Goal: Task Accomplishment & Management: Use online tool/utility

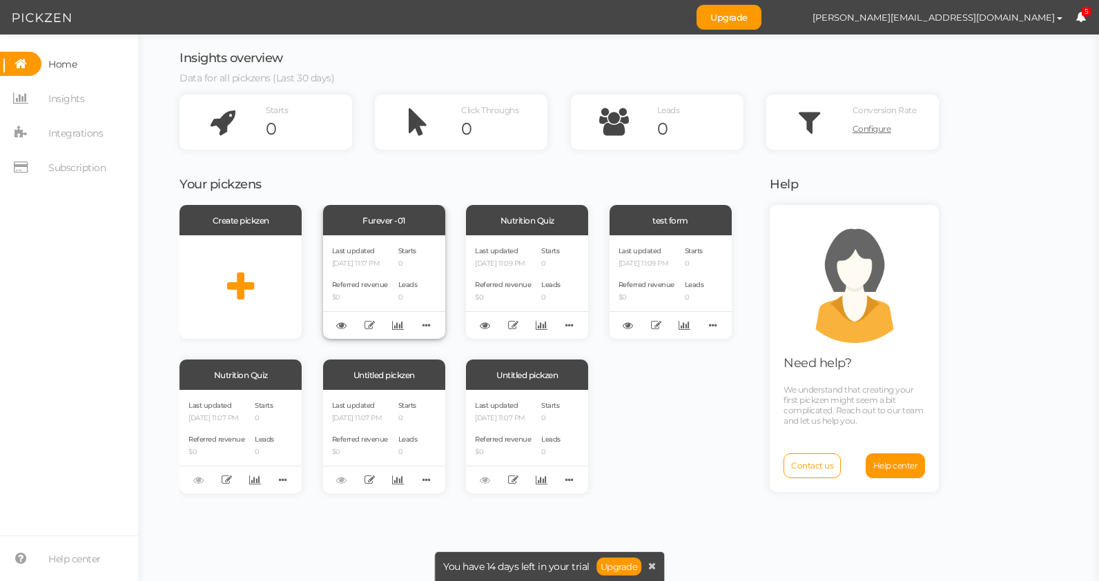
scroll to position [4170, 0]
click at [398, 264] on div "Last updated [DATE] 11:17 PM Referred revenue $0 Starts 0 Leads 0" at bounding box center [384, 287] width 122 height 104
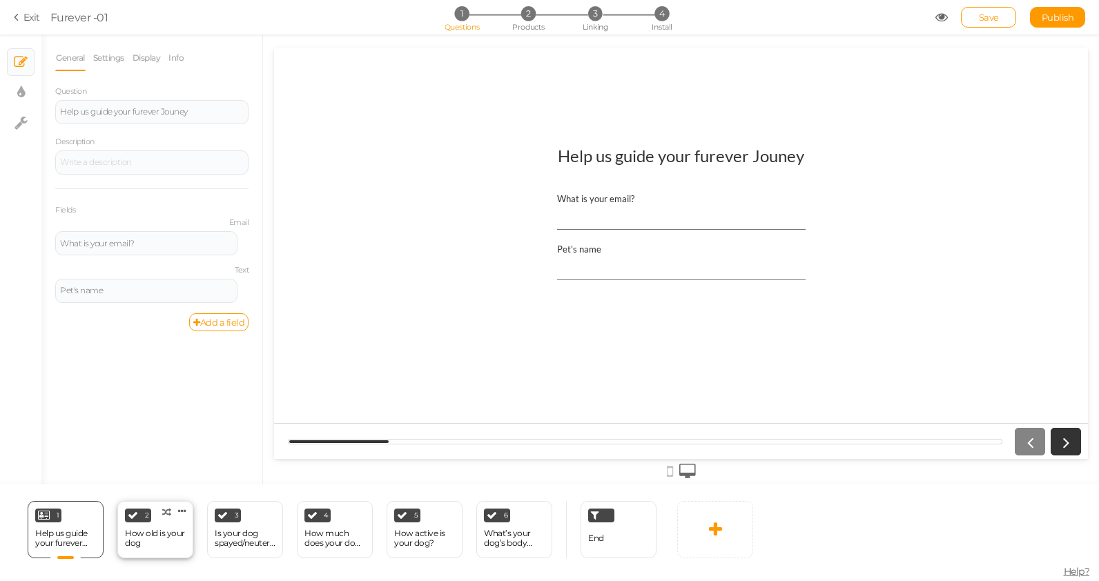
click at [153, 530] on div "How old is your dog" at bounding box center [155, 538] width 61 height 19
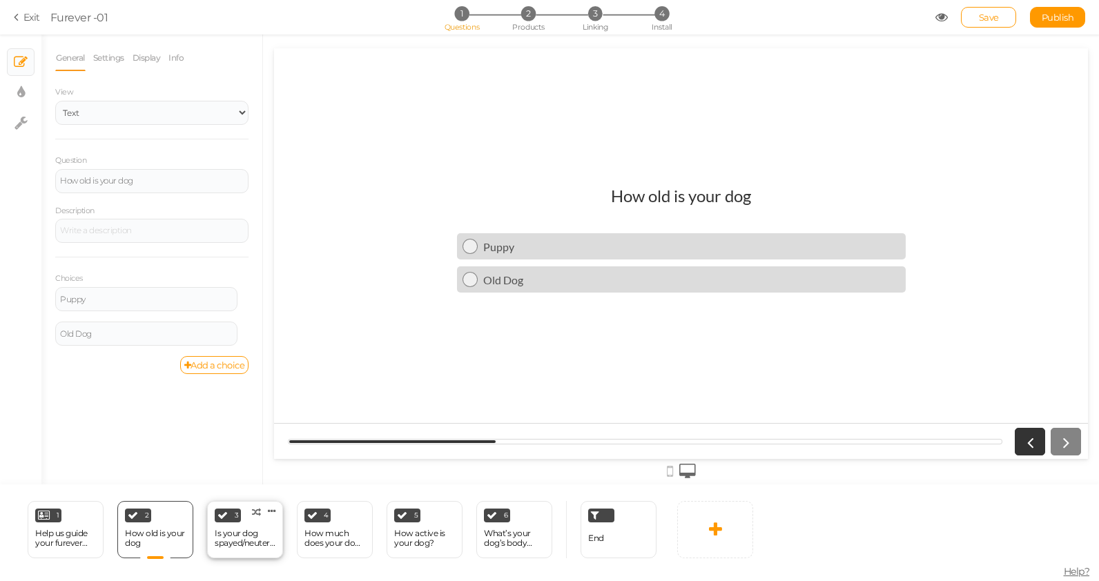
click at [262, 534] on div "Is your dog spayed/neutered?" at bounding box center [245, 538] width 61 height 19
click at [171, 547] on div "How old is your dog" at bounding box center [155, 538] width 61 height 19
click at [179, 336] on div "Old Dog" at bounding box center [146, 334] width 173 height 8
click at [233, 536] on div "Is your dog spayed/neutered?" at bounding box center [245, 538] width 61 height 19
click at [135, 525] on div "2 How old is your dog × Define the conditions to show this slide. Clone Change …" at bounding box center [155, 529] width 76 height 57
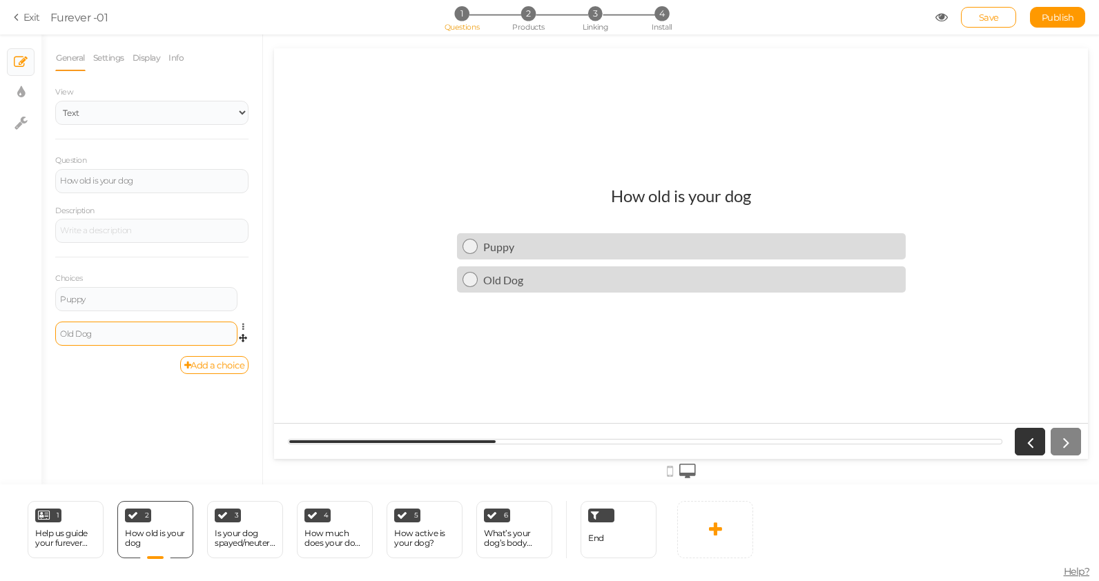
click at [102, 333] on div "Old Dog" at bounding box center [146, 334] width 173 height 8
click at [88, 334] on div "Old Dog" at bounding box center [146, 334] width 173 height 8
type textarea "Dog"
click at [88, 334] on div "Old Dog" at bounding box center [146, 334] width 173 height 8
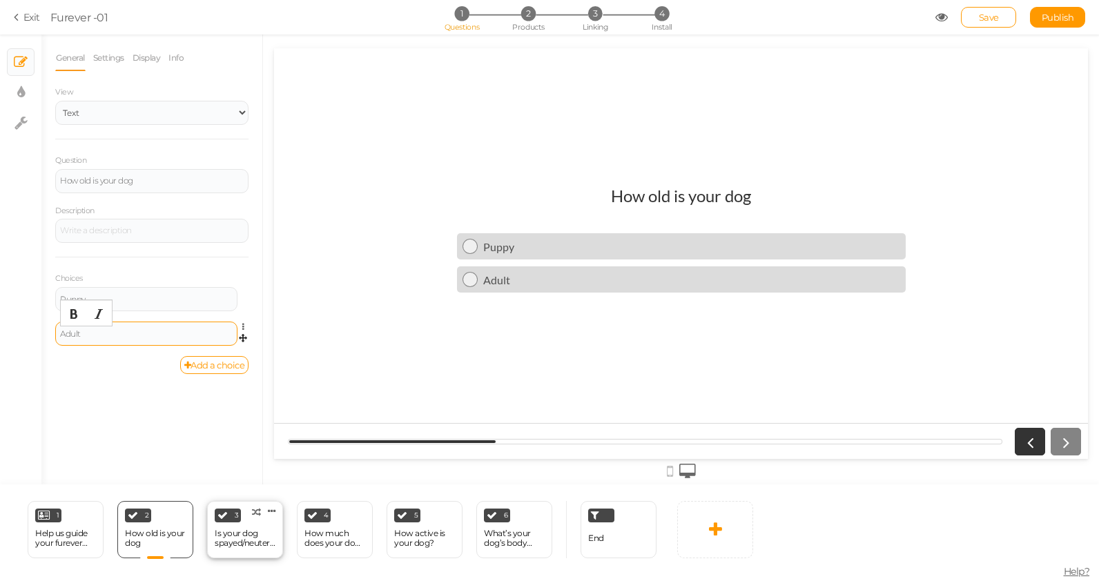
click at [237, 532] on div "Is your dog spayed/neutered?" at bounding box center [245, 538] width 61 height 19
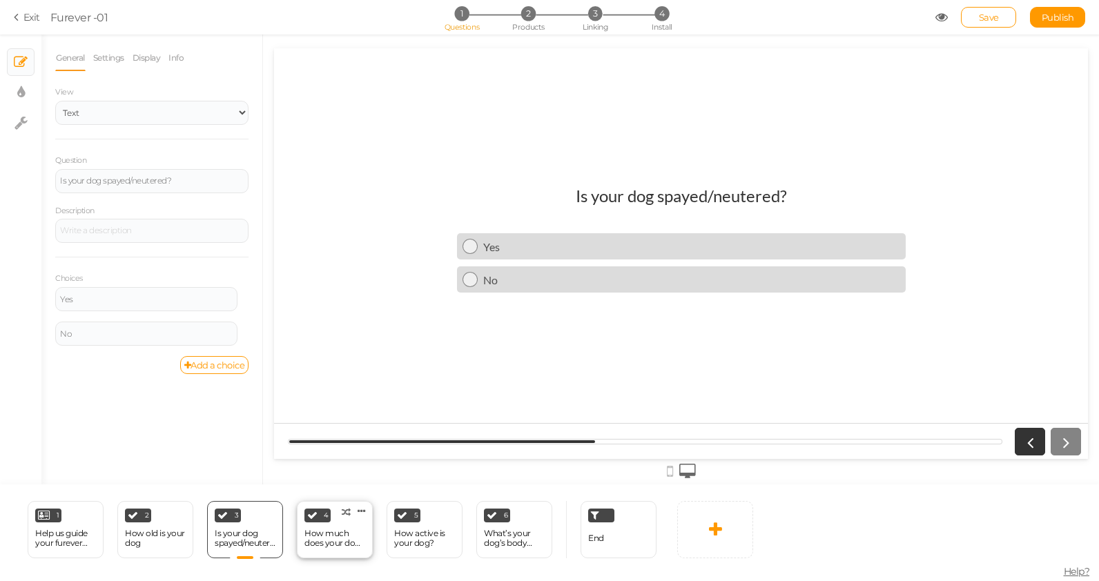
click at [316, 530] on div "How much does your dog weigh?" at bounding box center [334, 538] width 61 height 19
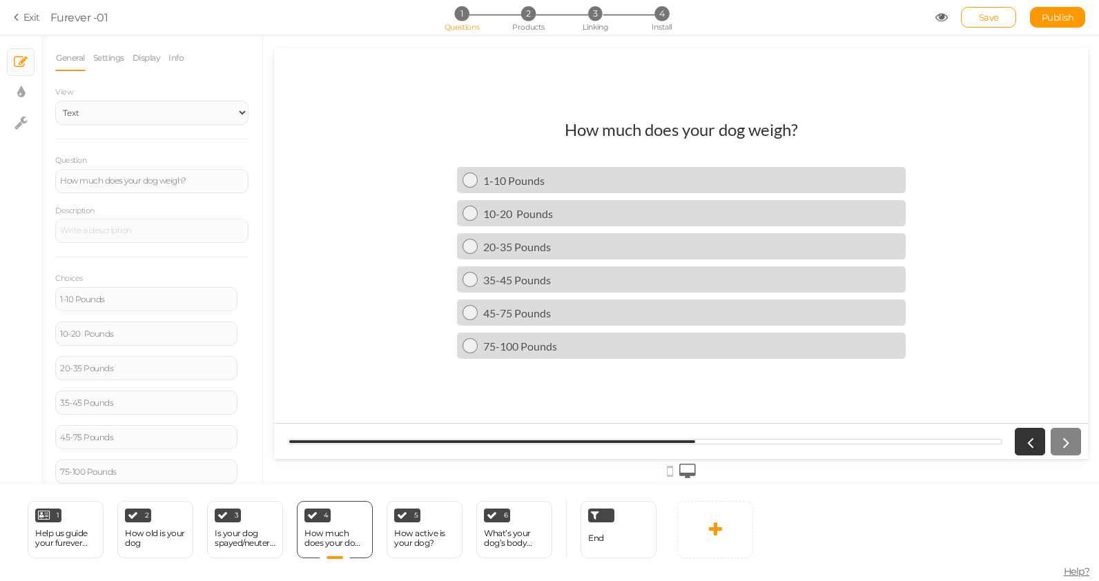
scroll to position [41, 0]
click at [411, 541] on div "How active is your dog?" at bounding box center [424, 538] width 61 height 19
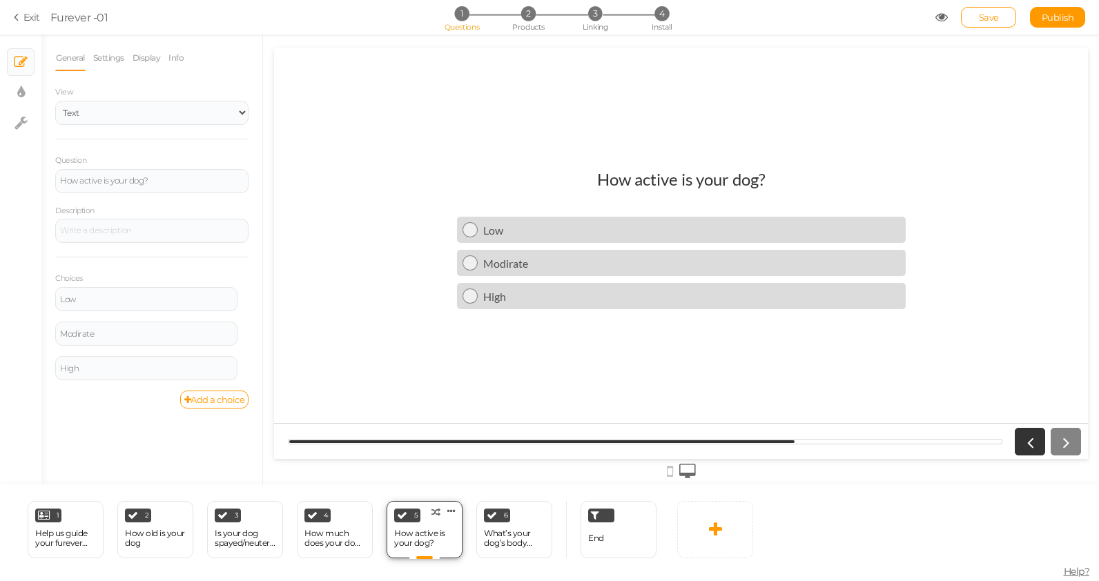
scroll to position [0, 0]
click at [516, 536] on div "What’s your dog’s body condition" at bounding box center [514, 538] width 61 height 19
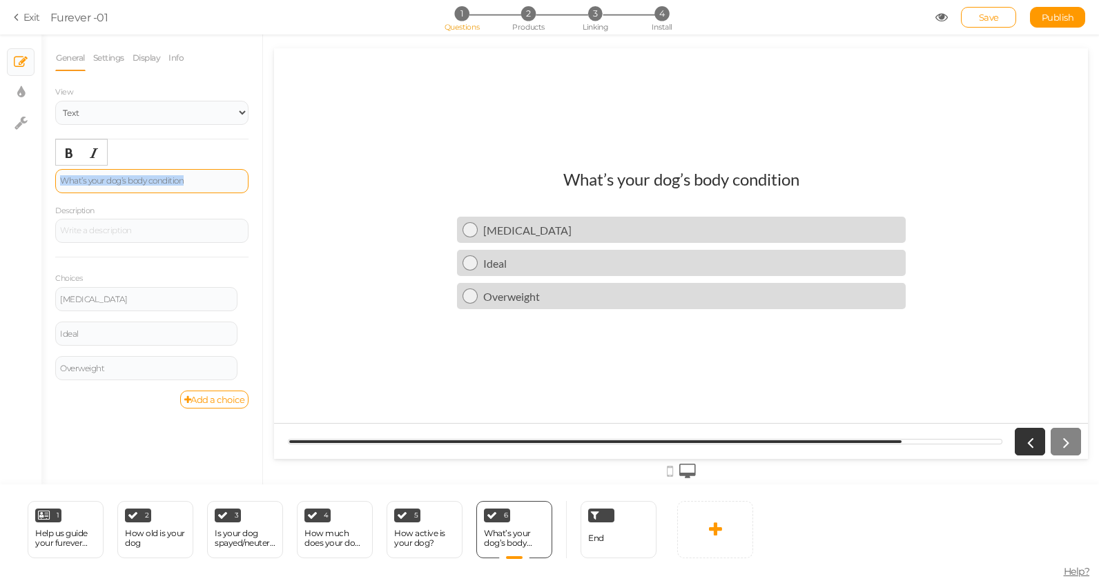
drag, startPoint x: 208, startPoint y: 180, endPoint x: 56, endPoint y: 177, distance: 151.9
click at [56, 177] on div "What’s your dog’s body condition" at bounding box center [151, 181] width 193 height 24
click at [106, 206] on div "Description" at bounding box center [151, 224] width 193 height 40
click at [123, 180] on div at bounding box center [152, 181] width 184 height 8
click at [400, 284] on div "What is your dog's body condition? [MEDICAL_DATA] Ideal Overweight" at bounding box center [681, 254] width 814 height 190
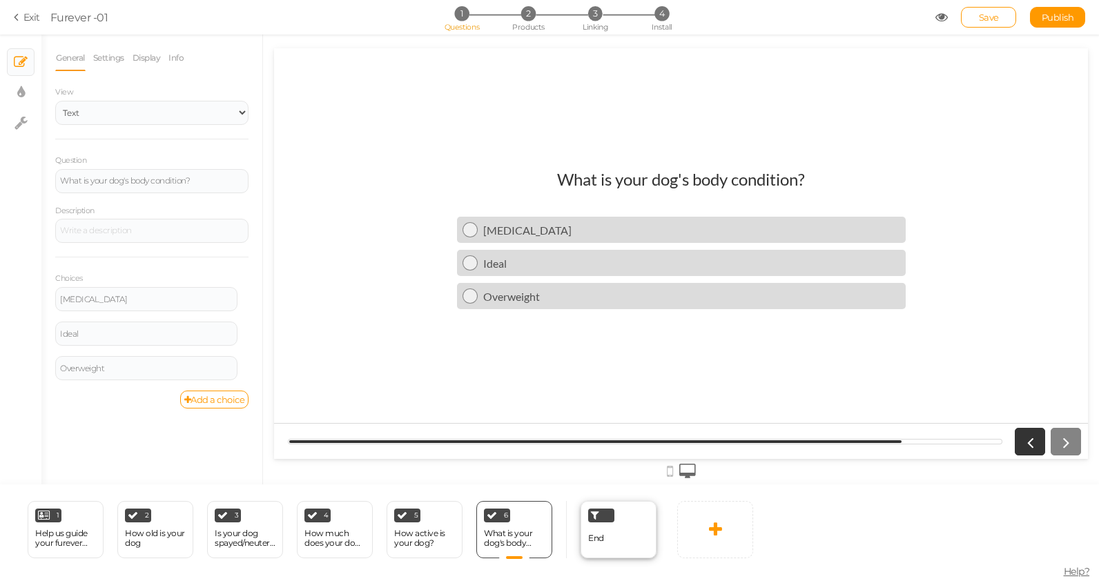
click at [634, 540] on div "End" at bounding box center [619, 529] width 76 height 57
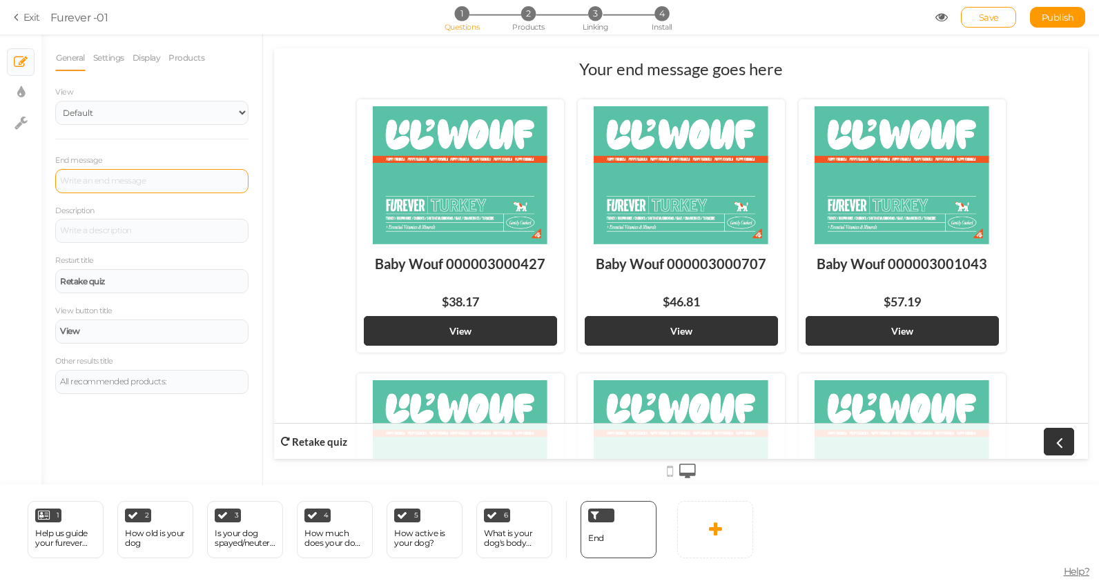
click at [127, 191] on div at bounding box center [151, 181] width 193 height 24
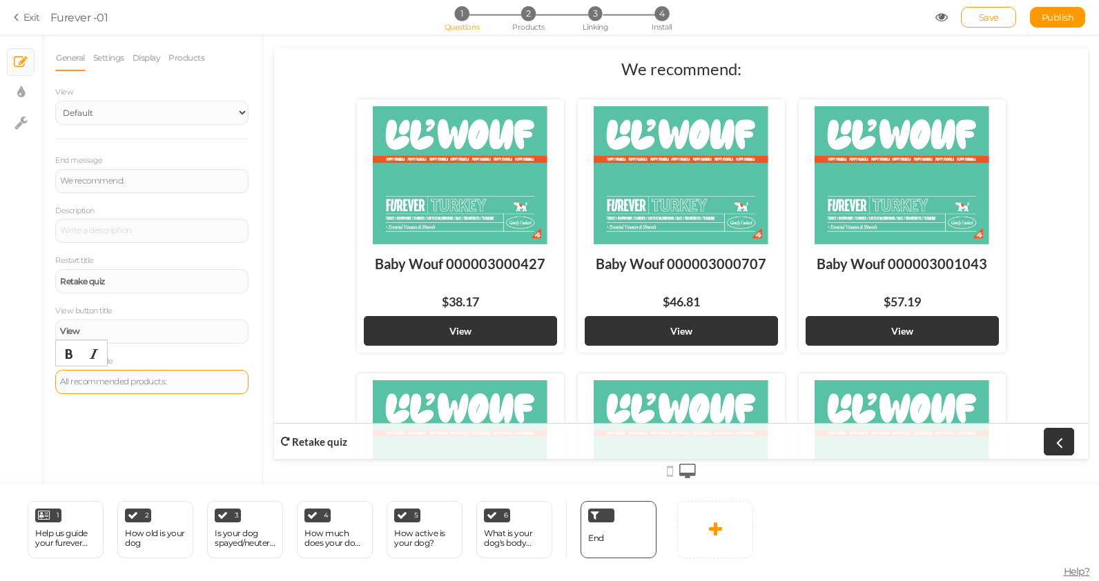
click at [105, 385] on div "All recommended products:" at bounding box center [152, 382] width 184 height 8
click at [113, 414] on div "General Settings Display Products View Default Top End message We recommend: De…" at bounding box center [151, 265] width 221 height 440
click at [983, 19] on span "Save" at bounding box center [989, 17] width 20 height 11
click at [110, 62] on link "Settings" at bounding box center [109, 58] width 32 height 26
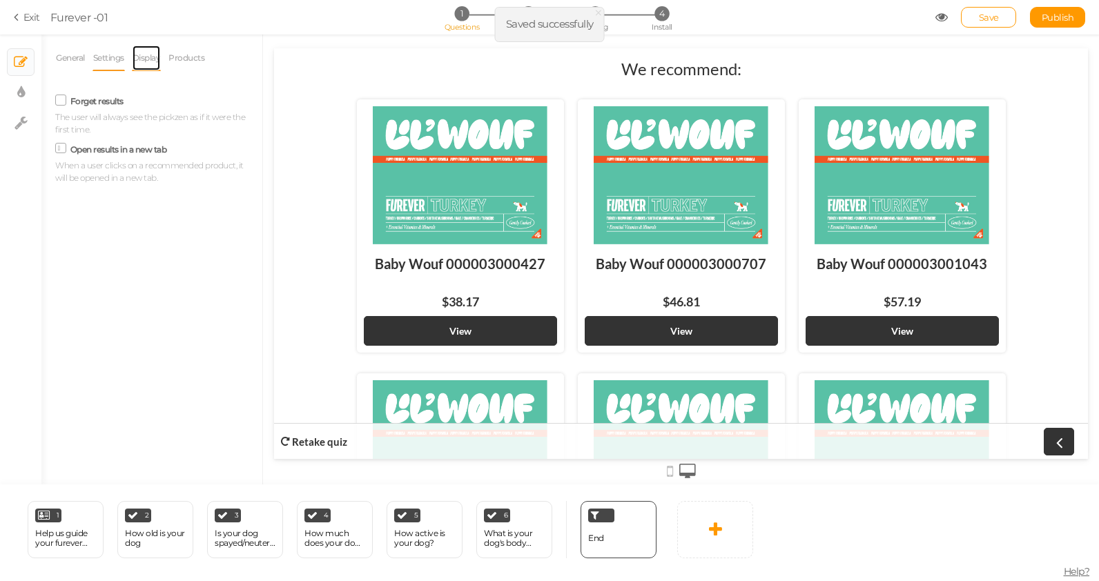
click at [158, 59] on link "Display" at bounding box center [147, 58] width 30 height 26
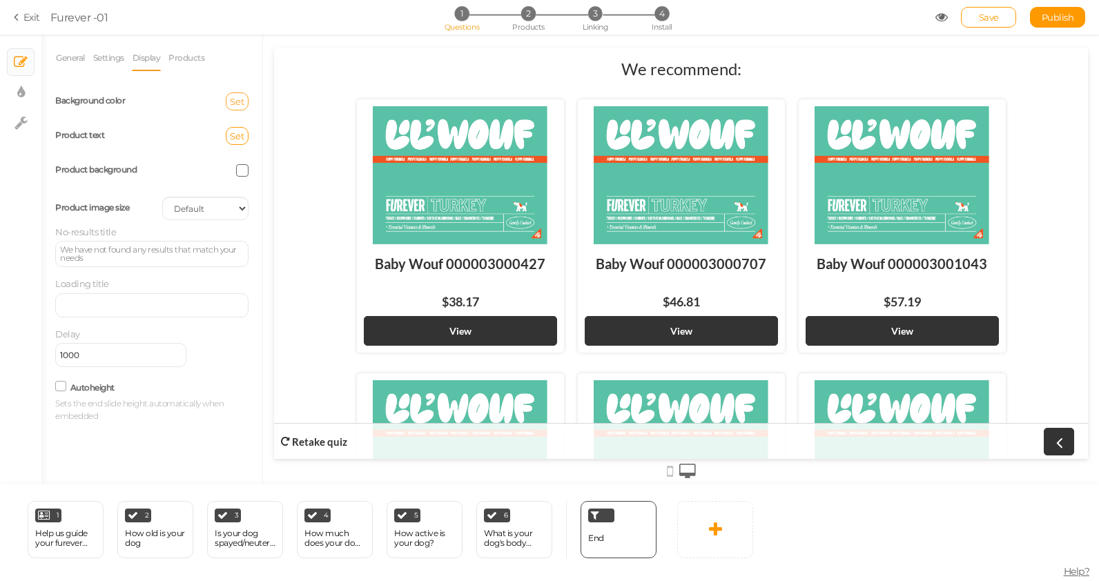
click at [238, 101] on span "Set" at bounding box center [237, 101] width 14 height 11
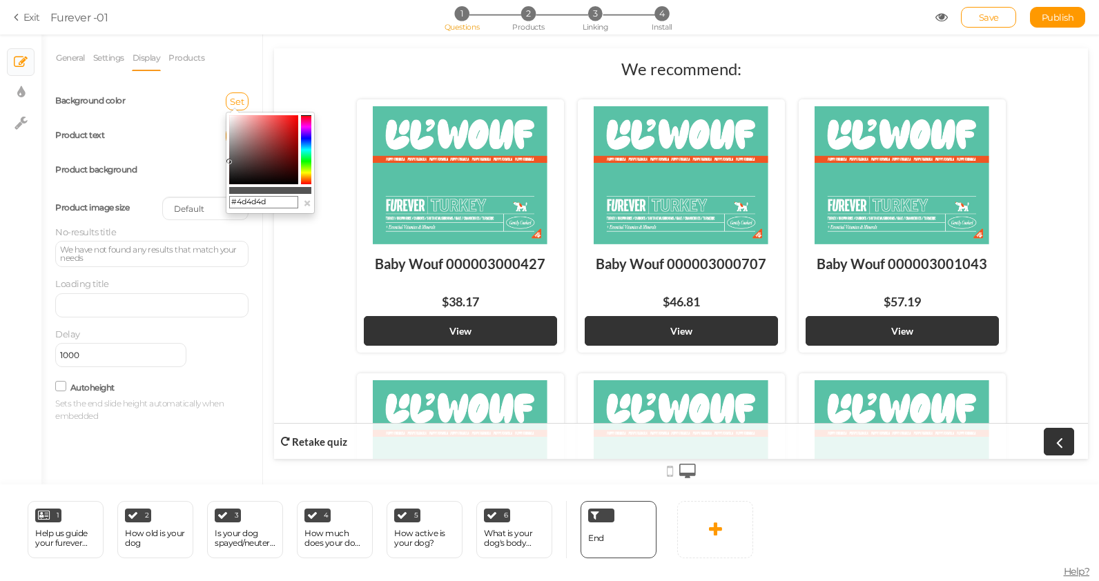
type input "#4a4a4a"
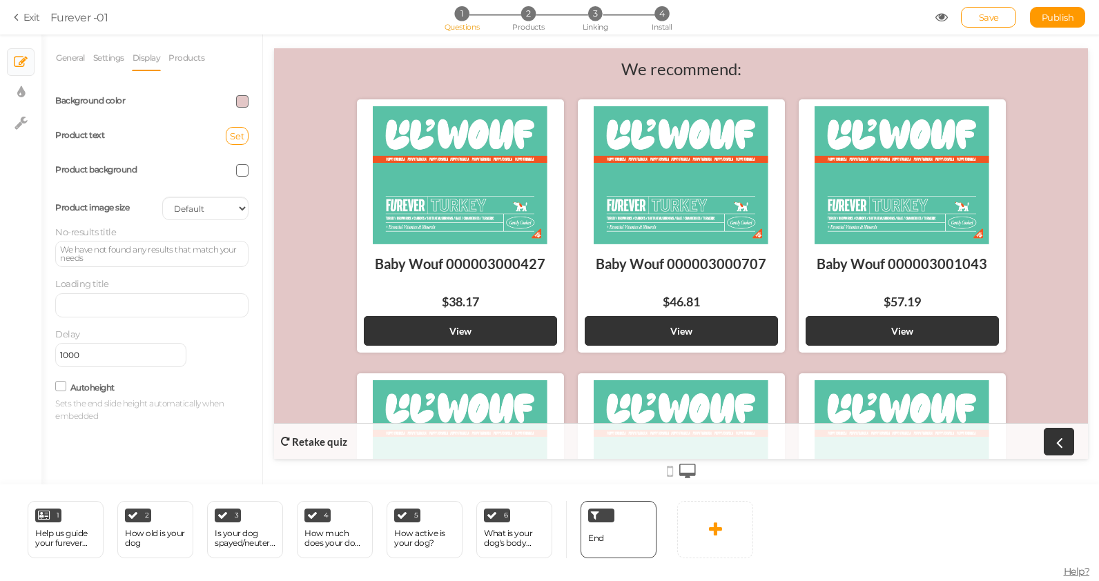
drag, startPoint x: 282, startPoint y: 156, endPoint x: 231, endPoint y: 124, distance: 59.9
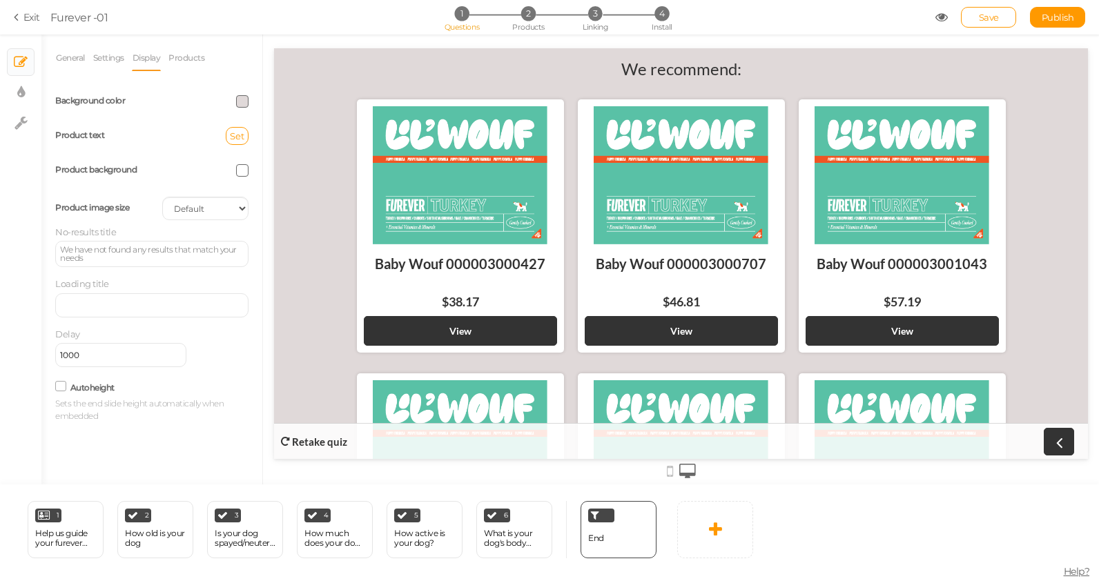
click at [249, 99] on div at bounding box center [205, 101] width 107 height 12
click at [239, 99] on span at bounding box center [242, 101] width 12 height 12
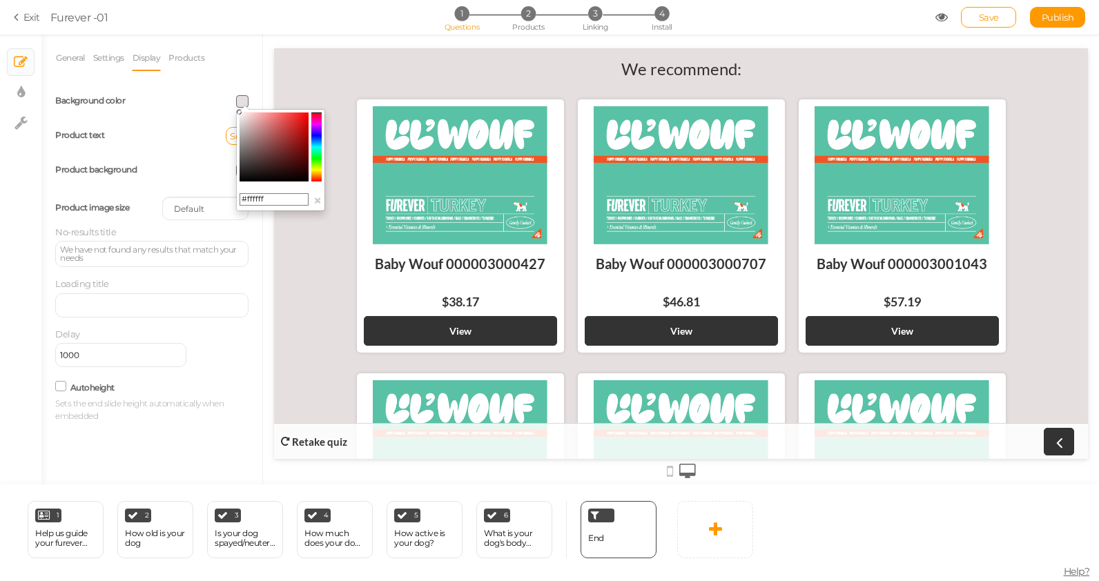
drag, startPoint x: 242, startPoint y: 119, endPoint x: 235, endPoint y: 106, distance: 15.1
click at [235, 106] on body "× Close A wider screen is needed to use the Pickzen builder Exit Furever -01 1 …" at bounding box center [549, 290] width 1099 height 581
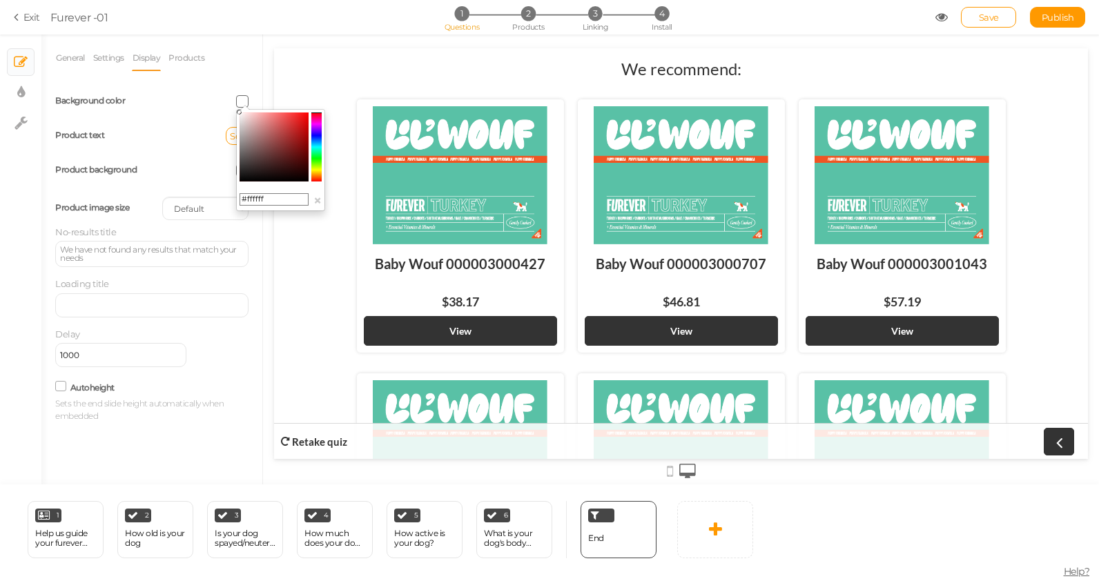
click at [269, 205] on input "#ffffff" at bounding box center [274, 199] width 69 height 12
paste input "FFF5E4"
type input "FFF5E4"
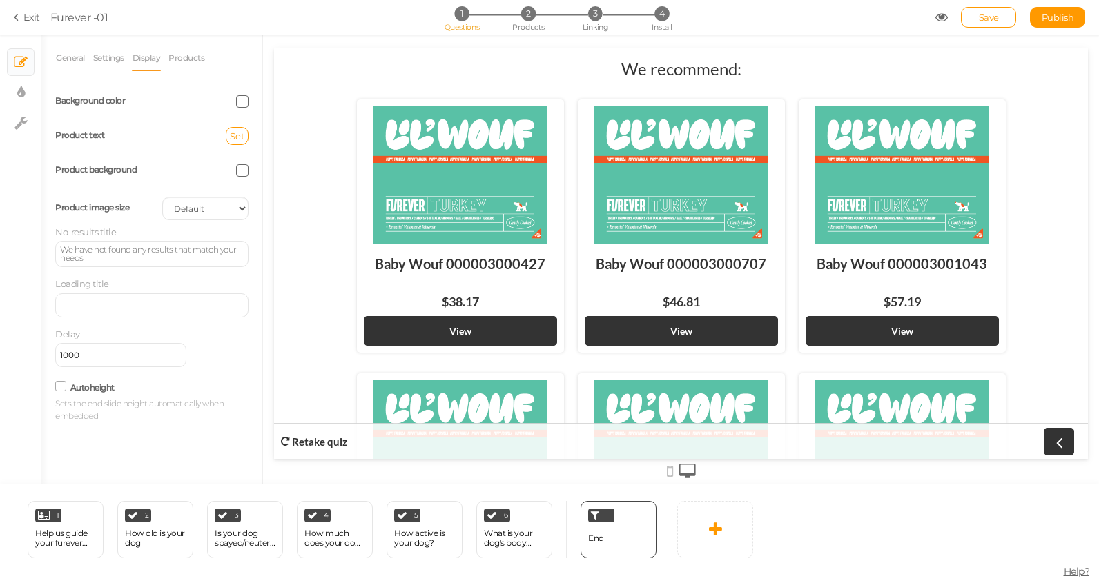
click at [254, 253] on div "General Settings Display Products View Default Top End message We recommend: De…" at bounding box center [151, 265] width 221 height 440
click at [239, 99] on span at bounding box center [242, 101] width 12 height 12
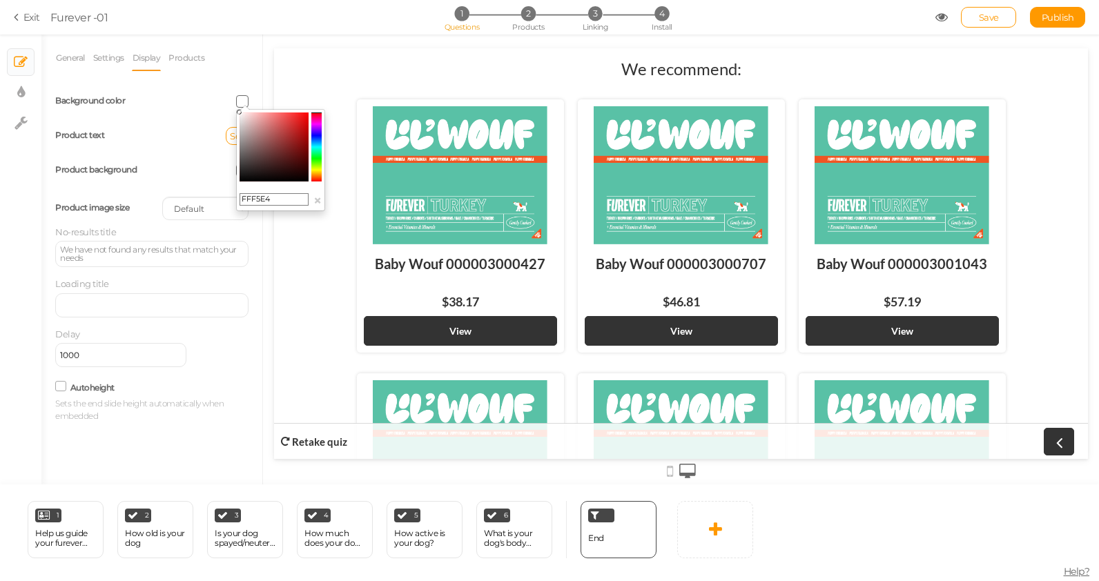
click at [260, 201] on input "FFF5E4" at bounding box center [274, 199] width 69 height 12
click at [260, 199] on input "FFF5E4" at bounding box center [274, 199] width 69 height 12
click at [270, 197] on input "FFF5E4" at bounding box center [274, 199] width 69 height 12
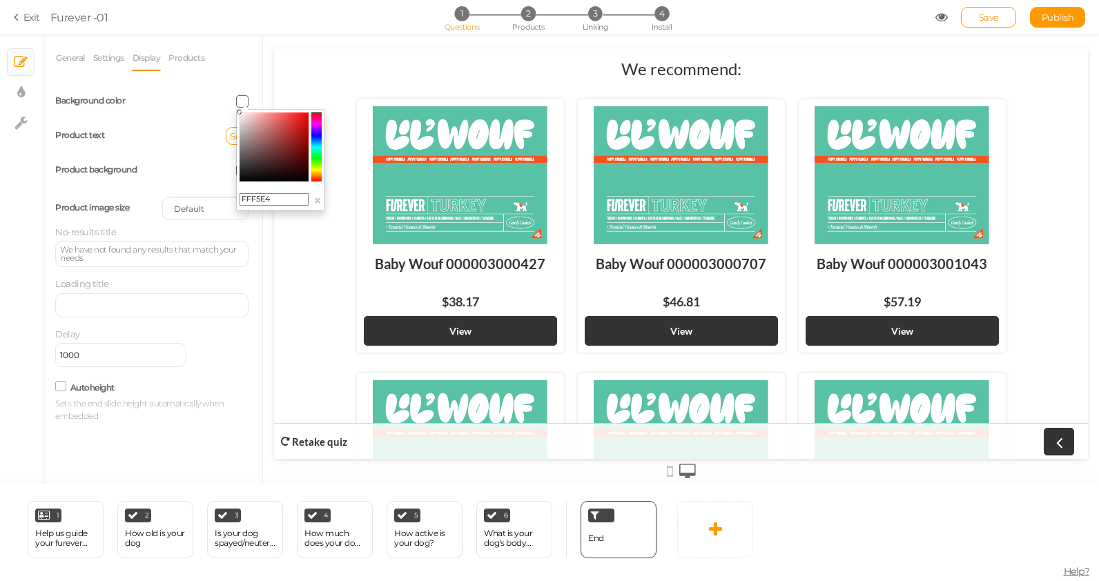
drag, startPoint x: 278, startPoint y: 197, endPoint x: 238, endPoint y: 197, distance: 40.0
click at [238, 197] on div "FFF5E4 ×" at bounding box center [280, 160] width 89 height 102
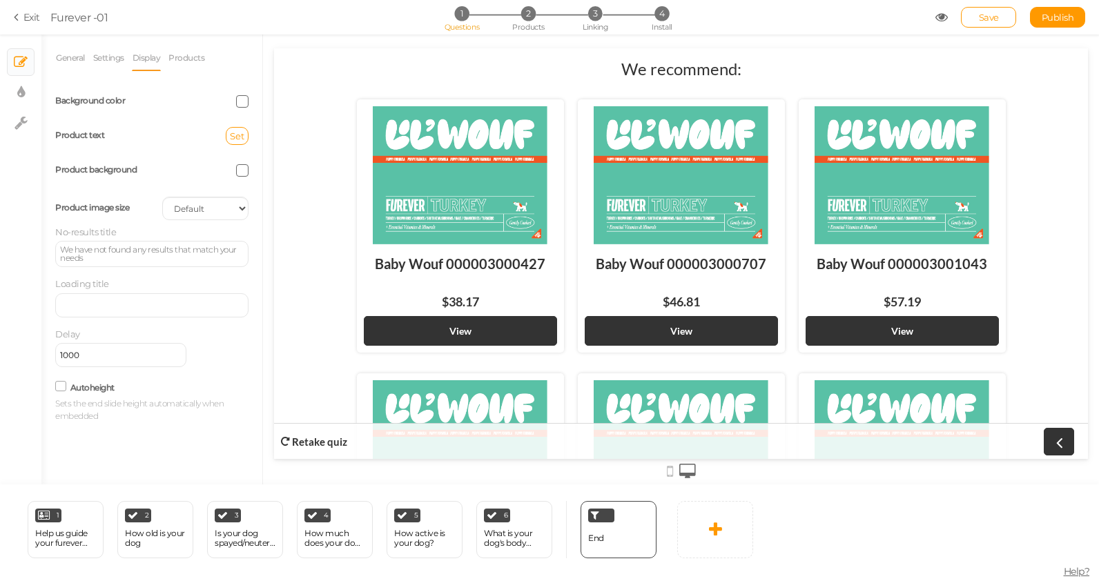
click at [231, 75] on div "General Settings Display Products View Default Top End message We recommend: De…" at bounding box center [151, 234] width 193 height 378
click at [235, 137] on span "Set" at bounding box center [237, 135] width 14 height 11
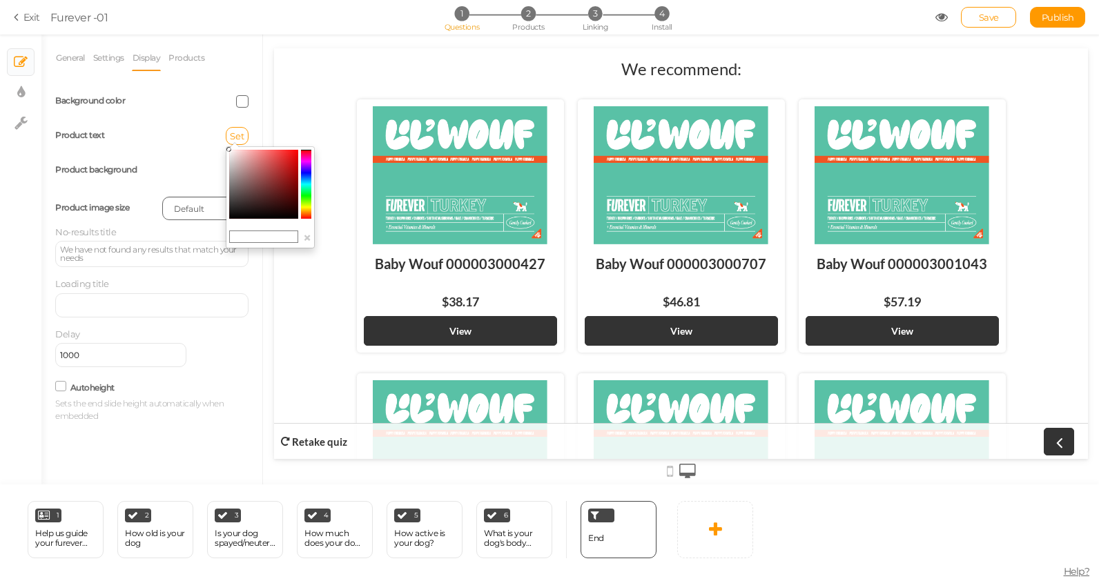
type input "#171616"
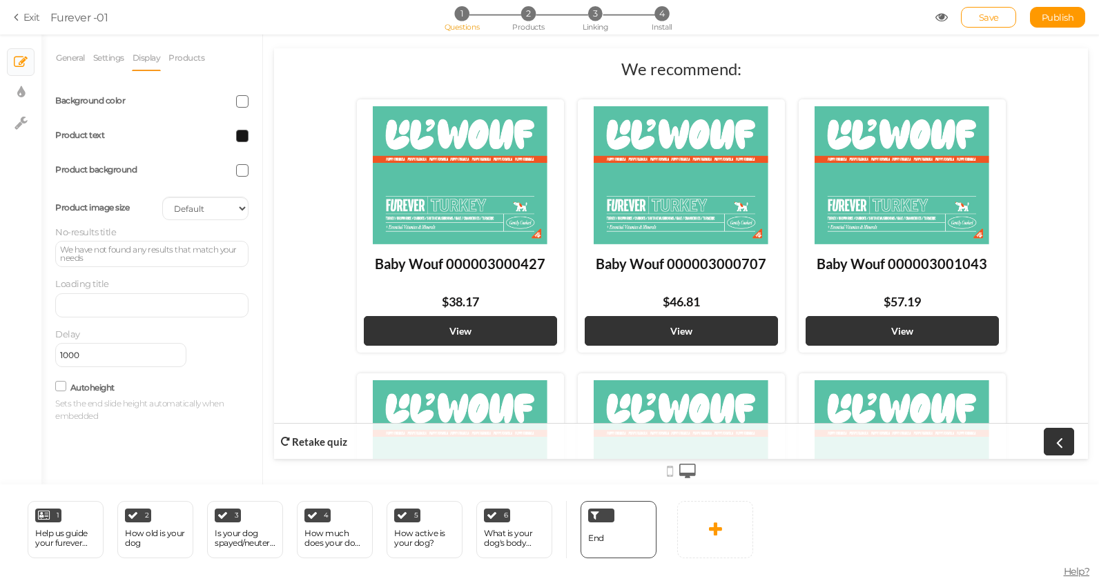
drag, startPoint x: 233, startPoint y: 213, endPoint x: 211, endPoint y: 244, distance: 38.1
click at [242, 99] on span at bounding box center [242, 101] width 12 height 12
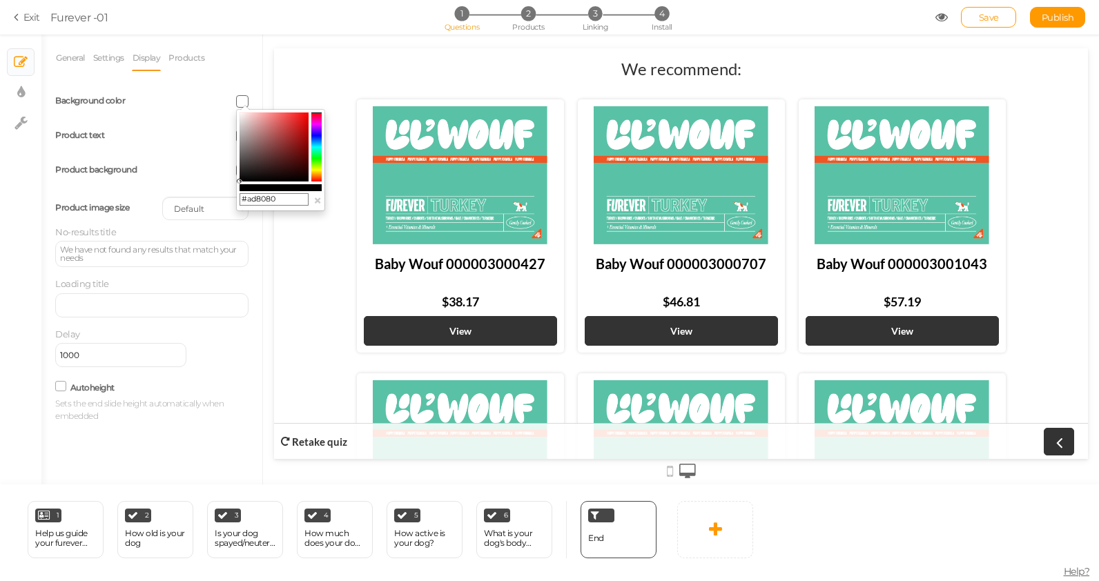
click at [258, 135] on colorpicker-saturation at bounding box center [274, 147] width 69 height 69
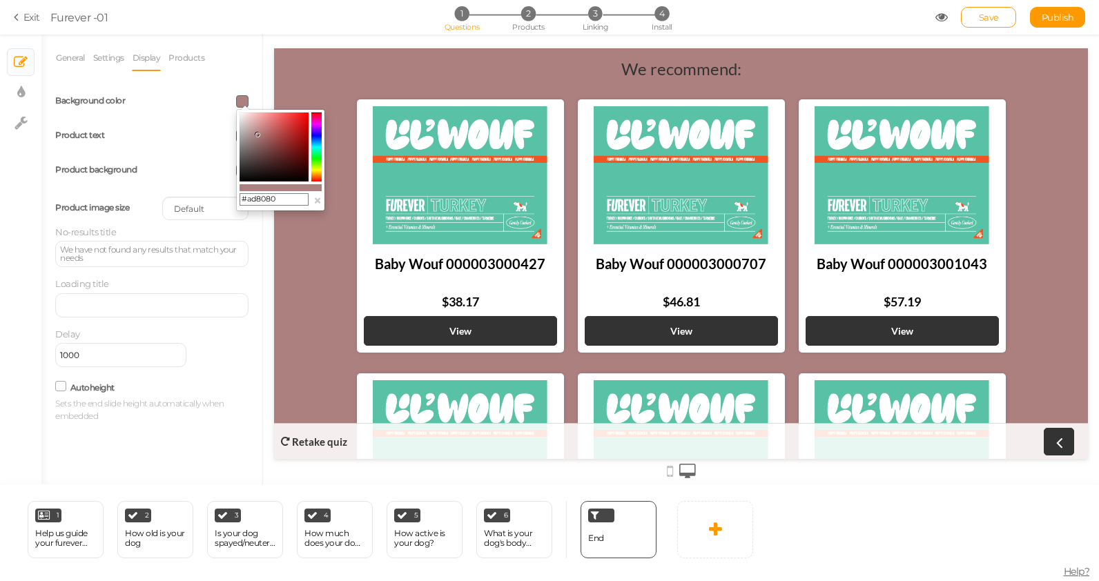
click at [268, 195] on input "#ad8080" at bounding box center [274, 199] width 69 height 12
paste input "FFF5E4"
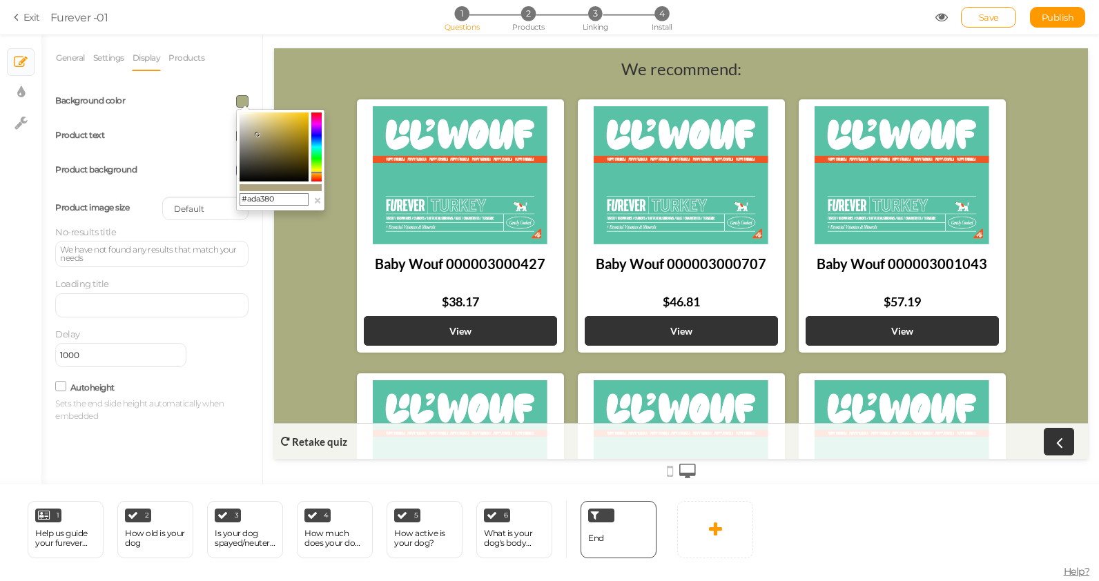
click at [319, 173] on colorpicker-hue at bounding box center [316, 147] width 10 height 69
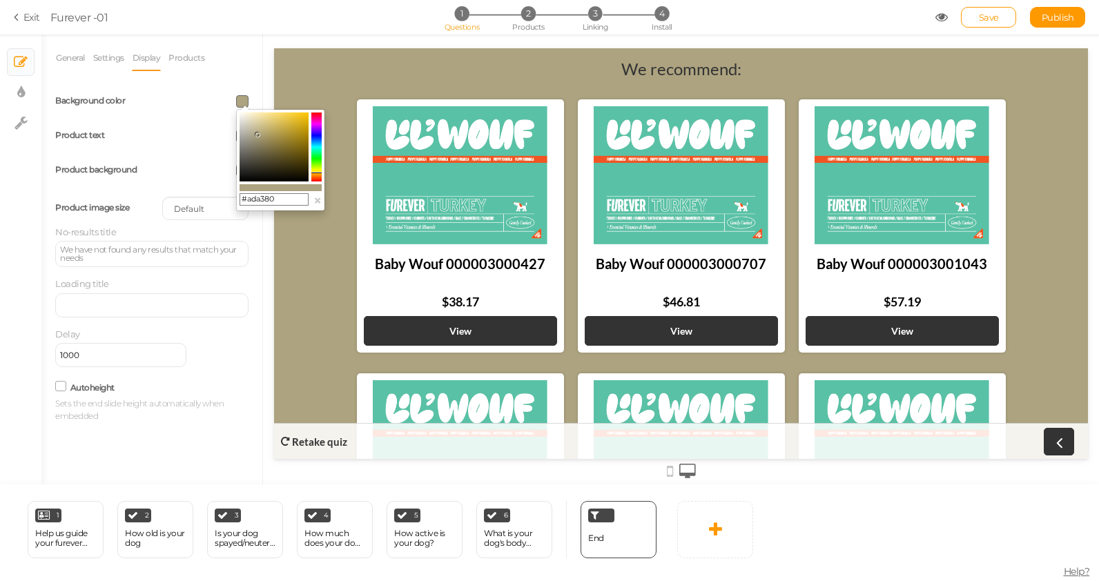
click at [280, 197] on input "#ada380" at bounding box center [274, 199] width 69 height 12
paste input "FFF5E4"
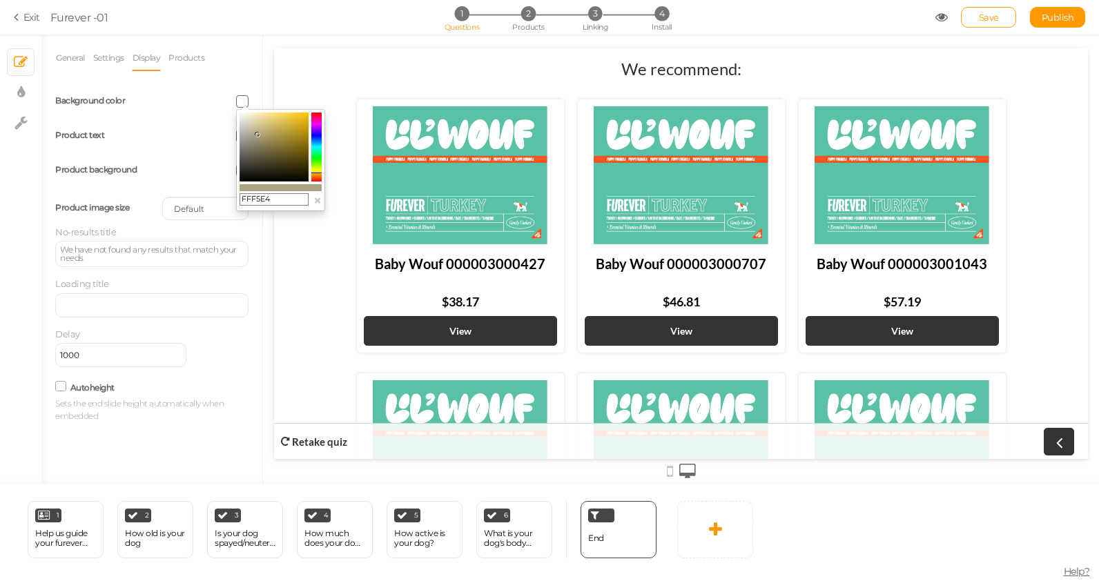
click at [242, 197] on input "FFF5E4" at bounding box center [274, 199] width 69 height 12
type input "#FFF5E4"
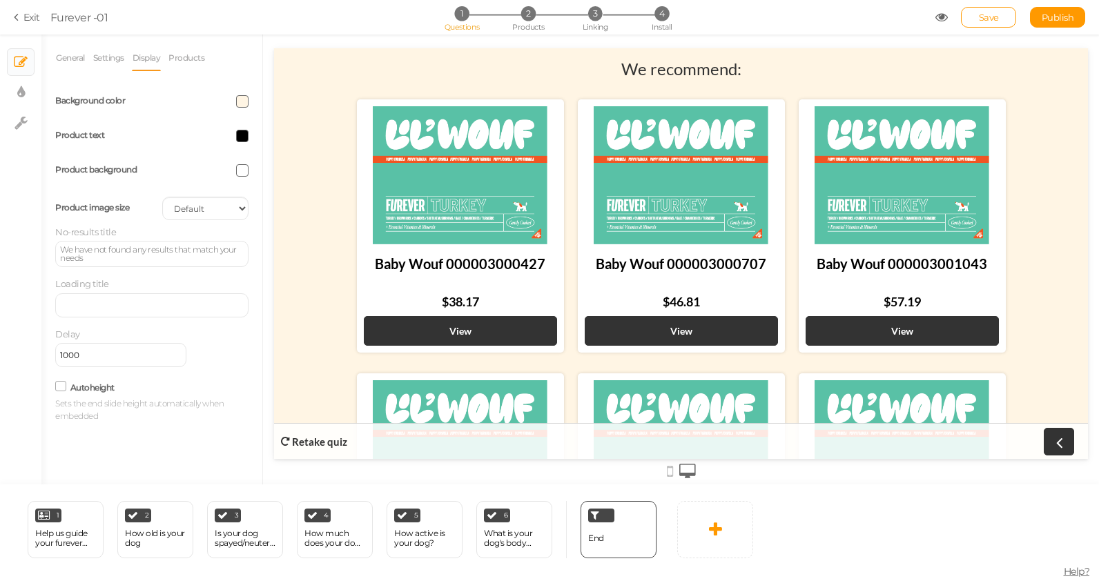
click at [262, 231] on div "General Settings Display Products View Default Top End message We recommend: De…" at bounding box center [151, 265] width 221 height 440
click at [242, 167] on span at bounding box center [242, 170] width 12 height 12
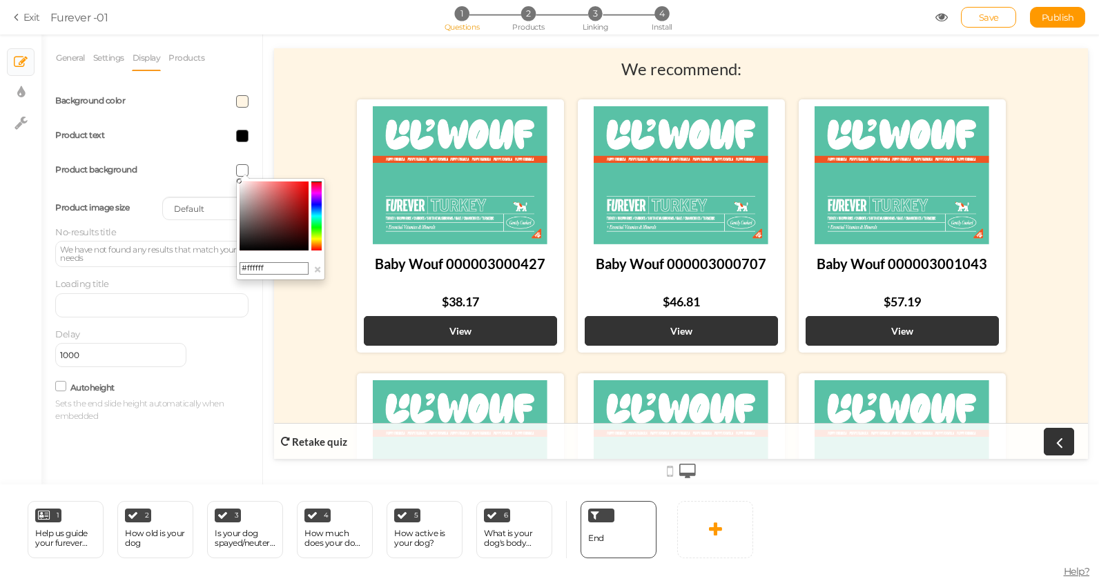
click at [269, 267] on input "#ffffff" at bounding box center [274, 268] width 69 height 12
paste input "FFF5E4"
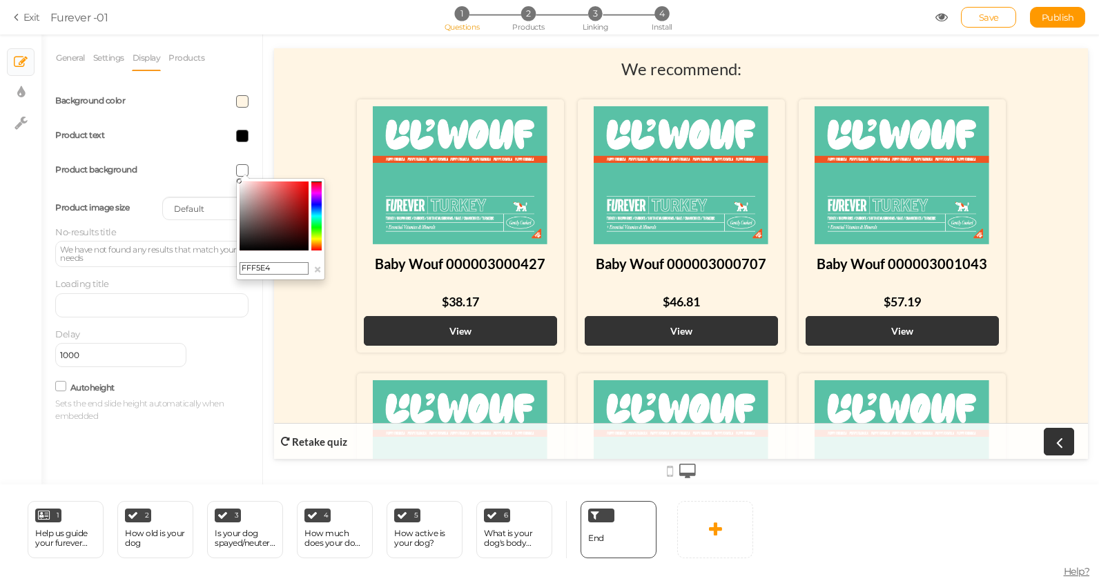
click at [242, 268] on input "FFF5E4" at bounding box center [274, 268] width 69 height 12
type input "#FFF5E4"
click at [252, 313] on div "General Settings Display Products View Default Top End message We recommend: De…" at bounding box center [151, 265] width 221 height 440
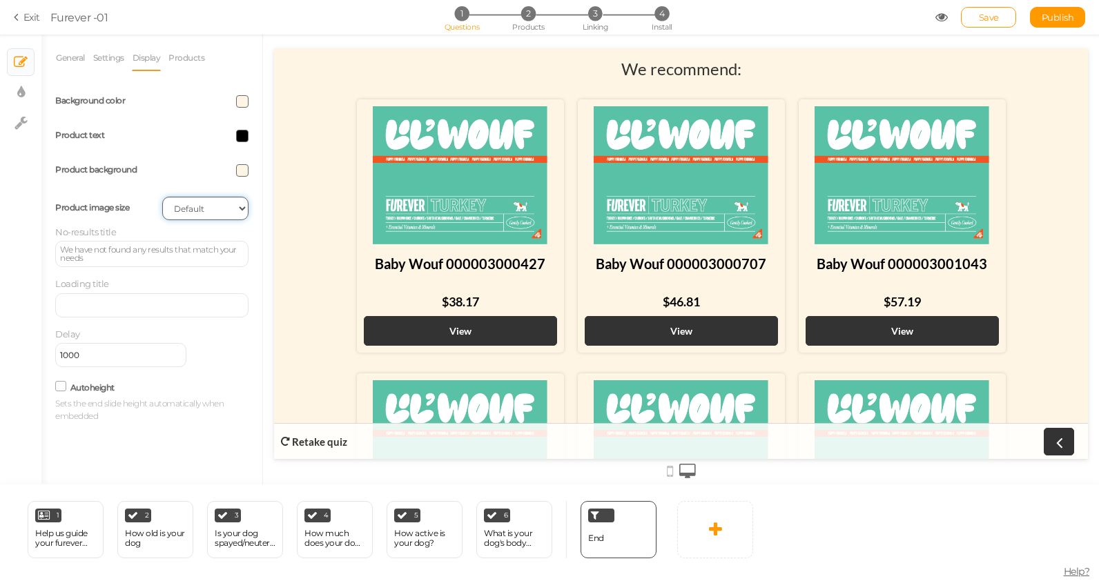
click at [208, 206] on select "Cover Contain Default" at bounding box center [205, 208] width 86 height 23
click at [162, 197] on select "Cover Contain Default" at bounding box center [205, 208] width 86 height 23
click at [204, 209] on select "Cover Contain Default" at bounding box center [205, 208] width 86 height 23
select select "cover"
click at [162, 197] on select "Cover Contain Default" at bounding box center [205, 208] width 86 height 23
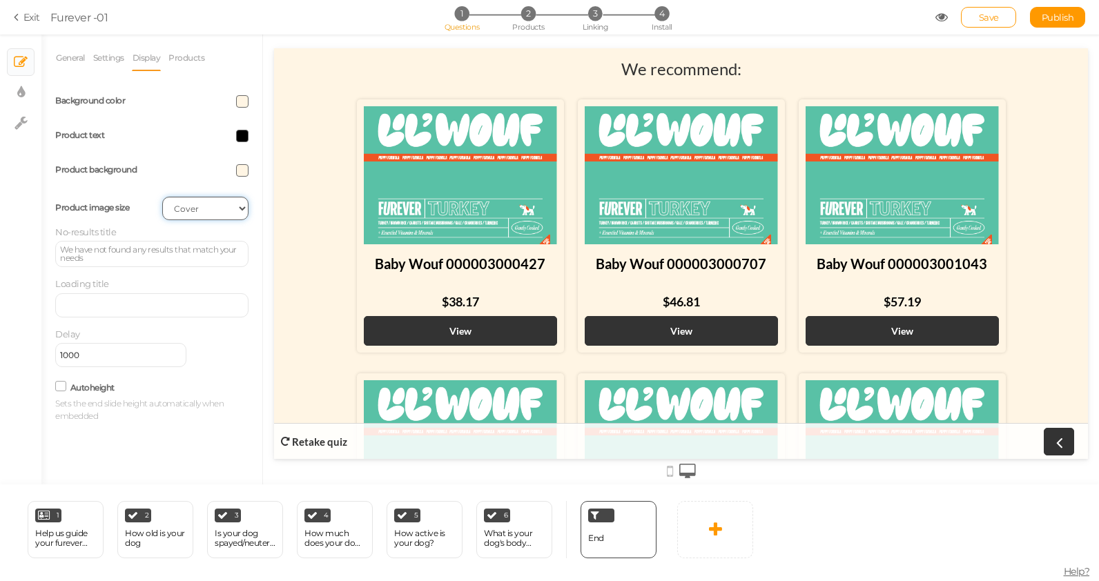
click at [204, 209] on select "Cover Contain Default" at bounding box center [205, 208] width 86 height 23
click at [131, 255] on div "We have not found any results that match your needs" at bounding box center [152, 254] width 184 height 17
click at [223, 362] on div "Delay 1000" at bounding box center [151, 347] width 193 height 39
click at [196, 338] on div "Delay 1000" at bounding box center [151, 347] width 193 height 39
click at [244, 95] on span at bounding box center [242, 101] width 12 height 12
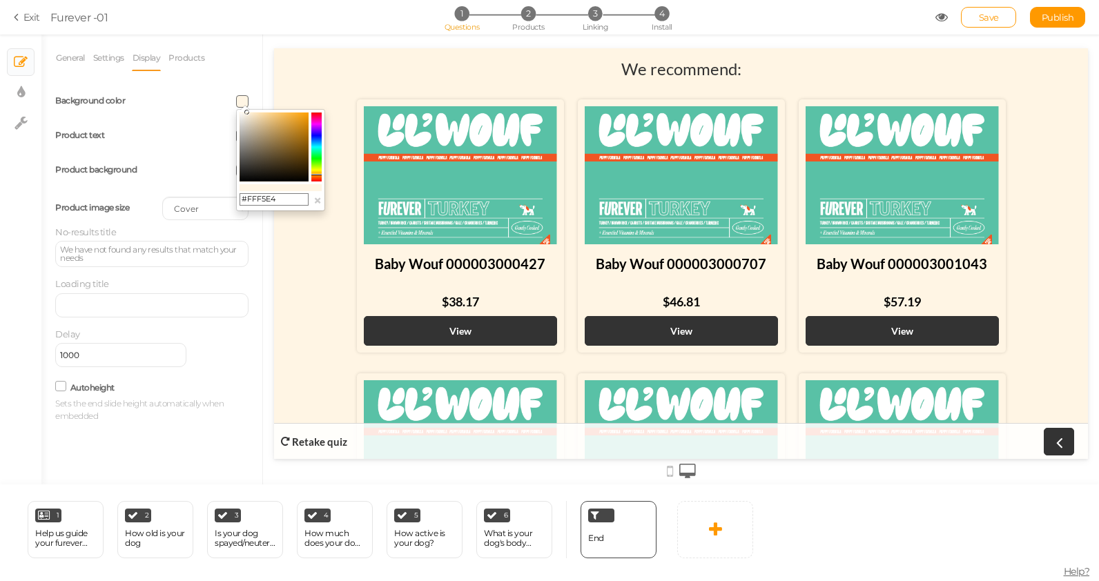
click at [264, 200] on input "#FFF5E4" at bounding box center [274, 199] width 69 height 12
drag, startPoint x: 521, startPoint y: 248, endPoint x: 336, endPoint y: 200, distance: 190.6
paste input "23D00"
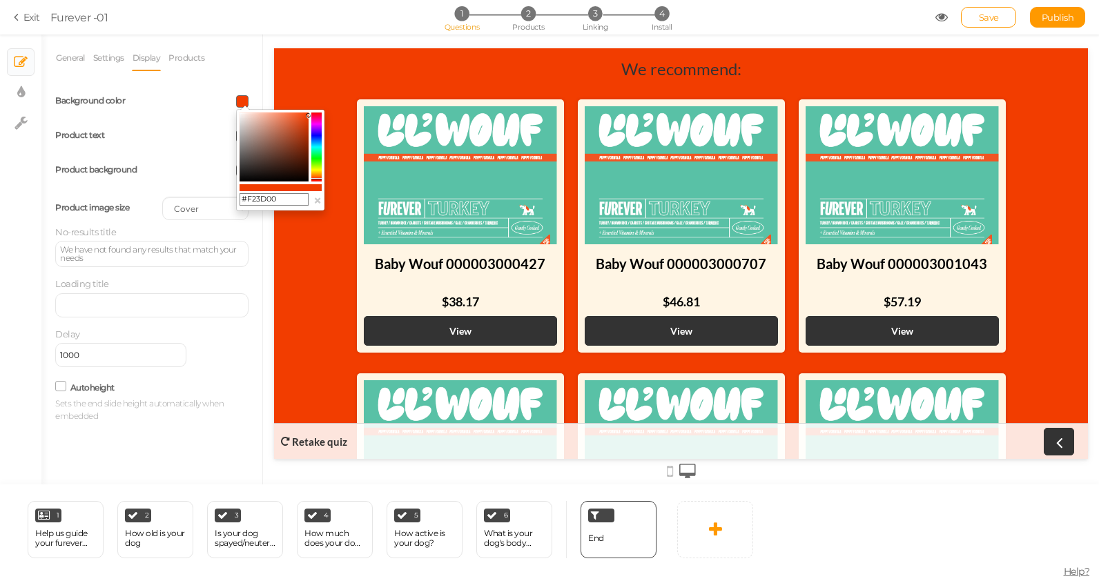
click at [171, 149] on div "Product text" at bounding box center [152, 136] width 214 height 35
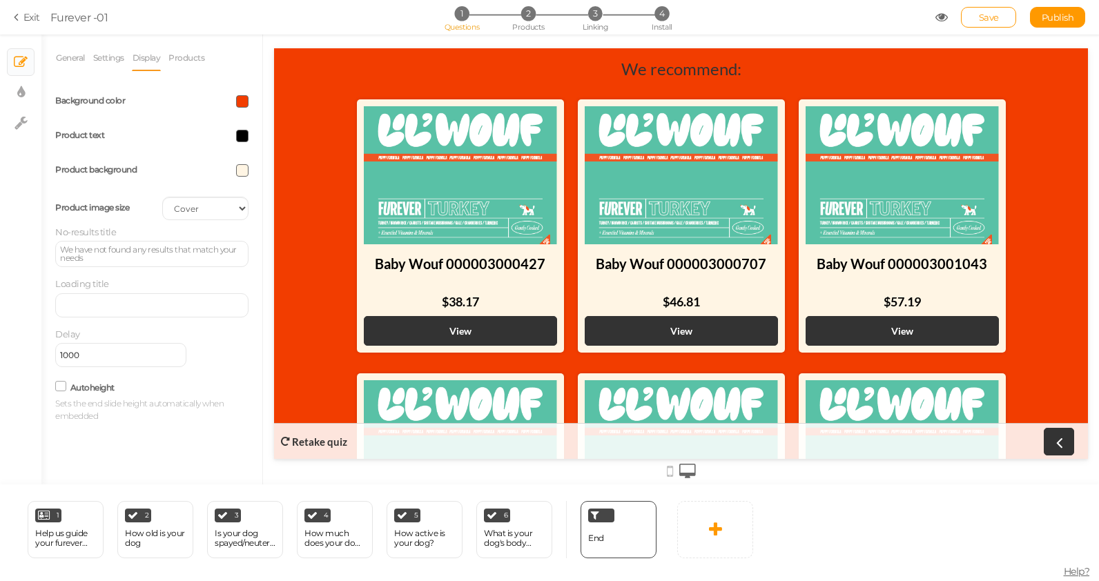
click at [240, 167] on span at bounding box center [242, 170] width 12 height 12
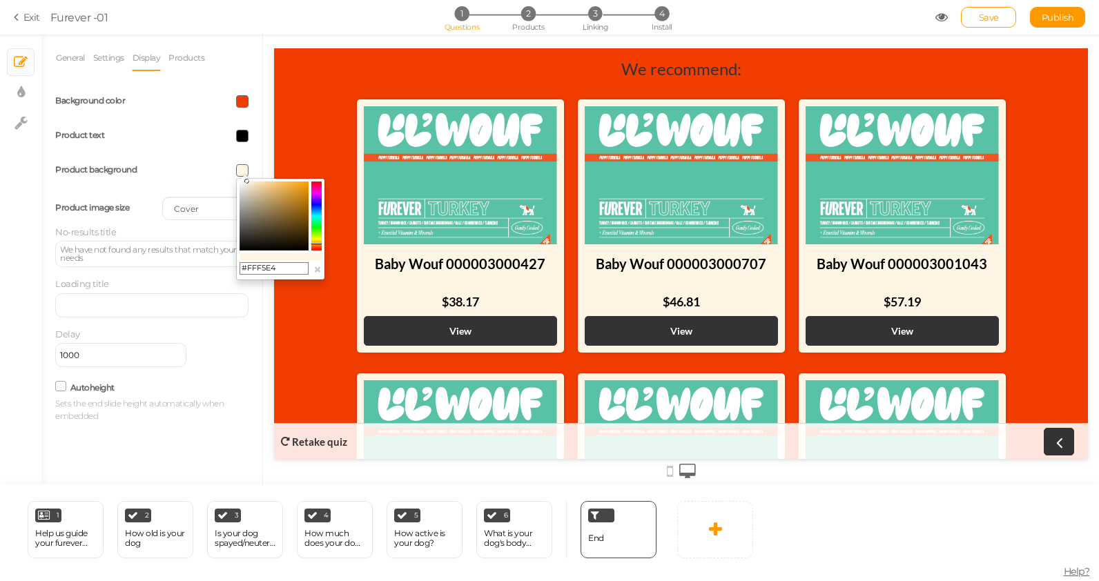
click at [267, 267] on input "#FFF5E4" at bounding box center [274, 268] width 69 height 12
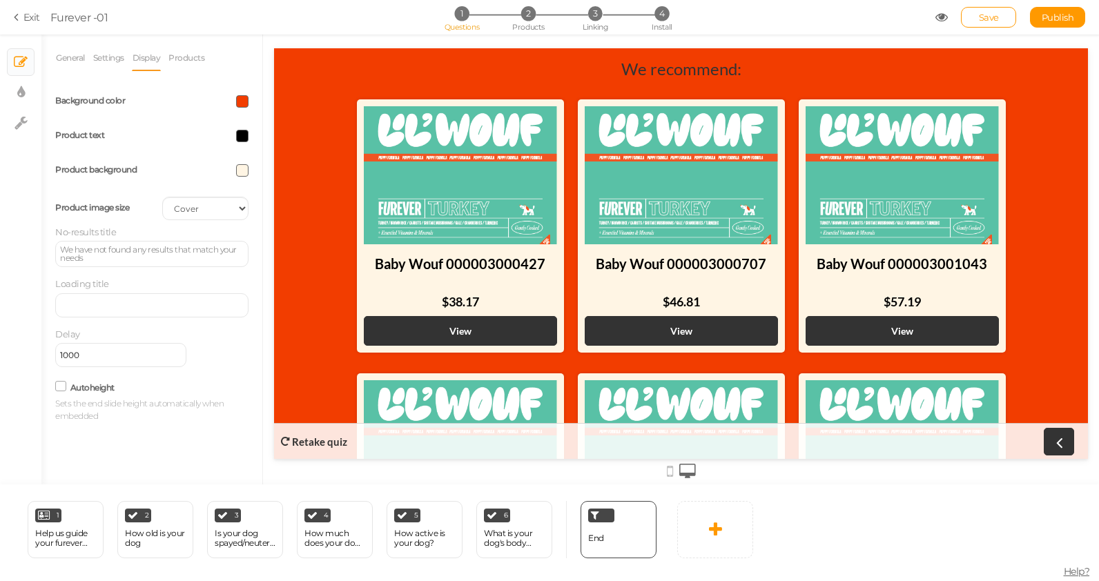
click at [245, 101] on span at bounding box center [242, 101] width 12 height 12
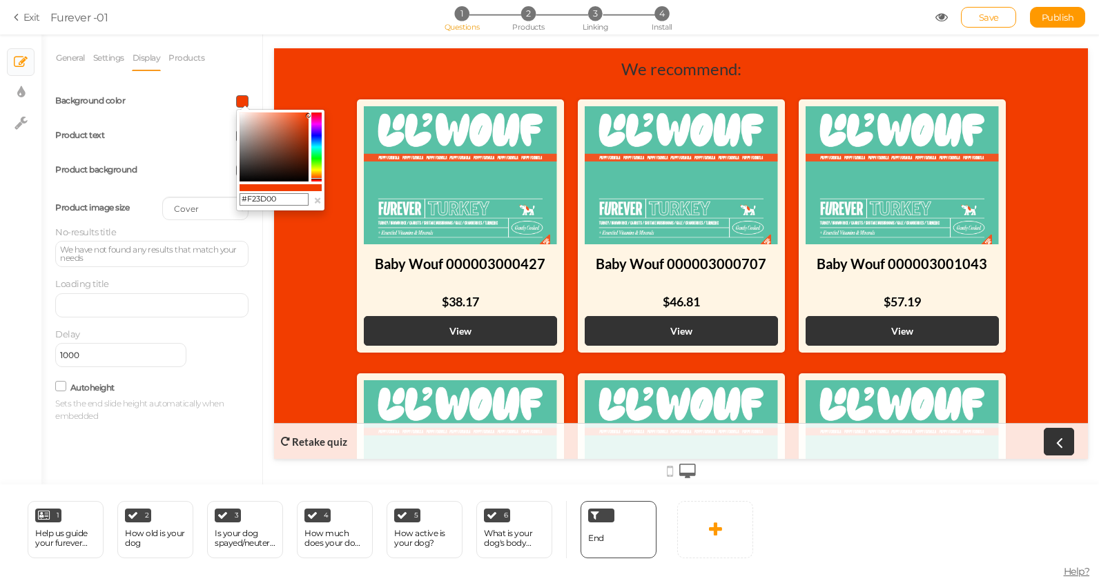
click at [273, 197] on input "#F23D00" at bounding box center [274, 199] width 69 height 12
paste input "FF5E4"
type input "#FFF5E4"
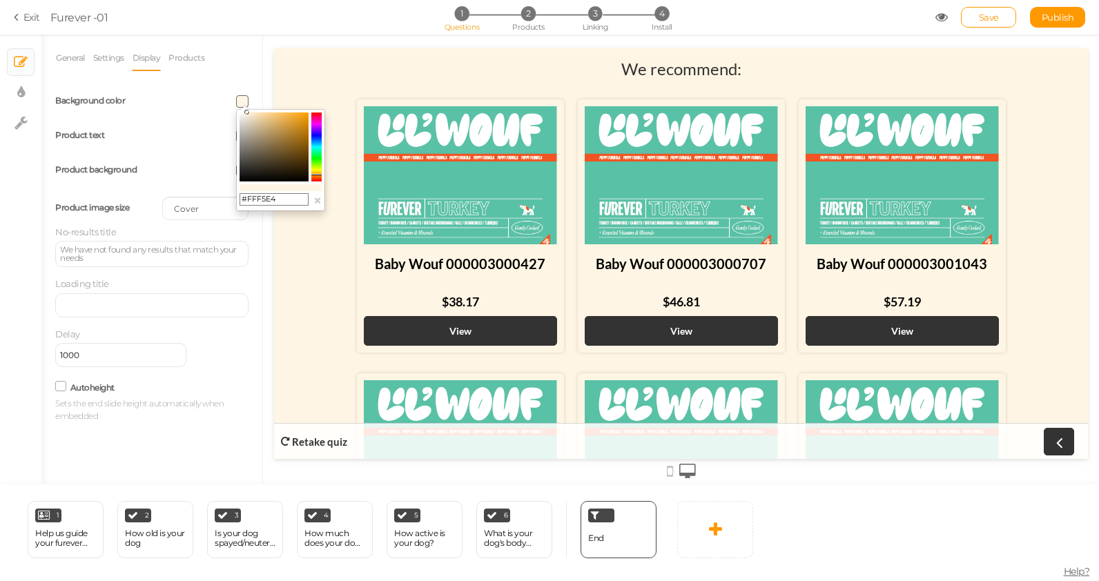
click at [139, 177] on div "Product background" at bounding box center [98, 170] width 107 height 15
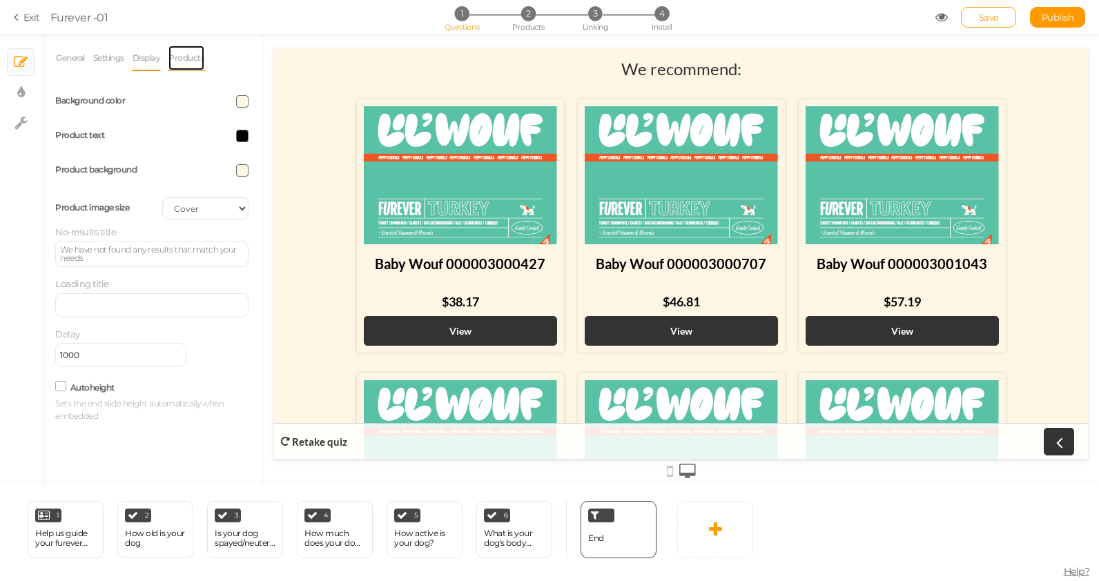
click at [189, 55] on link "Products" at bounding box center [186, 58] width 37 height 26
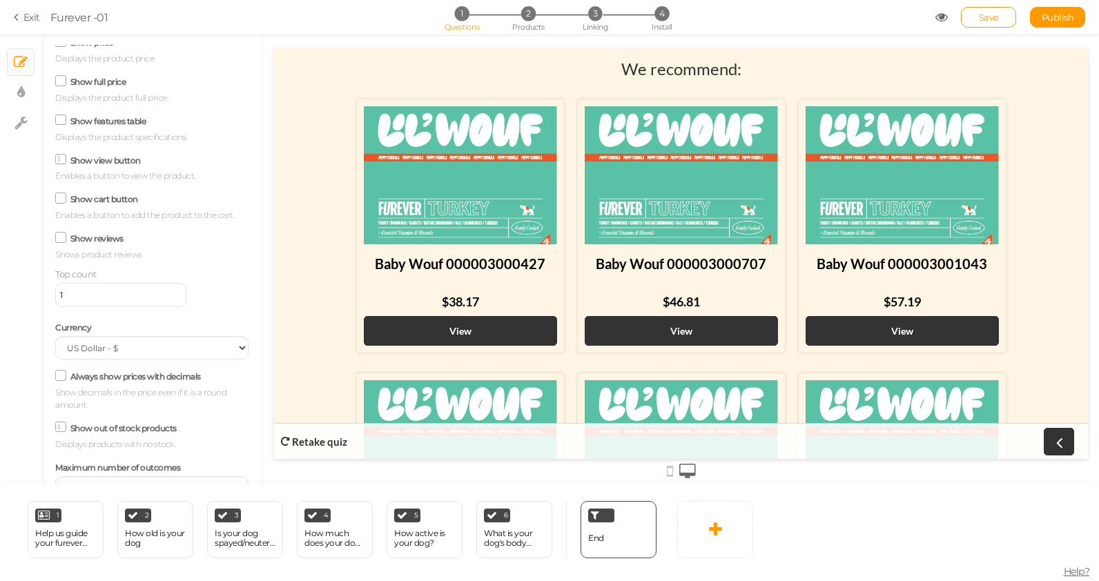
scroll to position [214, 0]
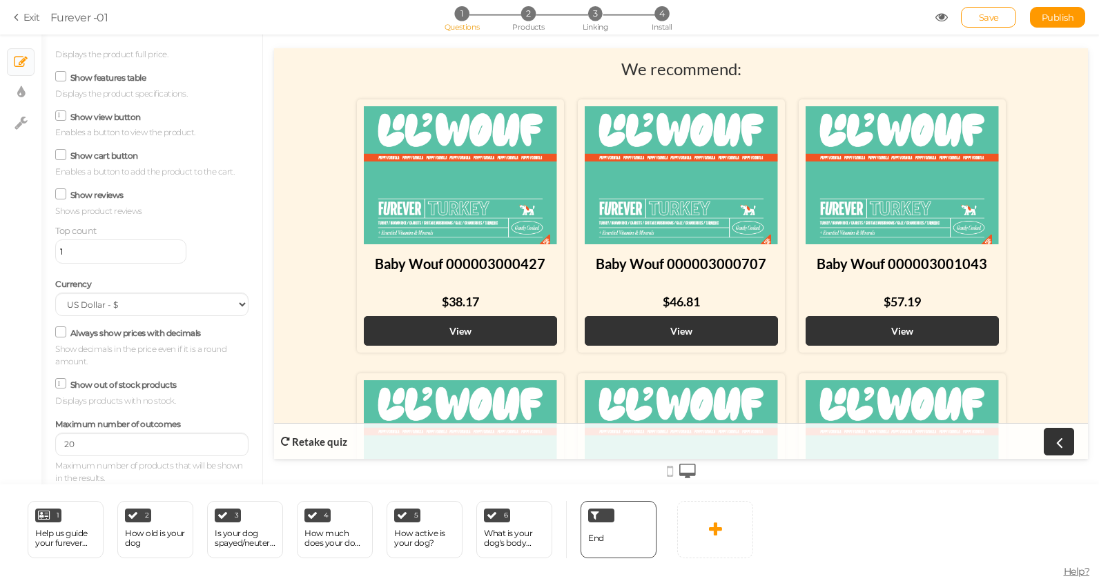
click at [59, 384] on icon at bounding box center [61, 384] width 7 height 0
click at [0, 0] on input "Show out of stock products" at bounding box center [0, 0] width 0 height 0
click at [82, 442] on input "20" at bounding box center [151, 444] width 193 height 23
click at [221, 449] on input "20" at bounding box center [151, 444] width 193 height 23
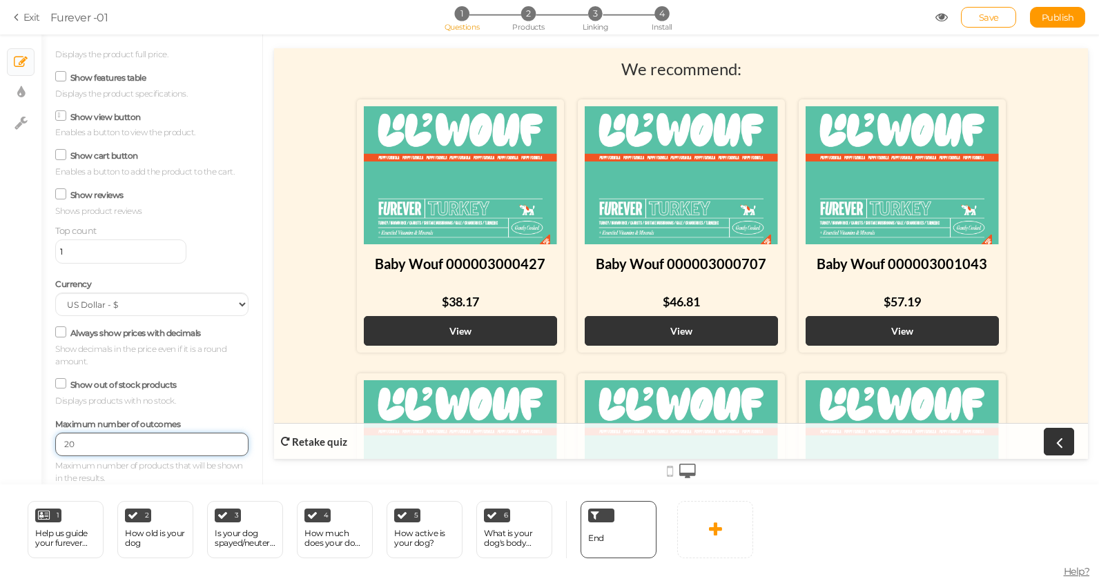
click at [221, 449] on input "20" at bounding box center [151, 444] width 193 height 23
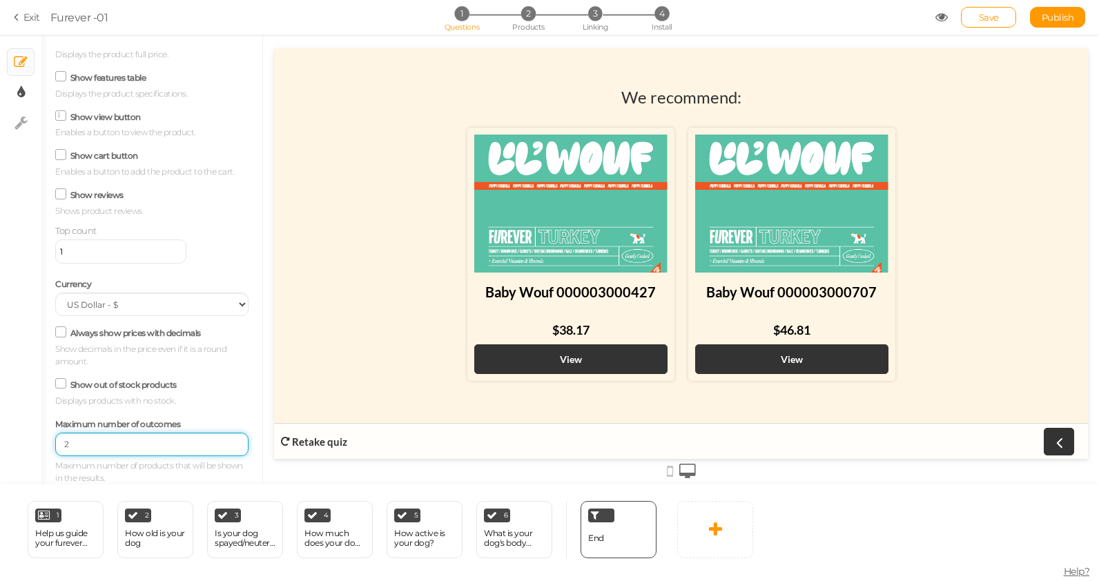
type input "2"
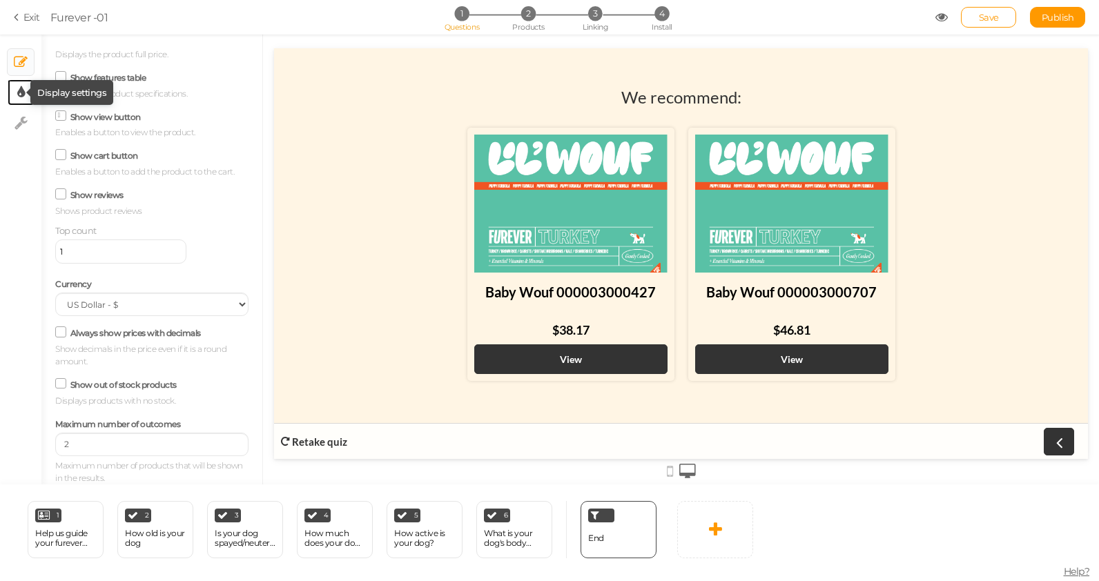
click at [19, 88] on icon at bounding box center [21, 93] width 8 height 14
select select "2"
select select "lato"
select select "fade"
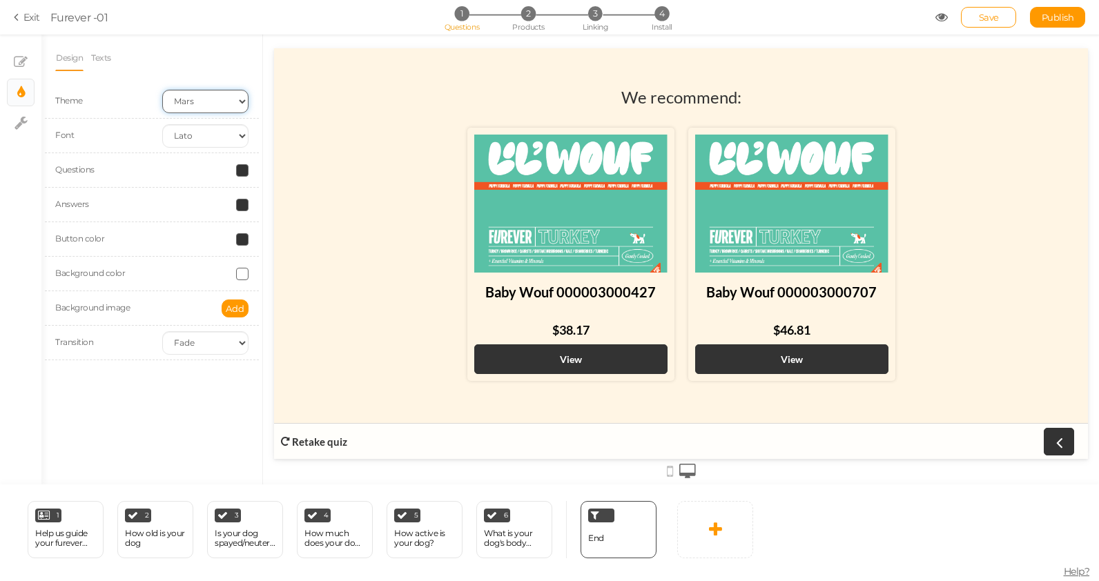
click at [213, 102] on select "Earth Mars" at bounding box center [205, 101] width 86 height 23
click at [234, 96] on select "Earth Mars" at bounding box center [205, 101] width 86 height 23
click at [162, 90] on select "Earth Mars" at bounding box center [205, 101] width 86 height 23
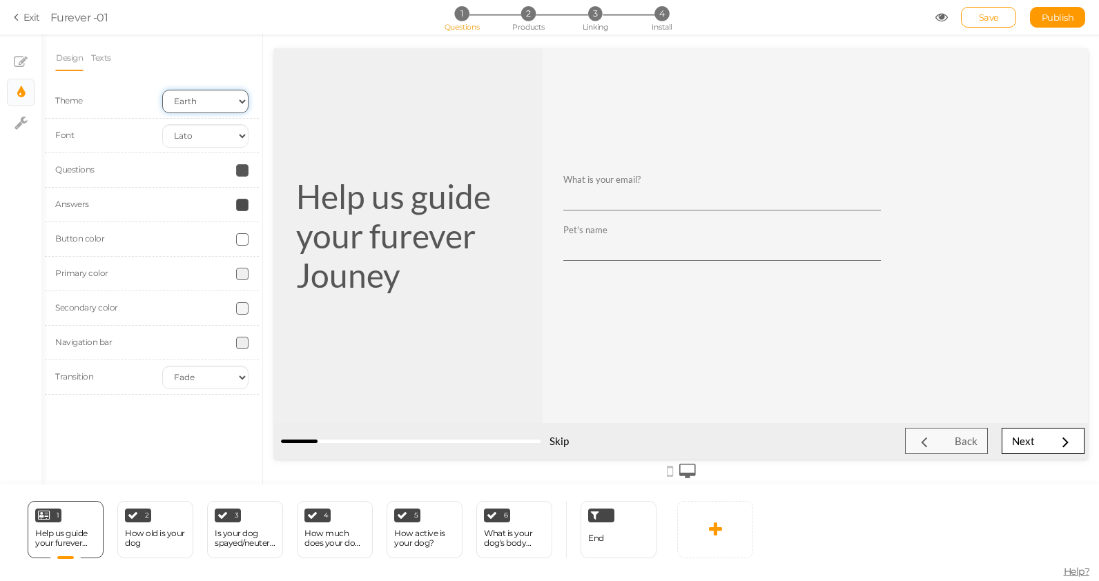
scroll to position [0, 0]
click at [192, 104] on select "Earth Mars" at bounding box center [205, 101] width 86 height 23
select select "2"
click at [162, 90] on select "Earth Mars" at bounding box center [205, 101] width 86 height 23
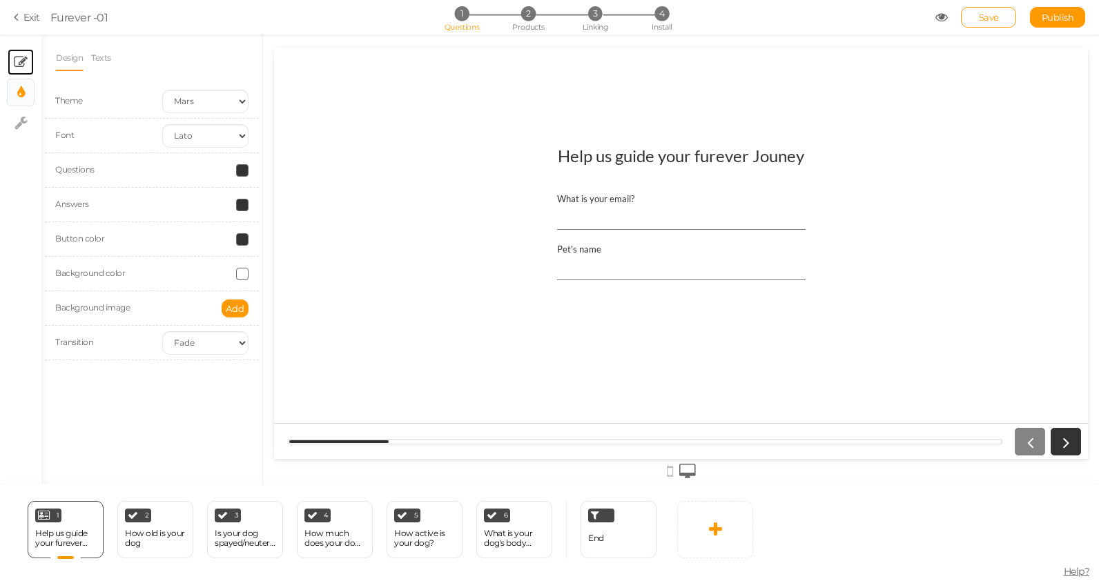
click at [21, 59] on icon at bounding box center [21, 62] width 14 height 14
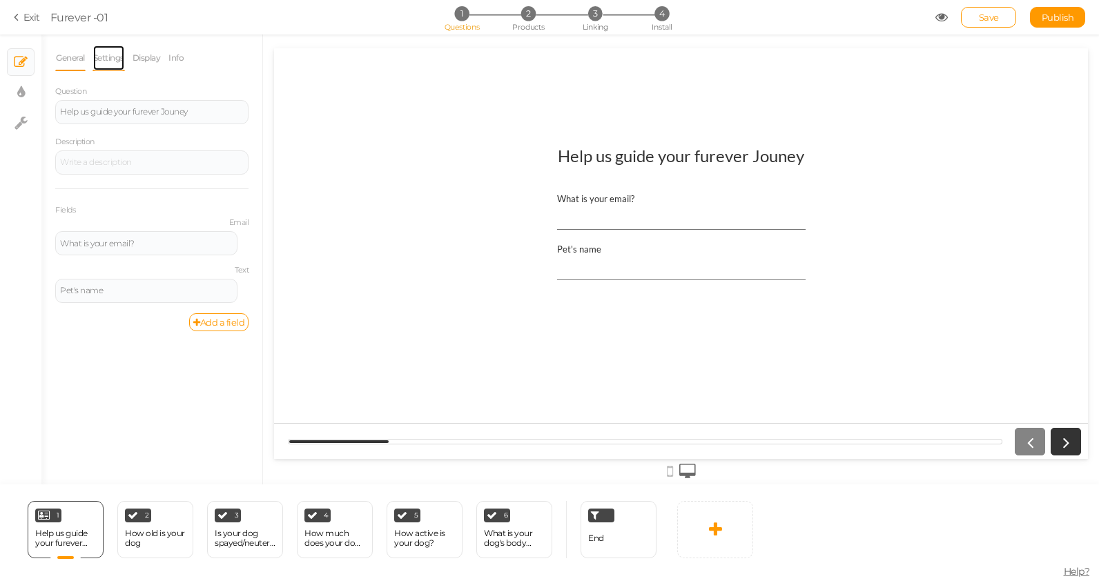
click at [103, 62] on link "Settings" at bounding box center [109, 58] width 32 height 26
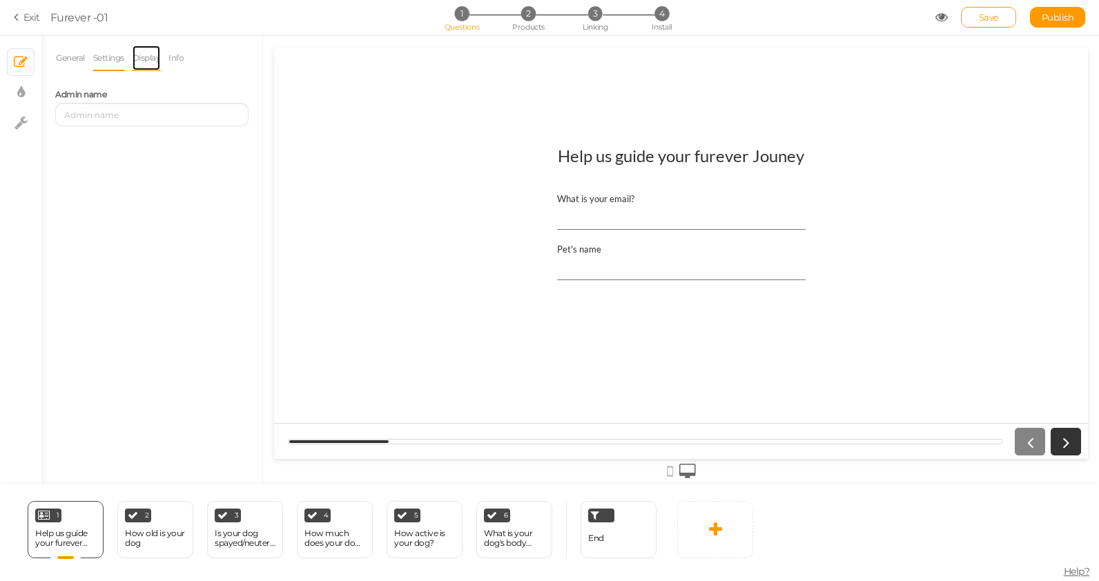
click at [148, 61] on link "Display" at bounding box center [147, 58] width 30 height 26
click at [238, 100] on span "Set" at bounding box center [237, 101] width 14 height 11
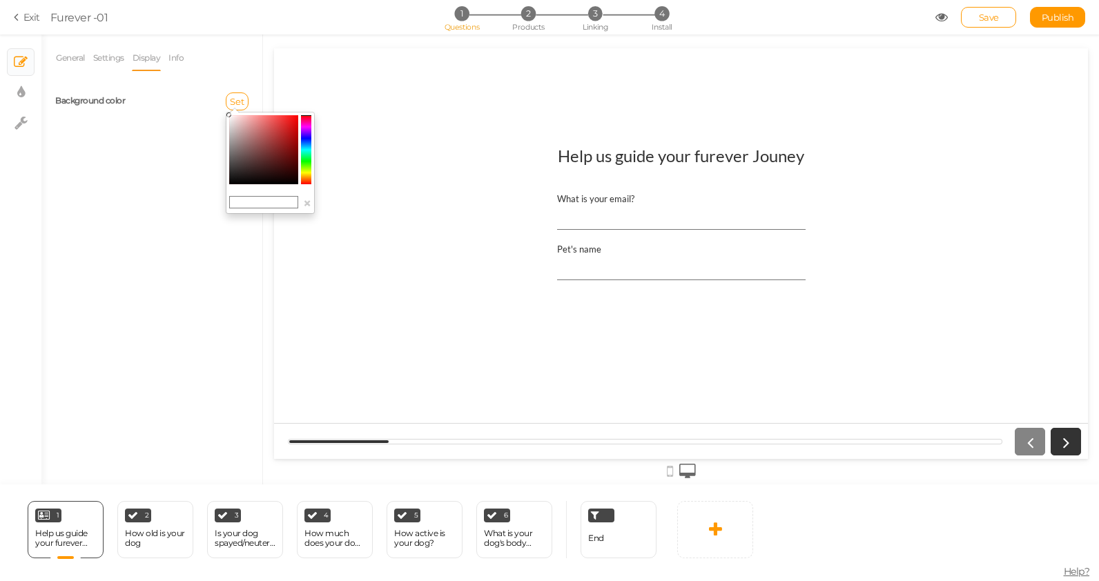
click at [267, 199] on input "text" at bounding box center [263, 202] width 69 height 12
paste input "#FFF5E4"
type input "#FFF5E4"
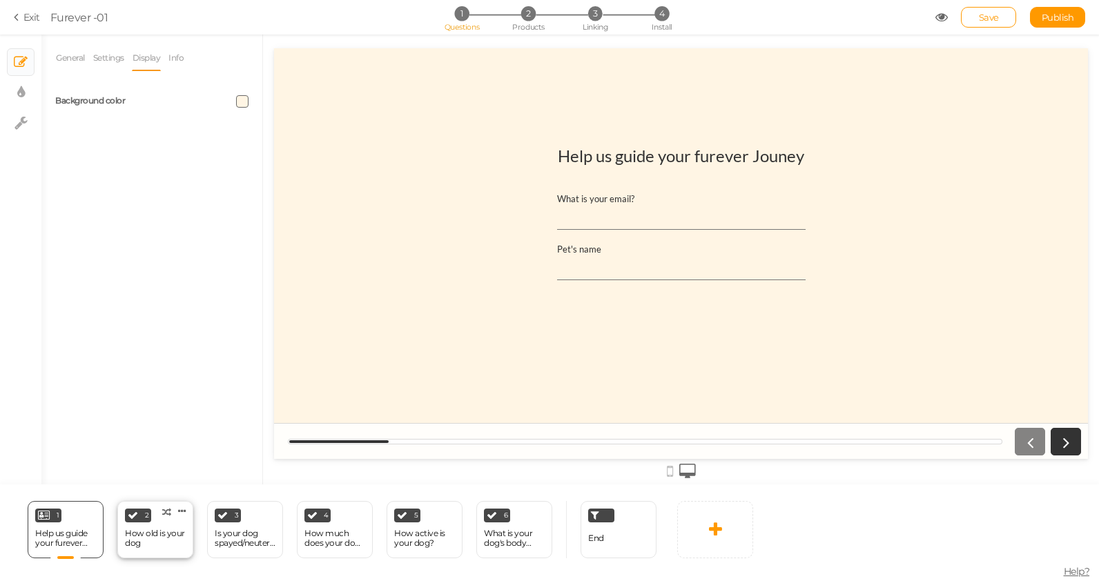
click at [149, 538] on div "How old is your dog" at bounding box center [155, 538] width 61 height 19
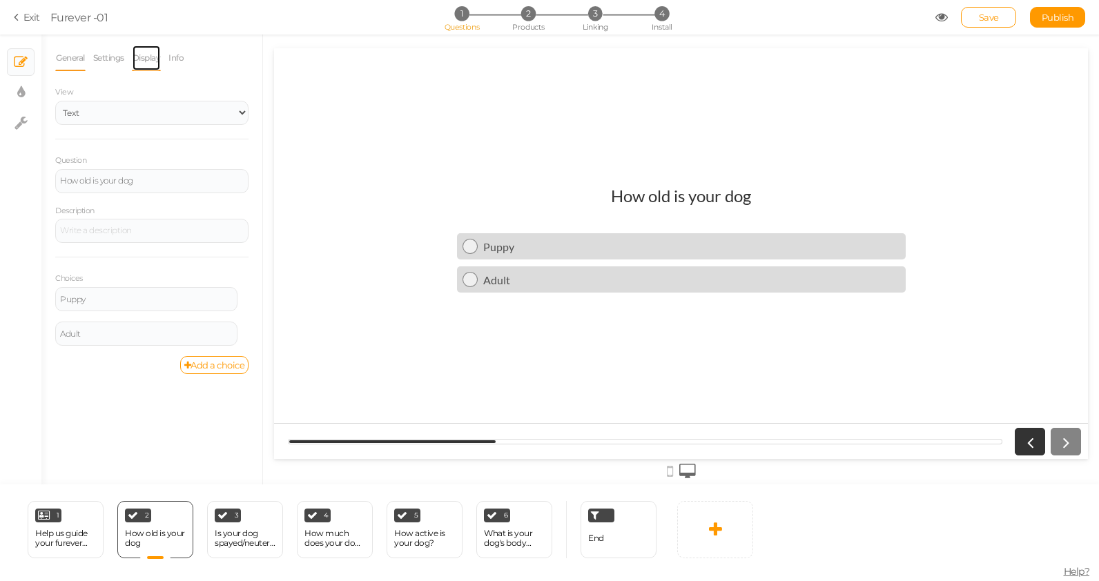
click at [149, 57] on link "Display" at bounding box center [147, 58] width 30 height 26
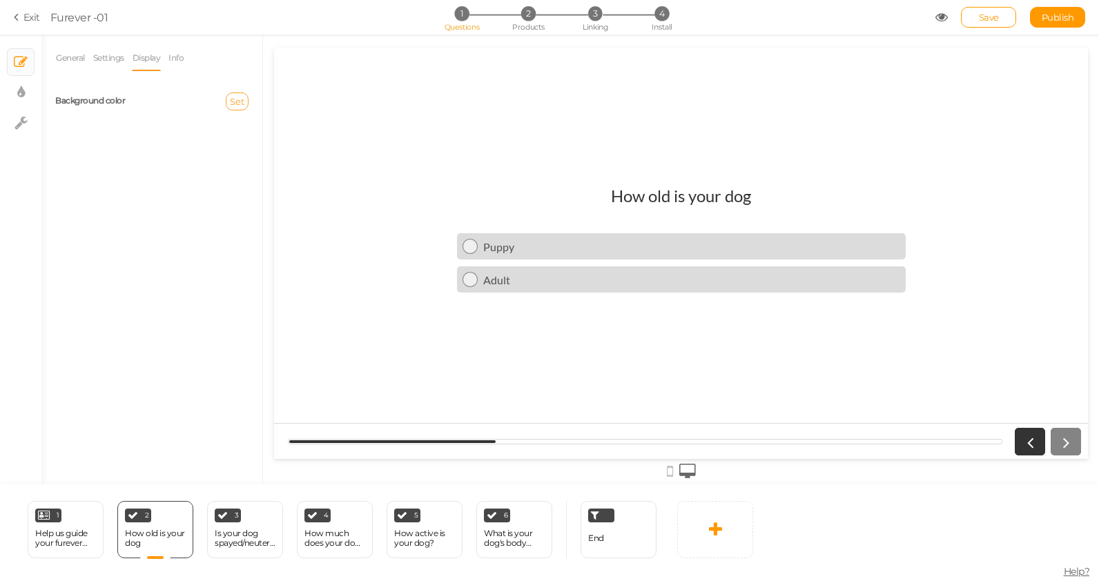
click at [239, 101] on span "Set" at bounding box center [237, 101] width 14 height 11
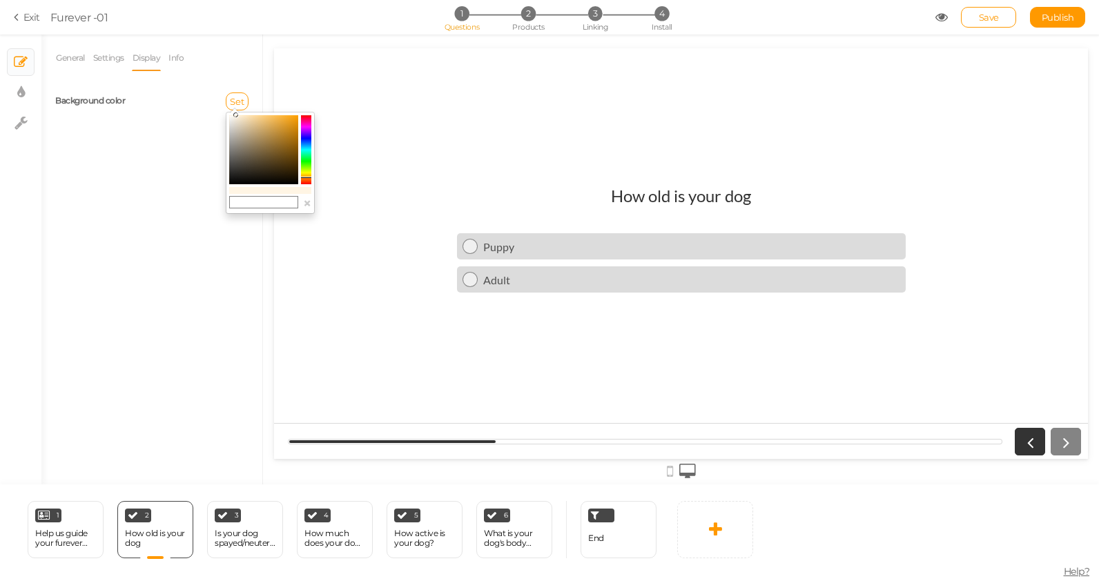
click at [267, 204] on input "text" at bounding box center [263, 202] width 69 height 12
paste input "#FFF5E4"
type input "#FFF5E4"
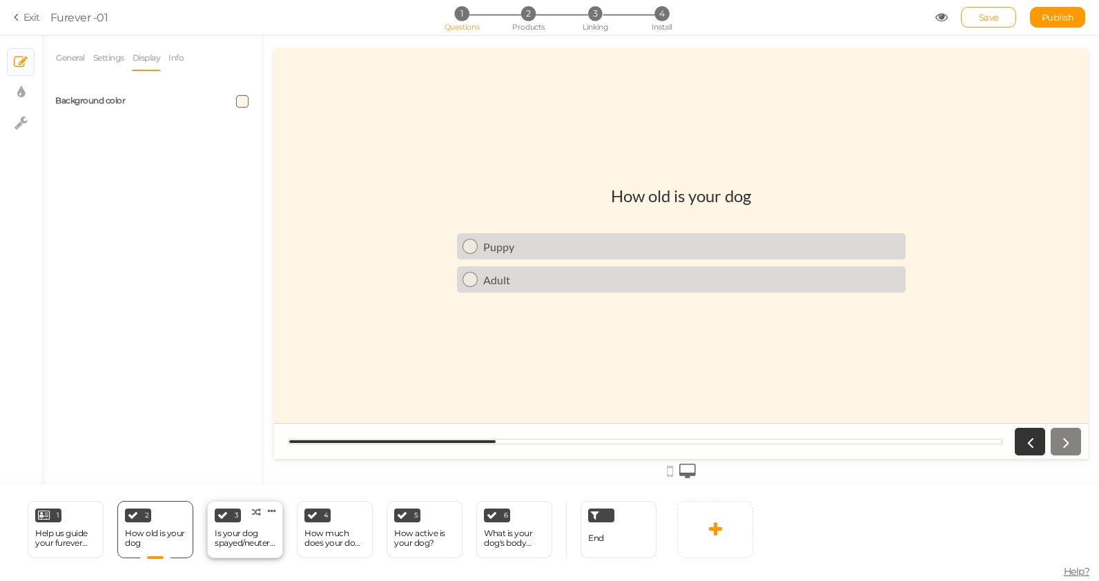
click at [239, 516] on div "3" at bounding box center [228, 516] width 26 height 14
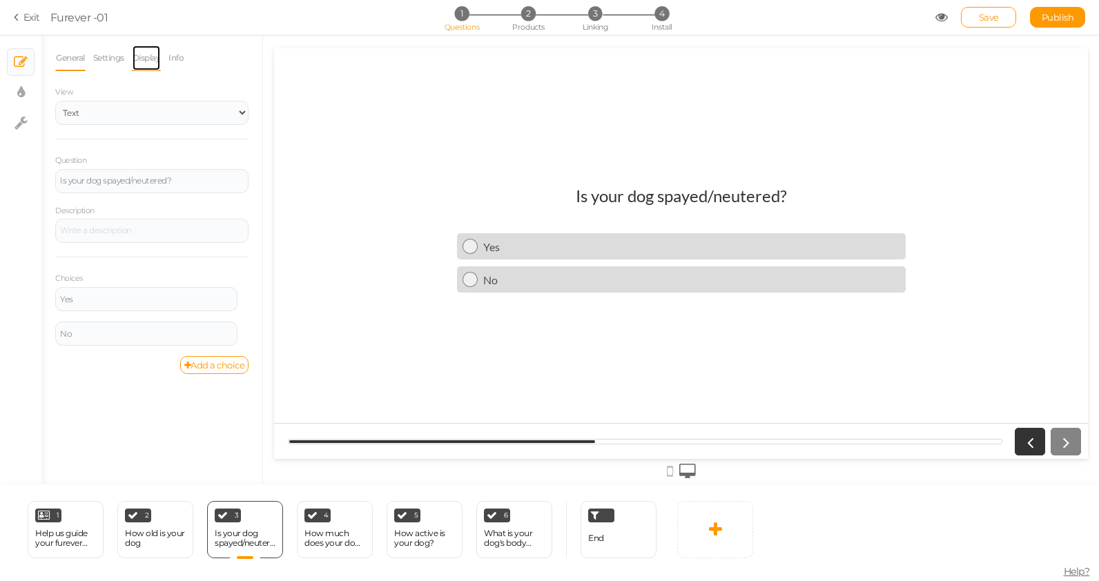
click at [148, 52] on link "Display" at bounding box center [147, 58] width 30 height 26
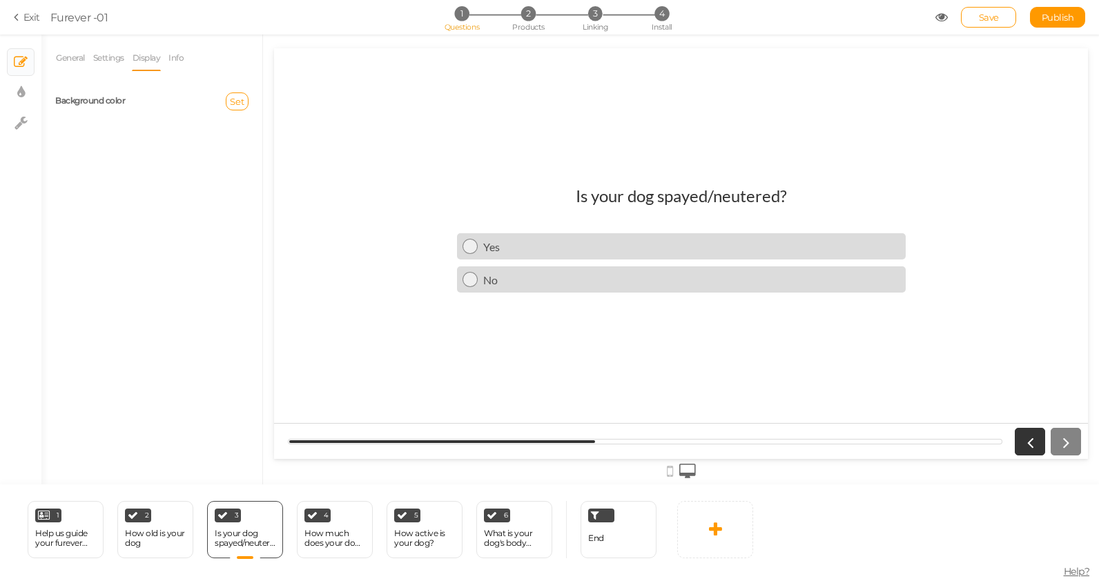
click at [225, 96] on div "Set" at bounding box center [205, 102] width 107 height 18
click at [240, 101] on span "Set" at bounding box center [237, 101] width 14 height 11
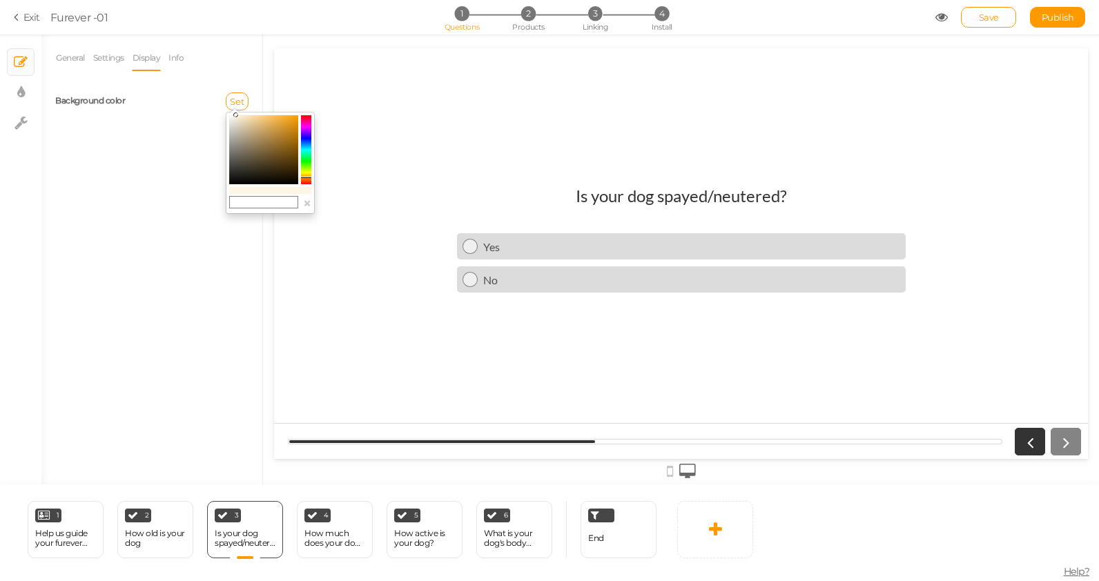
click at [268, 204] on input "text" at bounding box center [263, 202] width 69 height 12
paste input "#FFF5E4"
type input "#FFF5E4"
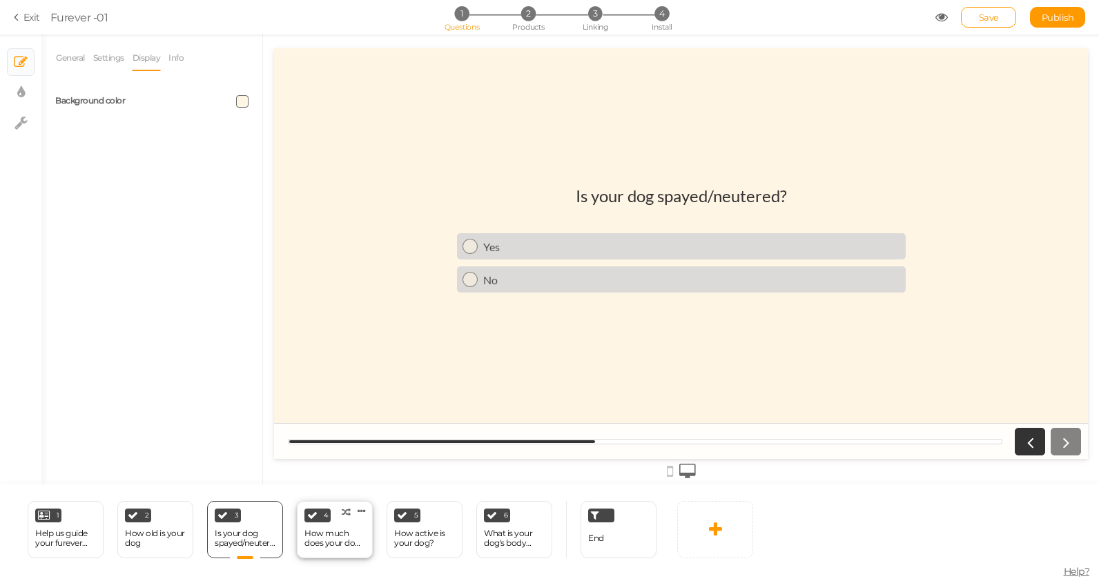
click at [333, 541] on div "How much does your dog weigh?" at bounding box center [334, 538] width 61 height 19
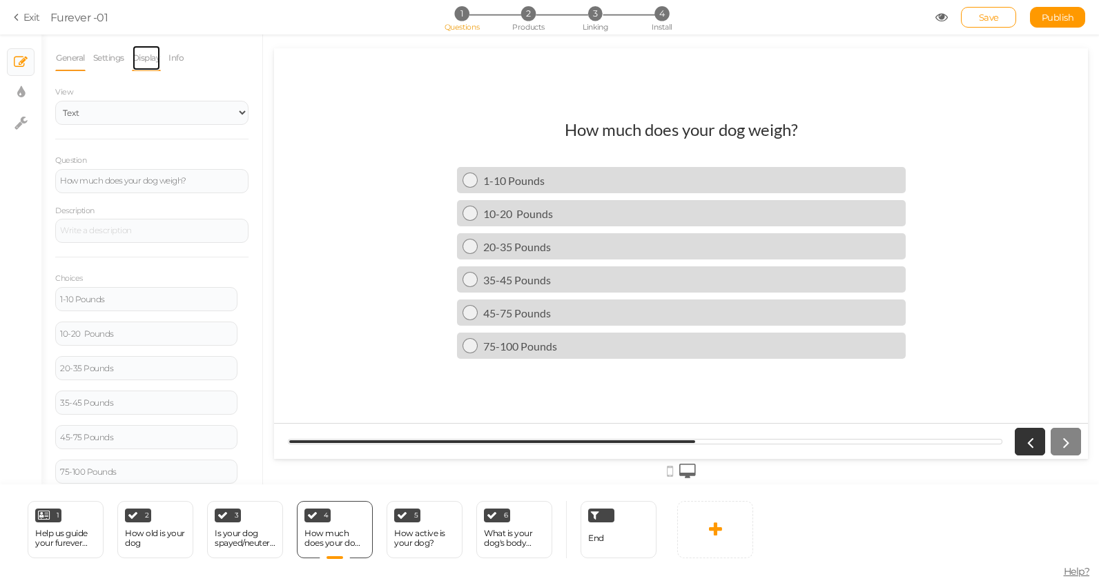
click at [146, 61] on link "Display" at bounding box center [147, 58] width 30 height 26
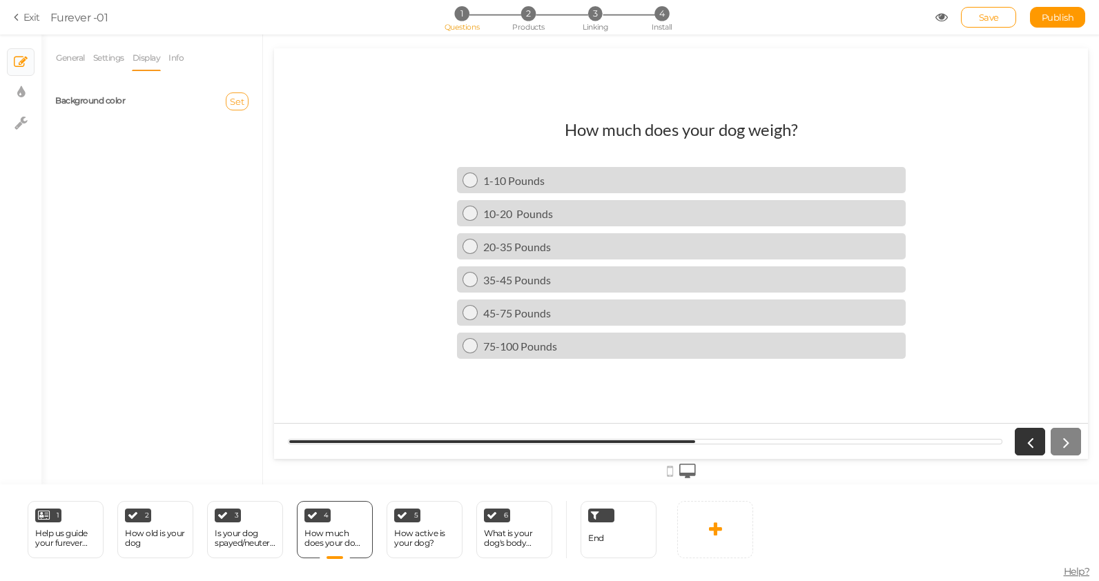
click at [235, 104] on span "Set" at bounding box center [237, 101] width 14 height 11
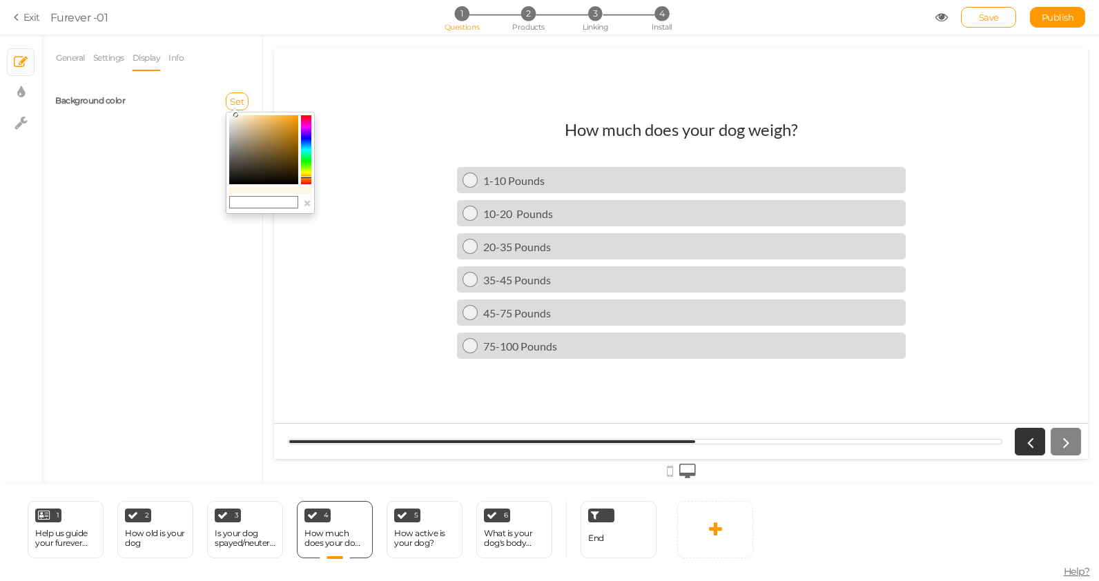
click at [255, 202] on input "text" at bounding box center [263, 202] width 69 height 12
paste input "#FFF5E4"
type input "#FFF5E4"
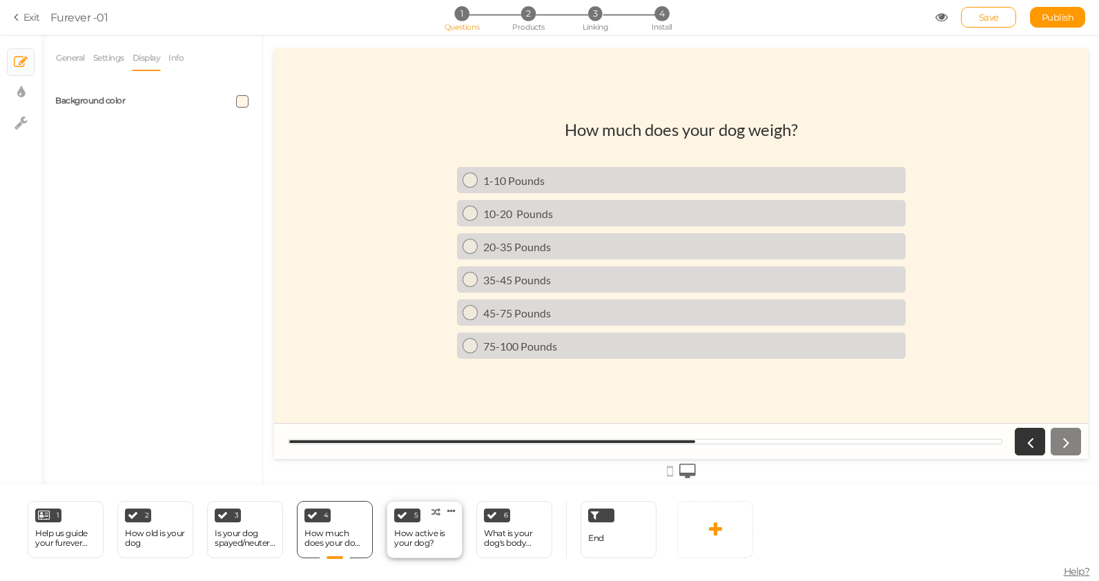
click at [403, 511] on icon at bounding box center [402, 515] width 10 height 10
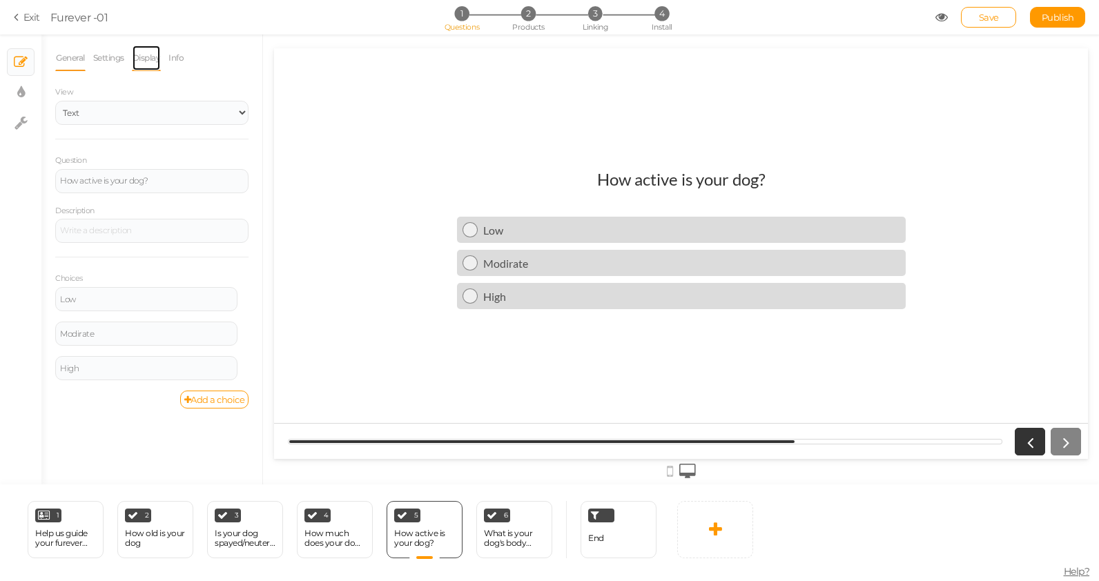
click at [140, 50] on link "Display" at bounding box center [147, 58] width 30 height 26
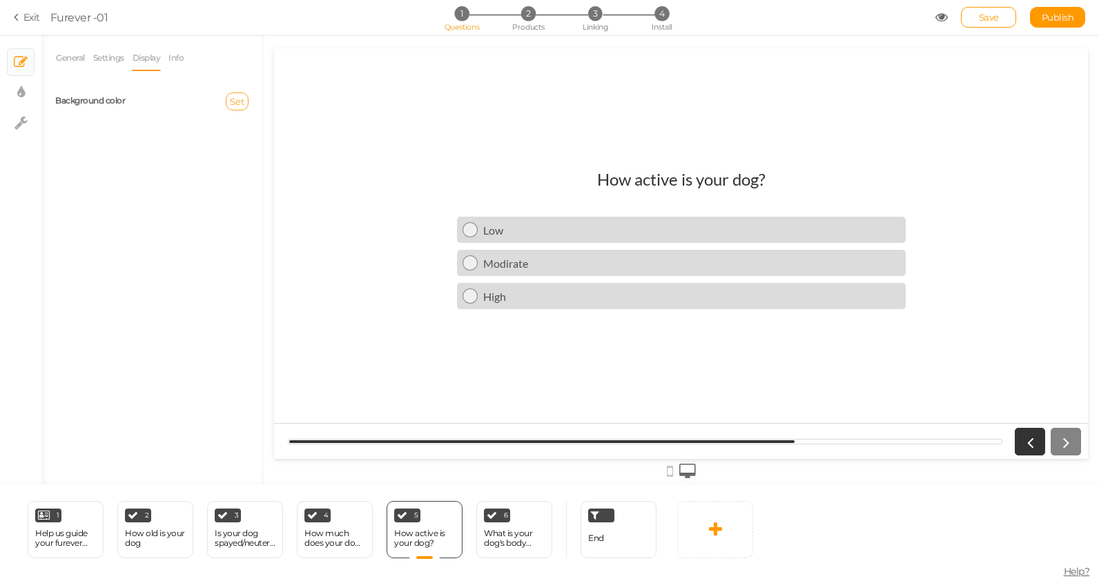
click at [242, 101] on span "Set" at bounding box center [237, 101] width 14 height 11
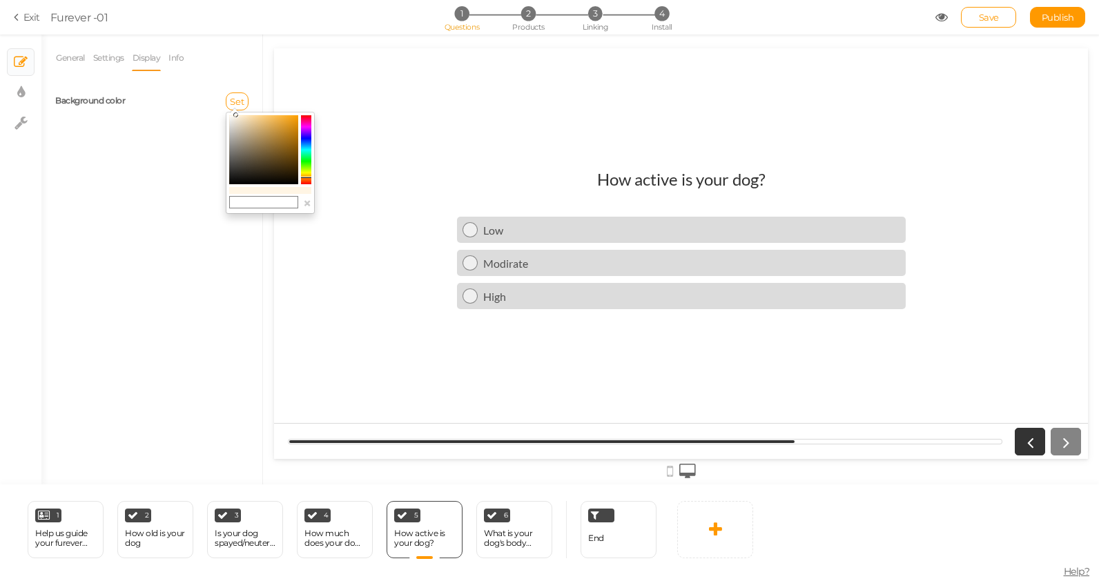
click at [269, 200] on input "text" at bounding box center [263, 202] width 69 height 12
paste input "#FFF5E4"
type input "#FFF5E4"
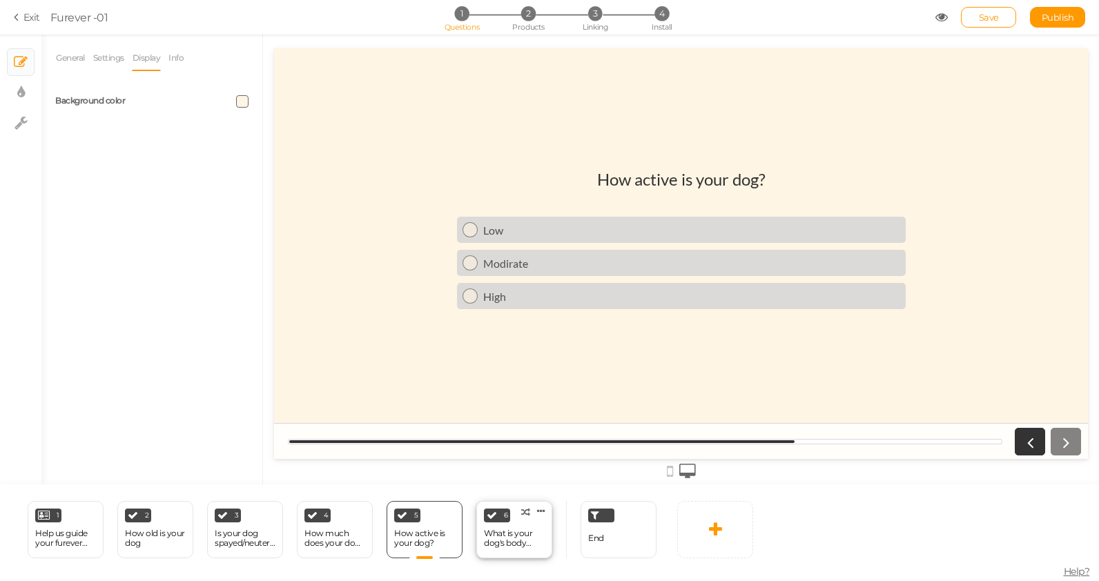
click at [510, 535] on div "What is your dog's body condition?" at bounding box center [514, 538] width 61 height 19
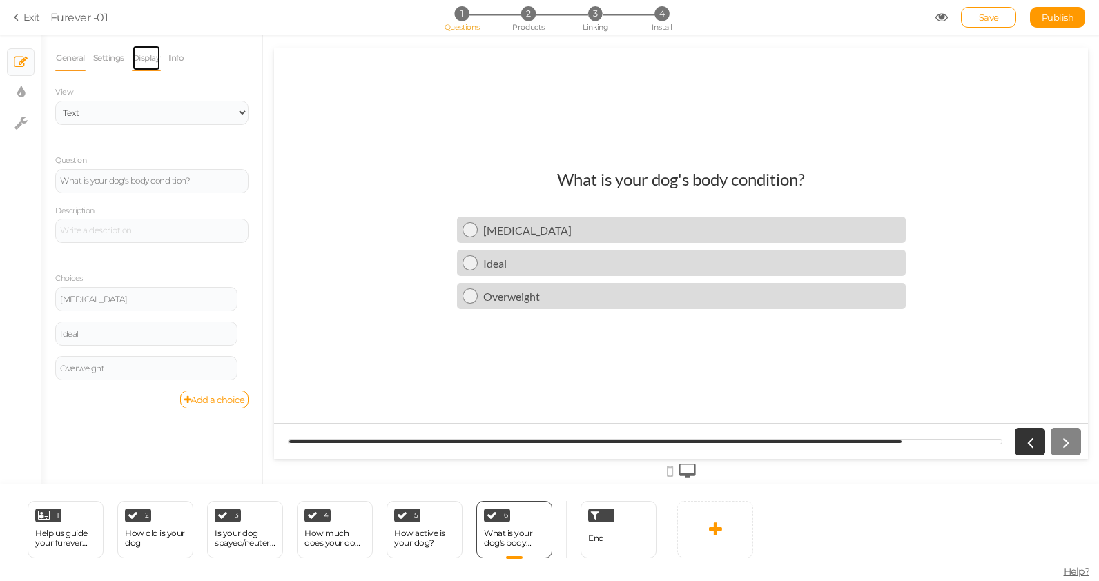
click at [152, 55] on link "Display" at bounding box center [147, 58] width 30 height 26
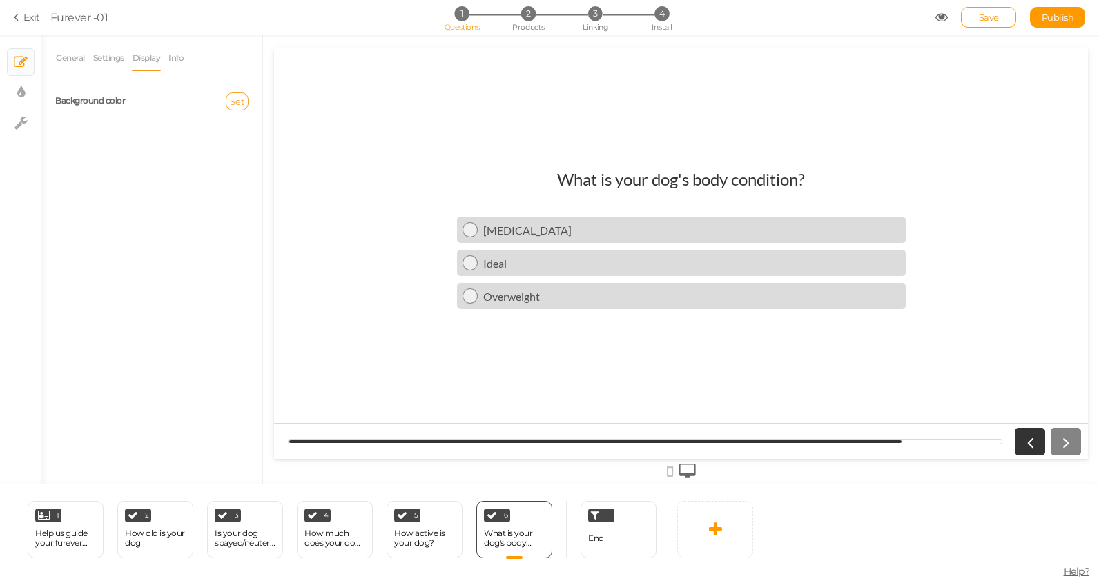
click at [231, 108] on button "Set" at bounding box center [237, 102] width 23 height 18
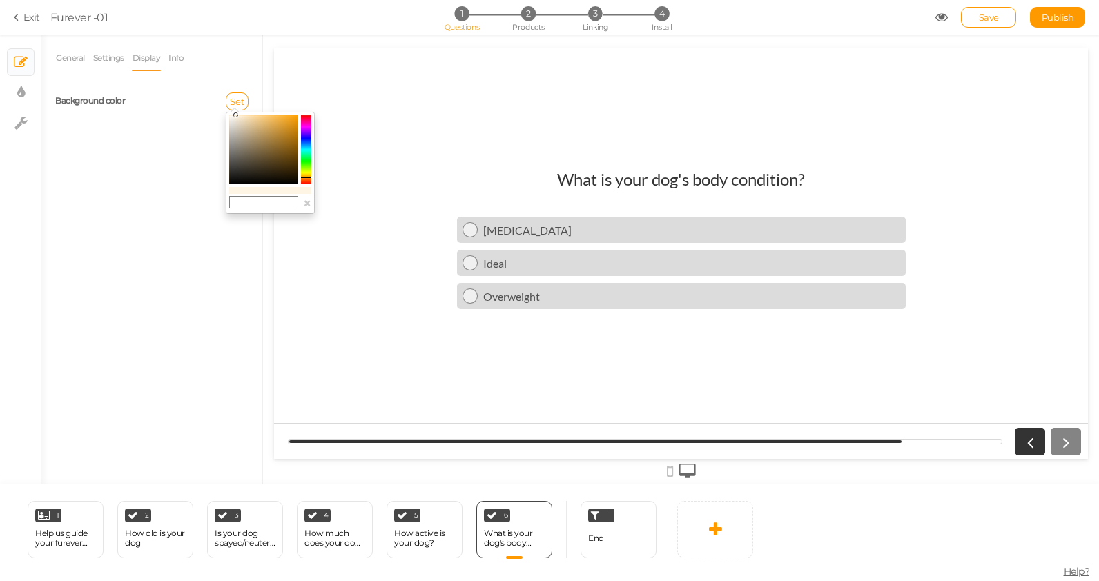
click at [275, 202] on input "text" at bounding box center [263, 202] width 69 height 12
paste input "#FFF5E4"
type input "#FFF5E4"
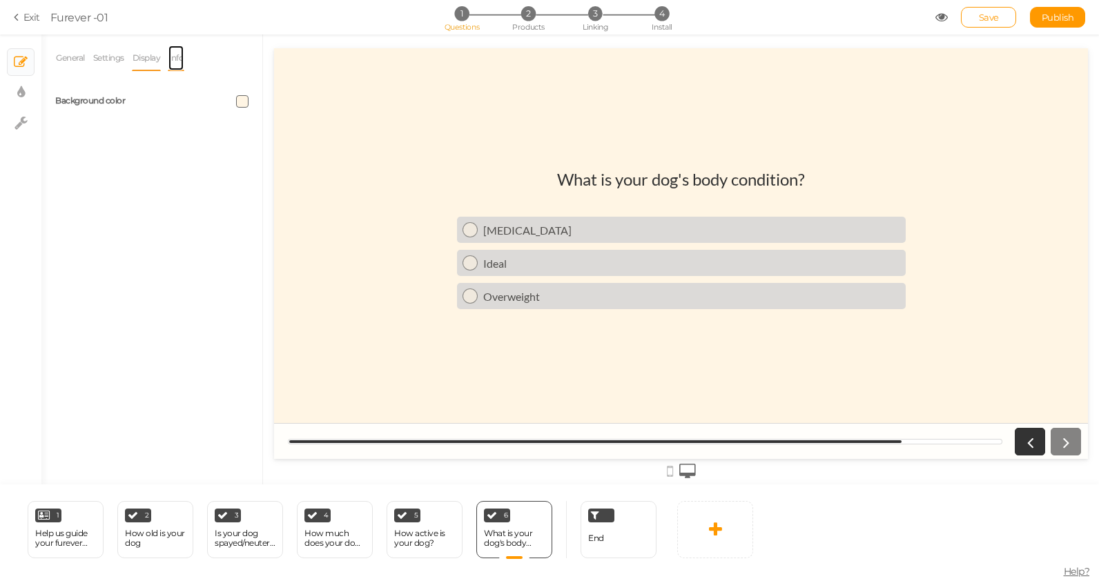
click at [182, 52] on link "Info" at bounding box center [176, 58] width 17 height 26
click at [590, 525] on div "End" at bounding box center [619, 529] width 76 height 57
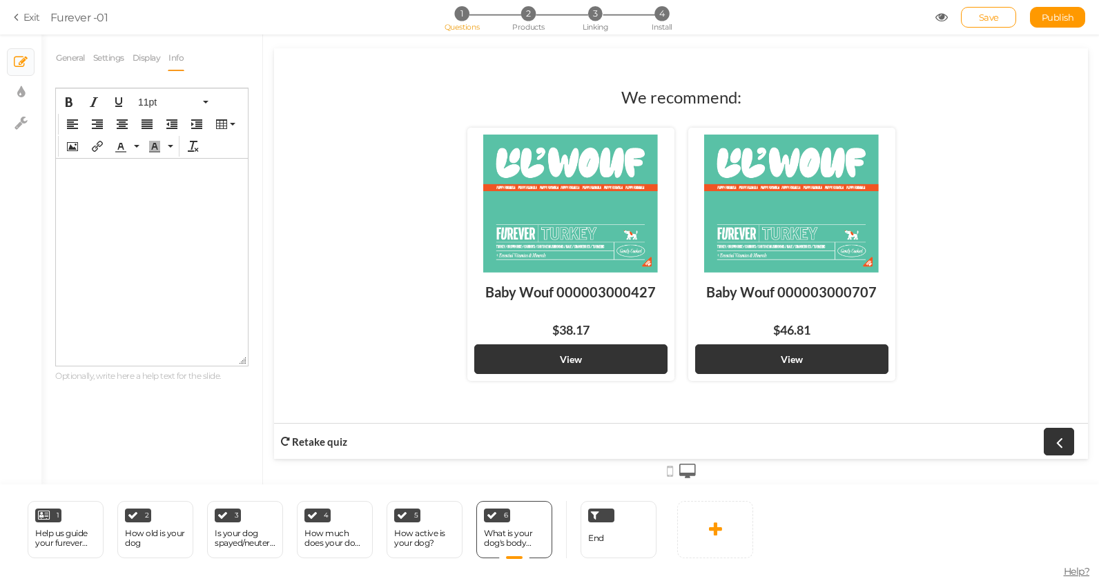
select select
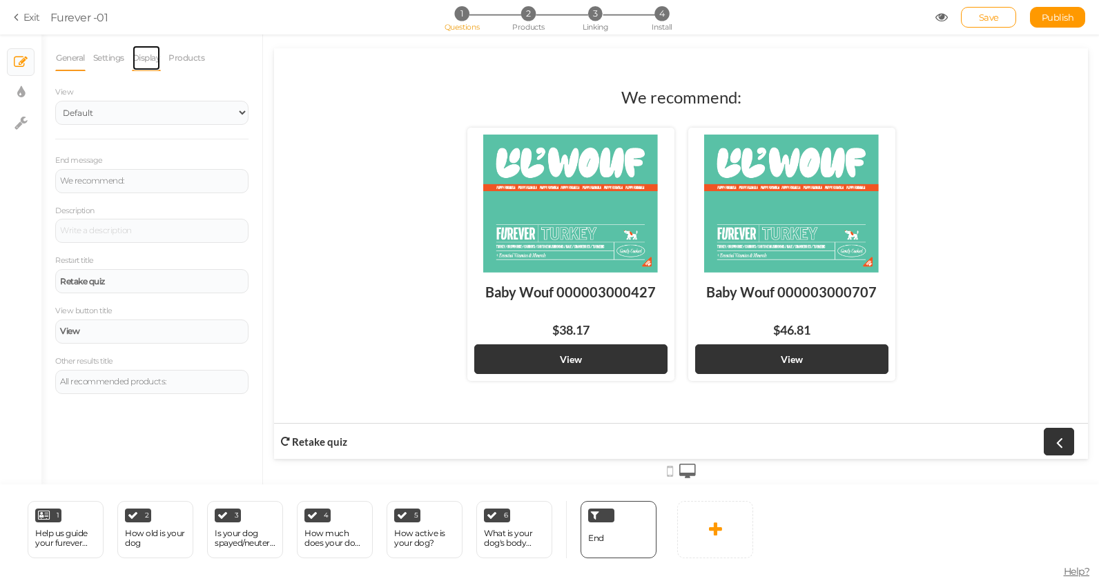
click at [149, 57] on link "Display" at bounding box center [147, 58] width 30 height 26
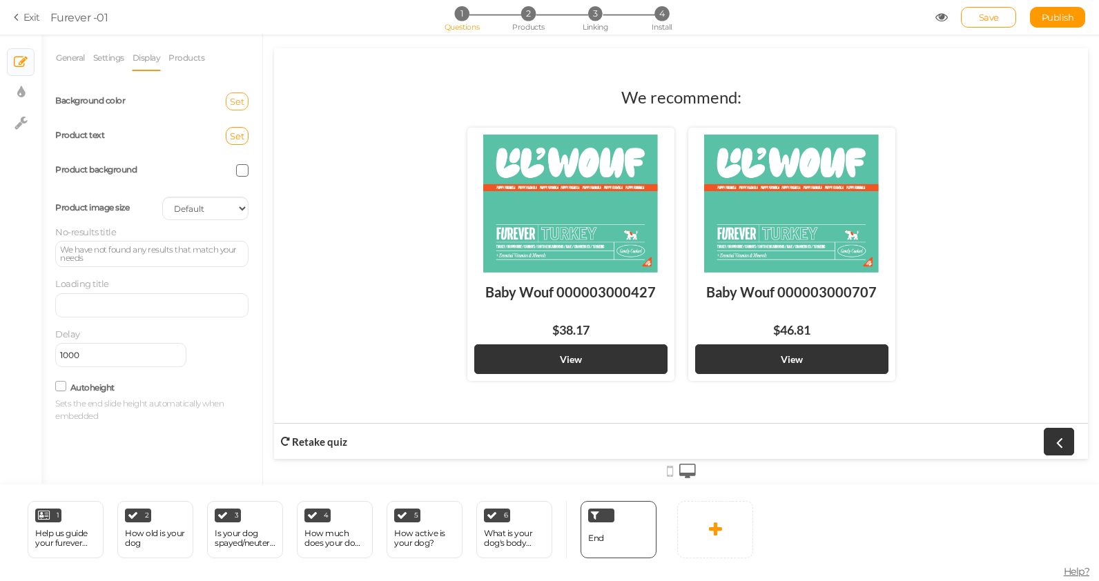
click at [238, 100] on span "Set" at bounding box center [237, 101] width 14 height 11
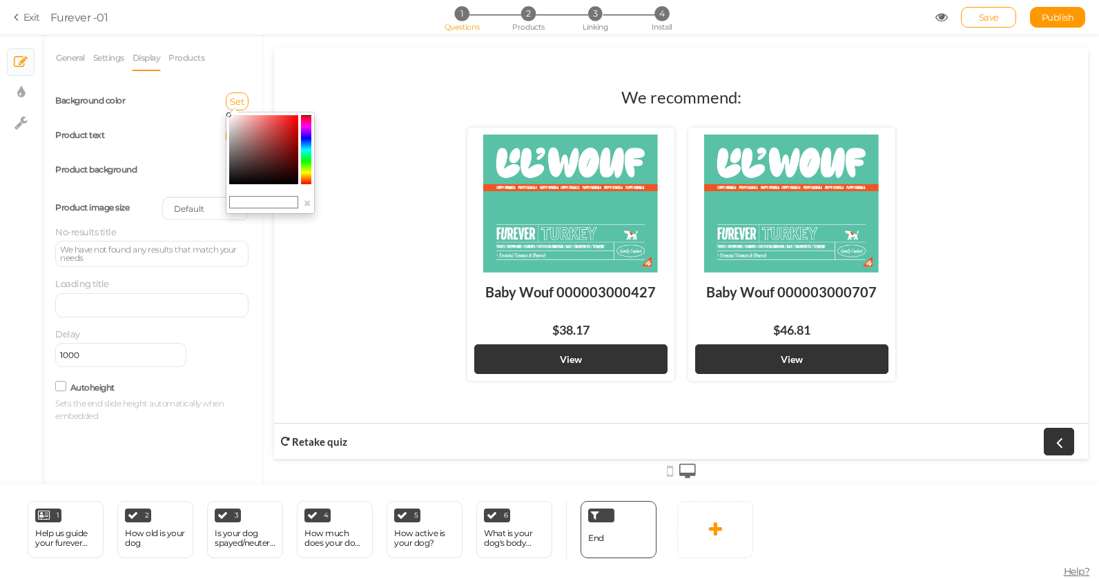
click at [258, 206] on input "text" at bounding box center [263, 202] width 69 height 12
paste input "#FFF5E4"
type input "#FFF5E4"
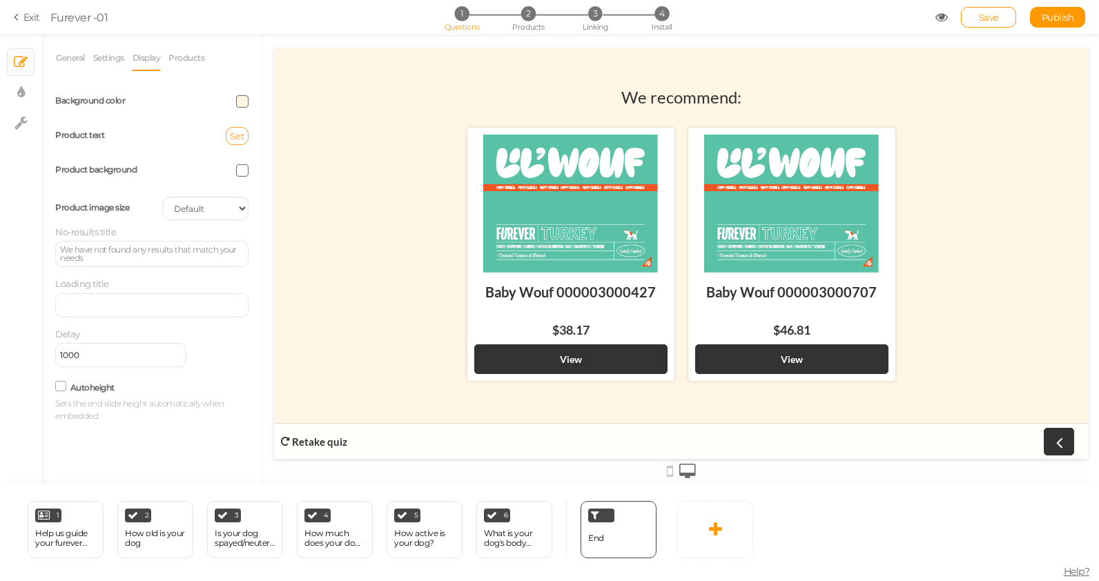
click at [235, 138] on span "Set" at bounding box center [237, 135] width 14 height 11
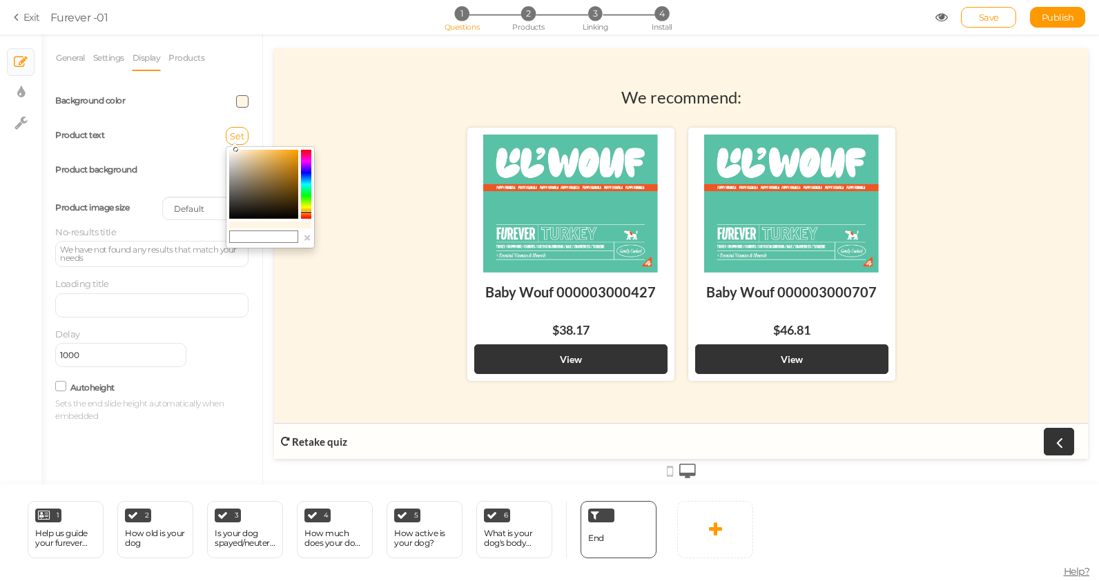
click at [253, 239] on input "text" at bounding box center [263, 237] width 69 height 12
paste input "#FFF5E4"
type input "#FFF5E4"
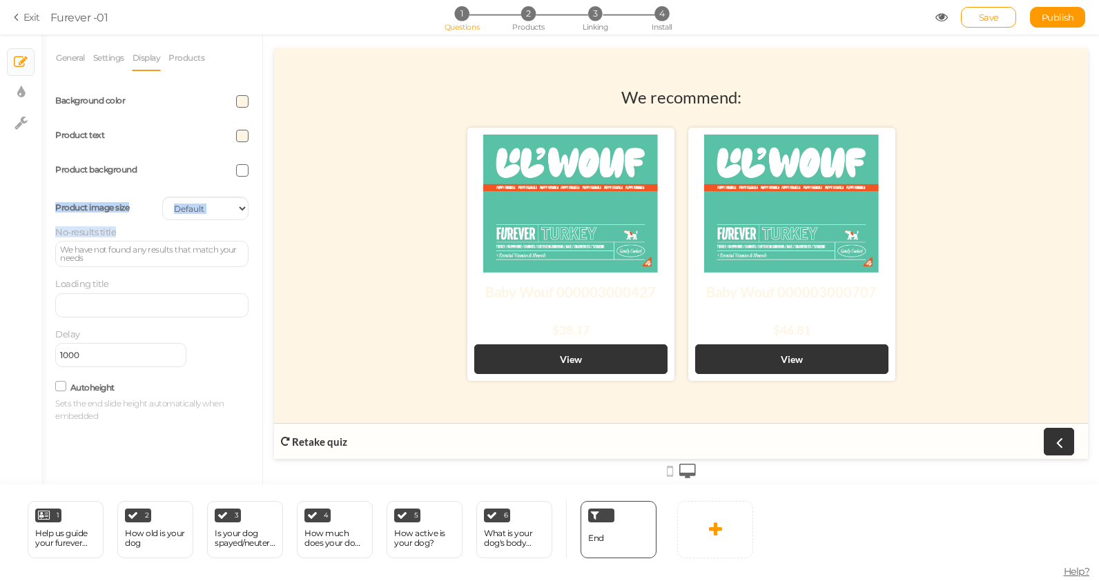
drag, startPoint x: 247, startPoint y: 186, endPoint x: 193, endPoint y: 254, distance: 87.0
click at [193, 254] on div "Background color Product text Product background Product image size Cover Conta…" at bounding box center [151, 253] width 193 height 338
click at [244, 135] on span at bounding box center [242, 136] width 12 height 12
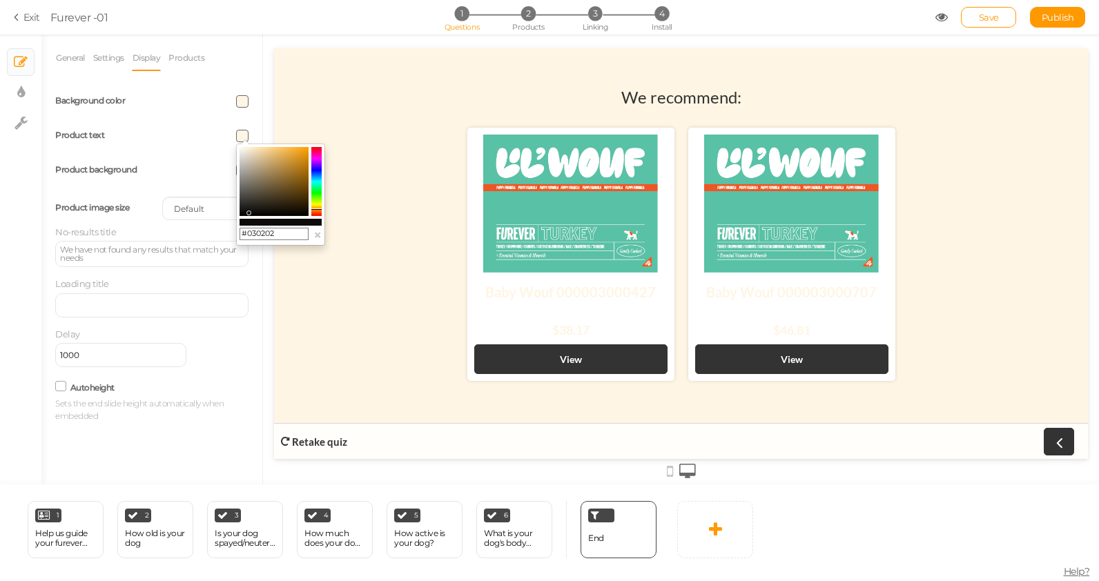
type input "#000000"
drag, startPoint x: 255, startPoint y: 200, endPoint x: 215, endPoint y: 238, distance: 55.2
click at [215, 238] on body "× Close A wider screen is needed to use the Pickzen builder Exit Furever -01 1 …" at bounding box center [549, 290] width 1099 height 581
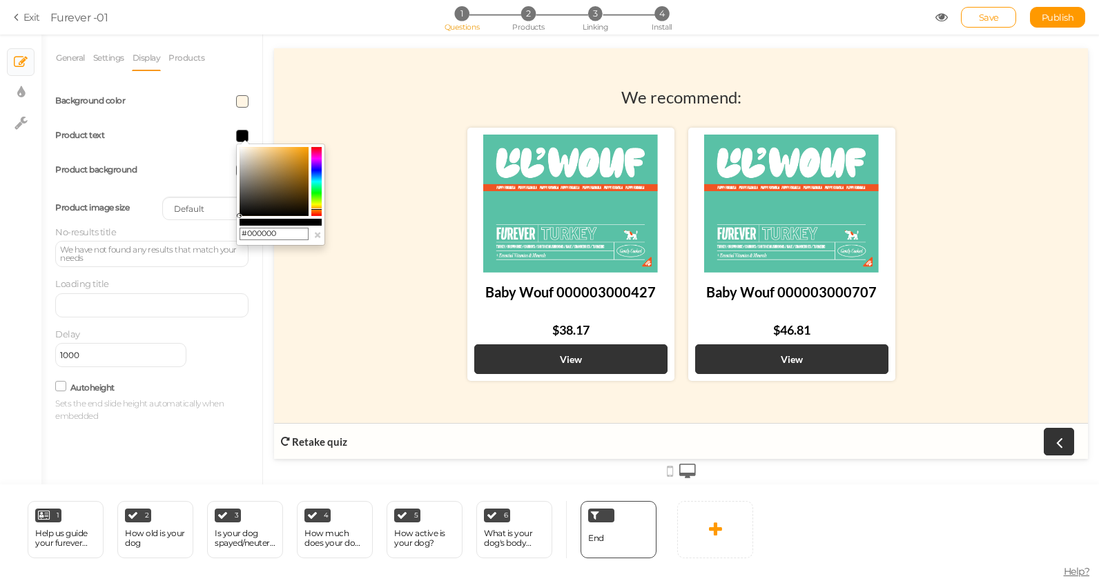
click at [166, 166] on div at bounding box center [205, 170] width 107 height 12
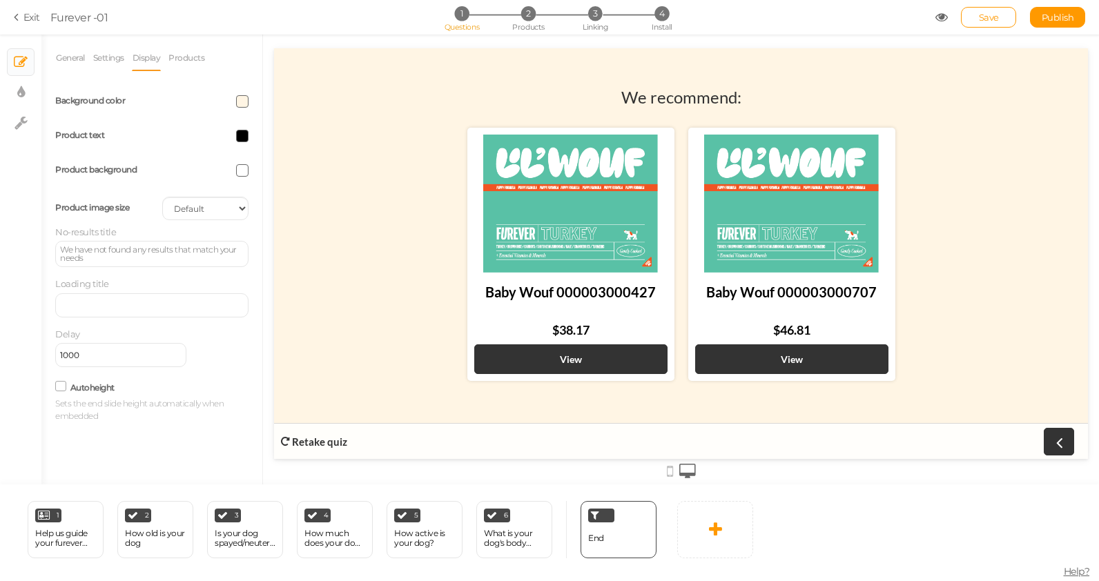
click at [246, 173] on span at bounding box center [242, 170] width 12 height 12
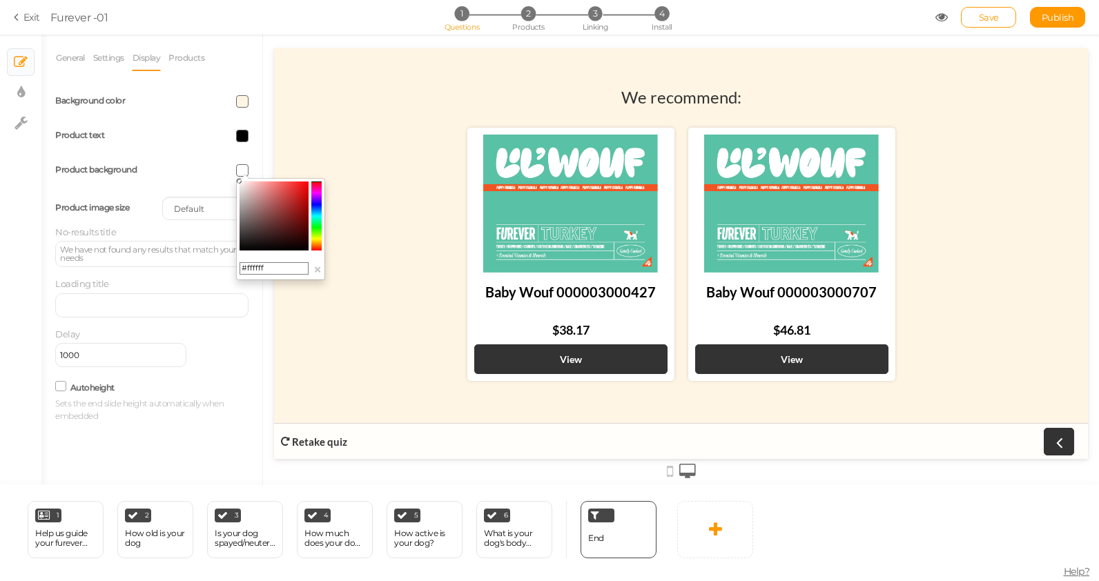
click at [262, 264] on input "#ffffff" at bounding box center [274, 268] width 69 height 12
paste input "FFF5E4"
type input "#FFF5E4"
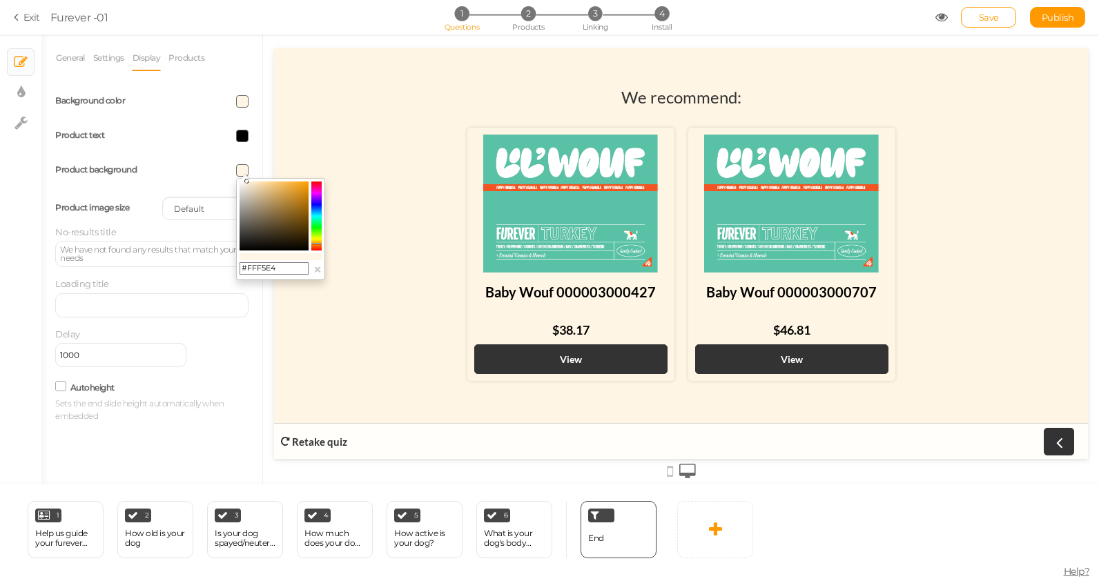
click at [80, 185] on div "Product background" at bounding box center [152, 170] width 214 height 35
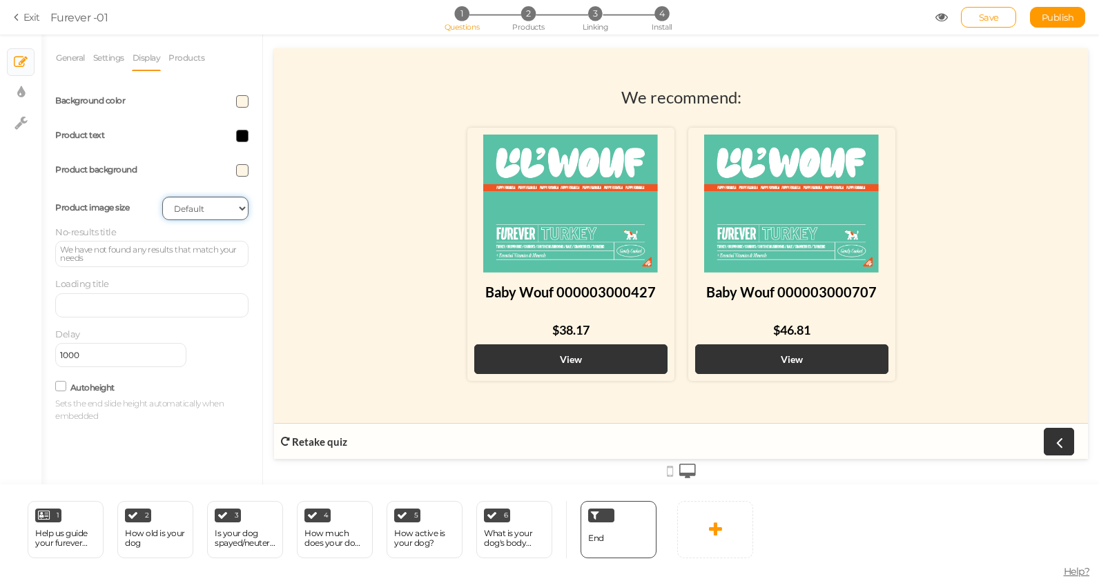
click at [201, 211] on select "Cover Contain Default" at bounding box center [205, 208] width 86 height 23
click at [162, 197] on select "Cover Contain Default" at bounding box center [205, 208] width 86 height 23
click at [204, 212] on select "Cover Contain Default" at bounding box center [205, 208] width 86 height 23
select select "cover"
click at [162, 197] on select "Cover Contain Default" at bounding box center [205, 208] width 86 height 23
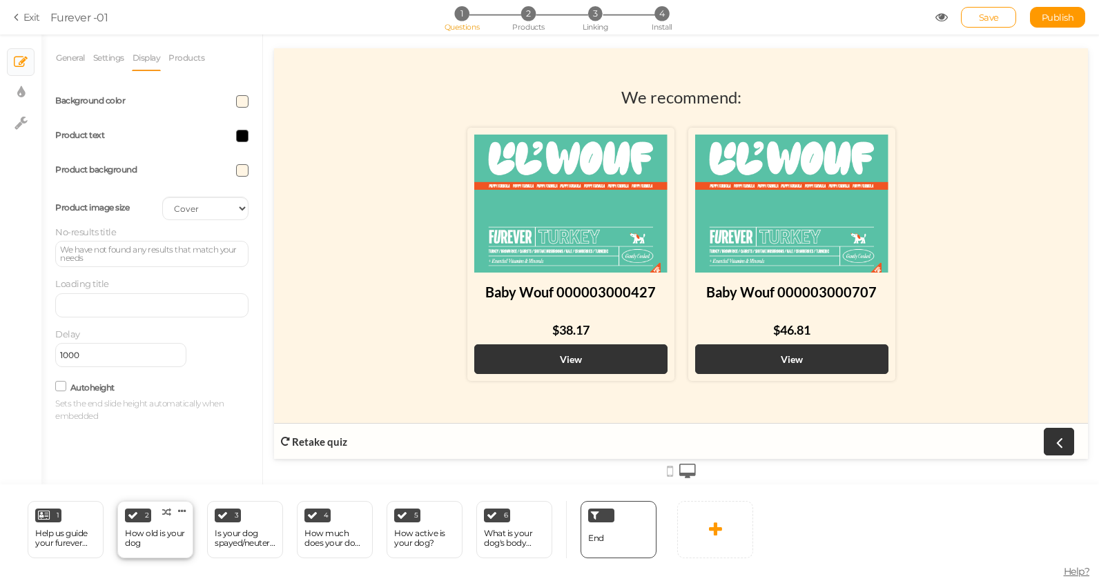
click at [145, 532] on div "How old is your dog" at bounding box center [155, 538] width 61 height 19
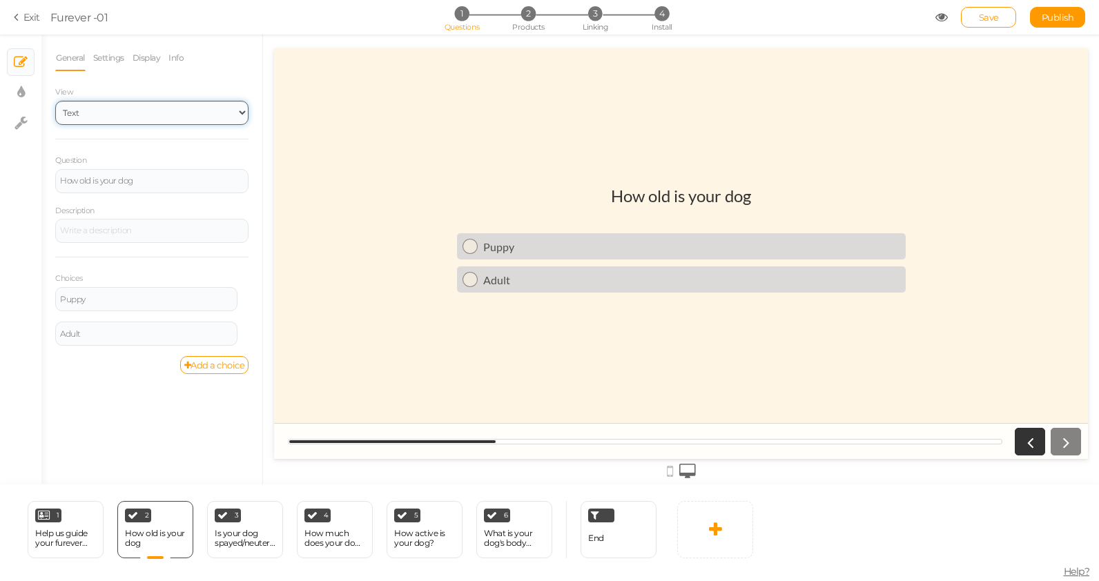
click at [116, 104] on select "Text Images Slider Dropdown" at bounding box center [151, 113] width 193 height 24
click at [55, 101] on select "Text Images Slider Dropdown" at bounding box center [151, 113] width 193 height 24
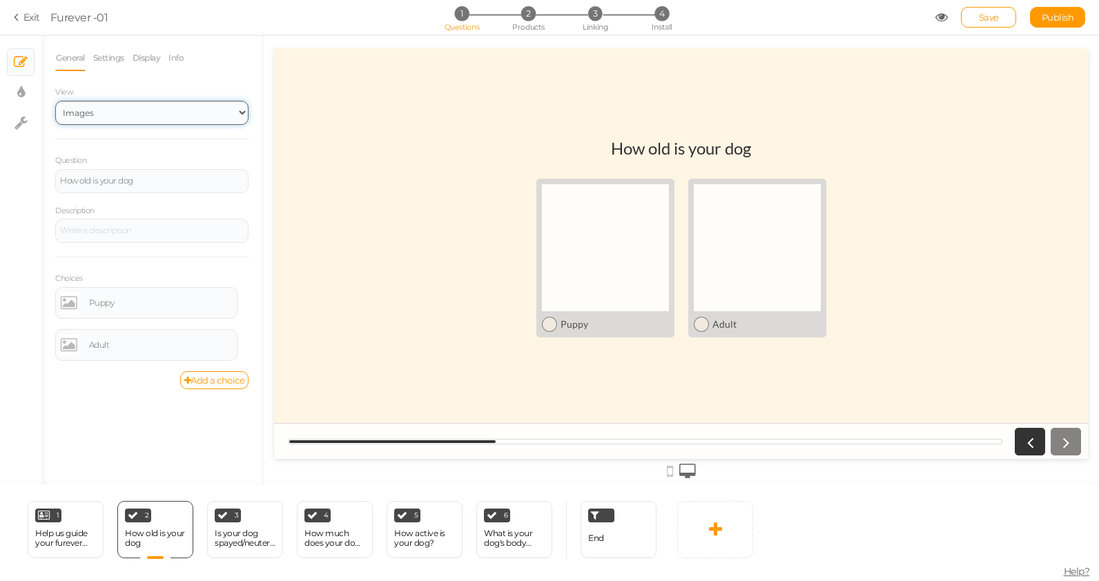
click at [108, 108] on select "Text Images Slider Dropdown" at bounding box center [151, 113] width 193 height 24
click at [55, 101] on select "Text Images Slider Dropdown" at bounding box center [151, 113] width 193 height 24
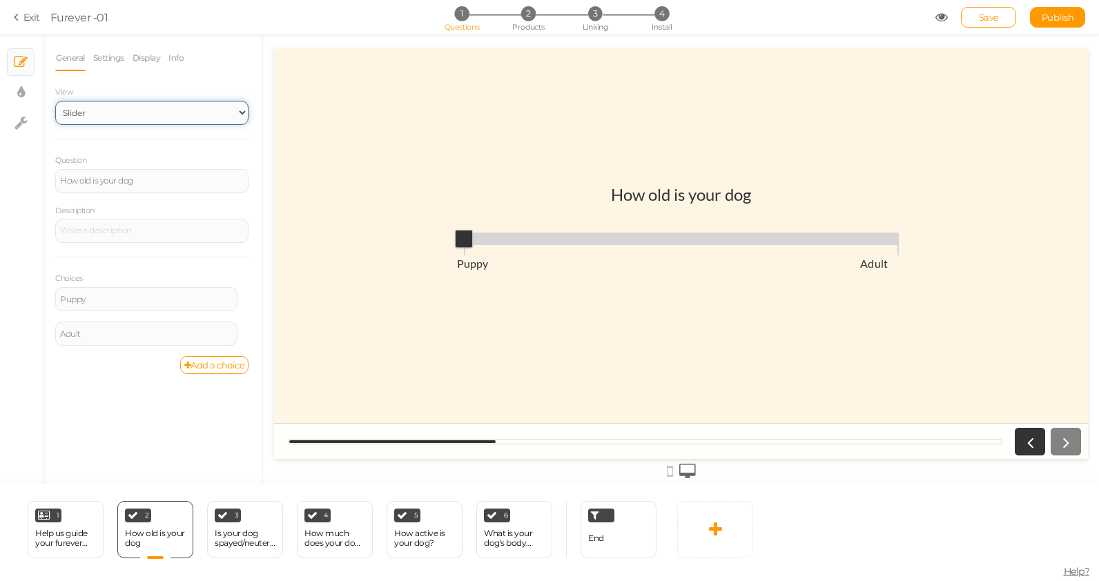
click at [105, 108] on select "Text Images Slider Dropdown" at bounding box center [151, 113] width 193 height 24
select select "1002"
click at [55, 101] on select "Text Images Slider Dropdown" at bounding box center [151, 113] width 193 height 24
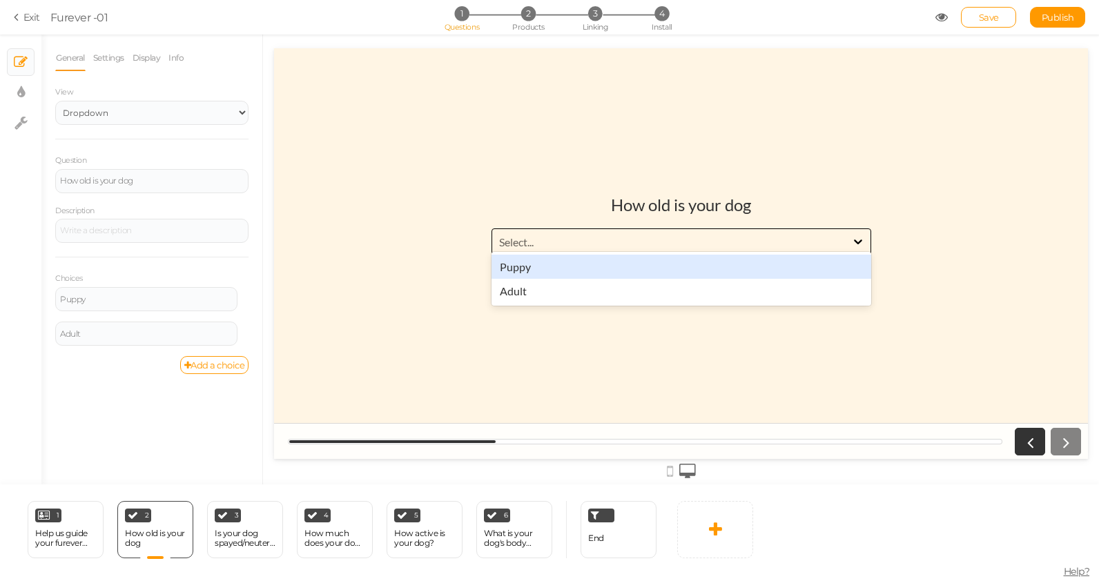
click at [562, 238] on div "Select..." at bounding box center [669, 241] width 354 height 16
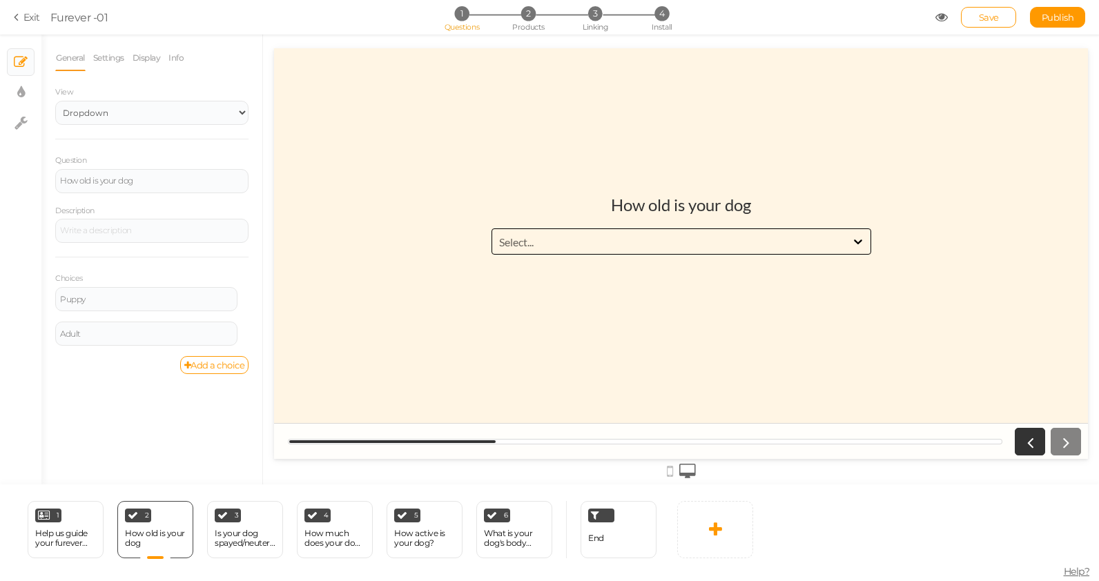
click at [562, 238] on div "Select..." at bounding box center [669, 241] width 354 height 16
click at [77, 530] on div "Help us guide your furever Jouney" at bounding box center [65, 538] width 61 height 19
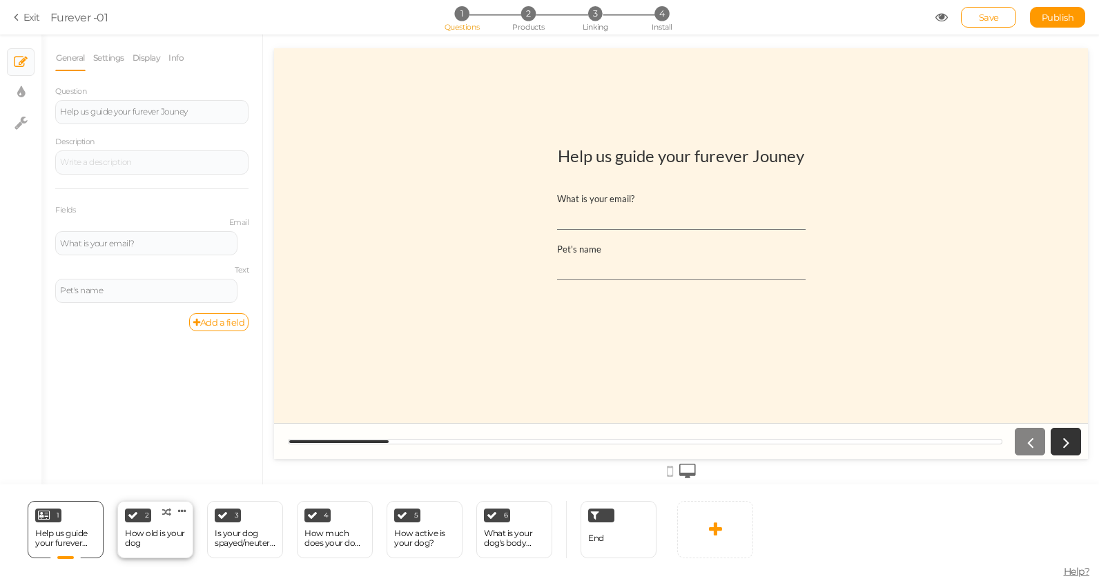
click at [151, 536] on div "How old is your dog" at bounding box center [155, 538] width 61 height 19
select select "1002"
select select "1"
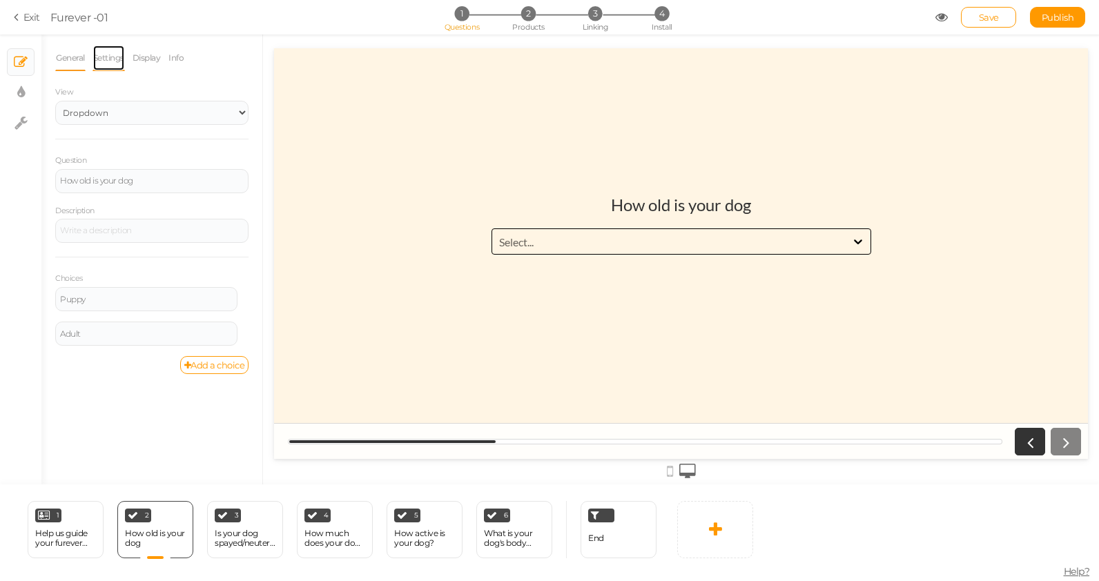
click at [112, 60] on link "Settings" at bounding box center [109, 58] width 32 height 26
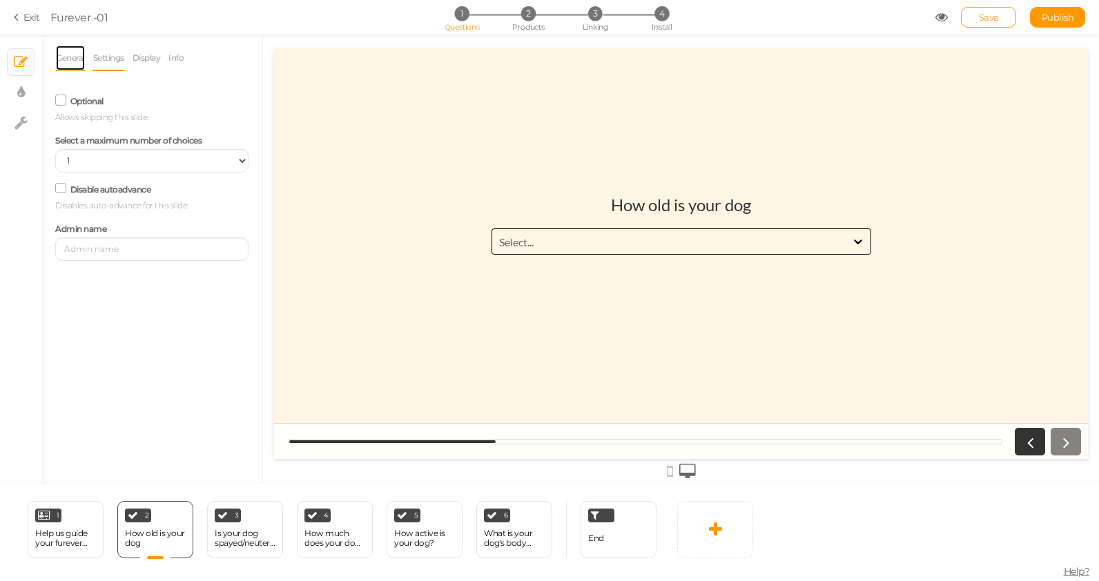
click at [64, 54] on link "General" at bounding box center [70, 58] width 30 height 26
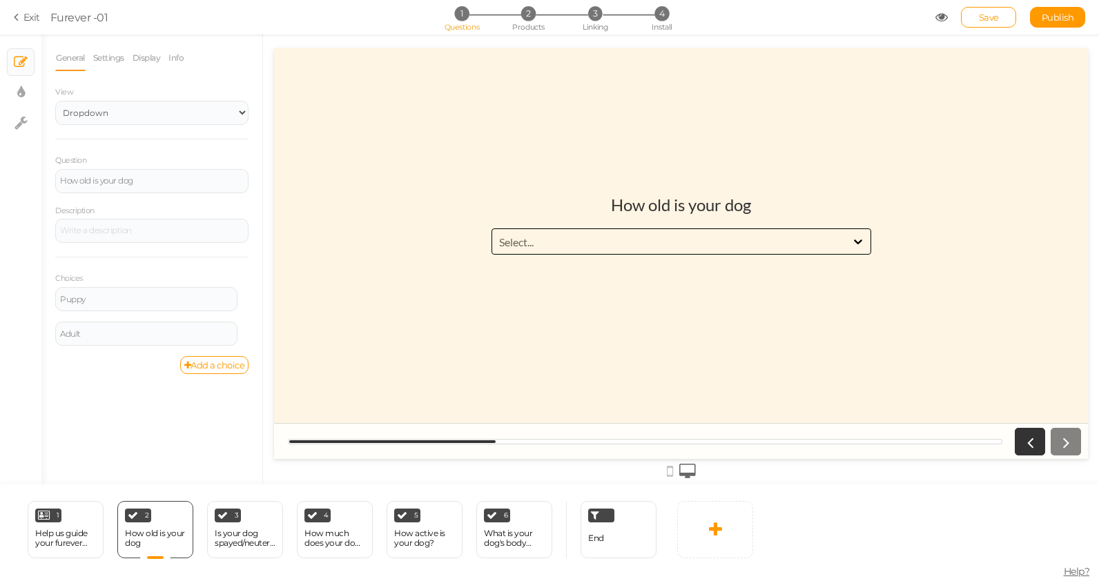
click at [103, 93] on label "View" at bounding box center [151, 93] width 193 height 10
click at [103, 112] on select "Text Images Slider Dropdown" at bounding box center [151, 113] width 193 height 24
click at [55, 101] on select "Text Images Slider Dropdown" at bounding box center [151, 113] width 193 height 24
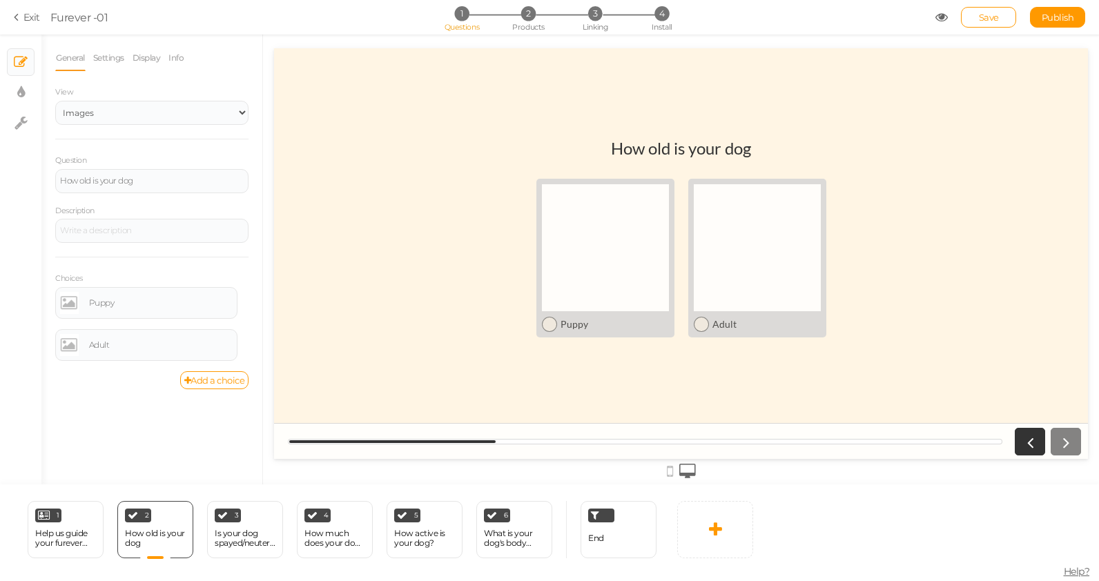
click at [66, 58] on link "General" at bounding box center [70, 58] width 30 height 26
click at [103, 106] on select "Text Images Slider Dropdown" at bounding box center [151, 113] width 193 height 24
select select "1"
click at [55, 101] on select "Text Images Slider Dropdown" at bounding box center [151, 113] width 193 height 24
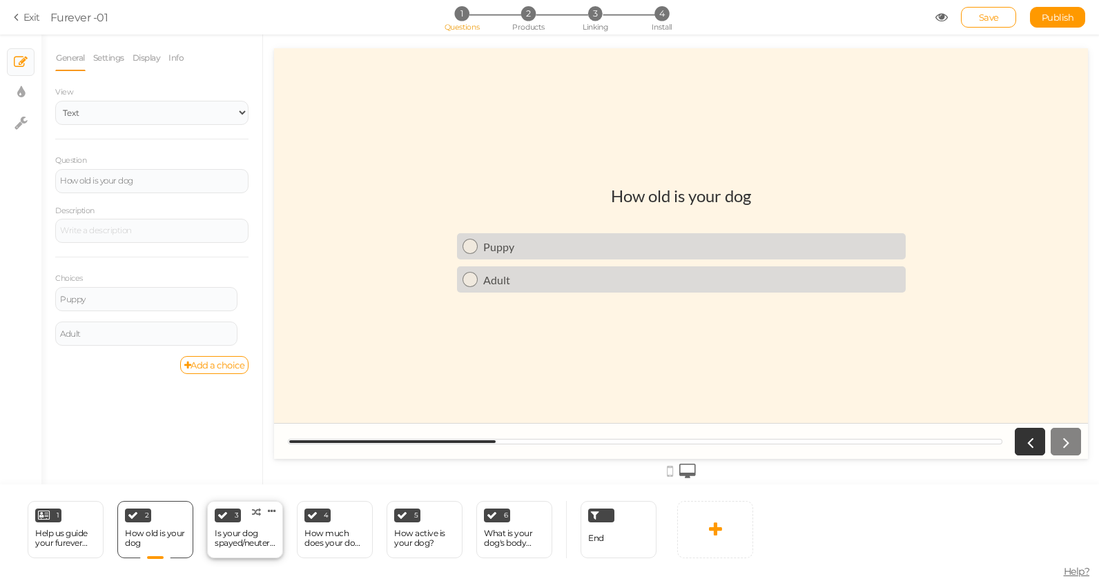
click at [247, 530] on div "Is your dog spayed/neutered?" at bounding box center [245, 538] width 61 height 19
click at [51, 523] on div "1 Help us guide your furever Jouney × Define the conditions to show this slide.…" at bounding box center [66, 529] width 76 height 57
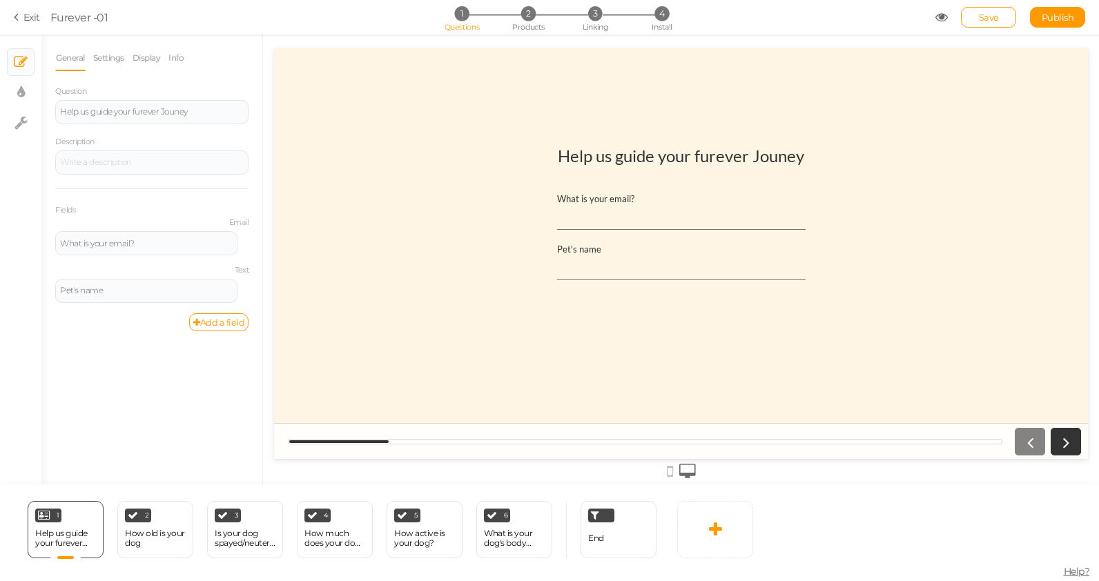
click at [178, 376] on div "General Settings Display Info Question Help us guide your furever Jouney Descri…" at bounding box center [151, 265] width 221 height 440
click at [164, 519] on div "2 How old is your dog × Define the conditions to show this slide. Clone Change …" at bounding box center [155, 529] width 76 height 57
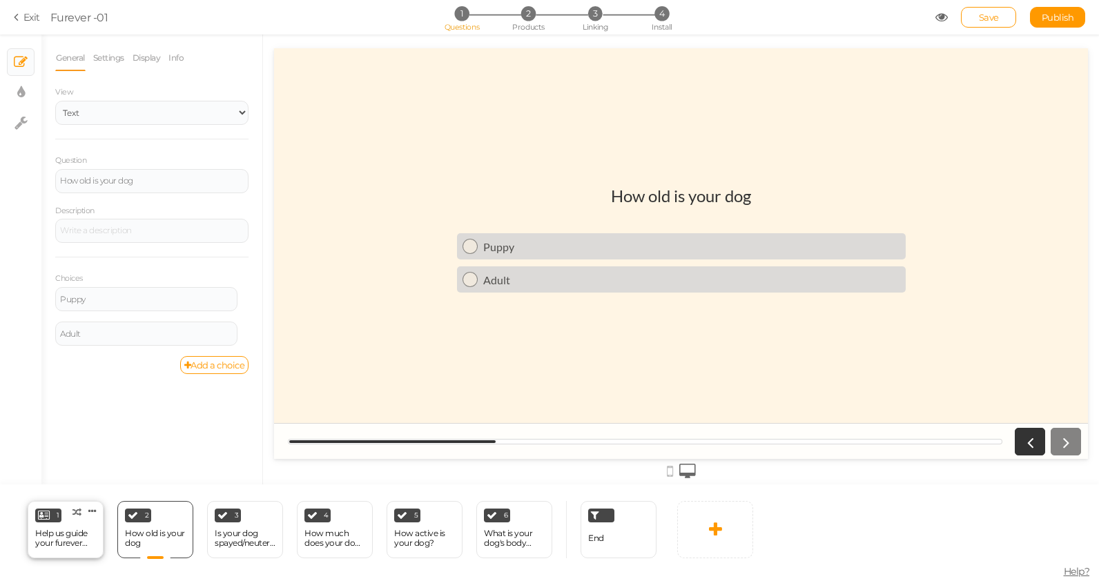
click at [79, 527] on div "Help us guide your furever Jouney" at bounding box center [65, 539] width 61 height 24
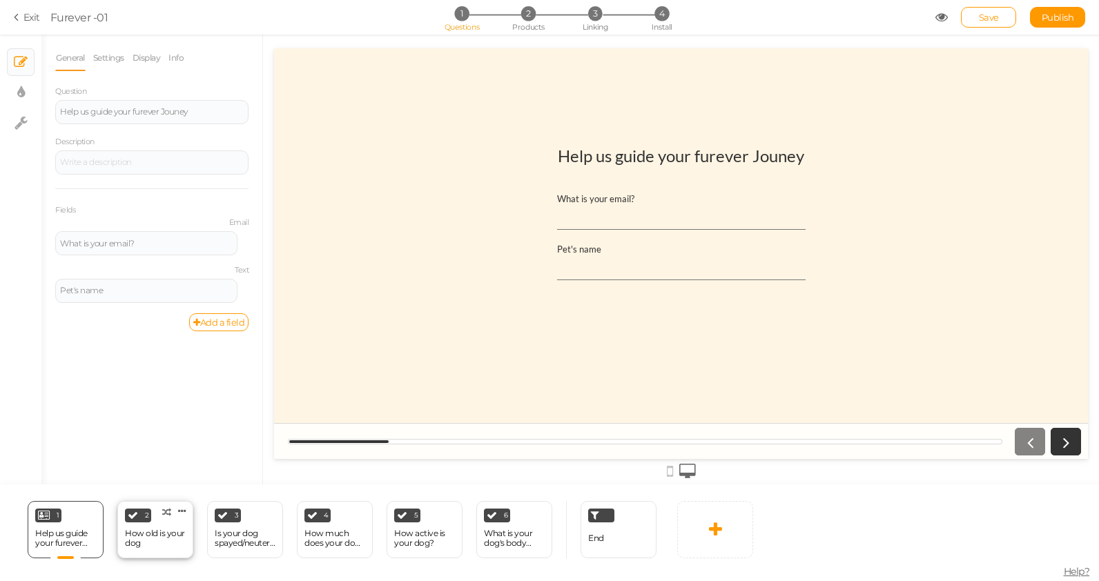
click at [142, 541] on div "How old is your dog" at bounding box center [155, 538] width 61 height 19
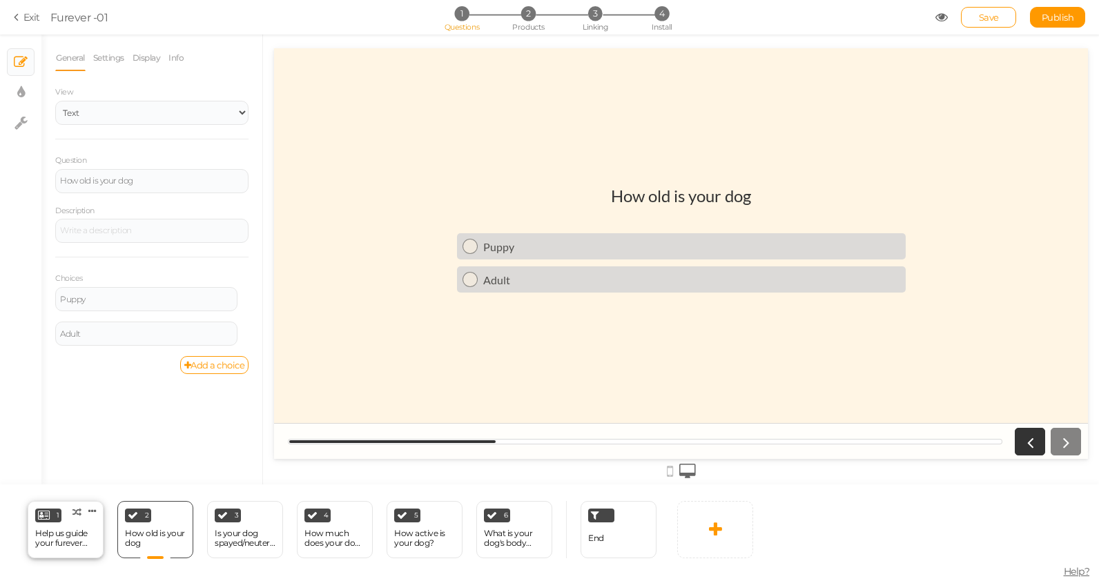
click at [76, 539] on div "Help us guide your furever Jouney" at bounding box center [65, 538] width 61 height 19
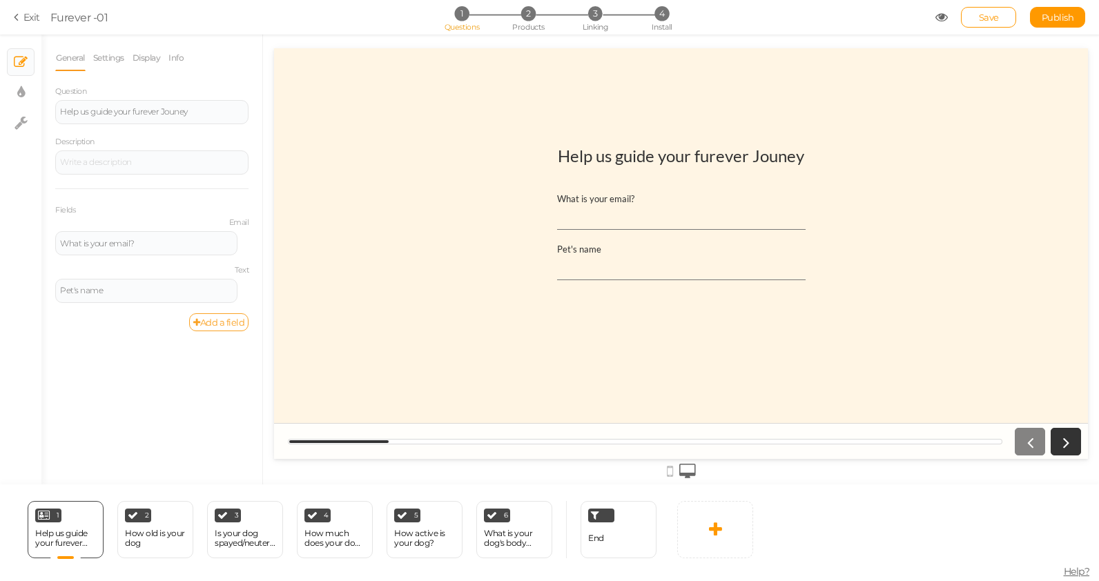
click at [225, 317] on link "Add a field" at bounding box center [218, 322] width 59 height 18
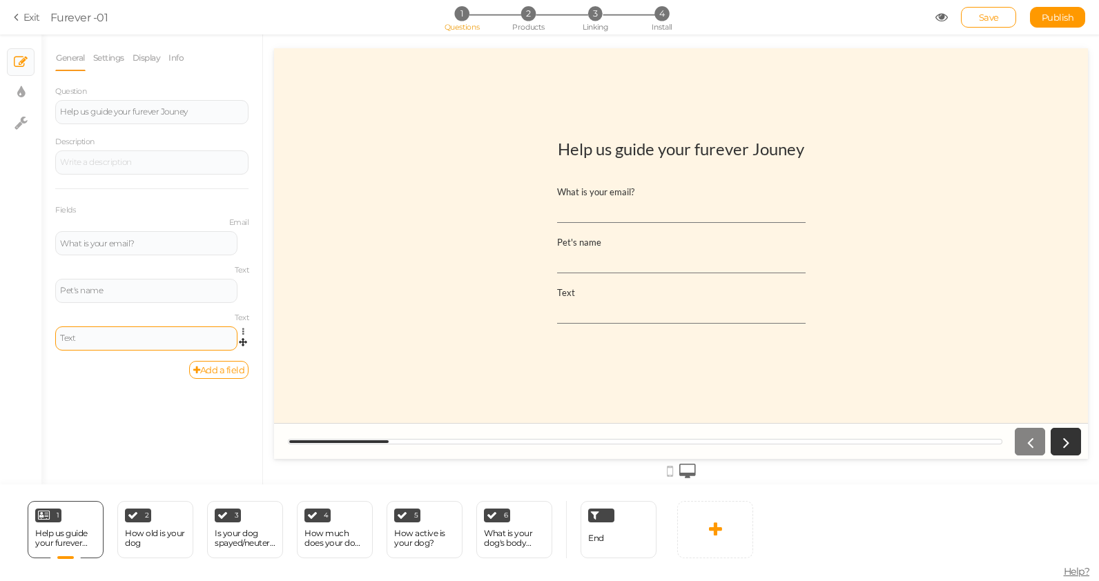
click at [149, 345] on div "Text" at bounding box center [146, 339] width 182 height 24
click at [93, 340] on div "Text" at bounding box center [146, 338] width 173 height 8
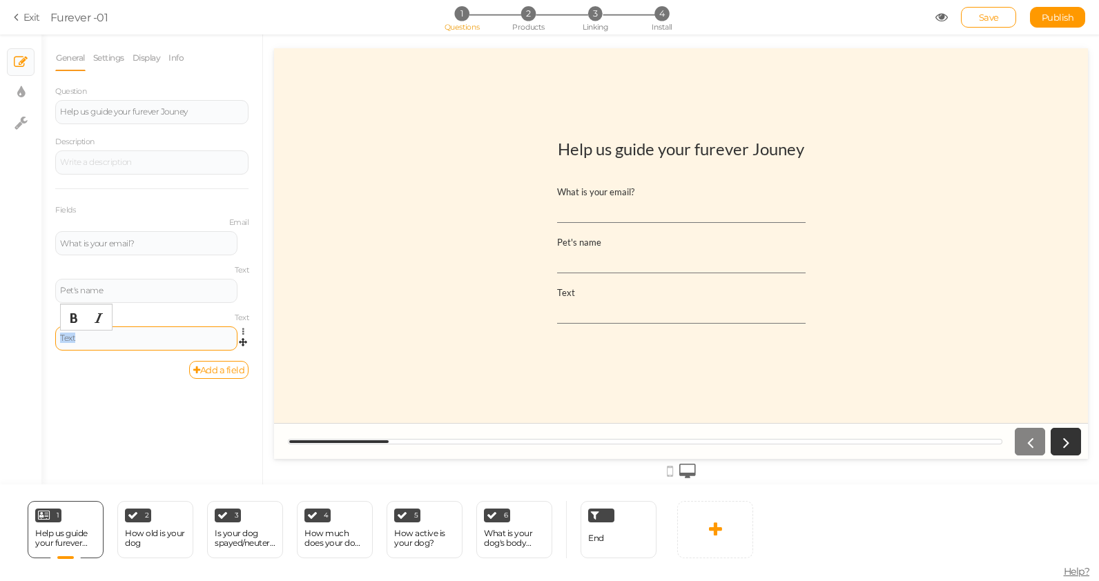
click at [93, 340] on div "Text" at bounding box center [146, 338] width 173 height 8
click at [162, 419] on div "General Settings Display Info Question Help us guide your furever Jouney Descri…" at bounding box center [151, 265] width 221 height 440
click at [246, 329] on icon at bounding box center [246, 332] width 9 height 8
click at [209, 375] on link "Delete" at bounding box center [193, 380] width 109 height 14
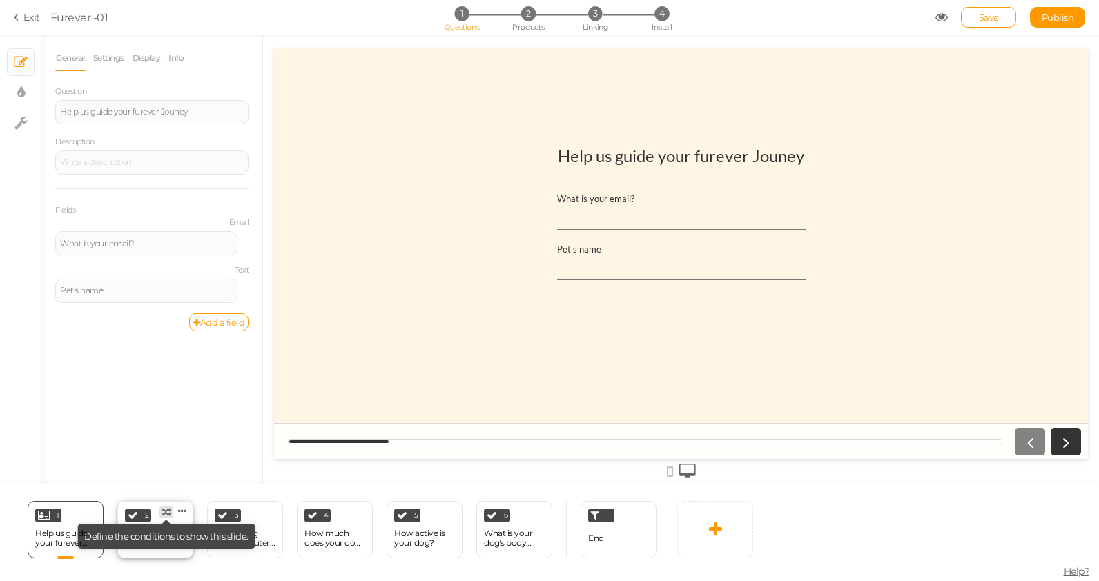
click at [165, 531] on tip-tip "× Define the conditions to show this slide." at bounding box center [166, 536] width 164 height 11
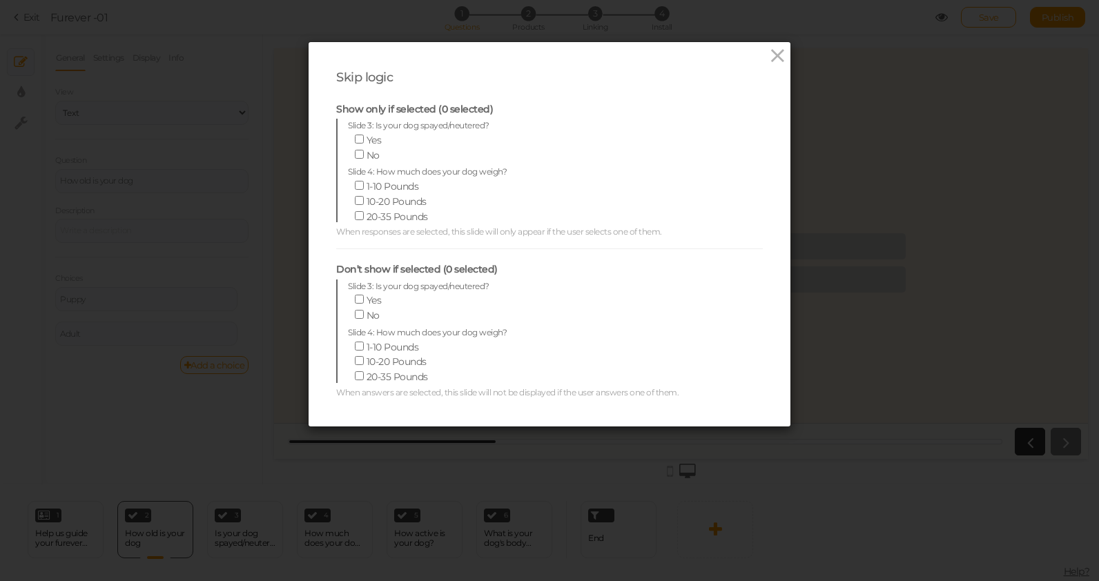
click at [151, 411] on div "Skip logic Show only if selected (0 selected) Slide 3: Is your dog spayed/neute…" at bounding box center [549, 290] width 1099 height 581
click at [773, 51] on icon at bounding box center [778, 56] width 20 height 21
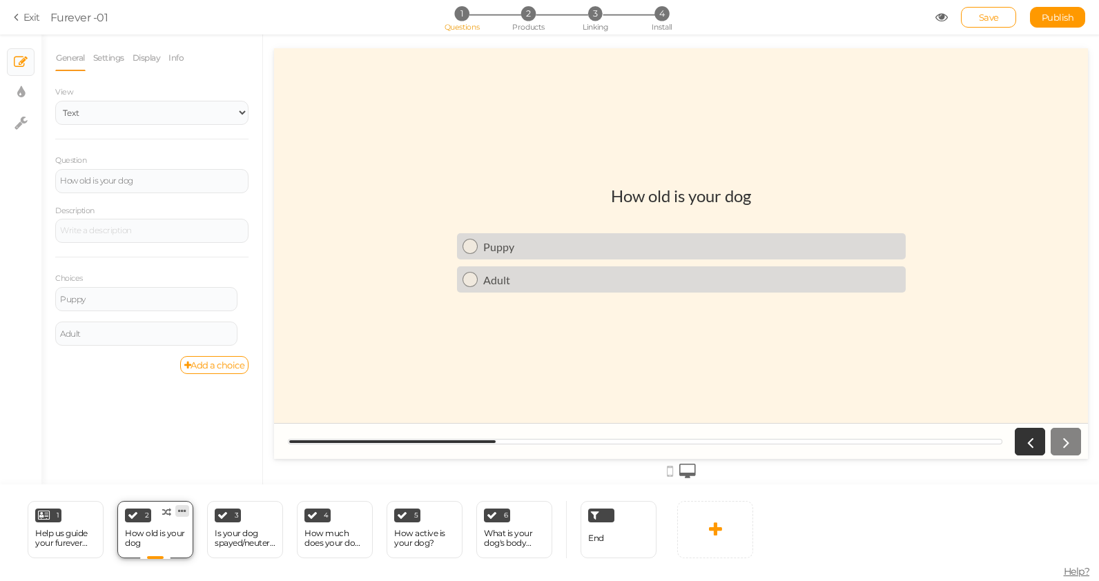
click at [184, 512] on icon at bounding box center [182, 511] width 8 height 10
click at [194, 430] on div "General Settings Display Info View Text Images Slider Dropdown Question How old…" at bounding box center [151, 265] width 221 height 440
click at [245, 338] on icon at bounding box center [243, 340] width 8 height 12
click at [242, 322] on link at bounding box center [247, 327] width 12 height 10
click at [186, 345] on span "Settings" at bounding box center [183, 347] width 31 height 10
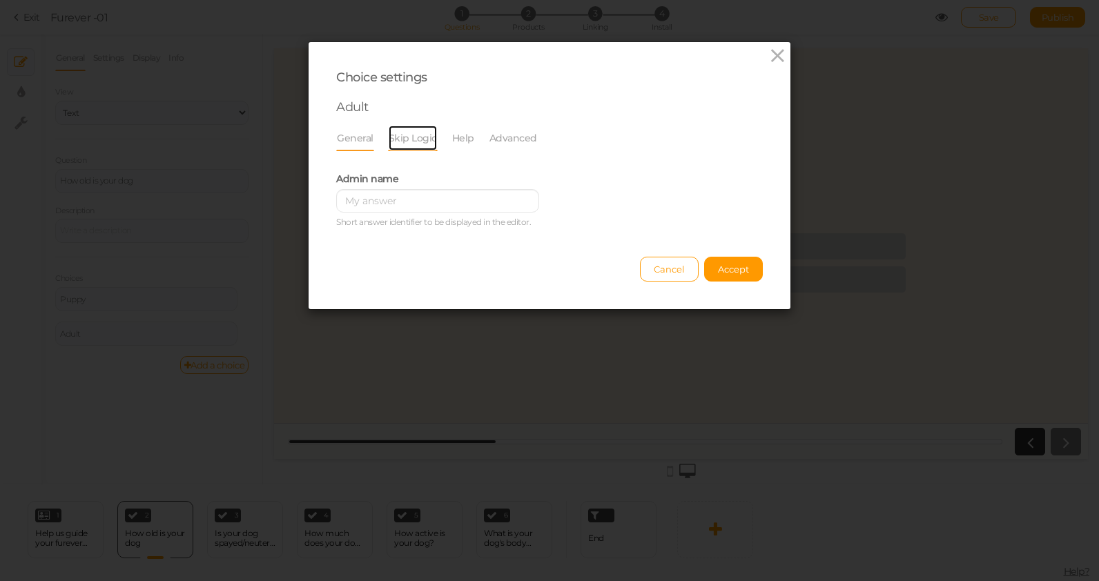
click at [406, 142] on link "Skip Logic" at bounding box center [413, 138] width 50 height 26
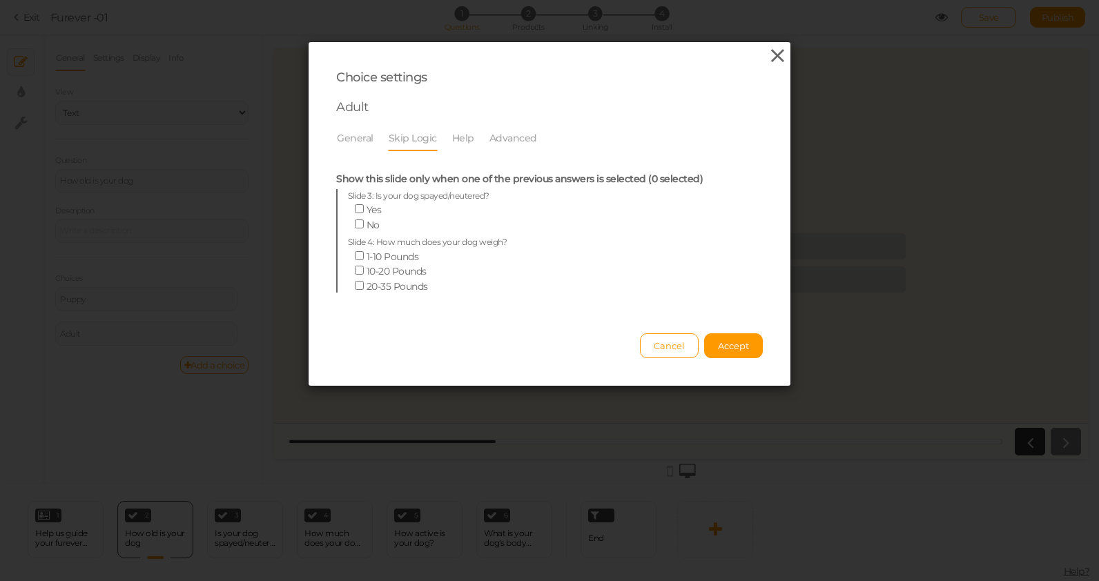
click at [780, 57] on icon at bounding box center [778, 56] width 20 height 21
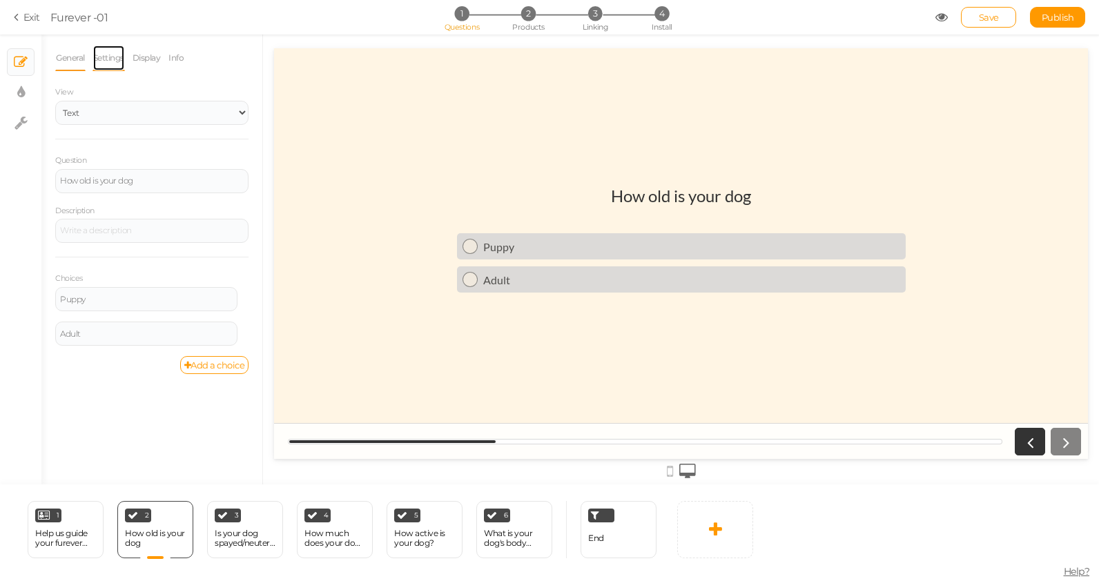
click at [106, 57] on link "Settings" at bounding box center [109, 58] width 32 height 26
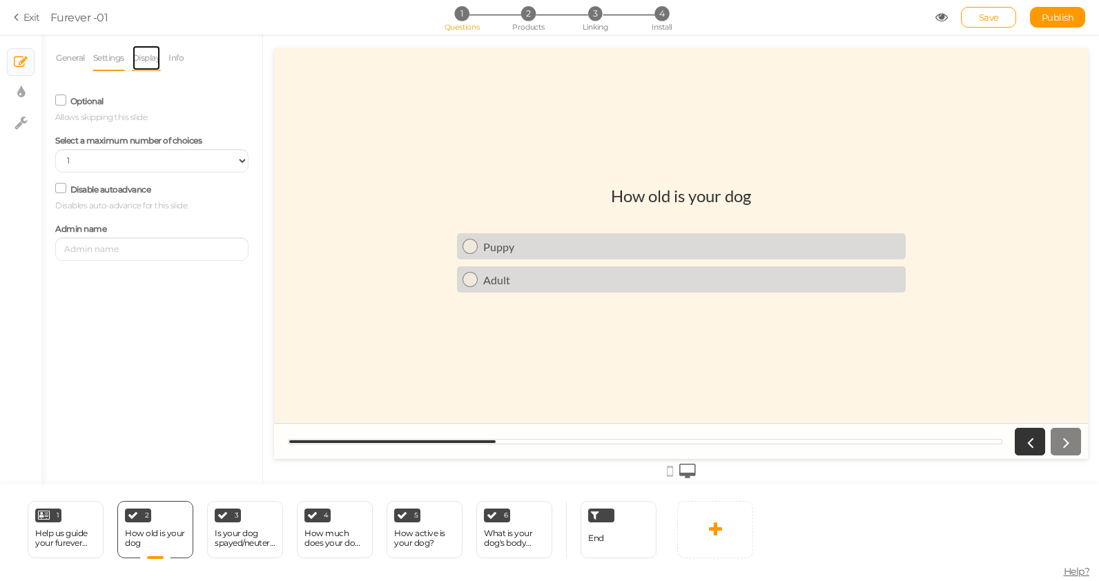
click at [142, 61] on link "Display" at bounding box center [147, 58] width 30 height 26
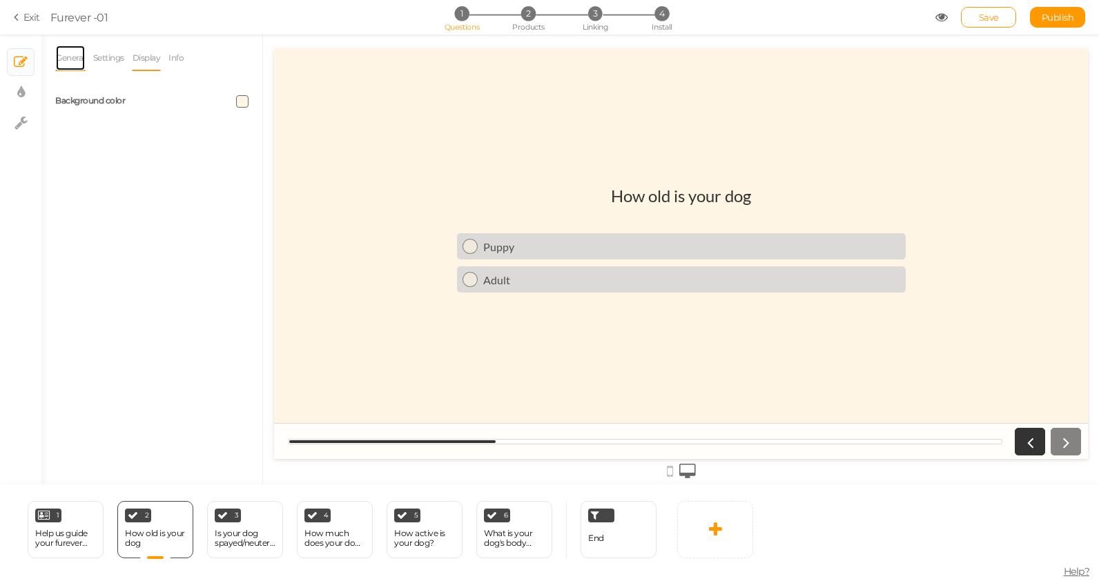
click at [76, 64] on link "General" at bounding box center [70, 58] width 30 height 26
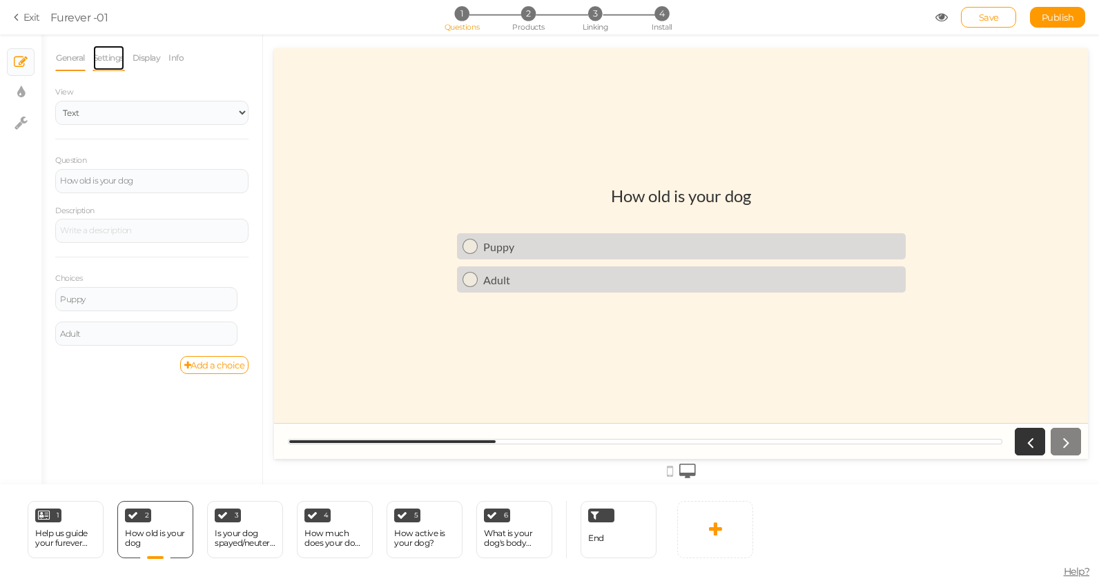
click at [109, 66] on link "Settings" at bounding box center [109, 58] width 32 height 26
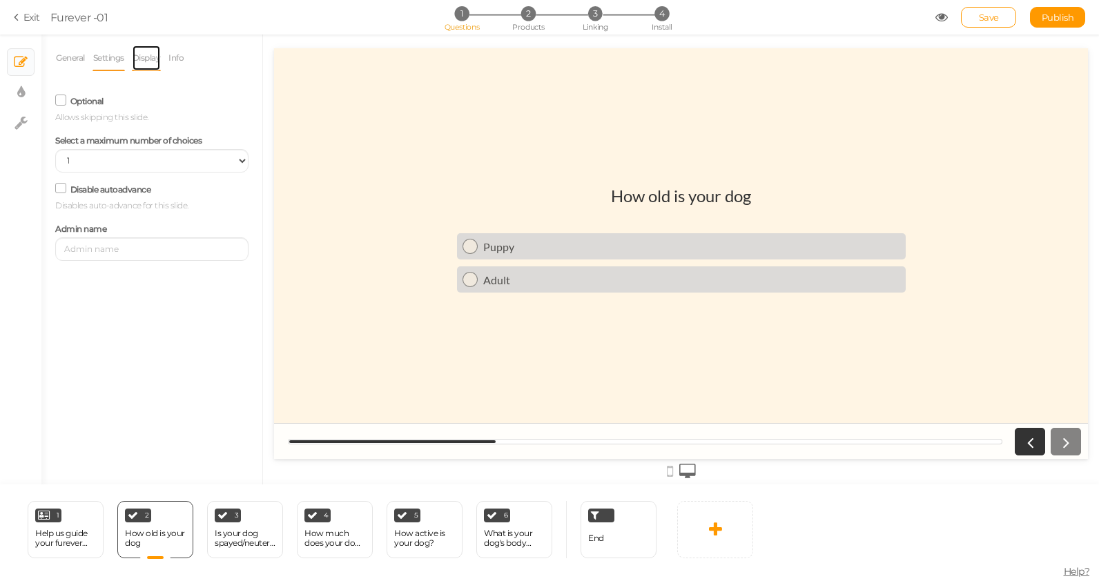
click at [144, 59] on link "Display" at bounding box center [147, 58] width 30 height 26
click at [191, 61] on li "Info" at bounding box center [179, 58] width 23 height 26
click at [175, 56] on link "Info" at bounding box center [176, 58] width 17 height 26
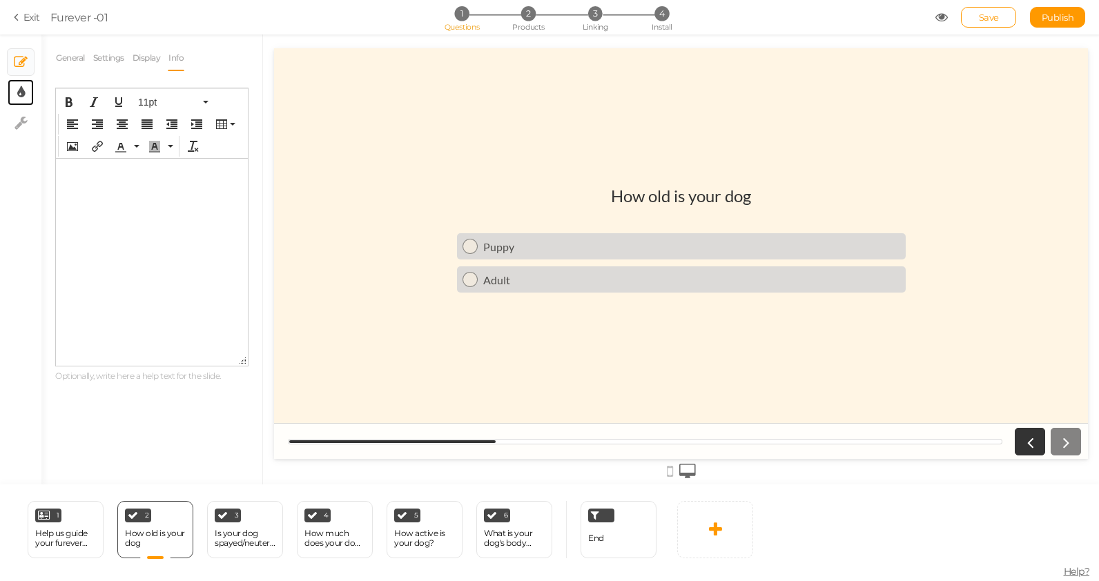
click at [19, 88] on icon at bounding box center [21, 93] width 8 height 14
select select "2"
select select "lato"
select select "fade"
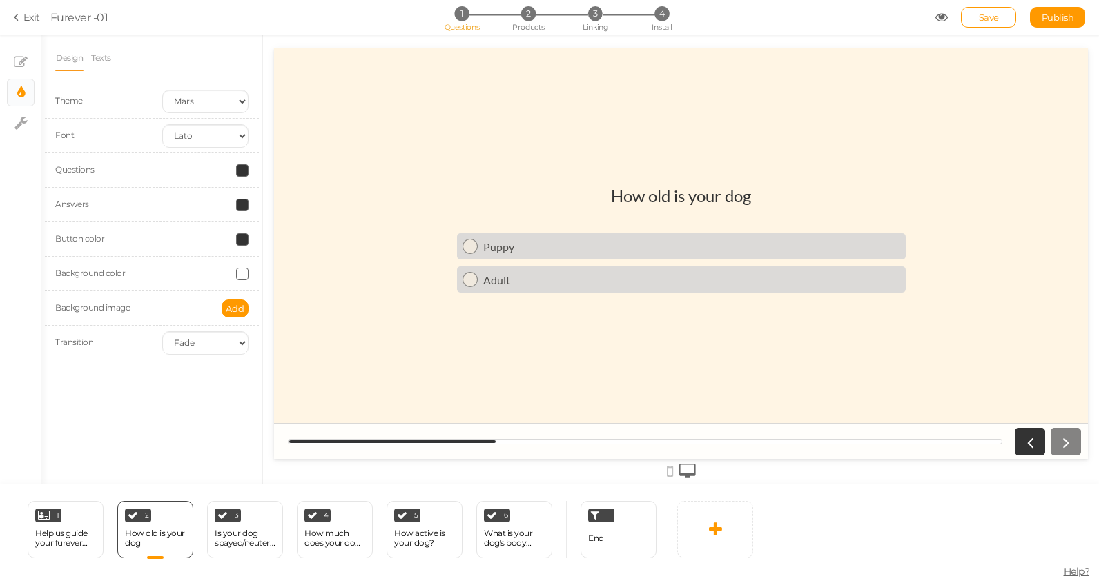
click at [243, 169] on span at bounding box center [242, 170] width 12 height 12
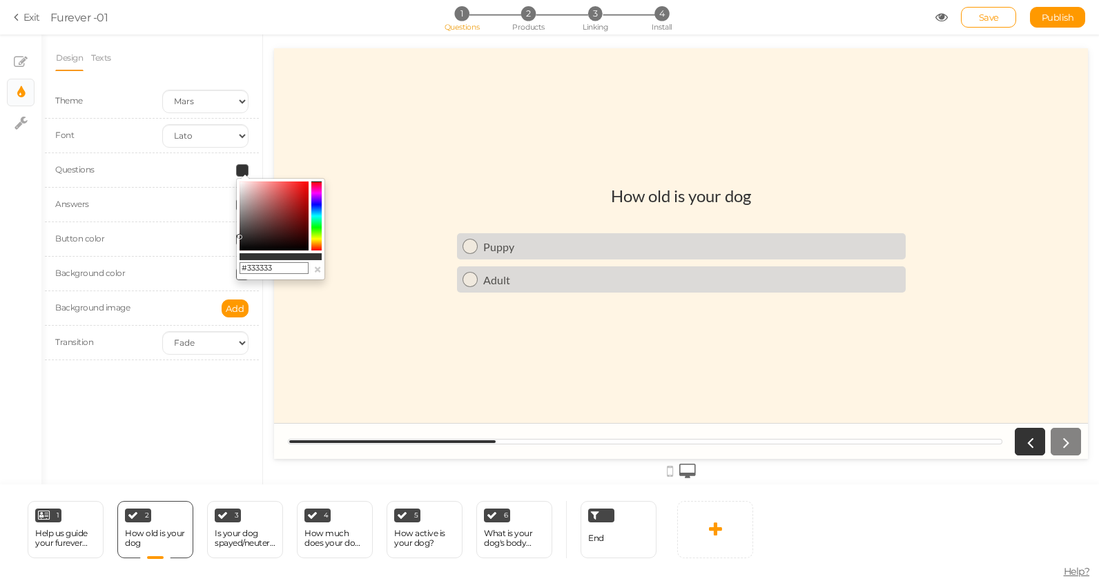
click at [269, 268] on input "#333333" at bounding box center [274, 268] width 69 height 12
paste input "F23D00"
click at [243, 266] on input "F23D00" at bounding box center [274, 268] width 69 height 12
type input "#F23D00"
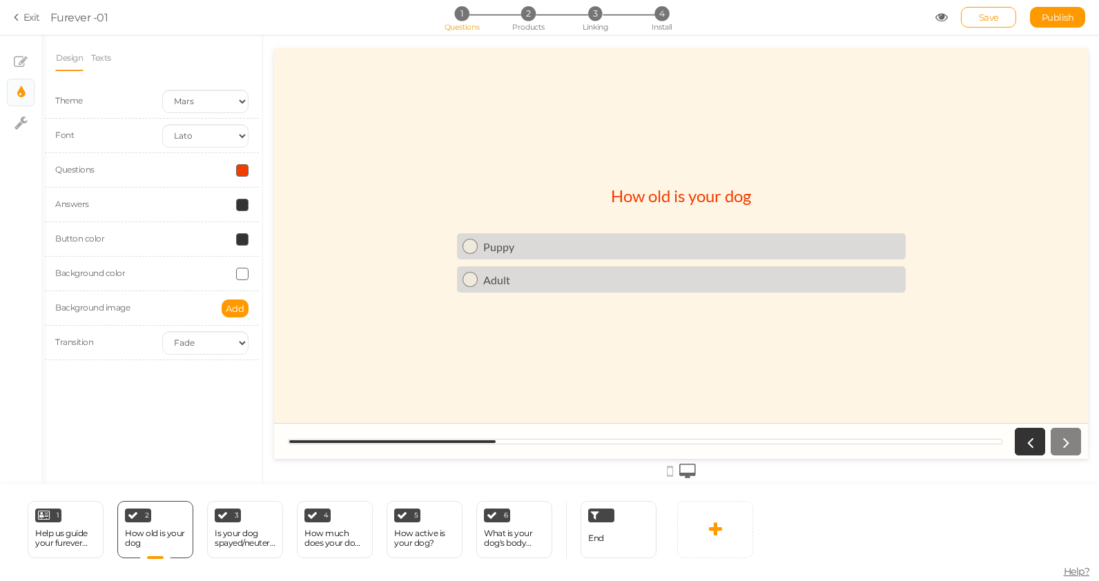
click at [133, 377] on div "Design Texts Theme Earth Mars Font Custom Default [PERSON_NAME] Montserrat Open…" at bounding box center [151, 260] width 221 height 450
click at [242, 236] on span at bounding box center [242, 239] width 12 height 12
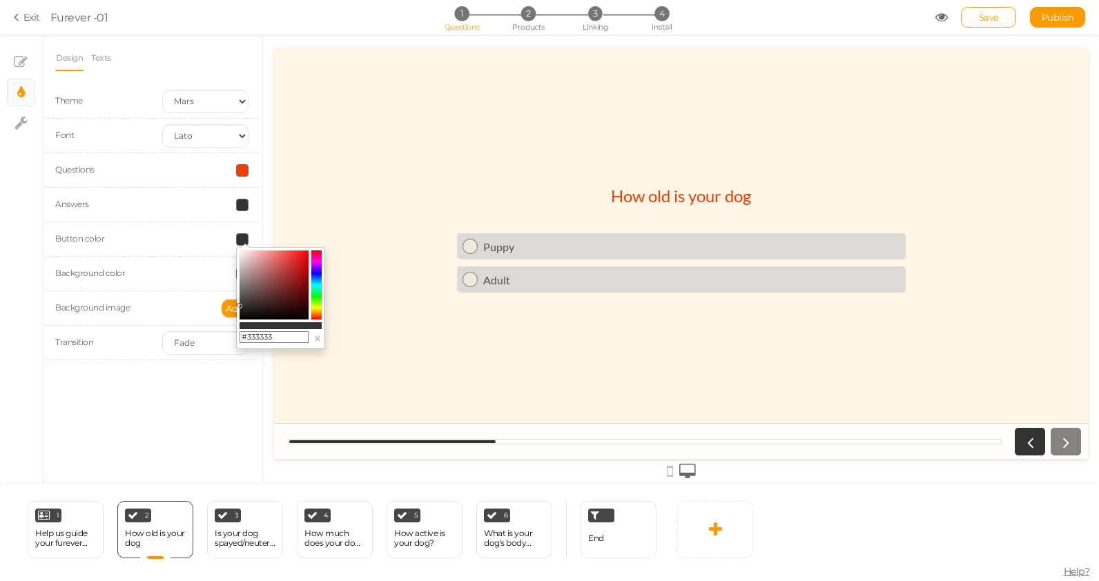
click at [260, 336] on input "#333333" at bounding box center [274, 337] width 69 height 12
paste input "F23D00"
click at [242, 337] on input "F23D00" at bounding box center [274, 337] width 69 height 12
type input "#F23D00"
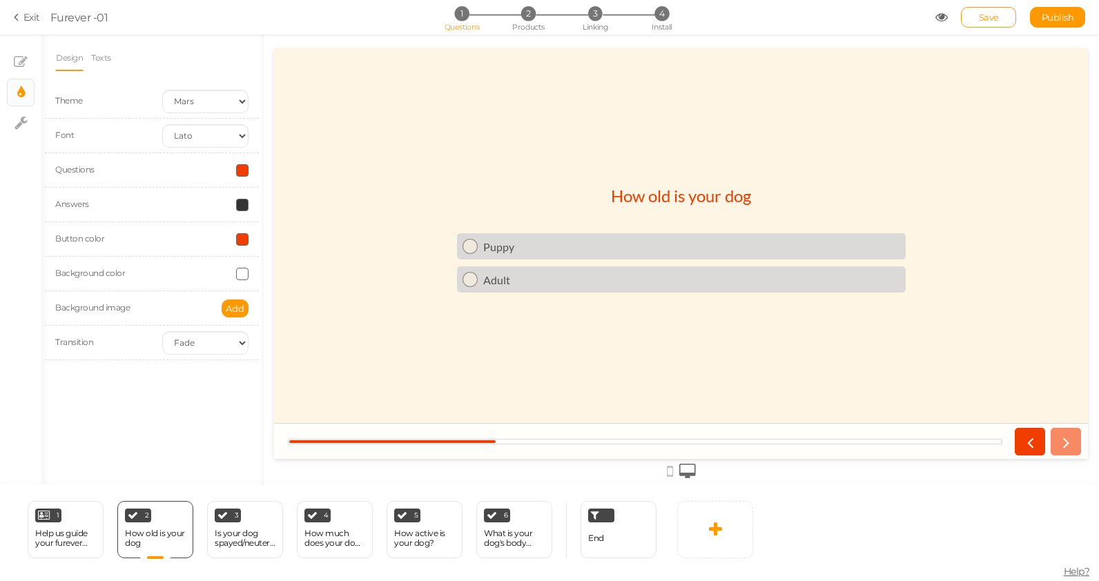
click at [146, 235] on div "Button color" at bounding box center [98, 239] width 107 height 15
click at [240, 199] on span at bounding box center [242, 205] width 12 height 12
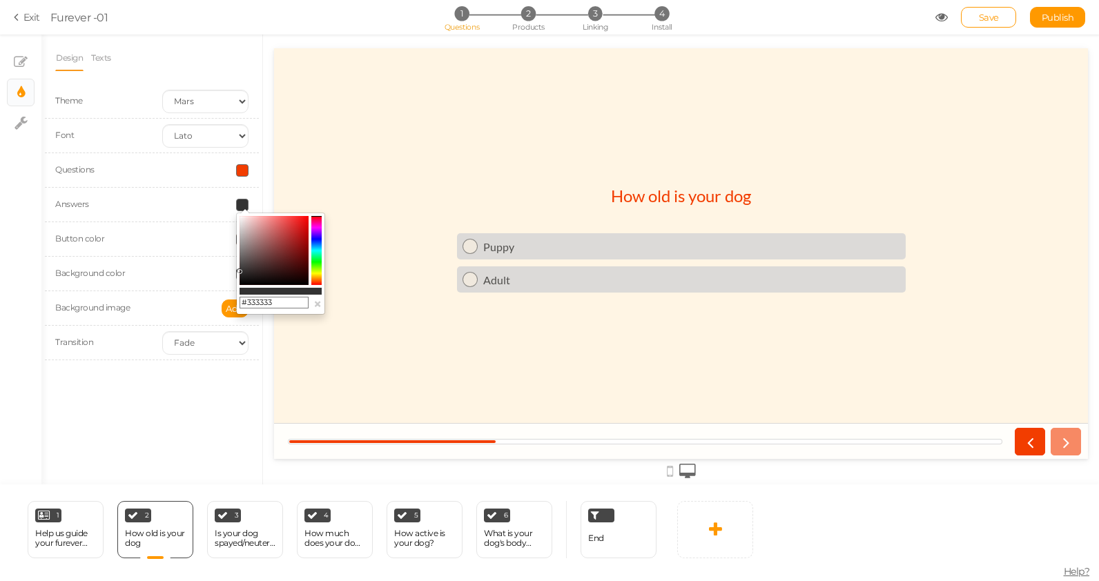
click at [262, 304] on input "#333333" at bounding box center [274, 303] width 69 height 12
paste input "F23D00"
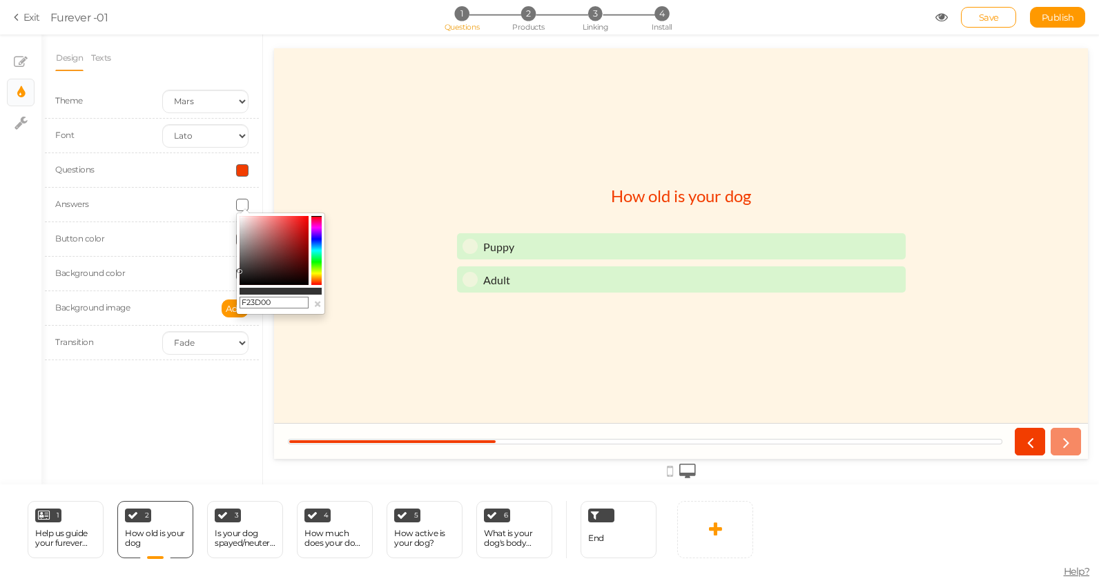
click at [242, 304] on input "F23D00" at bounding box center [274, 303] width 69 height 12
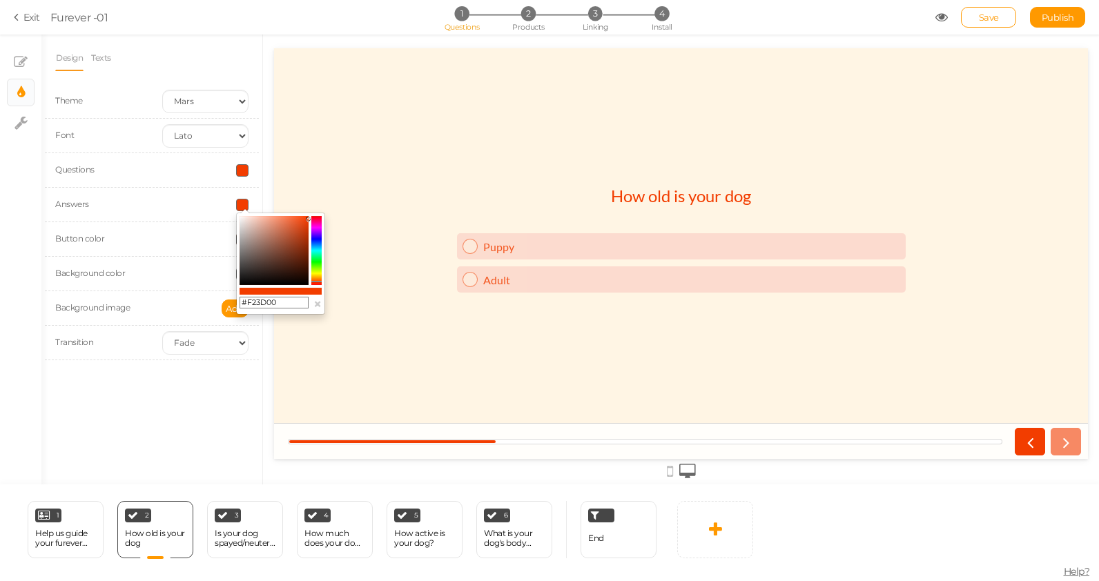
type input "#F23D00"
click at [127, 434] on div "Design Texts Theme Earth Mars Font Custom Default [PERSON_NAME] Montserrat Open…" at bounding box center [151, 260] width 221 height 450
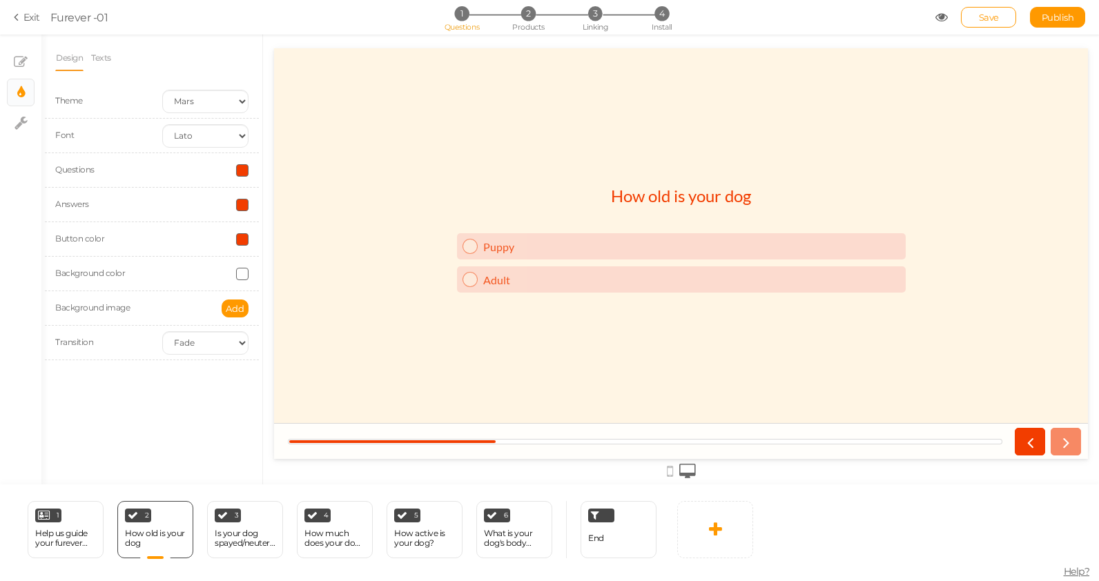
click at [240, 275] on span at bounding box center [242, 274] width 12 height 12
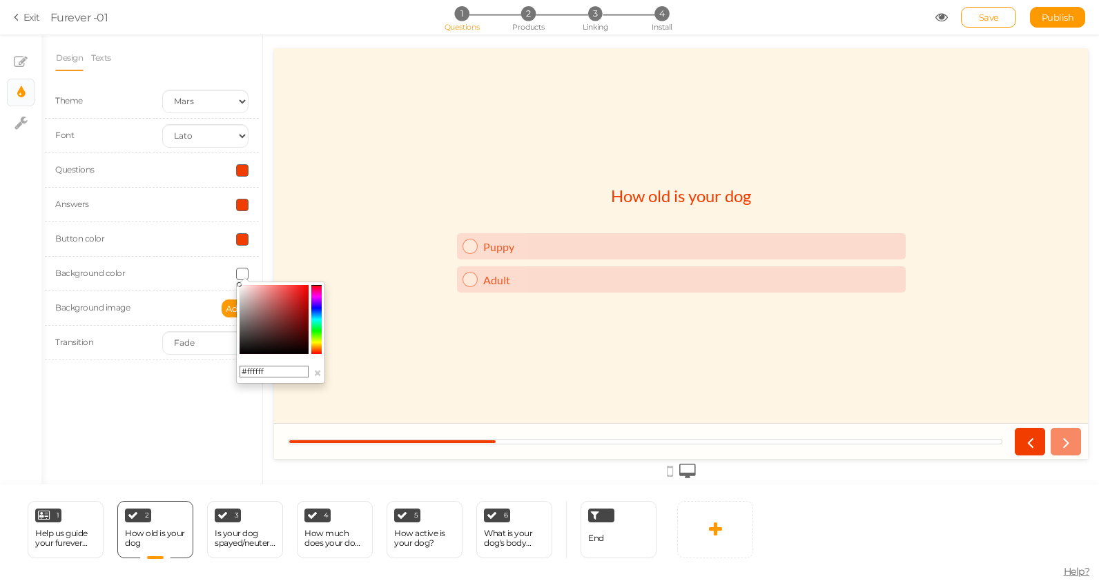
click at [240, 275] on span at bounding box center [242, 274] width 12 height 12
click at [146, 406] on div "Design Texts Theme Earth Mars Font Custom Default [PERSON_NAME] Montserrat Open…" at bounding box center [151, 260] width 221 height 450
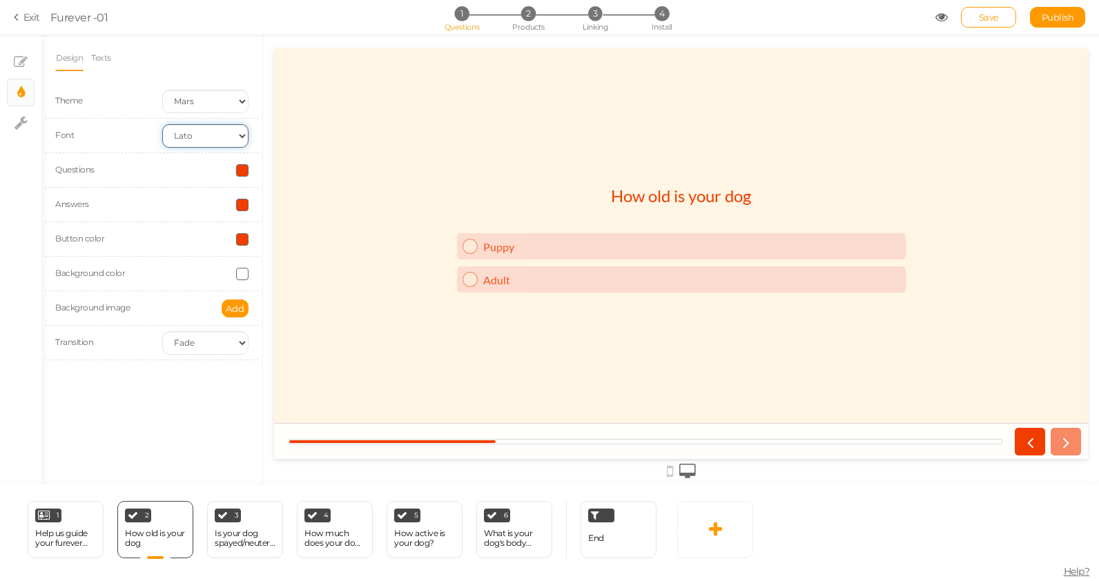
click at [197, 135] on select "Custom Default [PERSON_NAME] Montserrat Open Sans [PERSON_NAME] PT Sans Raleway…" at bounding box center [205, 135] width 86 height 23
select select "custom"
click at [162, 124] on select "Custom Default [PERSON_NAME] Montserrat Open Sans [PERSON_NAME] PT Sans Raleway…" at bounding box center [205, 135] width 86 height 23
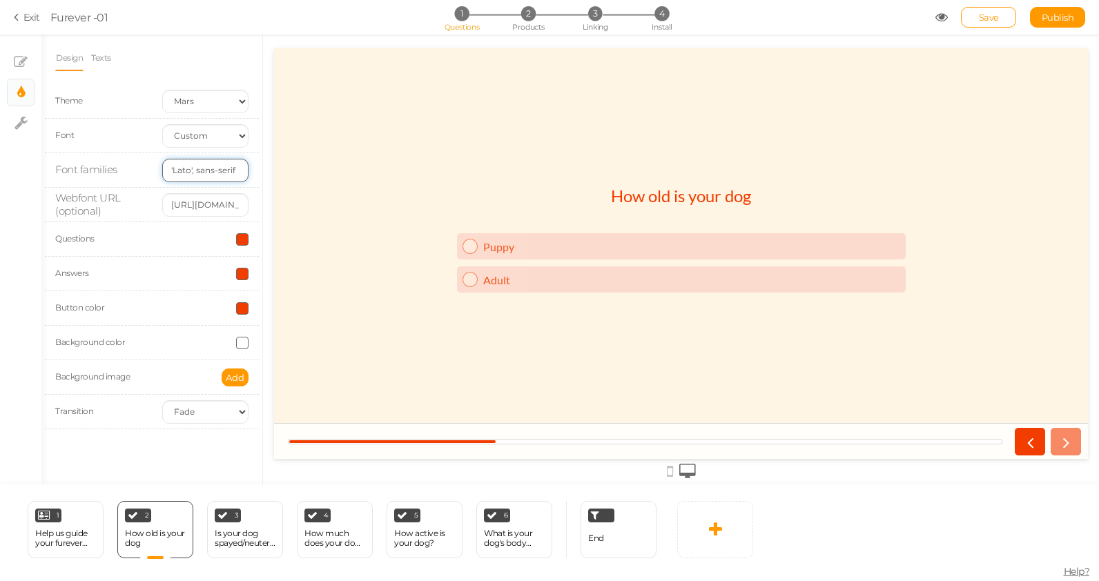
click at [197, 172] on input "'Lato', sans-serif" at bounding box center [205, 170] width 86 height 23
click at [199, 197] on input "[URL][DOMAIN_NAME]" at bounding box center [205, 204] width 86 height 23
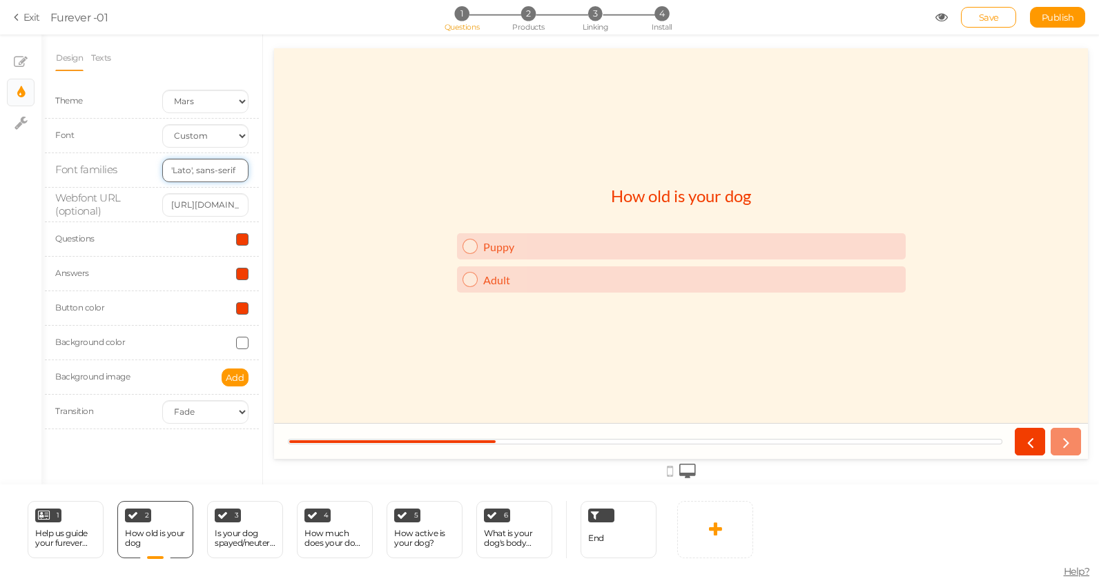
click at [195, 180] on input "'Lato', sans-serif" at bounding box center [205, 170] width 86 height 23
click at [201, 132] on select "Custom Default [PERSON_NAME] Montserrat Open Sans [PERSON_NAME] PT Sans Raleway…" at bounding box center [205, 135] width 86 height 23
click at [212, 200] on input "[URL][DOMAIN_NAME]" at bounding box center [205, 204] width 86 height 23
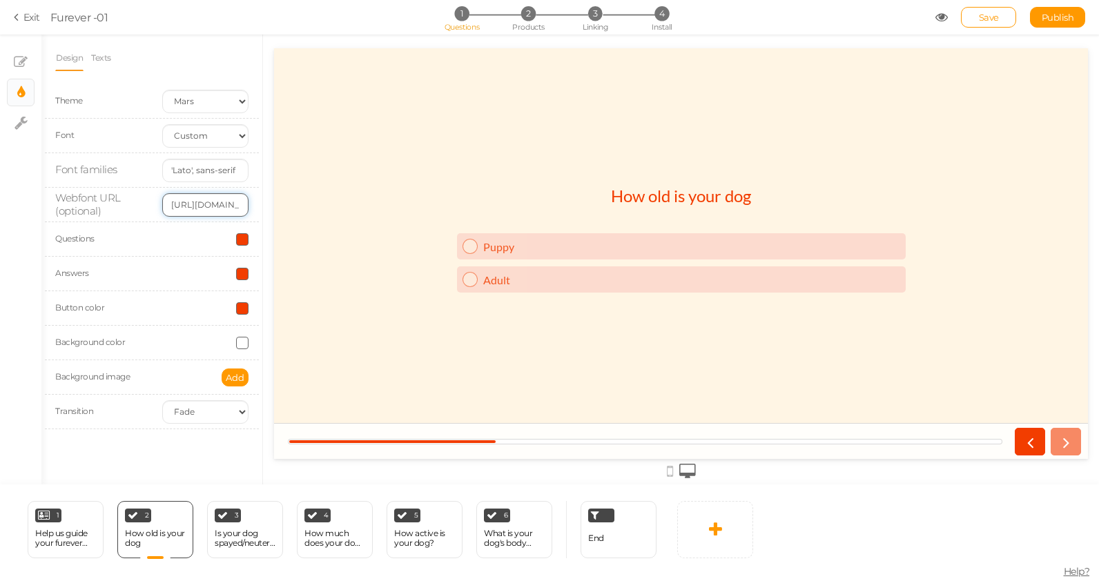
click at [212, 200] on input "[URL][DOMAIN_NAME]" at bounding box center [205, 204] width 86 height 23
paste input ".com/specimen/Bebas+Neue"
type input "[URL][DOMAIN_NAME]"
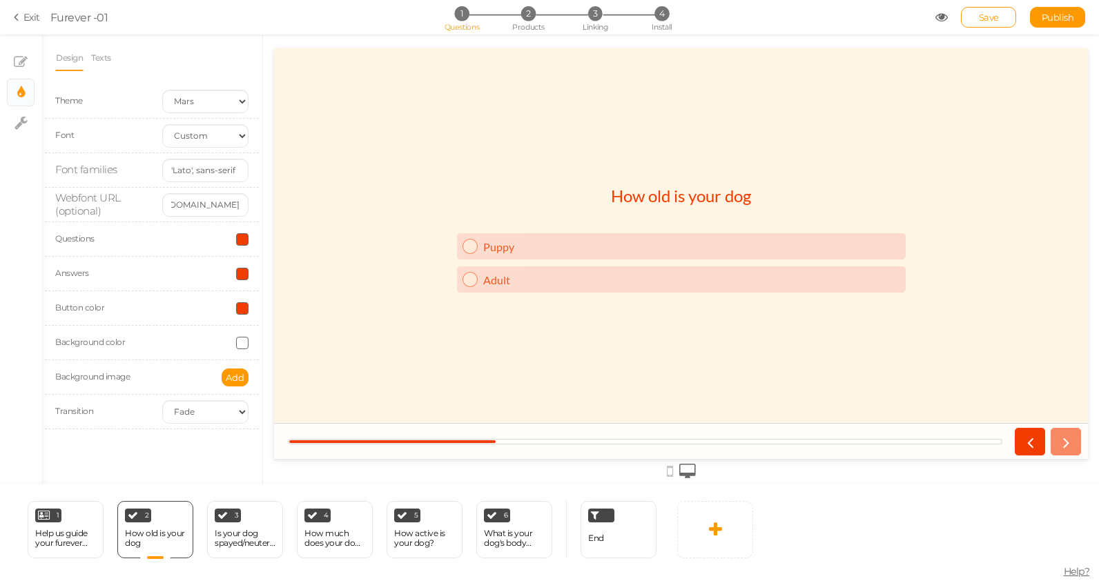
scroll to position [0, 0]
click at [122, 206] on div "Webfont URL (optional)" at bounding box center [98, 205] width 107 height 26
click at [209, 202] on input "[URL][DOMAIN_NAME]" at bounding box center [205, 204] width 86 height 23
click at [241, 209] on input "[URL][DOMAIN_NAME]" at bounding box center [205, 204] width 86 height 23
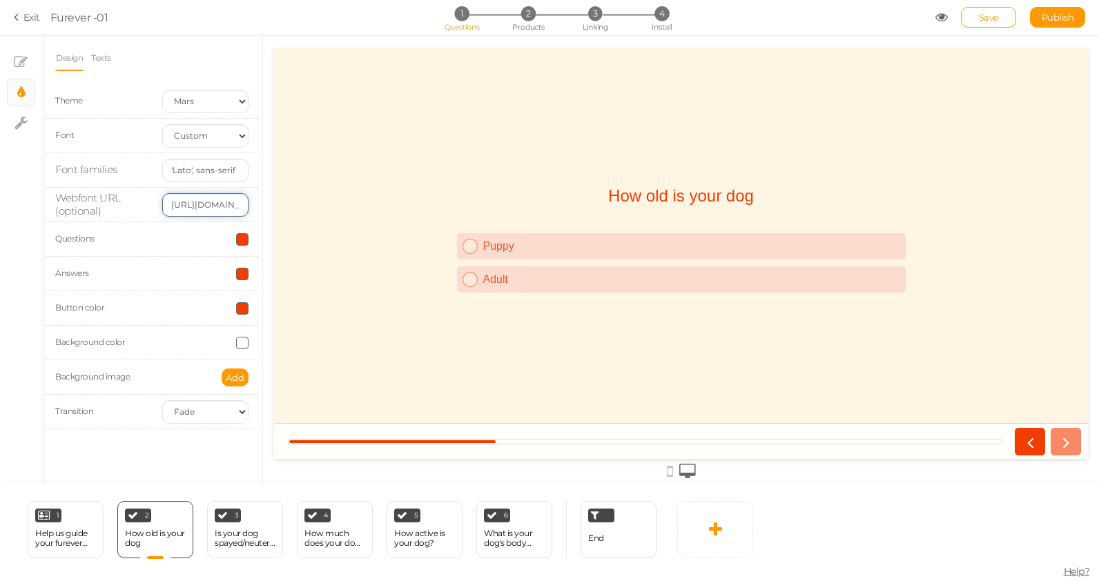
click at [241, 209] on input "[URL][DOMAIN_NAME]" at bounding box center [205, 204] width 86 height 23
click at [195, 159] on input "'Lato', sans-serif" at bounding box center [205, 170] width 86 height 23
click at [195, 168] on input "'Lato', sans-serif" at bounding box center [205, 170] width 86 height 23
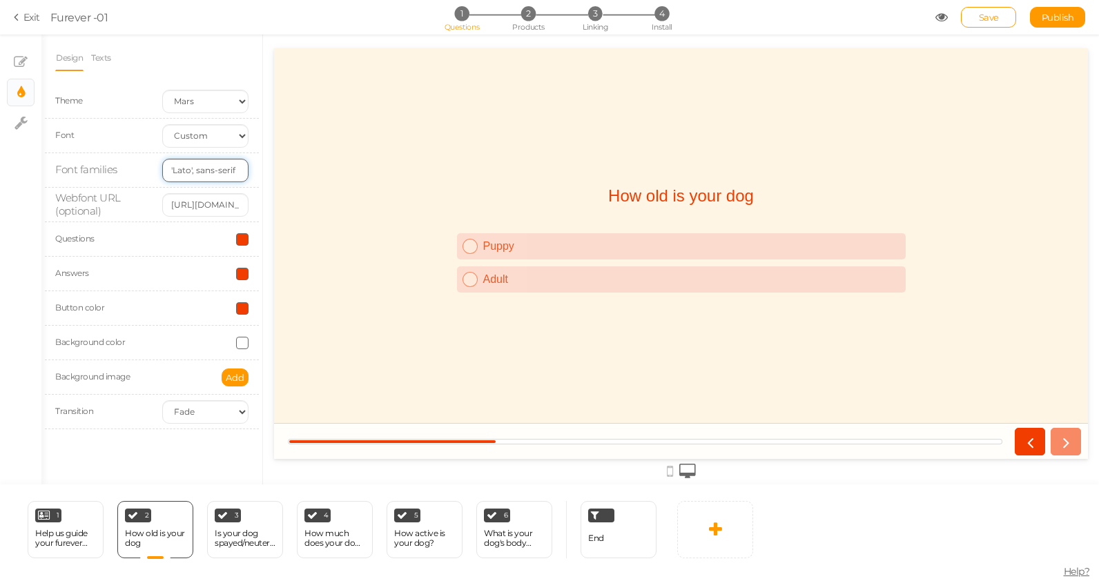
click at [195, 168] on input "'Lato', sans-serif" at bounding box center [205, 170] width 86 height 23
click at [195, 212] on input "[URL][DOMAIN_NAME]" at bounding box center [205, 204] width 86 height 23
click at [202, 169] on input "'Lato', sans-serif" at bounding box center [205, 170] width 86 height 23
click at [195, 128] on select "Custom Default [PERSON_NAME] Montserrat Open Sans [PERSON_NAME] PT Sans Raleway…" at bounding box center [205, 135] width 86 height 23
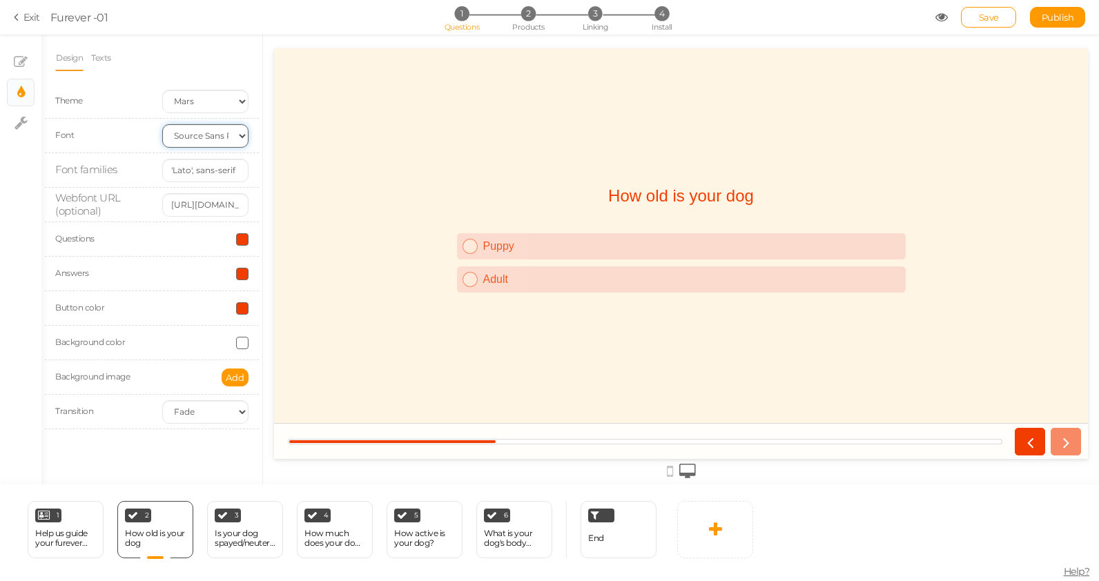
click at [162, 124] on select "Custom Default [PERSON_NAME] Montserrat Open Sans [PERSON_NAME] PT Sans Raleway…" at bounding box center [205, 135] width 86 height 23
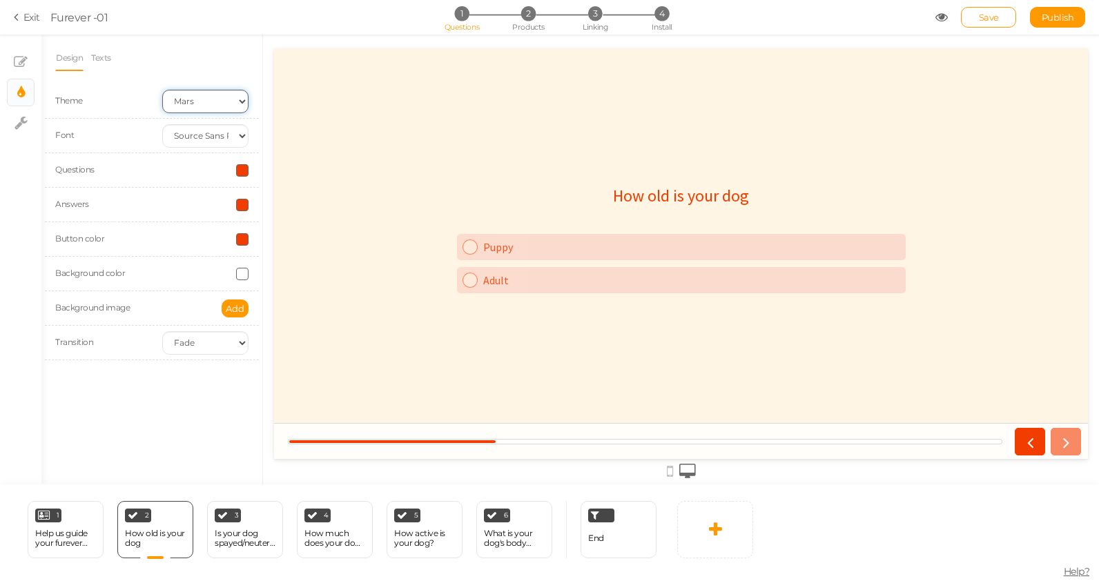
click at [207, 97] on select "Earth Mars" at bounding box center [205, 101] width 86 height 23
click at [197, 126] on select "Custom Default [PERSON_NAME] Montserrat Open Sans [PERSON_NAME] PT Sans Raleway…" at bounding box center [205, 135] width 86 height 23
select select "custom"
click at [162, 124] on select "Custom Default [PERSON_NAME] Montserrat Open Sans [PERSON_NAME] PT Sans Raleway…" at bounding box center [205, 135] width 86 height 23
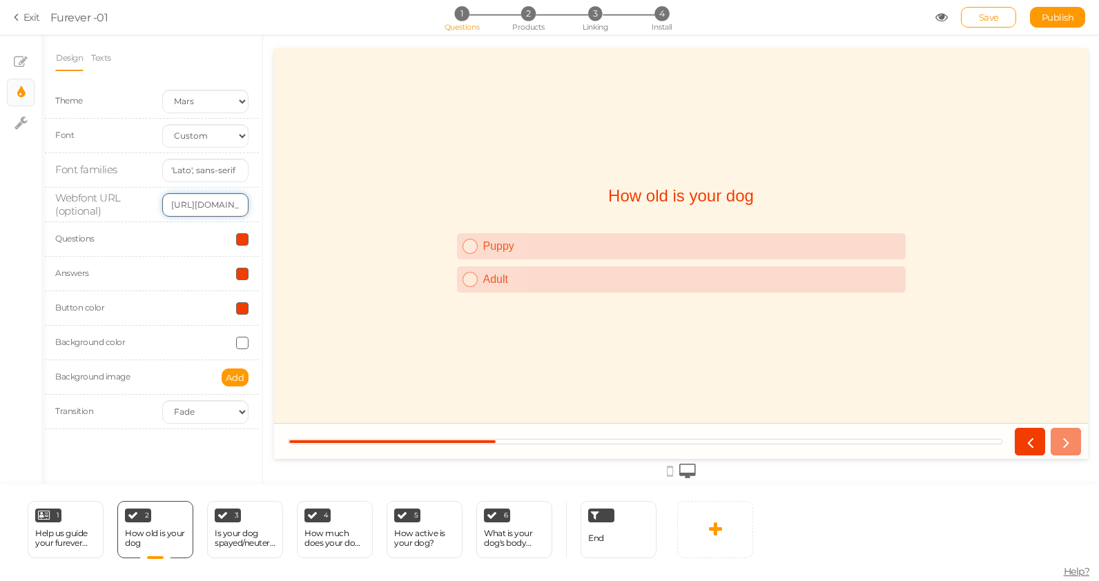
click at [197, 201] on input "[URL][DOMAIN_NAME]" at bounding box center [205, 204] width 86 height 23
click at [215, 170] on input "'Lato', sans-serif" at bounding box center [205, 170] width 86 height 23
drag, startPoint x: 191, startPoint y: 171, endPoint x: 173, endPoint y: 165, distance: 18.8
click at [173, 165] on input "'Lato', sans-serif" at bounding box center [205, 170] width 86 height 23
paste input "Bebas Neue"
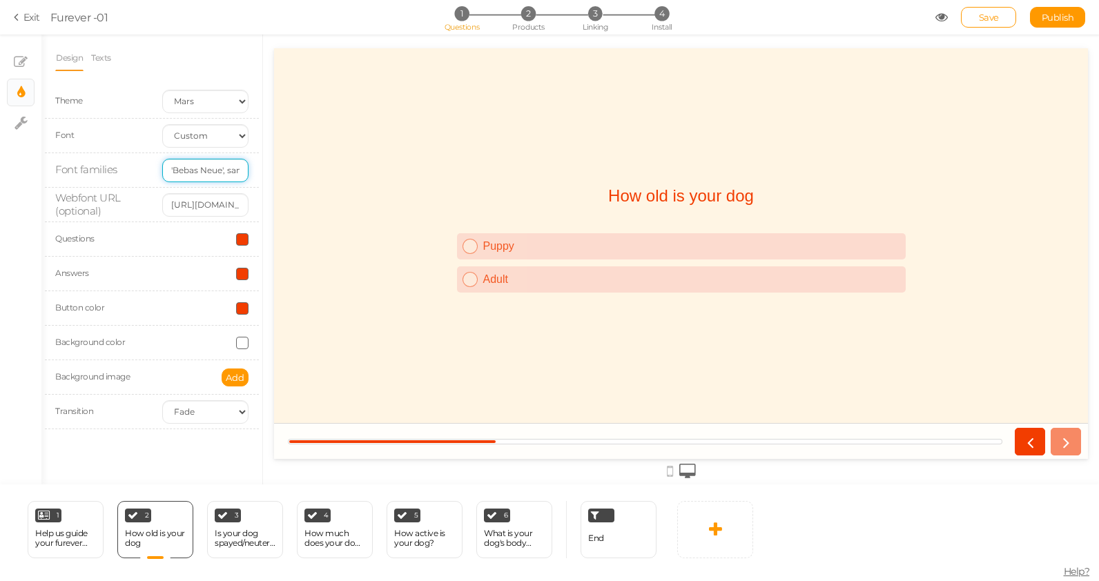
type input "'Bebas Neue', sans-serif"
click at [365, 209] on div "How old is your dog Puppy Adult" at bounding box center [681, 254] width 814 height 156
click at [230, 204] on input "[URL][DOMAIN_NAME]" at bounding box center [205, 204] width 86 height 23
click at [215, 207] on input "[URL][DOMAIN_NAME]" at bounding box center [205, 204] width 86 height 23
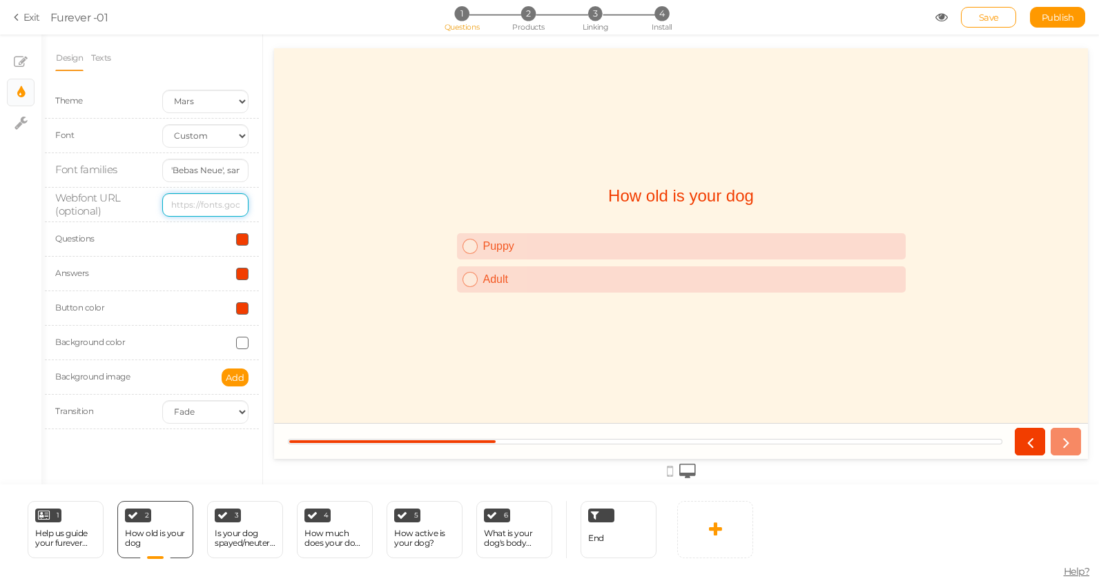
scroll to position [0, 0]
click at [182, 213] on input "text" at bounding box center [205, 204] width 86 height 23
paste input ".bebas-neue-regular { font-family: "Bebas Neue", sans-serif; font-weight: 400; …"
type input ".bebas-neue-regular { font-family: "Bebas Neue", sans-serif; font-weight: 400; …"
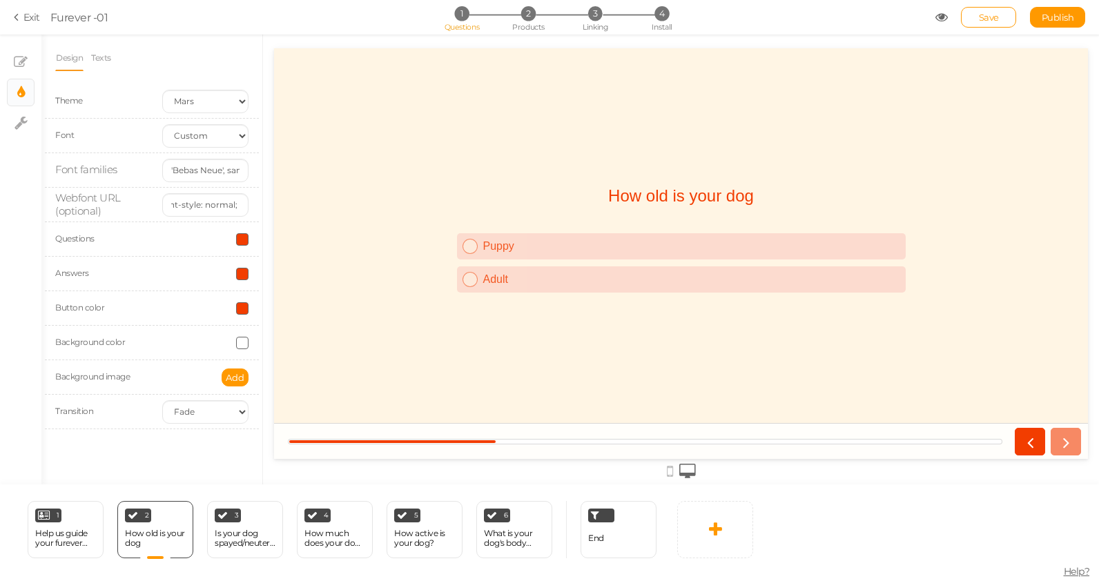
scroll to position [0, 0]
click at [153, 253] on div "Questions" at bounding box center [152, 239] width 214 height 35
click at [209, 210] on input ".bebas-neue-regular { font-family: "Bebas Neue", sans-serif; font-weight: 400; …" at bounding box center [205, 204] width 86 height 23
click at [195, 418] on select "None Fade Switch" at bounding box center [205, 411] width 86 height 23
click at [94, 472] on div "Design Texts Theme Earth Mars Font Custom Default [PERSON_NAME] Montserrat Open…" at bounding box center [151, 260] width 221 height 450
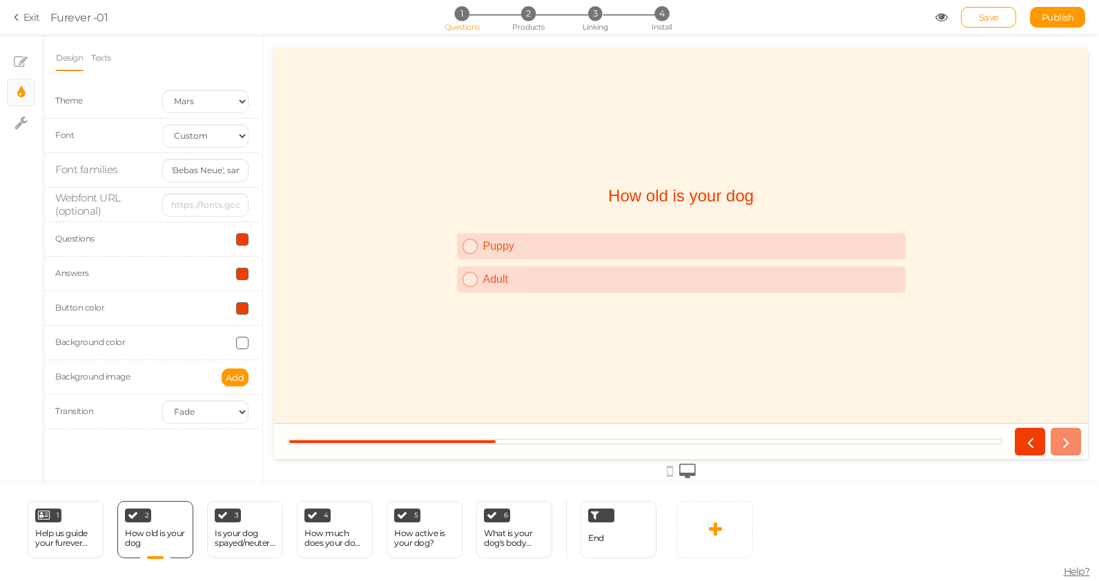
click at [241, 342] on span at bounding box center [242, 343] width 12 height 12
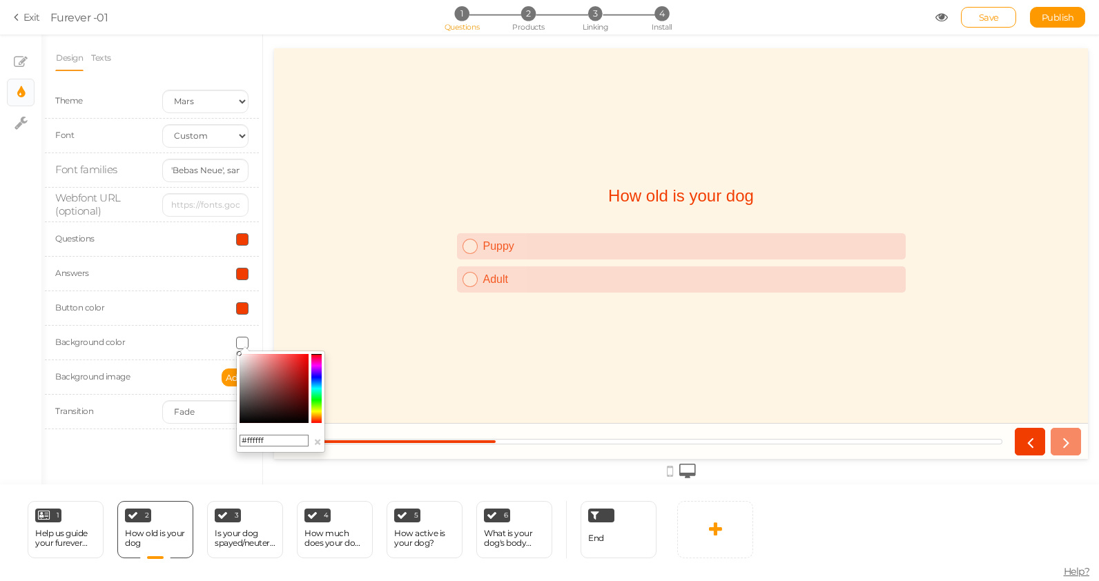
click at [141, 452] on div "Design Texts Theme Earth Mars Font Custom Default [PERSON_NAME] Montserrat Open…" at bounding box center [151, 260] width 221 height 450
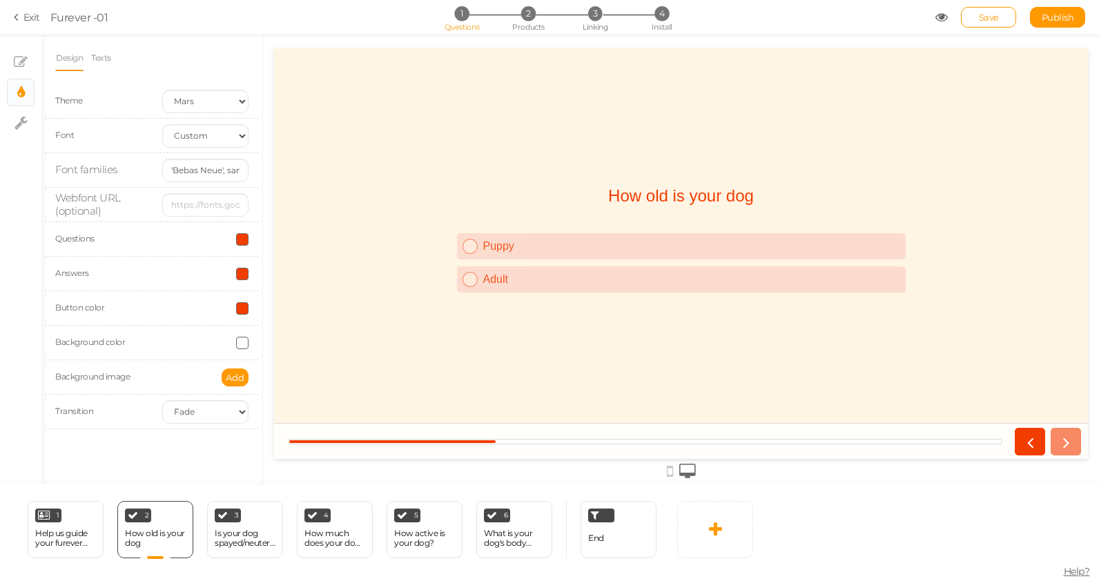
click at [307, 108] on div at bounding box center [681, 253] width 814 height 411
click at [213, 201] on input "text" at bounding box center [205, 204] width 86 height 23
paste input "[URL][DOMAIN_NAME]"
type input "[URL][DOMAIN_NAME]"
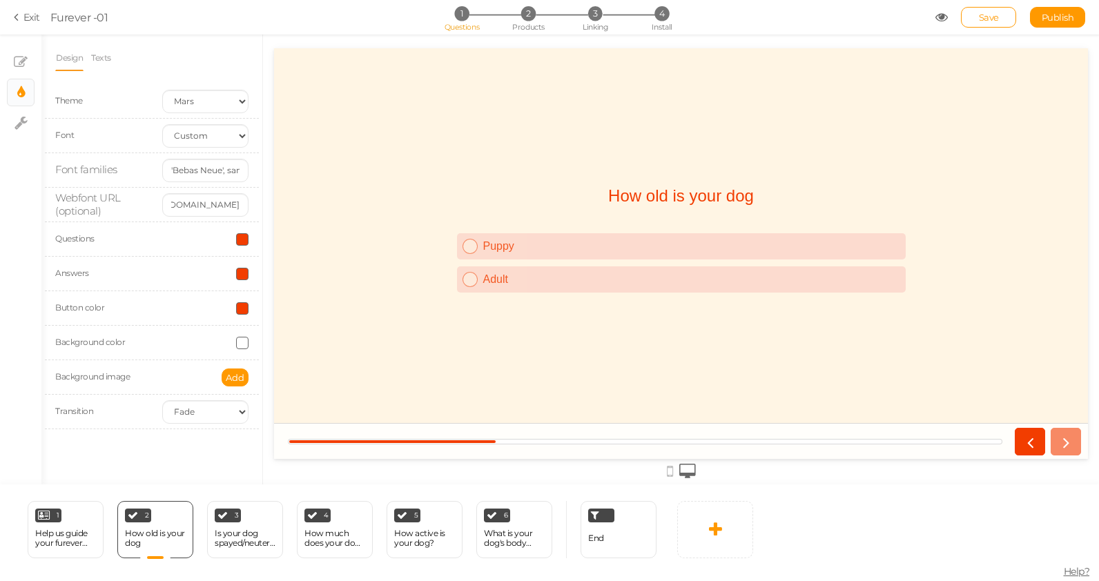
scroll to position [0, 0]
click at [338, 198] on div "How old is your dog Puppy Adult" at bounding box center [681, 254] width 814 height 156
click at [989, 9] on link "Save" at bounding box center [988, 17] width 55 height 21
click at [224, 171] on input "'Bebas Neue', sans-serif" at bounding box center [205, 170] width 86 height 23
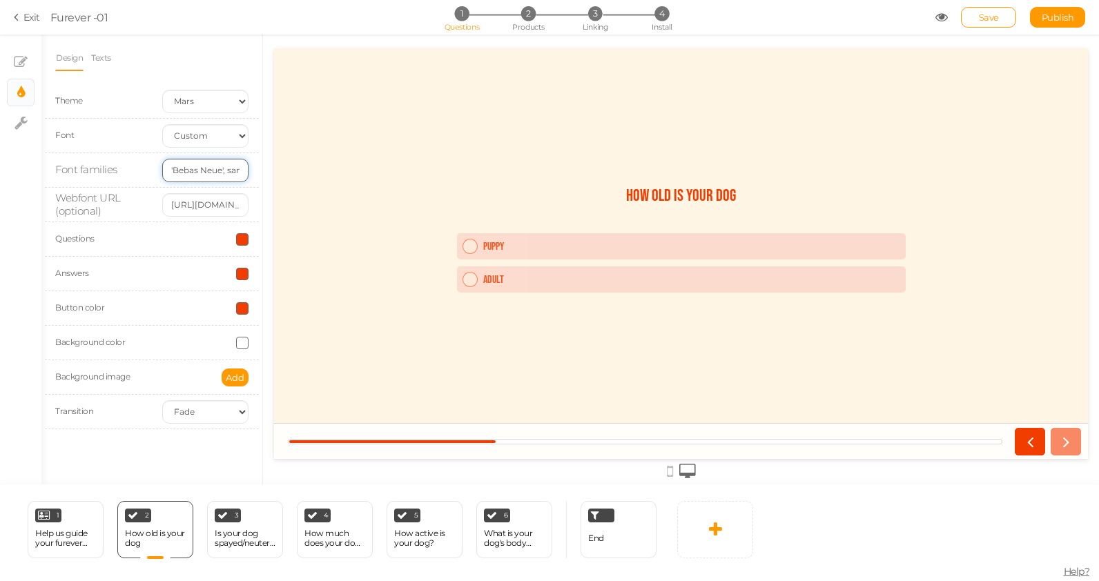
click at [224, 171] on input "'Bebas Neue', sans-serif" at bounding box center [205, 170] width 86 height 23
click at [235, 516] on span "3" at bounding box center [237, 515] width 4 height 7
select select "1"
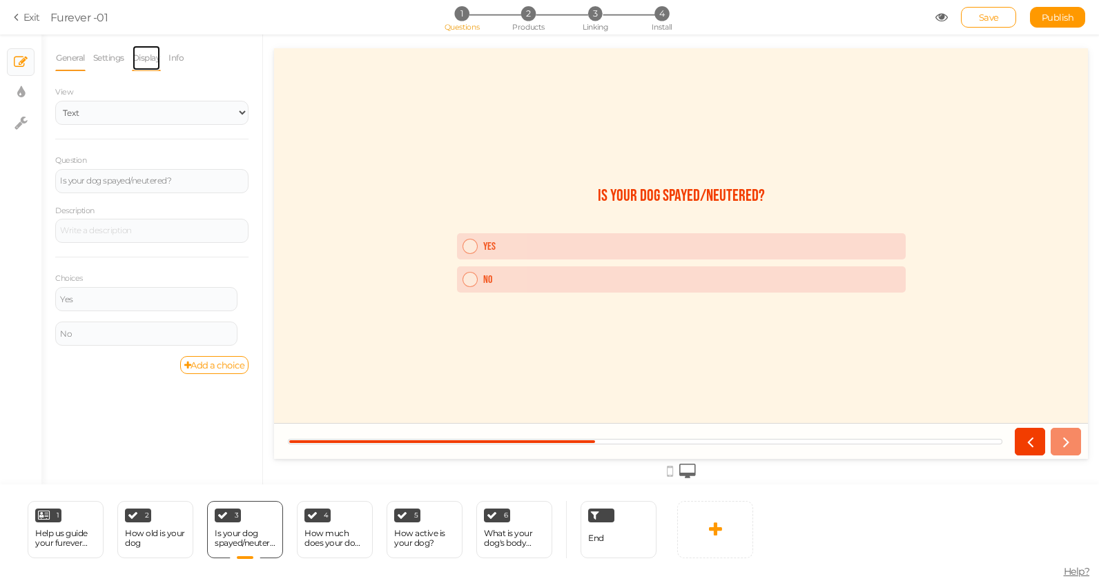
click at [148, 54] on link "Display" at bounding box center [147, 58] width 30 height 26
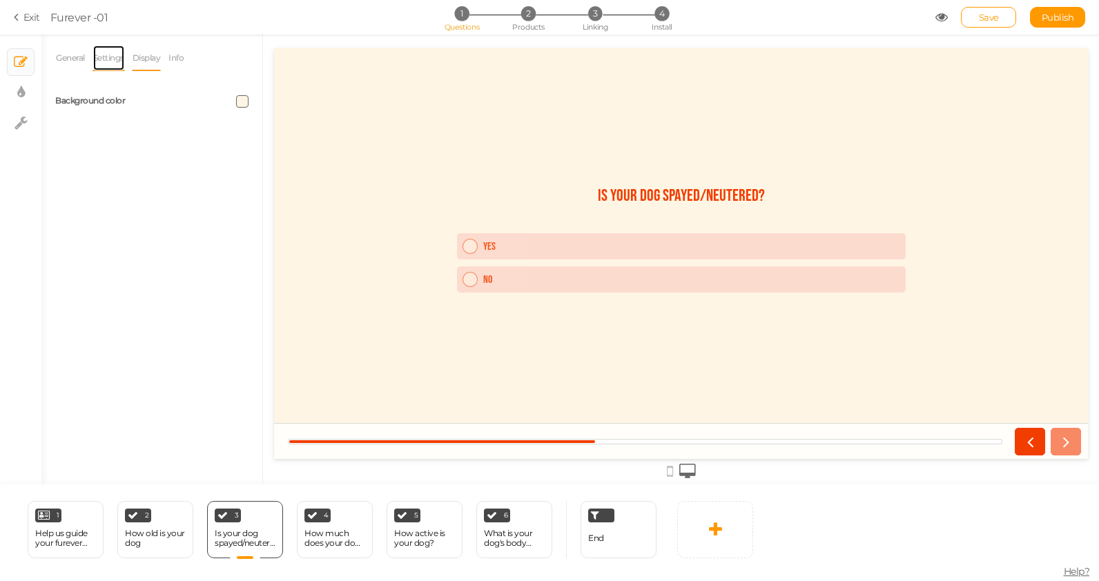
click at [108, 56] on link "Settings" at bounding box center [109, 58] width 32 height 26
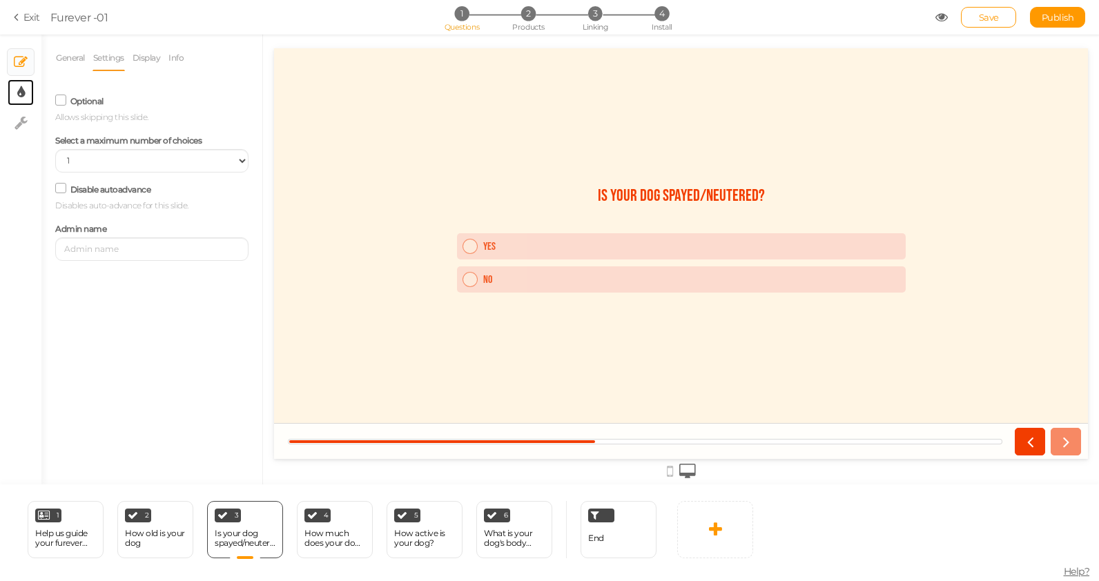
click at [25, 95] on link "× Display settings" at bounding box center [21, 92] width 26 height 26
select select "2"
select select "fade"
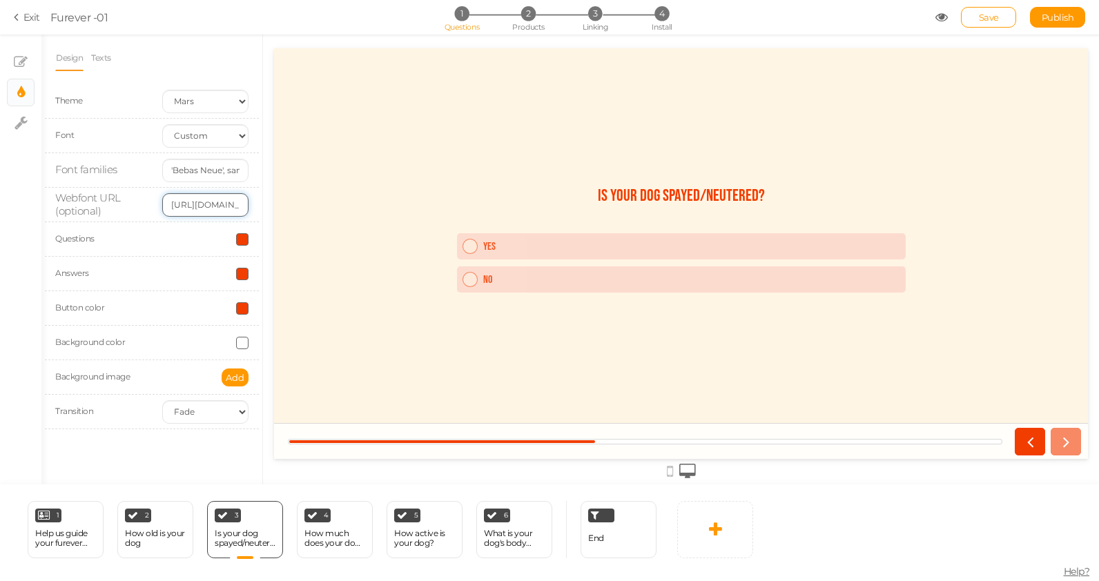
click at [200, 205] on input "[URL][DOMAIN_NAME]" at bounding box center [205, 204] width 86 height 23
click at [336, 546] on div "How much does your dog weigh?" at bounding box center [334, 538] width 61 height 19
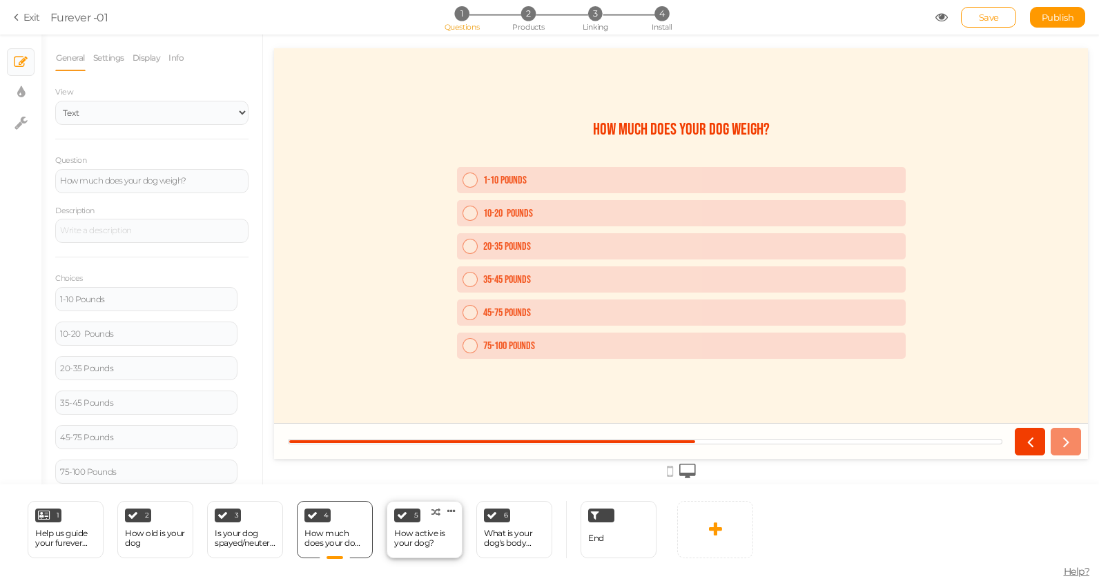
click at [426, 539] on div "How active is your dog?" at bounding box center [424, 538] width 61 height 19
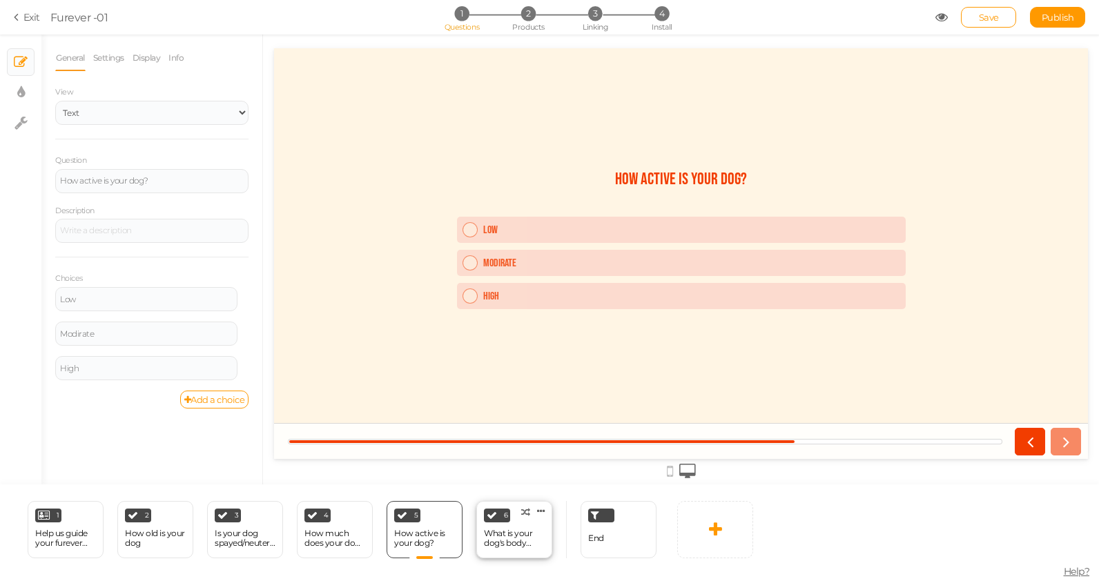
click at [523, 535] on div "What is your dog's body condition?" at bounding box center [514, 538] width 61 height 19
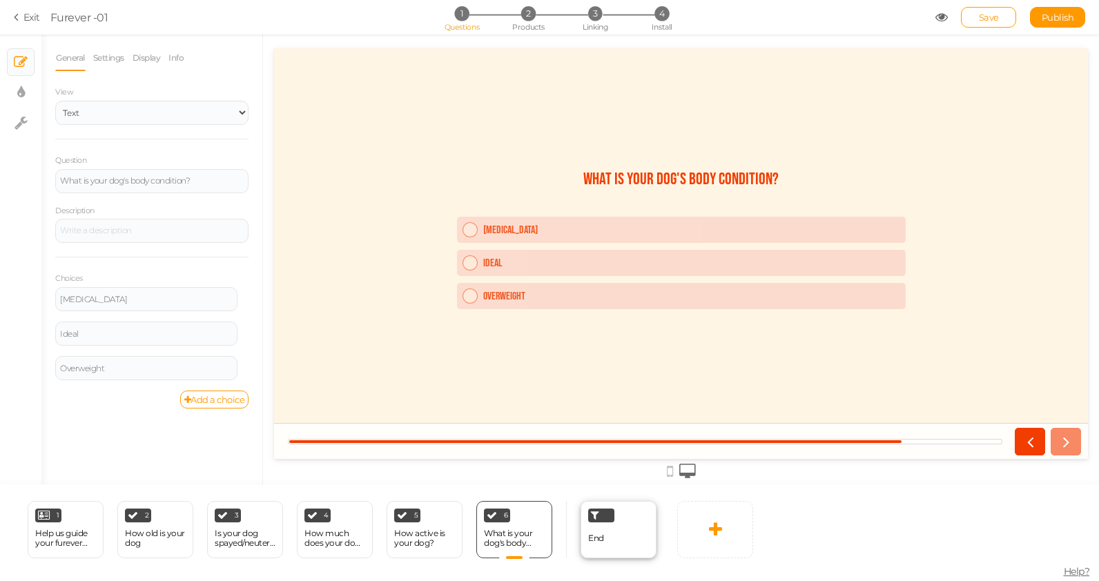
click at [615, 538] on div "End" at bounding box center [619, 529] width 76 height 57
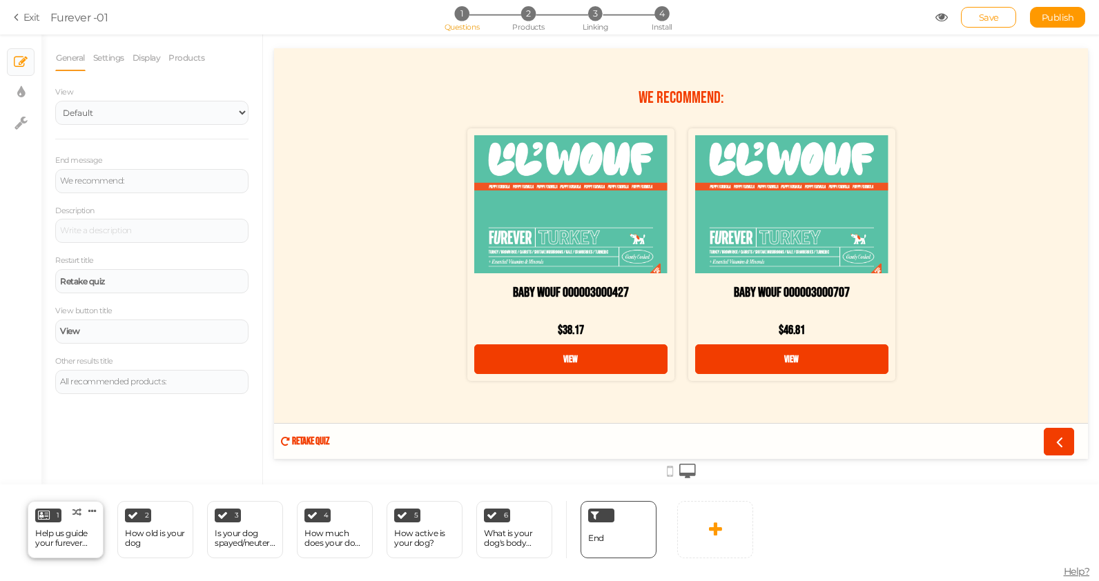
click at [53, 543] on div "Help us guide your furever Jouney" at bounding box center [65, 538] width 61 height 19
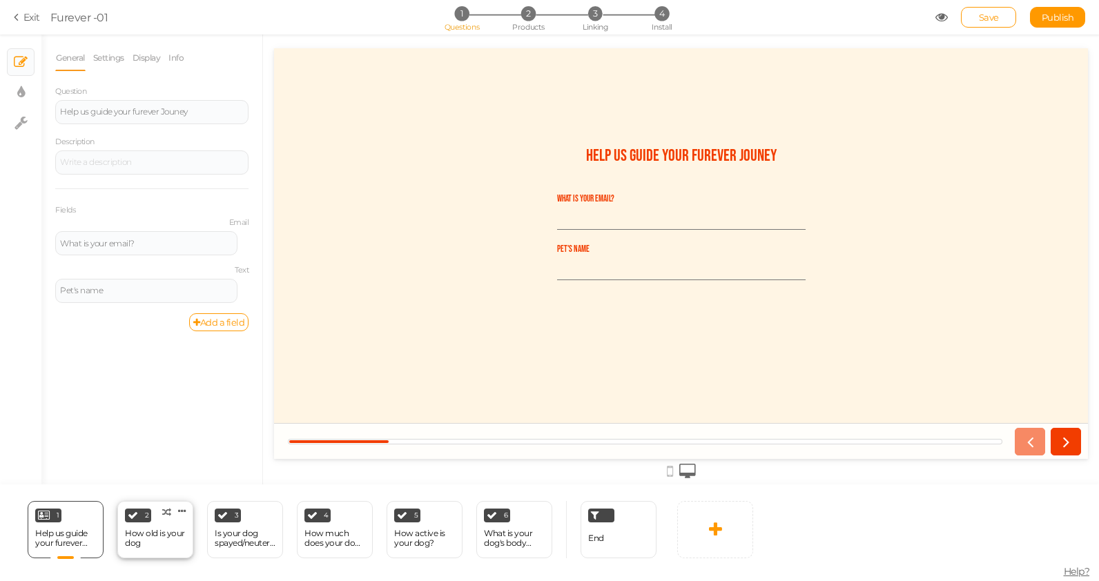
click at [133, 539] on div "How old is your dog" at bounding box center [155, 538] width 61 height 19
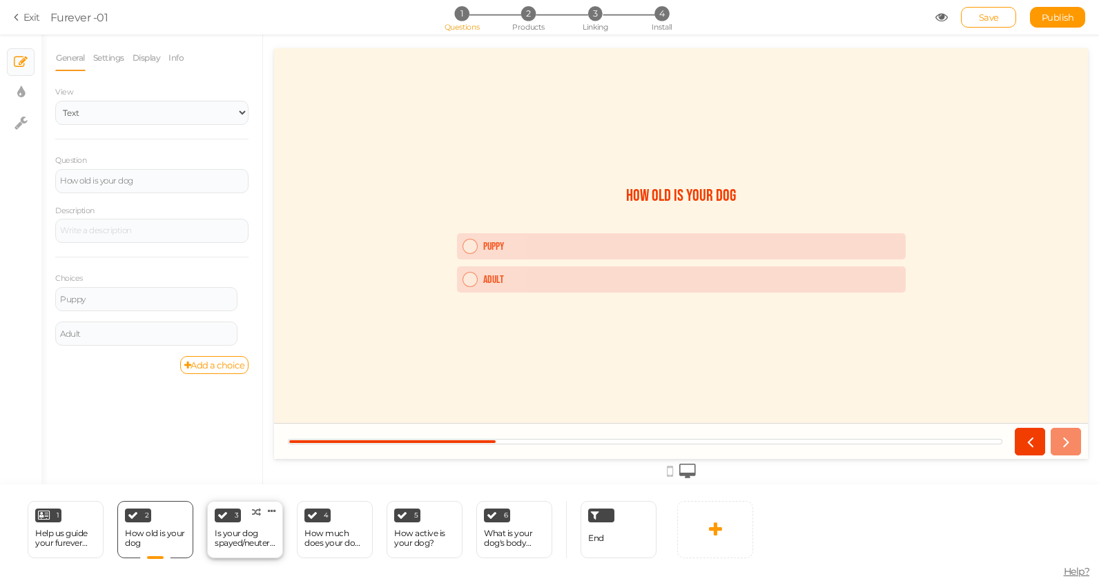
click at [252, 519] on div "3 Is your dog spayed/neutered? × Define the conditions to show this slide. Clon…" at bounding box center [245, 529] width 76 height 57
click at [336, 537] on div "How much does your dog weigh?" at bounding box center [334, 538] width 61 height 19
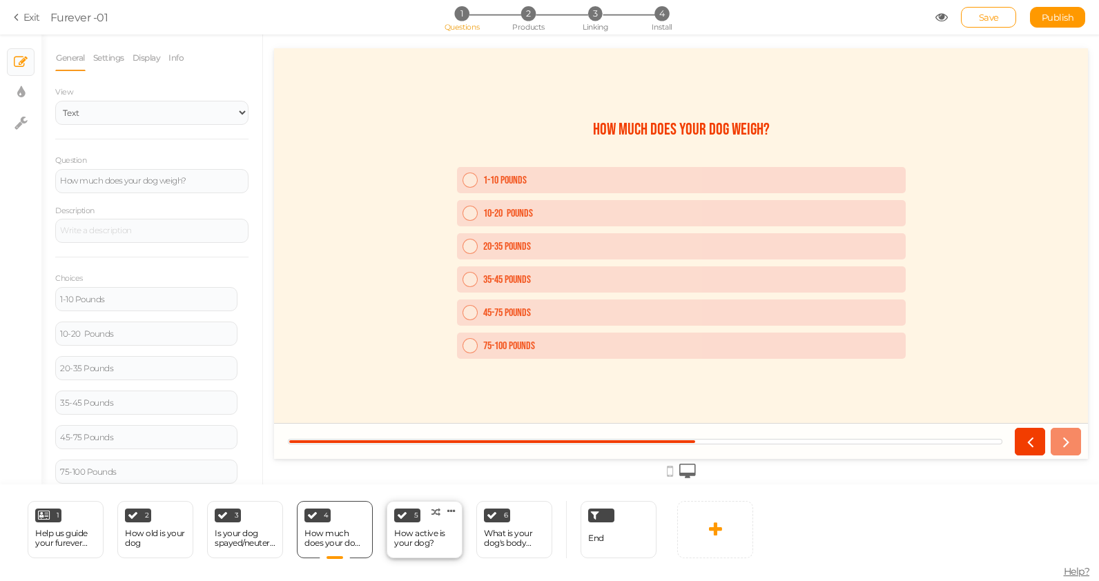
click at [415, 531] on div "How active is your dog?" at bounding box center [424, 538] width 61 height 19
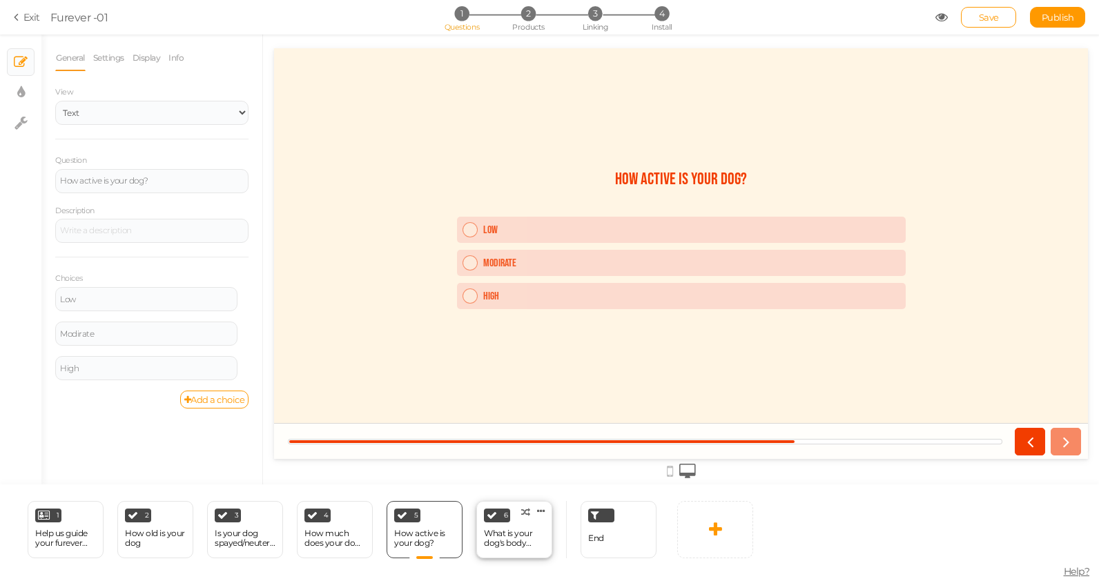
click at [507, 532] on div "What is your dog's body condition?" at bounding box center [514, 538] width 61 height 19
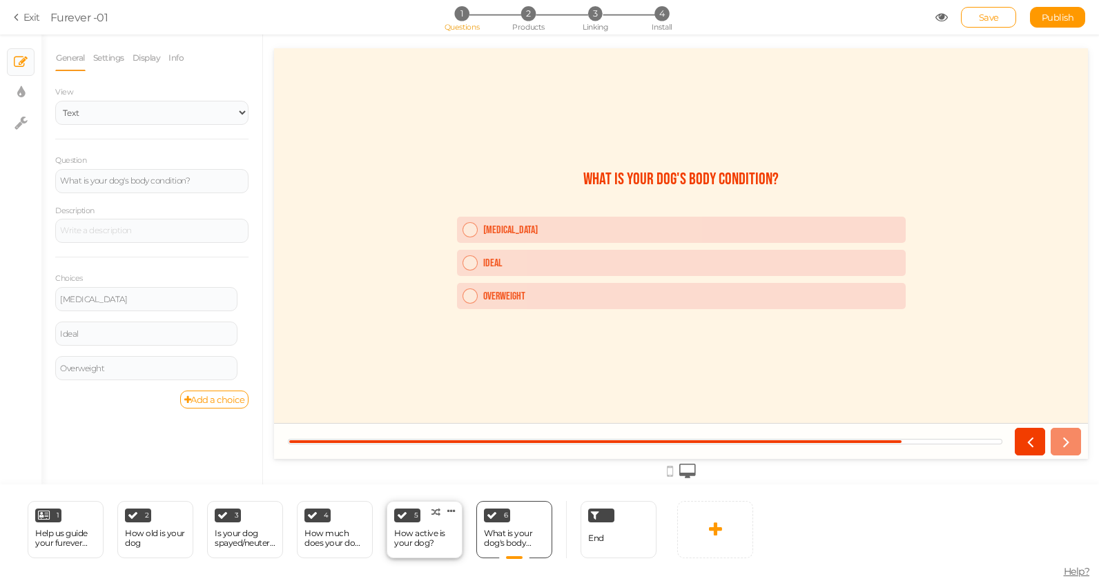
click at [405, 530] on div "How active is your dog?" at bounding box center [424, 538] width 61 height 19
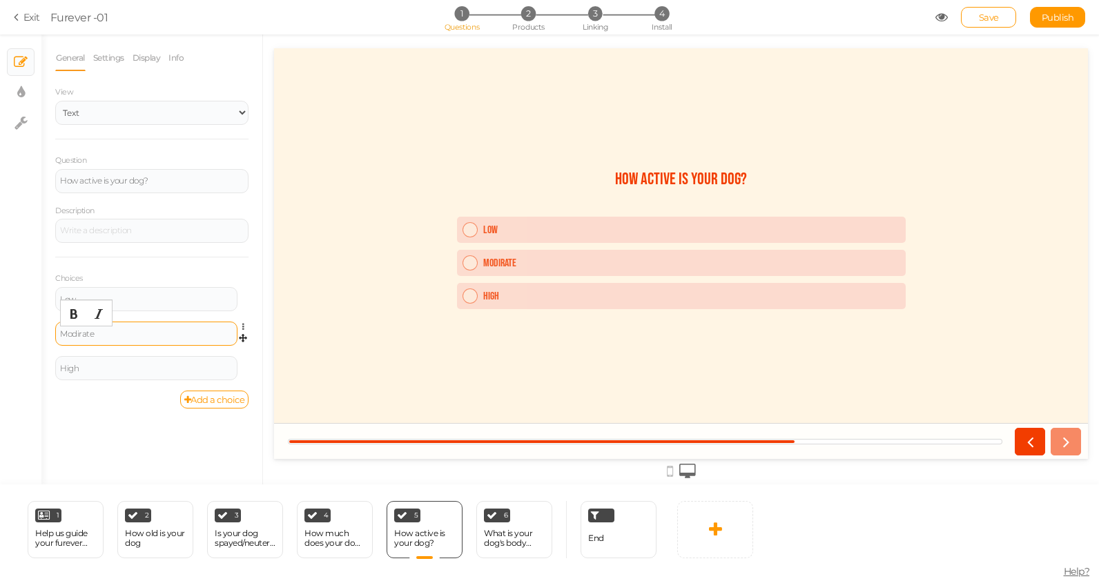
click at [111, 334] on div "Modirate" at bounding box center [146, 334] width 173 height 8
click at [93, 431] on div "General Settings Display Info View Text Images Slider Dropdown Question How act…" at bounding box center [151, 265] width 221 height 440
click at [992, 9] on link "Save" at bounding box center [988, 17] width 55 height 21
click at [590, 550] on div "End" at bounding box center [619, 529] width 76 height 57
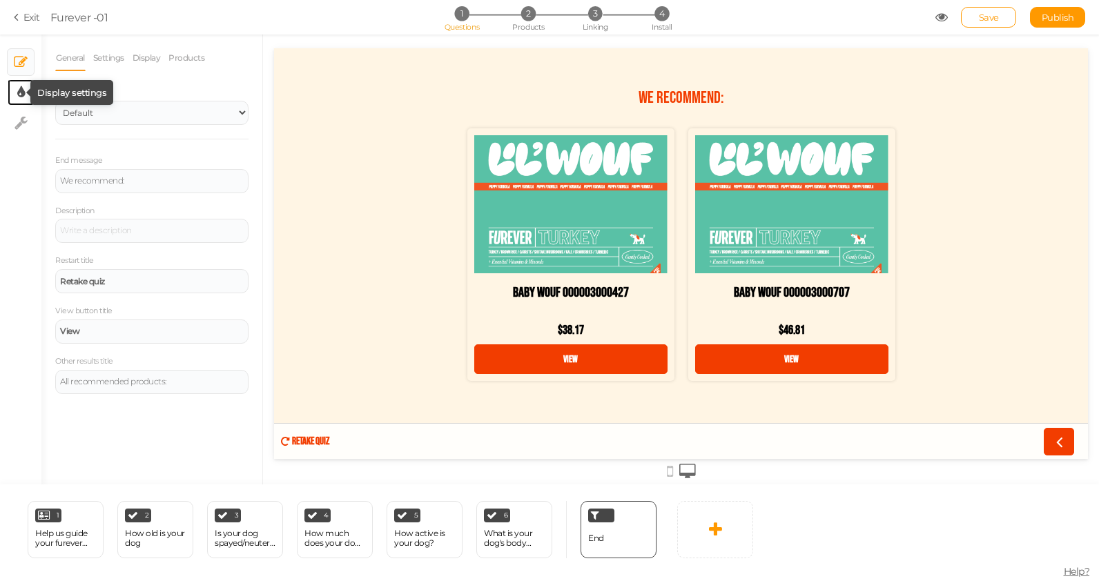
click at [23, 88] on icon at bounding box center [21, 93] width 8 height 14
select select "2"
select select "fade"
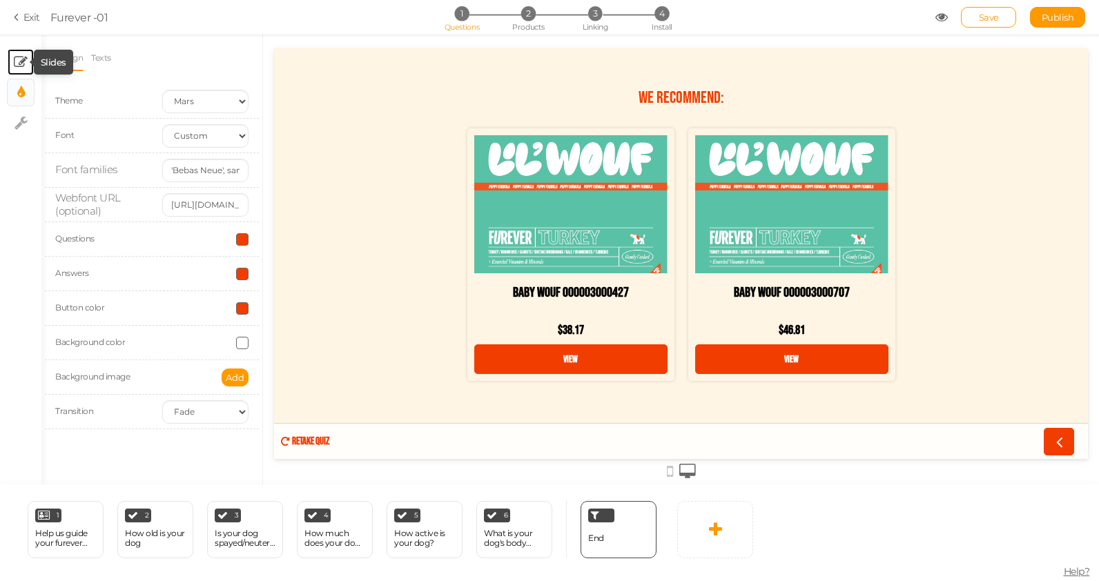
click at [23, 54] on tip-cont at bounding box center [21, 62] width 14 height 17
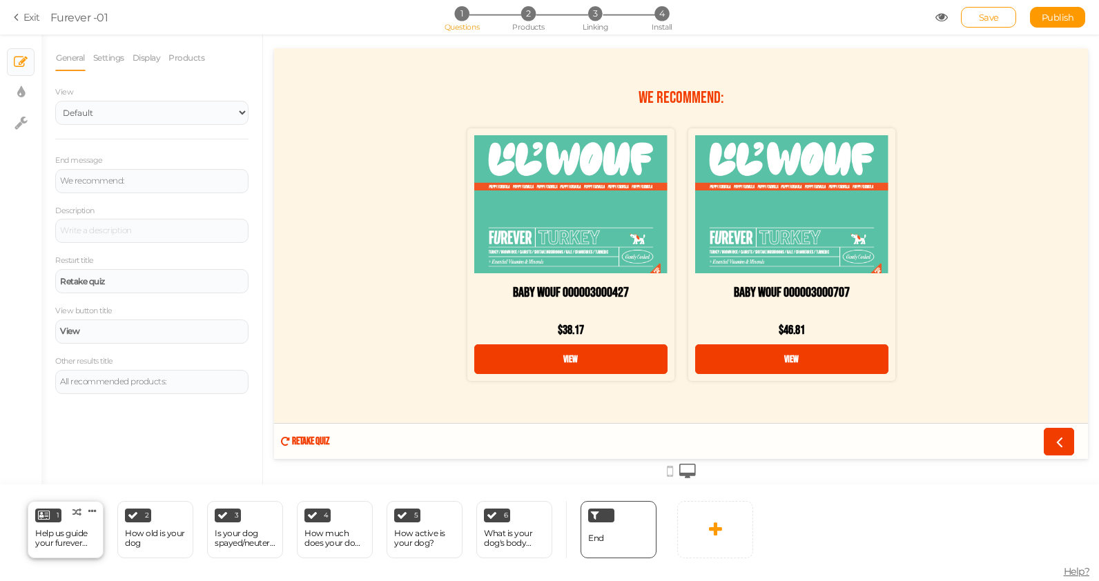
click at [57, 541] on div "Help us guide your furever Jouney" at bounding box center [65, 538] width 61 height 19
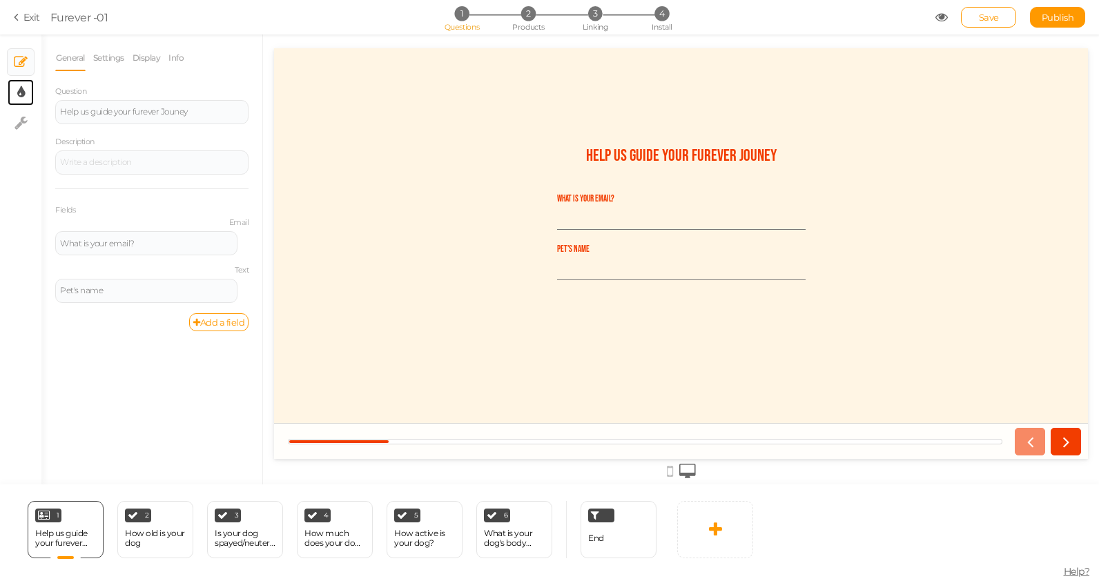
click at [19, 95] on icon at bounding box center [21, 93] width 8 height 14
select select "2"
select select "fade"
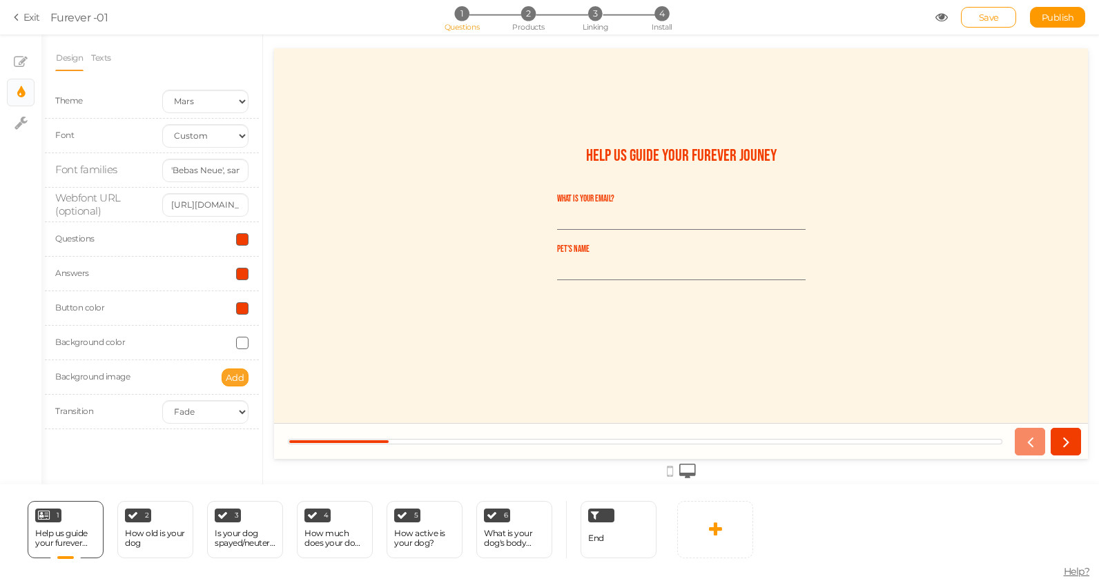
click at [241, 378] on span "Add" at bounding box center [235, 377] width 19 height 11
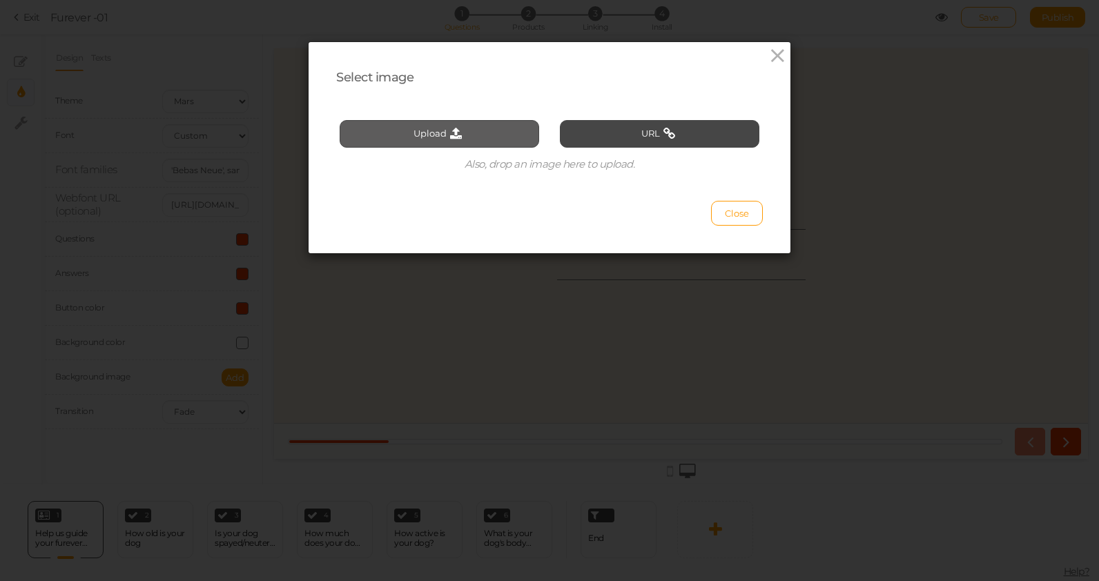
click at [427, 129] on button "Upload" at bounding box center [440, 134] width 200 height 28
click at [769, 39] on div "Select image Upload URL Also, drop an image here to upload. Close" at bounding box center [549, 290] width 1099 height 581
click at [771, 55] on icon at bounding box center [778, 56] width 20 height 21
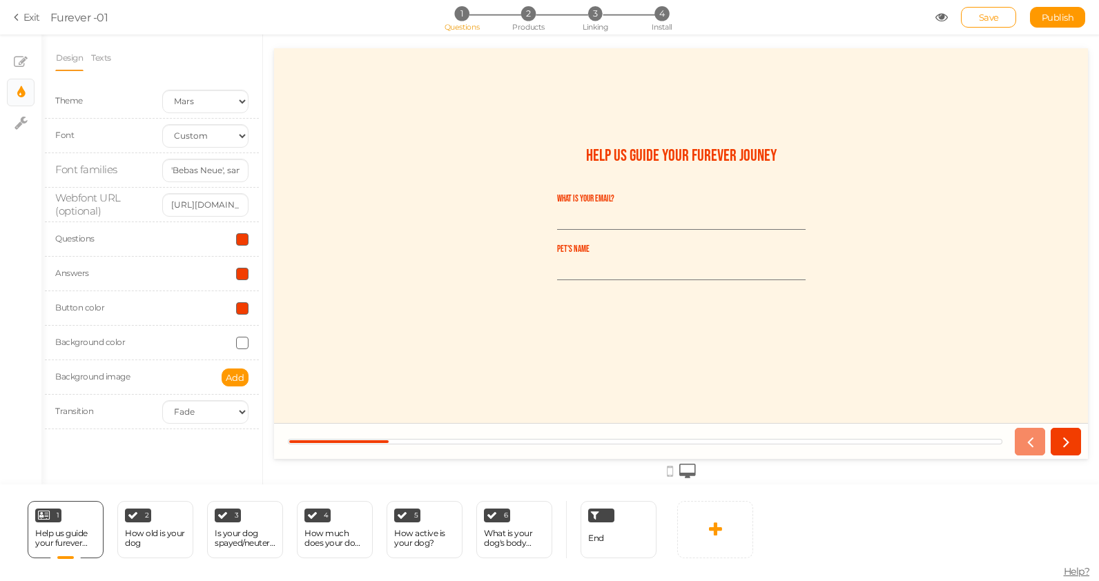
click at [497, 246] on div "Help us guide your furever Jouney What is your email? Pet's name" at bounding box center [681, 254] width 449 height 238
click at [708, 97] on div at bounding box center [681, 253] width 814 height 411
click at [615, 536] on div "End" at bounding box center [619, 529] width 76 height 57
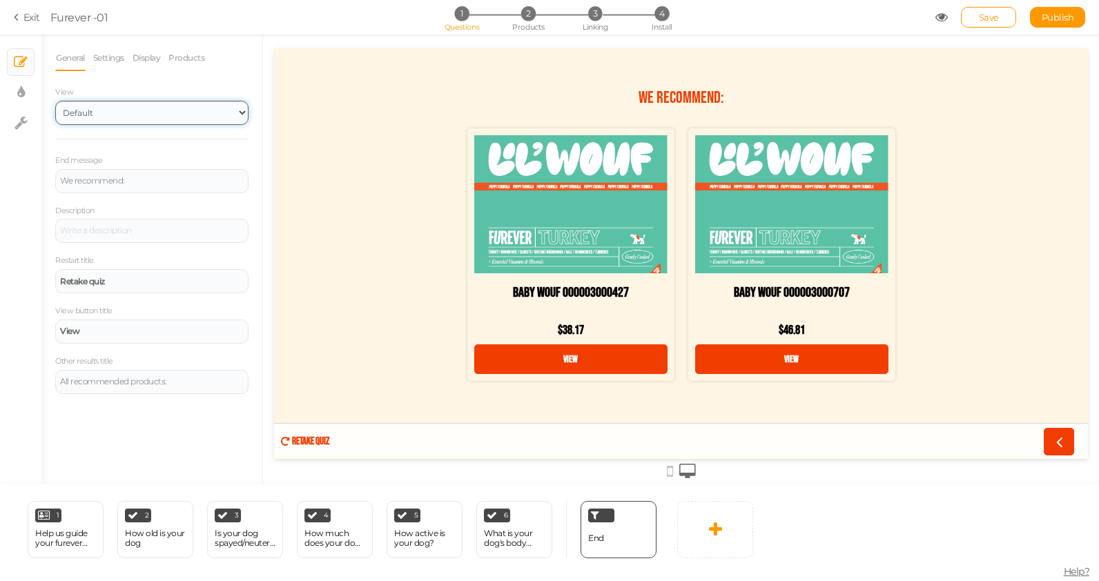
click at [141, 110] on select "Default Top" at bounding box center [151, 113] width 193 height 24
click at [55, 101] on select "Default Top" at bounding box center [151, 113] width 193 height 24
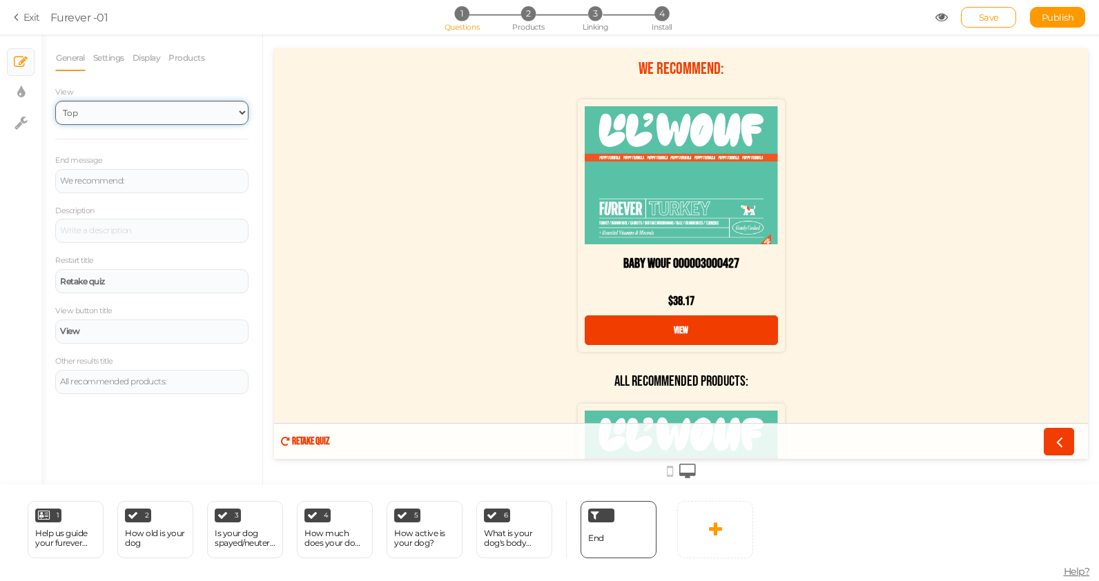
click at [136, 109] on select "Default Top" at bounding box center [151, 113] width 193 height 24
select select "1"
click at [55, 101] on select "Default Top" at bounding box center [151, 113] width 193 height 24
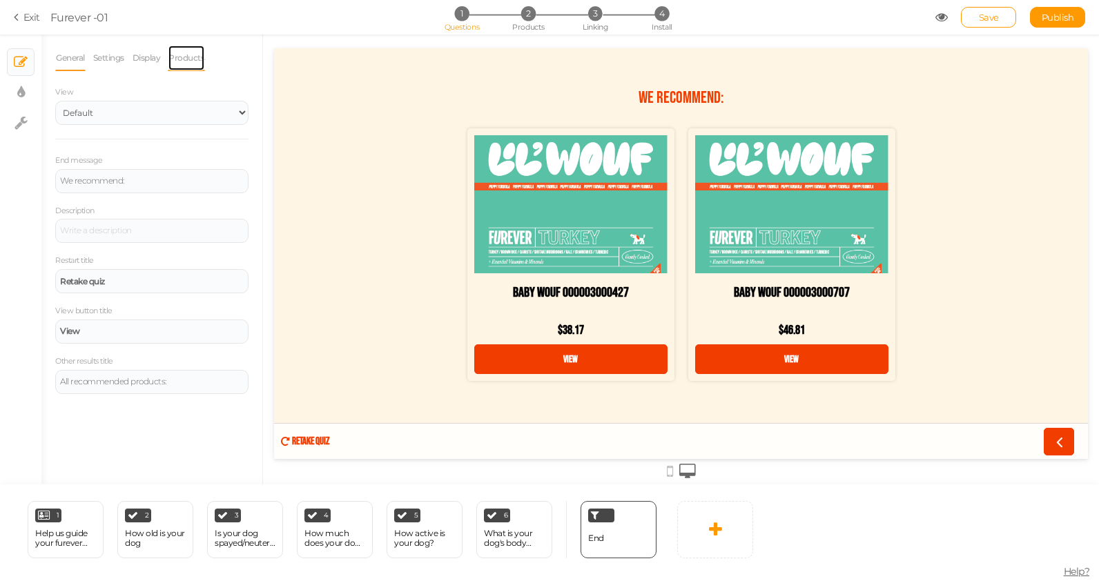
click at [195, 54] on link "Products" at bounding box center [186, 58] width 37 height 26
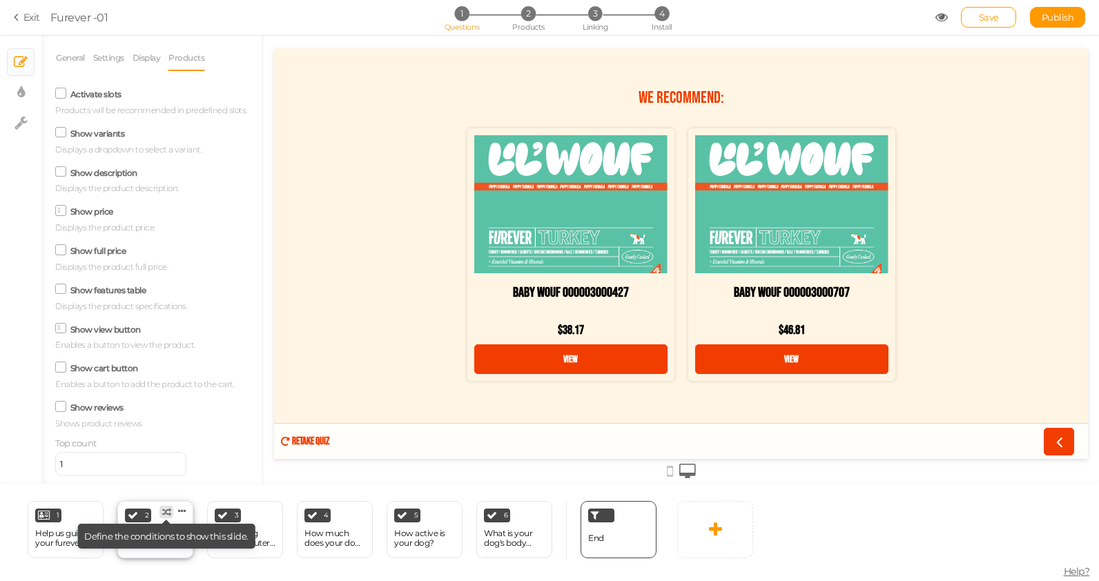
click at [144, 542] on tip "× Define the conditions to show this slide." at bounding box center [166, 536] width 178 height 25
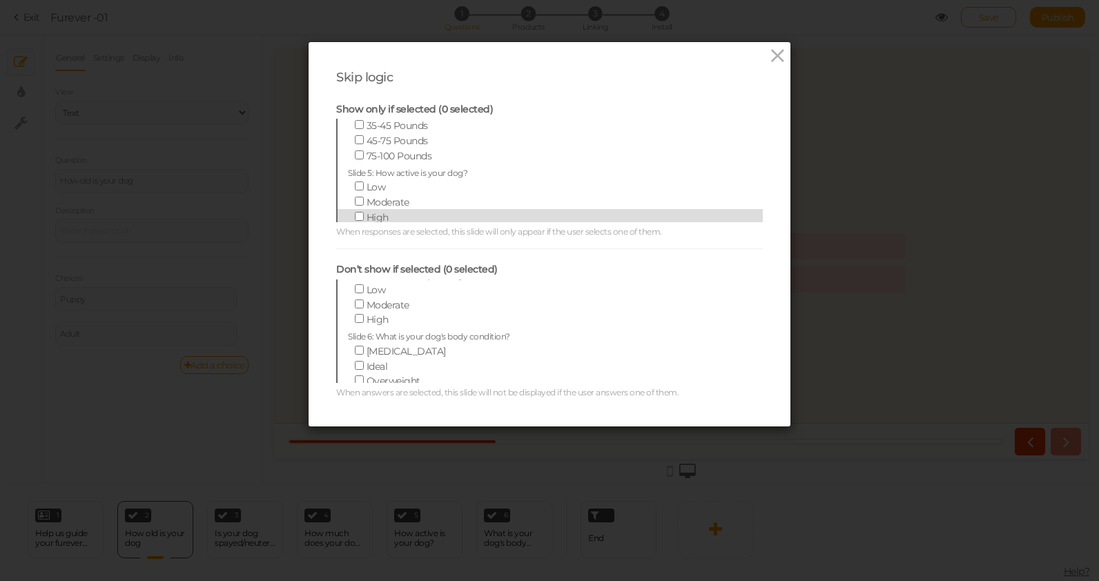
scroll to position [164, 0]
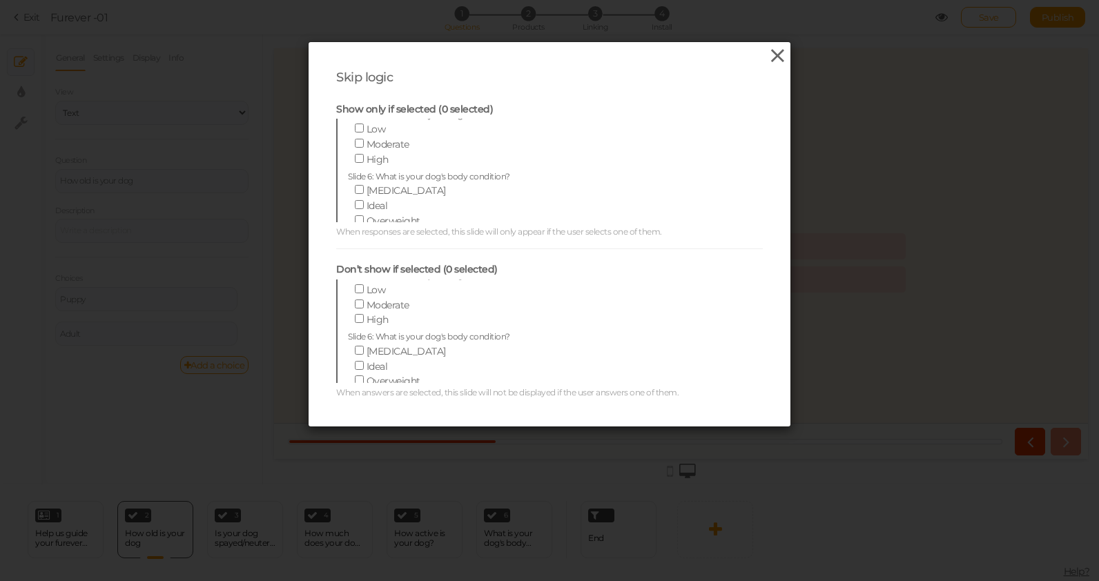
click at [782, 50] on icon at bounding box center [778, 56] width 20 height 21
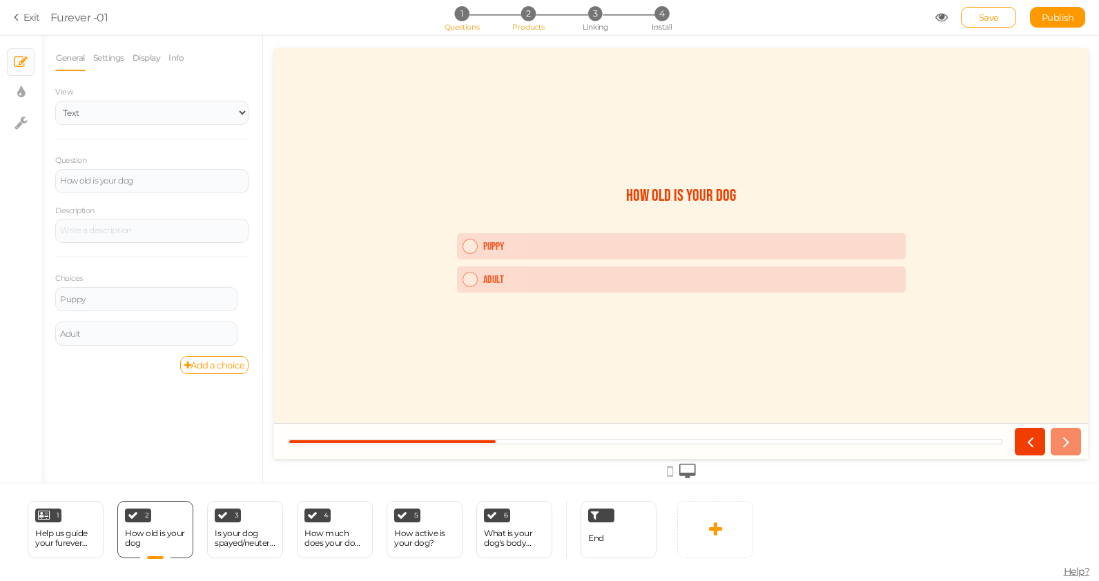
click at [525, 13] on span "2" at bounding box center [528, 13] width 14 height 14
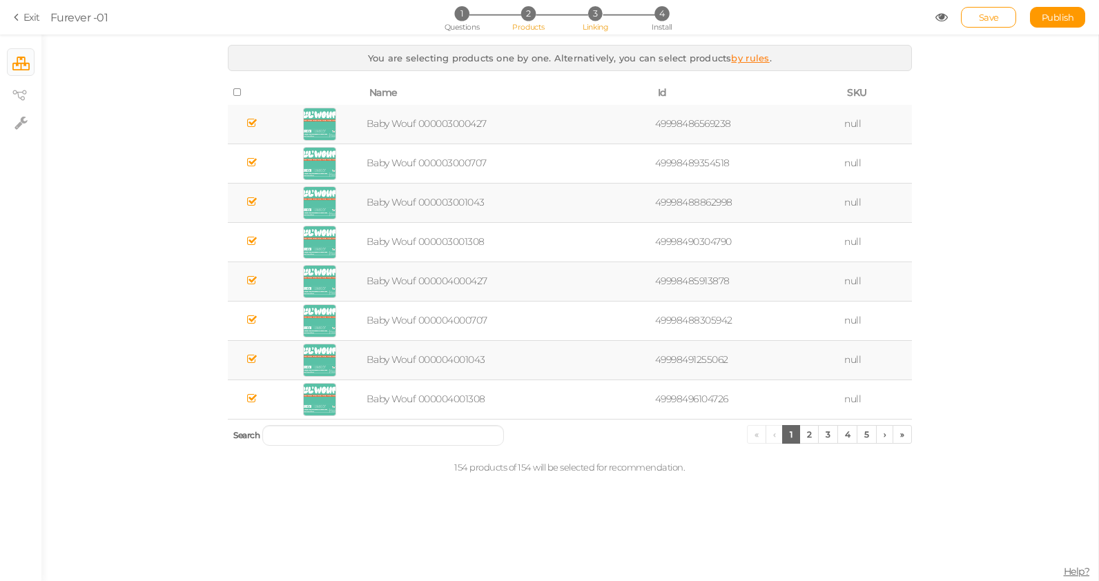
click at [588, 29] on span "Linking" at bounding box center [595, 27] width 25 height 10
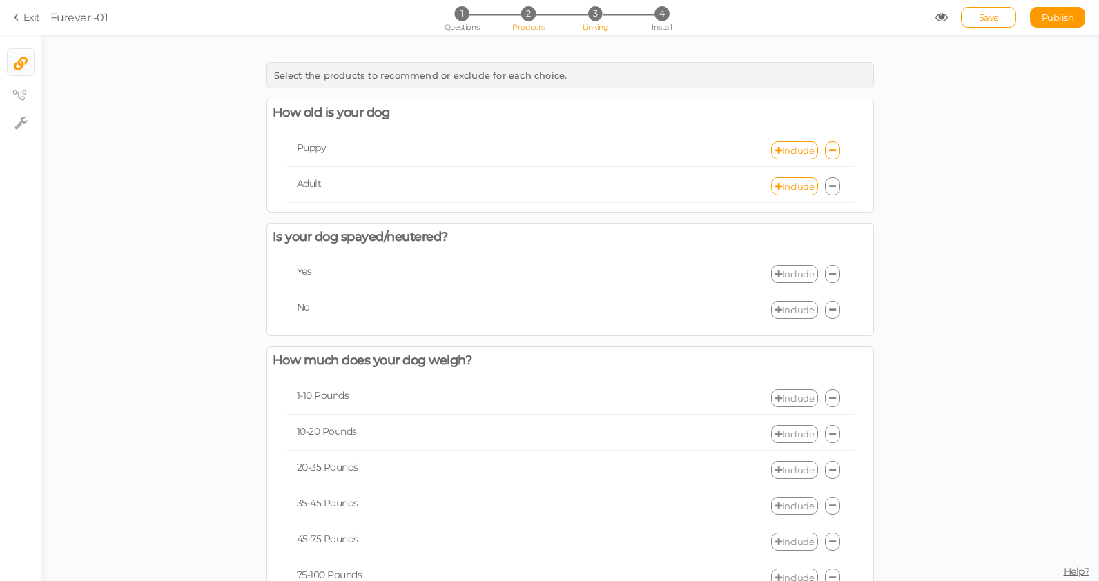
click at [530, 12] on span "2" at bounding box center [528, 13] width 14 height 14
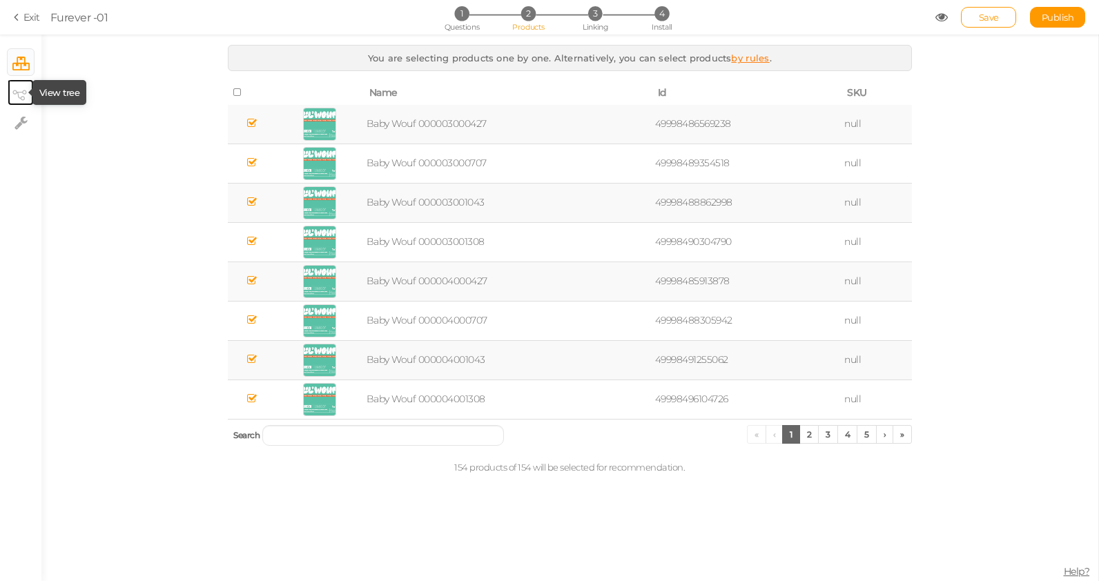
click at [15, 95] on icon at bounding box center [19, 95] width 14 height 10
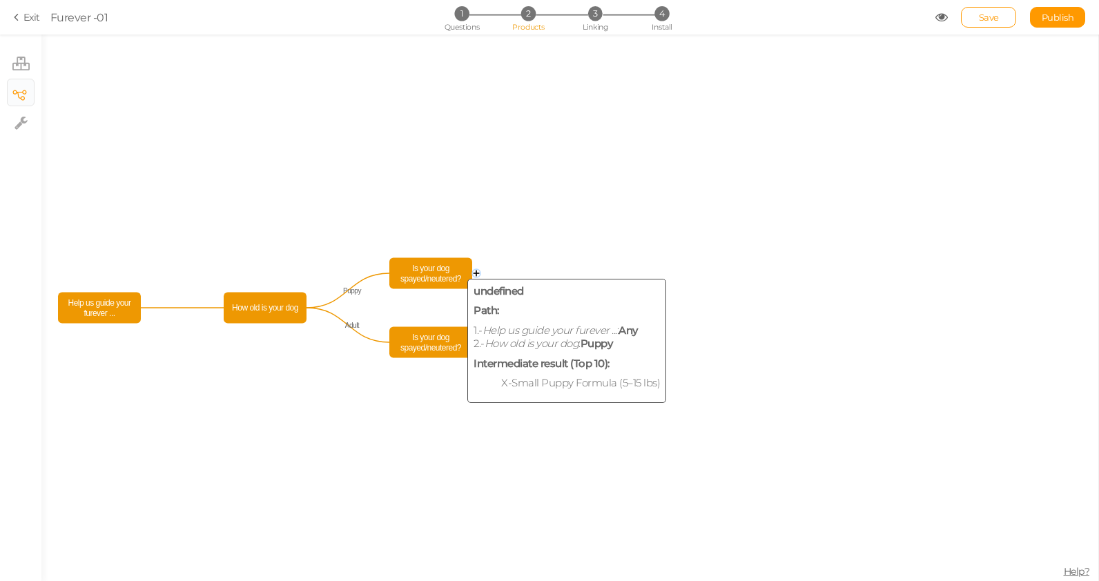
click at [434, 263] on span "Is your dog spayed/neutered?" at bounding box center [431, 274] width 76 height 24
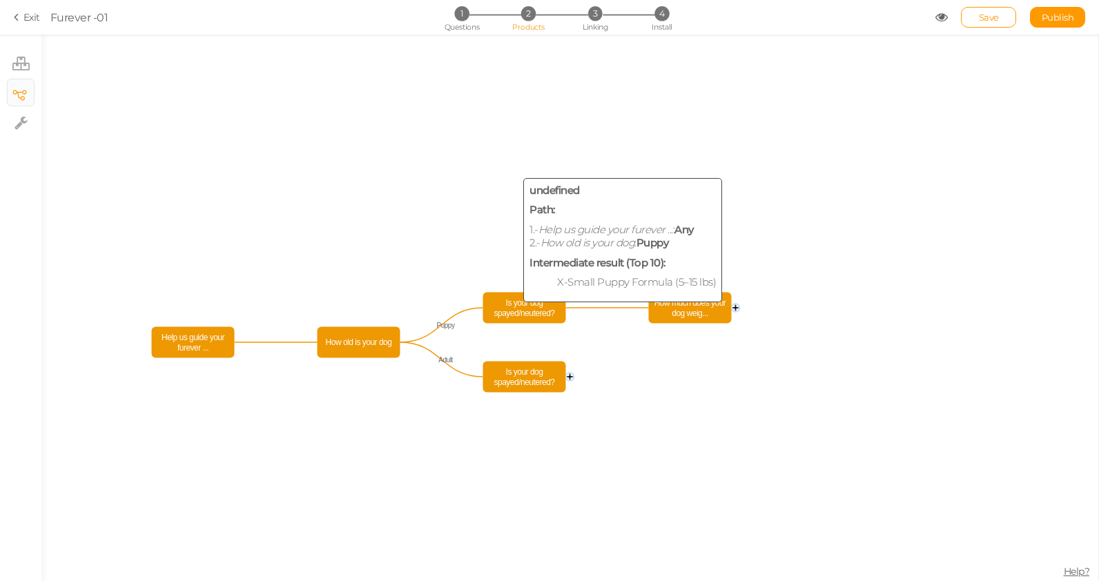
click at [503, 305] on span "Is your dog spayed/neutered?" at bounding box center [525, 308] width 76 height 24
click at [516, 306] on span "Is your dog spayed/neutered?" at bounding box center [525, 308] width 76 height 24
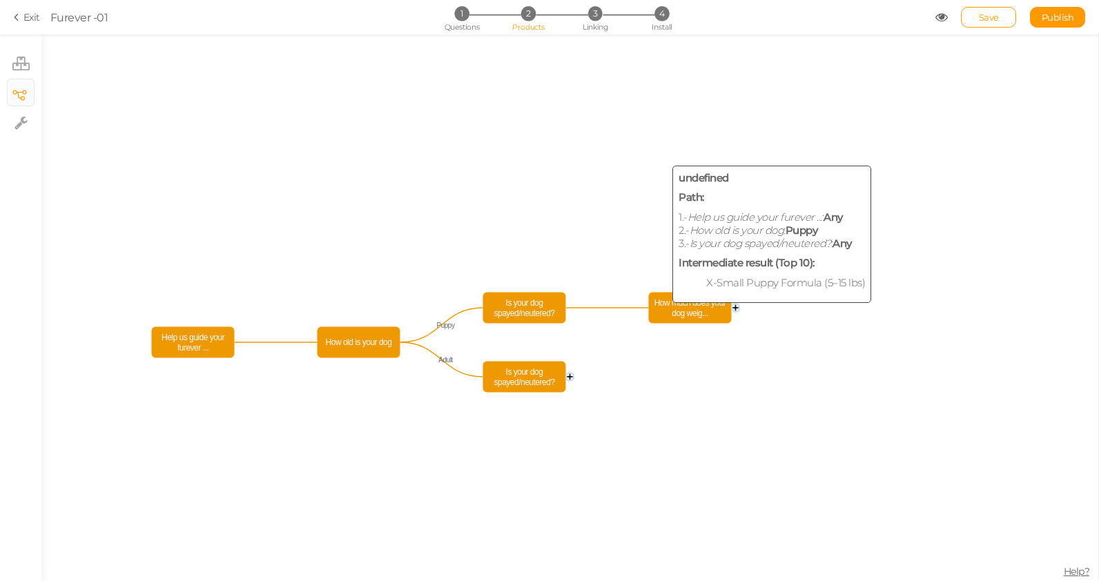
click at [666, 313] on span "How much does your dog weig..." at bounding box center [690, 308] width 76 height 24
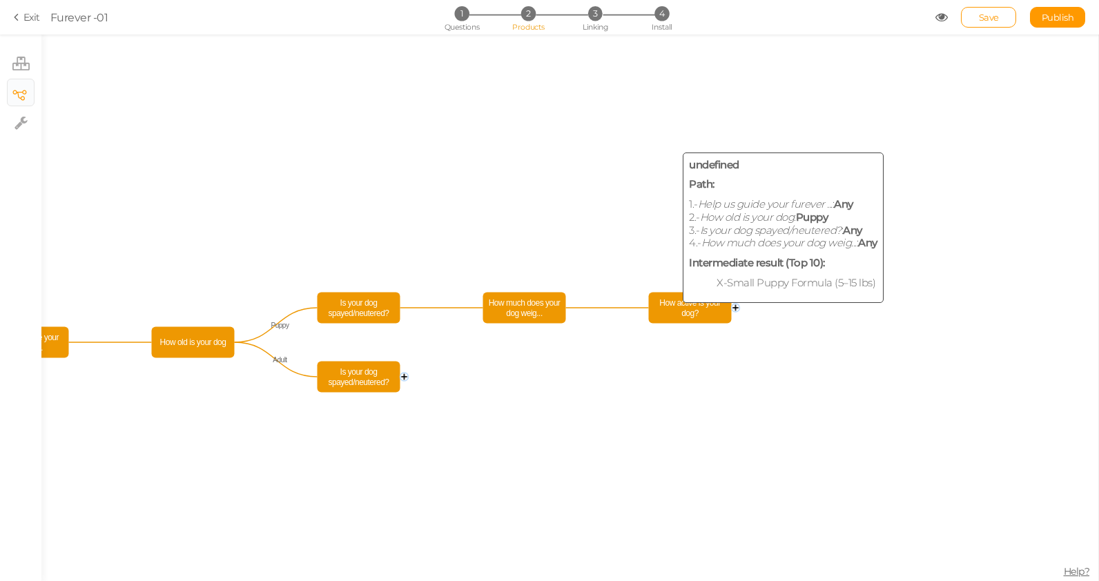
click at [666, 313] on span "How active is your dog?" at bounding box center [690, 308] width 76 height 24
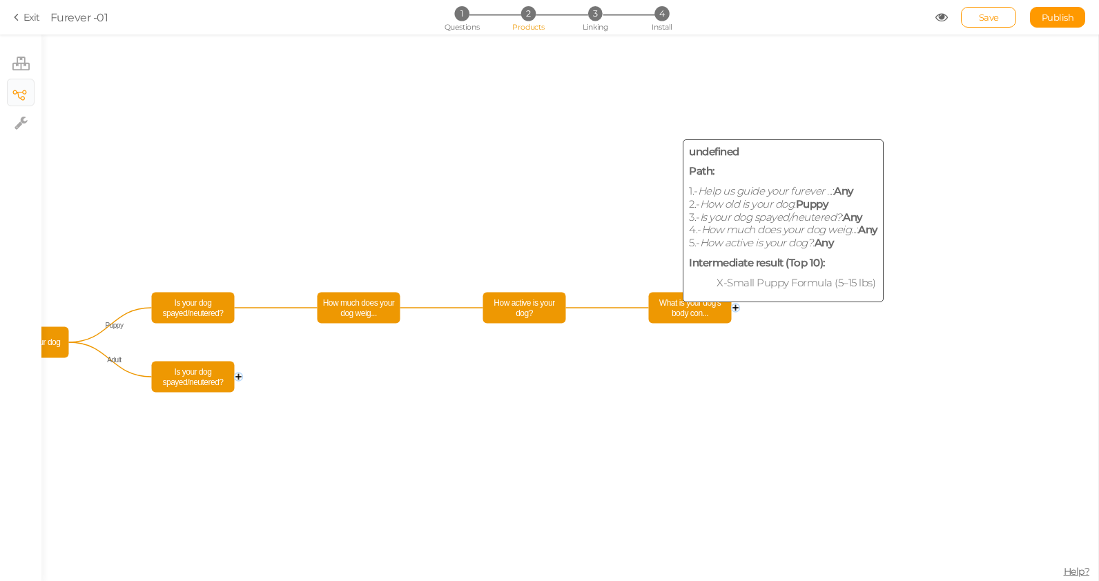
click at [675, 313] on span "What is your dog's body con..." at bounding box center [690, 308] width 76 height 24
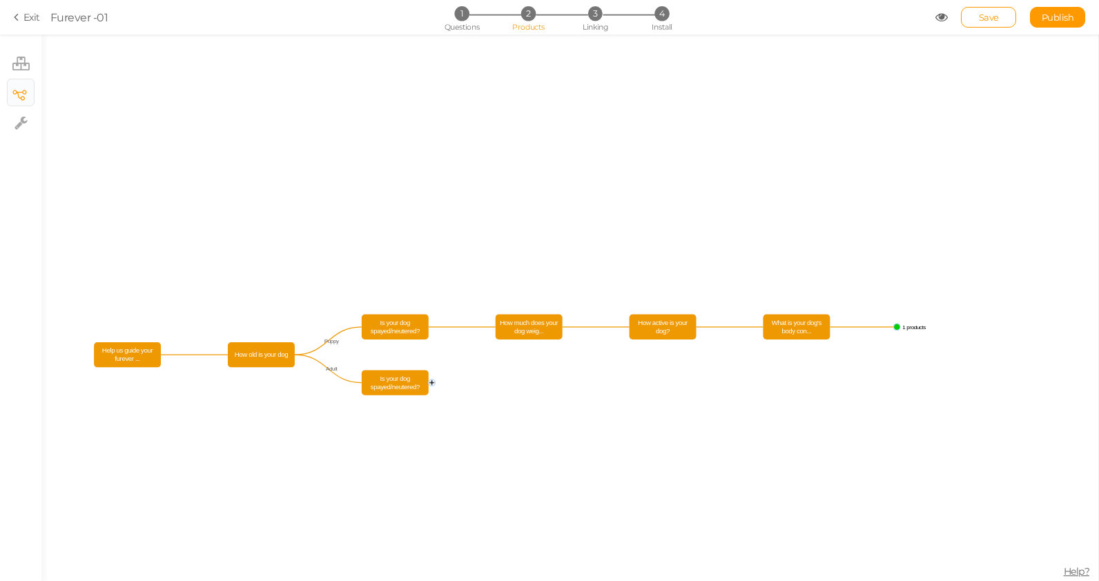
drag, startPoint x: 128, startPoint y: 432, endPoint x: 477, endPoint y: 427, distance: 349.4
click at [477, 427] on icon "Is your dog spayed/neutered? Is your dog spayed/neutered? How old is your dog H…" at bounding box center [569, 308] width 1057 height 547
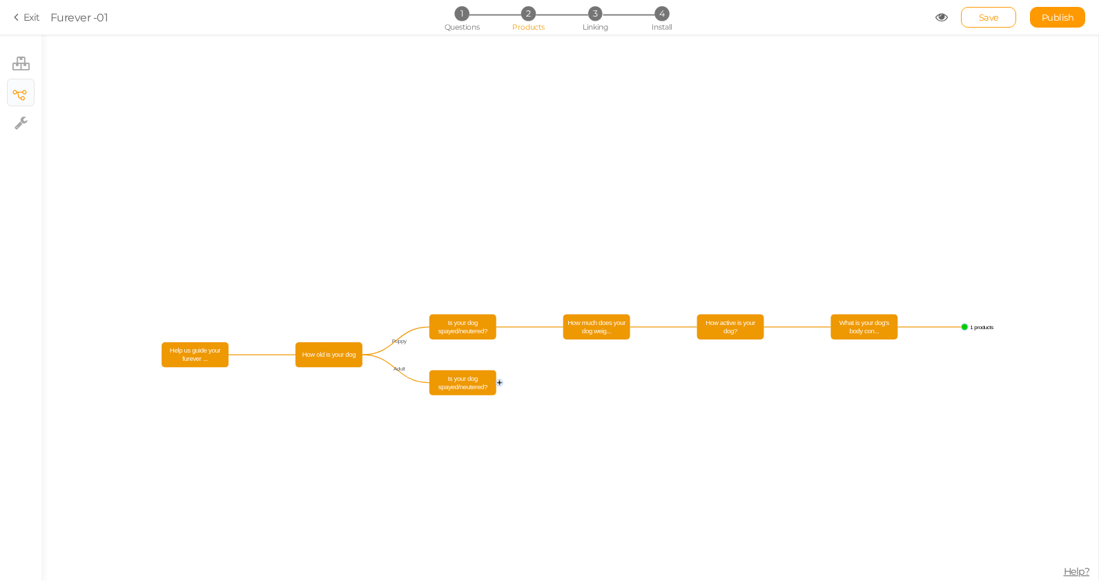
drag, startPoint x: 351, startPoint y: 428, endPoint x: 483, endPoint y: 424, distance: 131.9
click at [483, 424] on icon "Is your dog spayed/neutered? Is your dog spayed/neutered? How old is your dog H…" at bounding box center [569, 308] width 1057 height 547
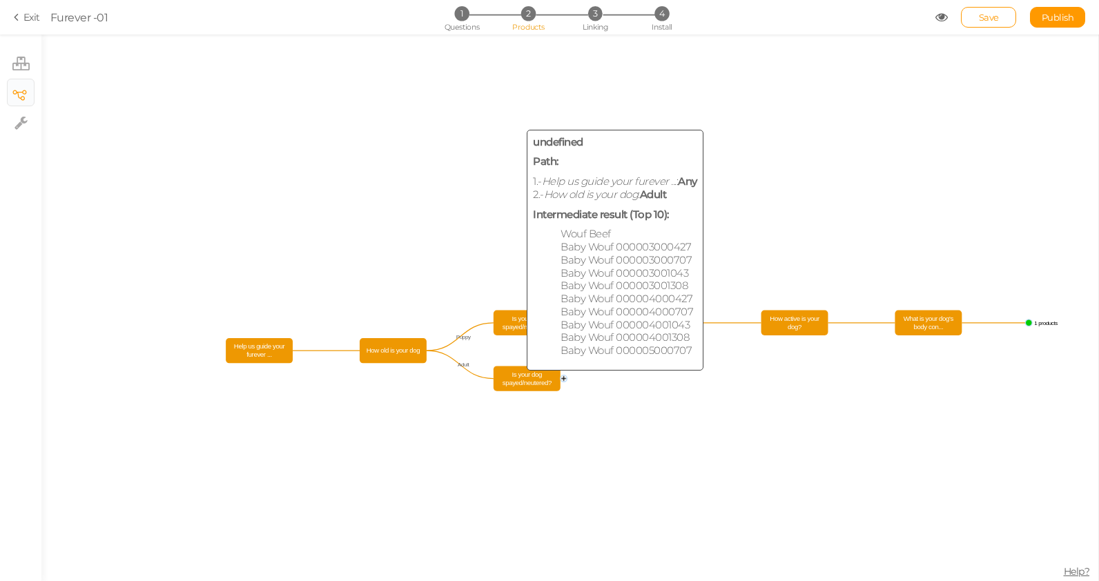
click at [512, 382] on span "Is your dog spayed/neutered?" at bounding box center [526, 378] width 61 height 19
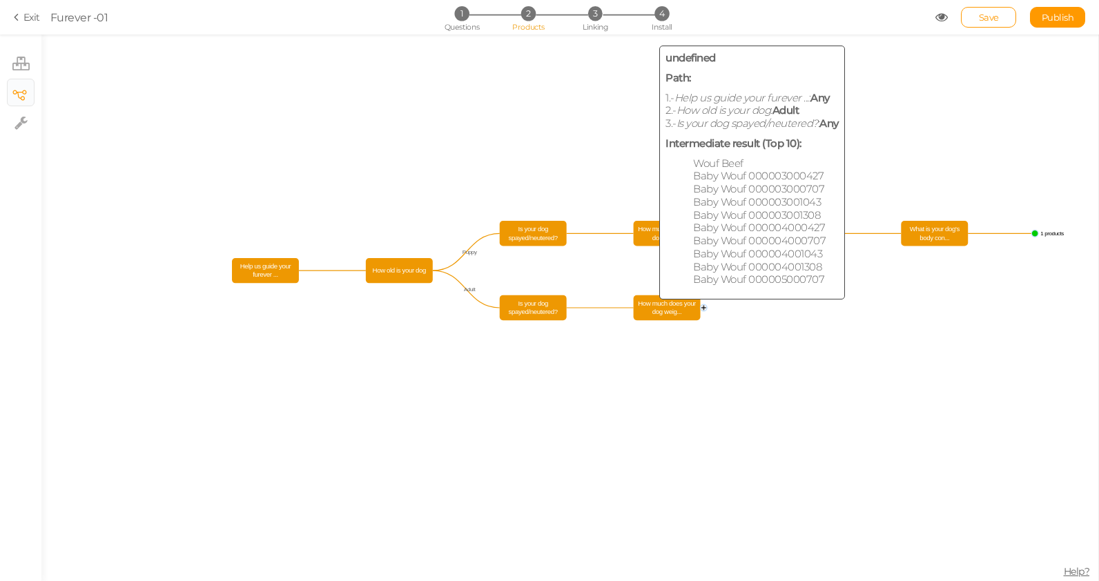
click at [672, 309] on span "How much does your dog weig..." at bounding box center [667, 307] width 61 height 19
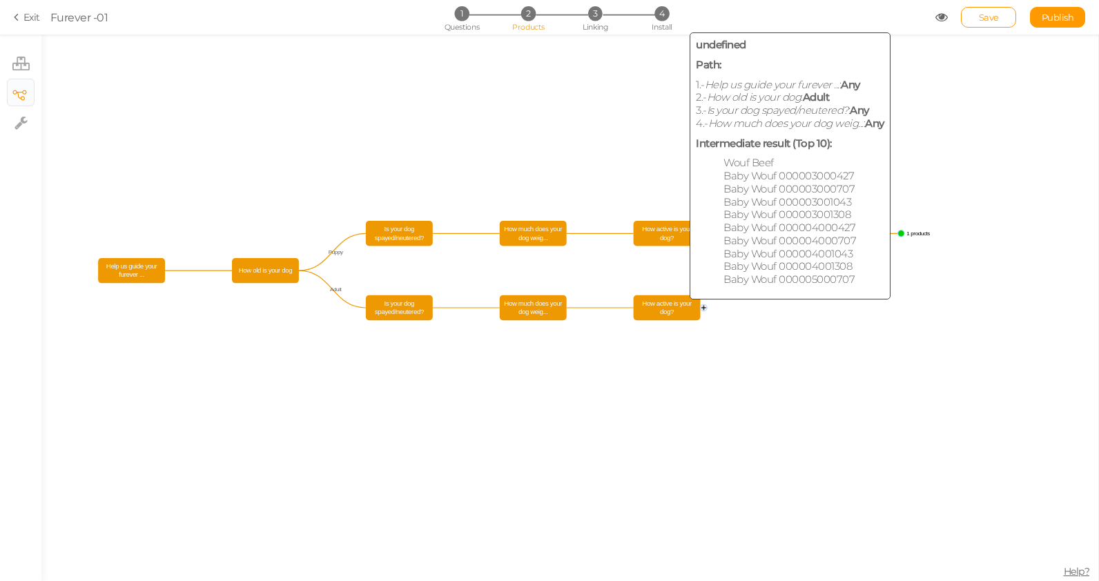
click at [672, 309] on span "How active is your dog?" at bounding box center [667, 307] width 61 height 19
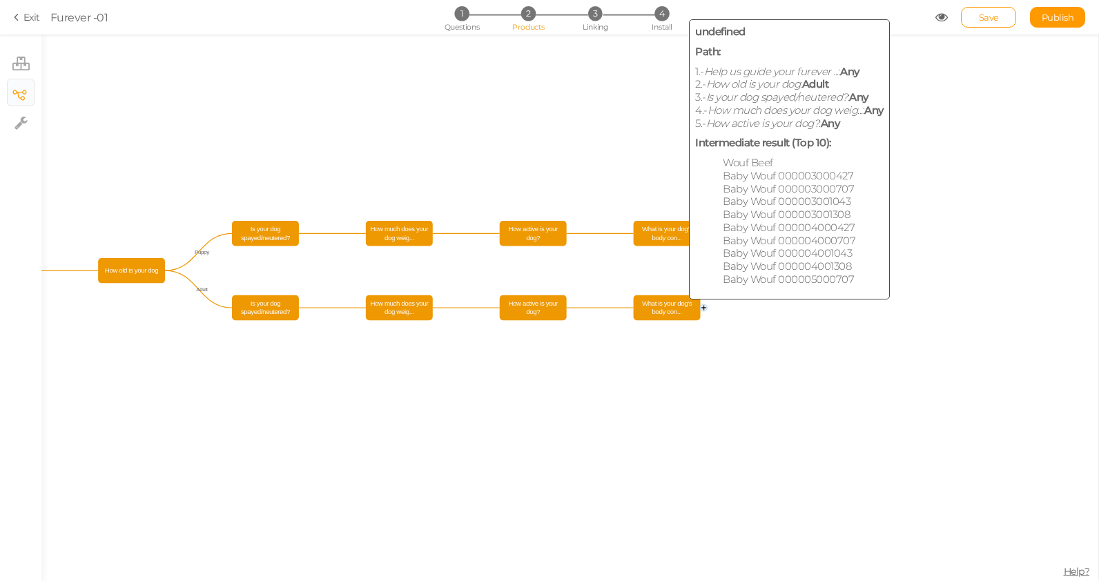
click at [672, 309] on span "What is your dog's body con..." at bounding box center [667, 307] width 61 height 19
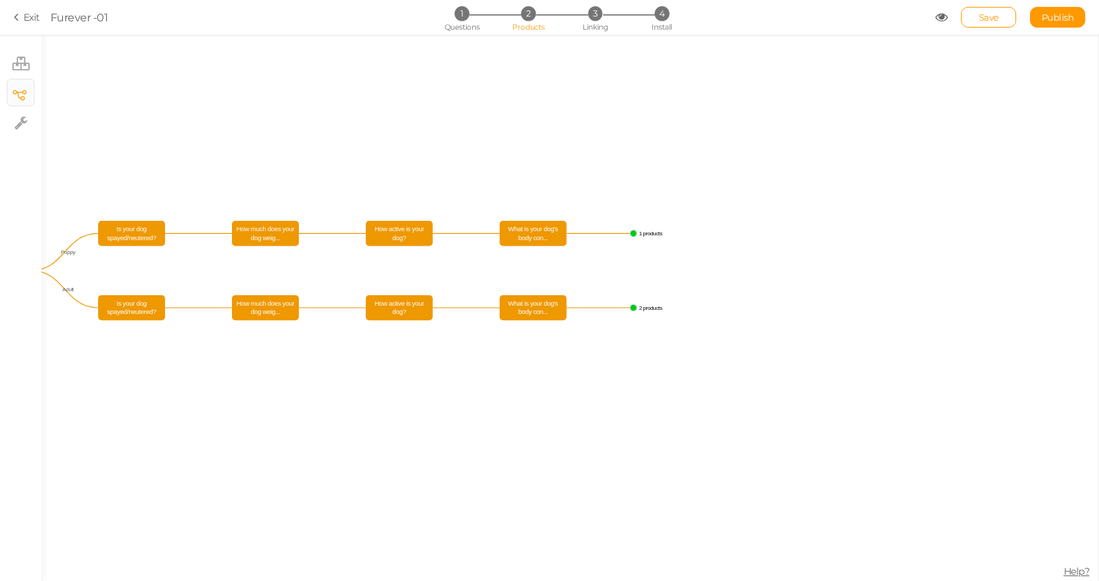
click at [634, 312] on icon "Is your dog spayed/neutered? Is your dog spayed/neutered? How old is your dog H…" at bounding box center [569, 308] width 1057 height 547
click at [605, 18] on li "3 Linking" at bounding box center [595, 13] width 64 height 14
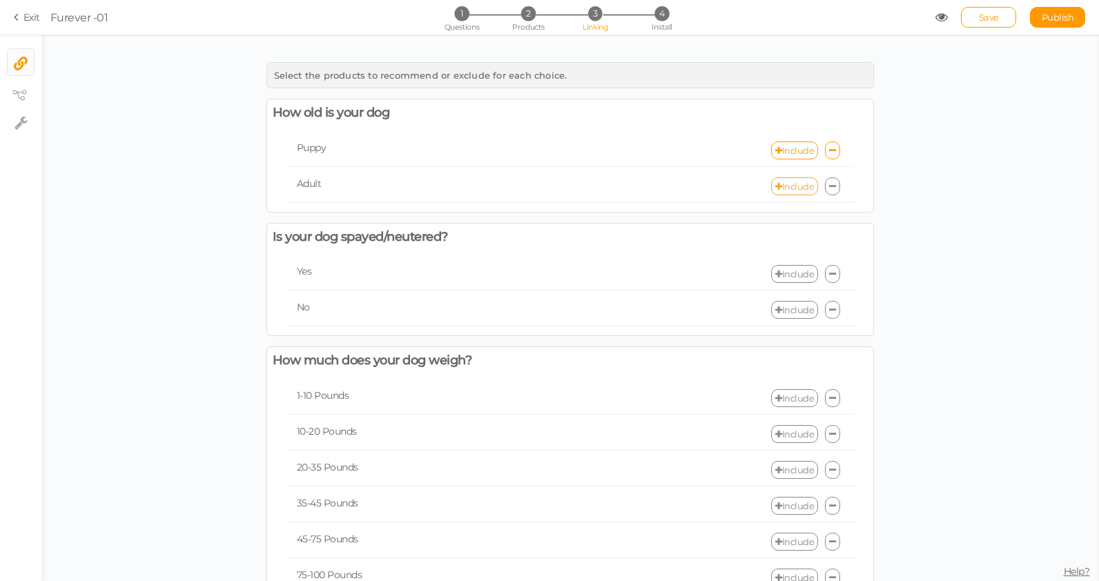
click at [797, 186] on link "Include" at bounding box center [794, 186] width 47 height 18
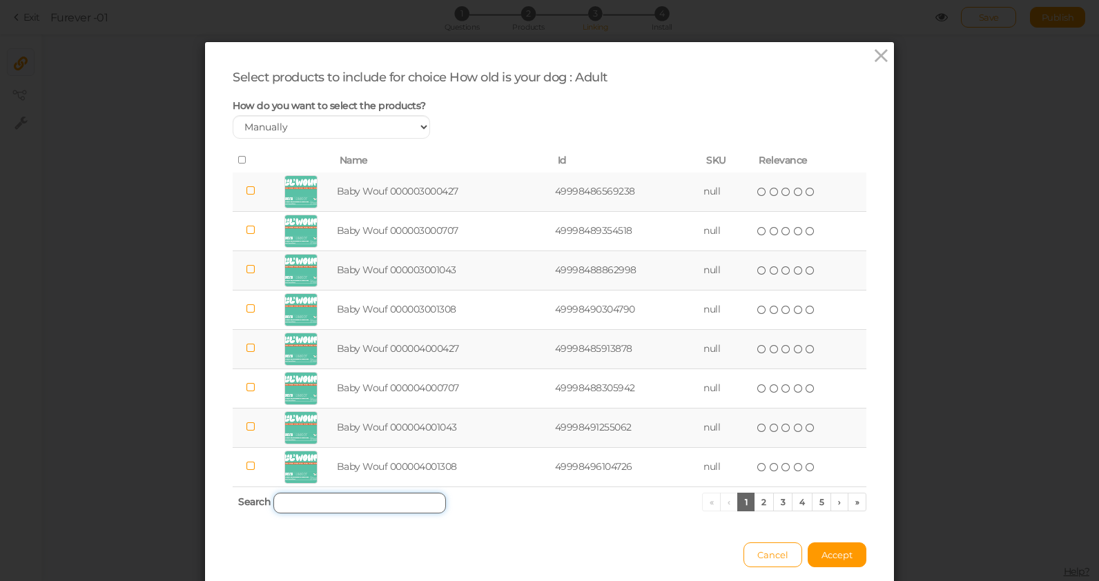
click at [318, 512] on input "search" at bounding box center [359, 503] width 173 height 21
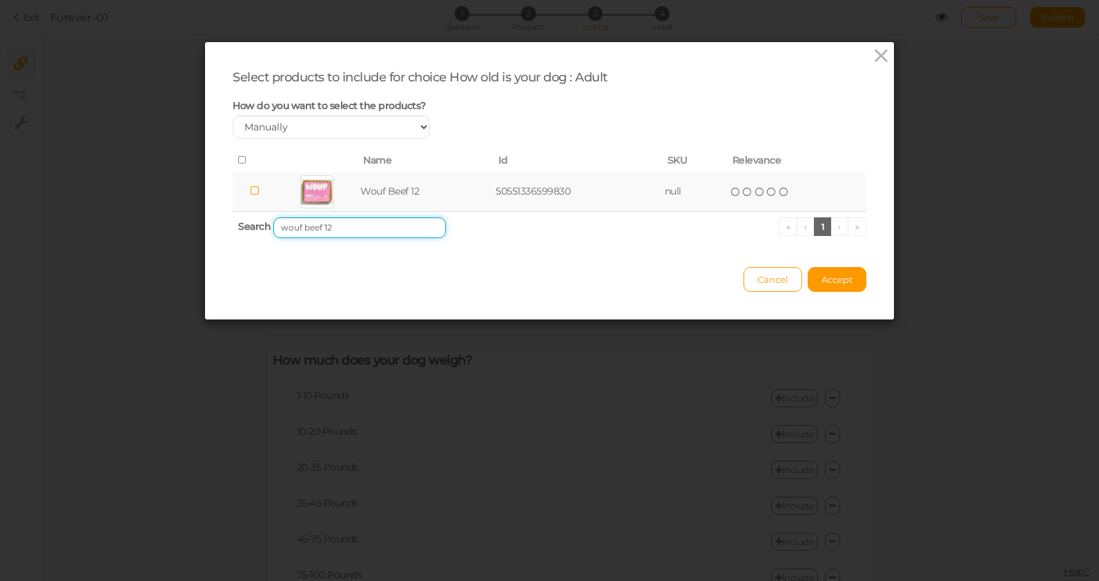
type input "wouf beef 12"
click at [253, 191] on icon at bounding box center [255, 191] width 10 height 10
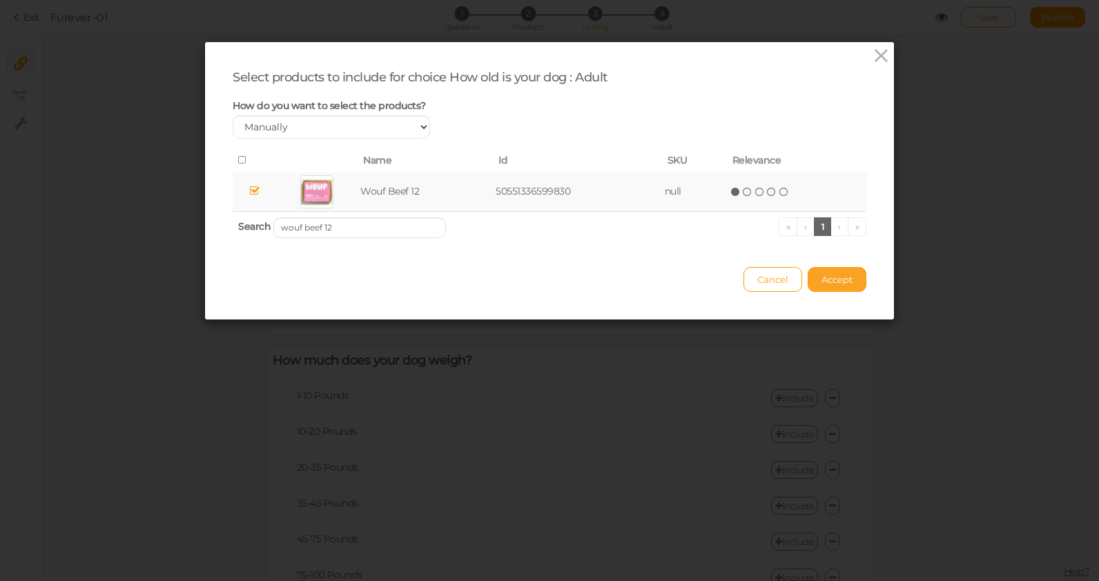
click at [840, 280] on span "Accept" at bounding box center [837, 279] width 31 height 11
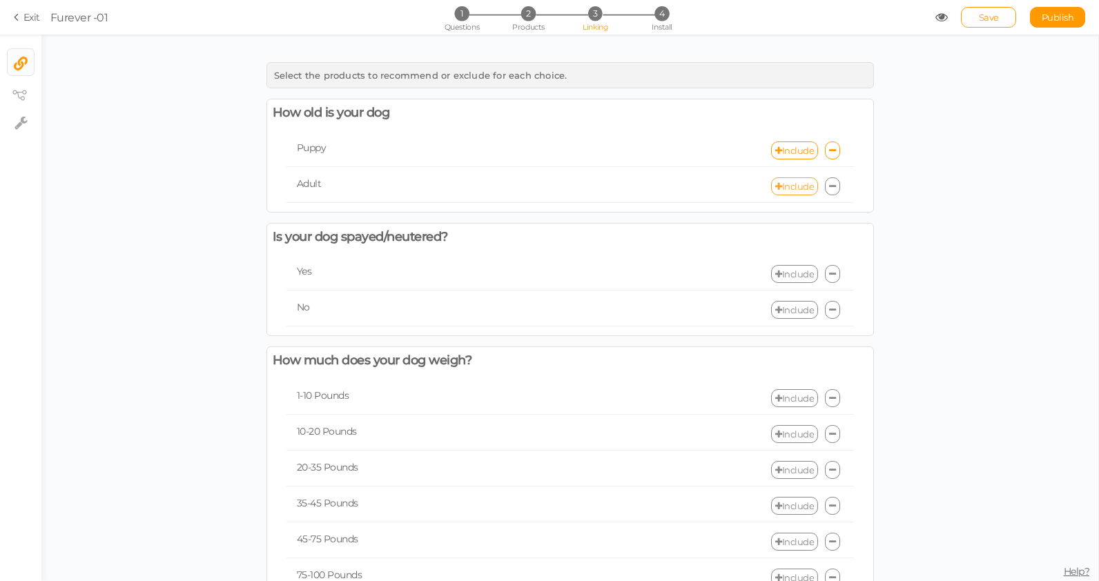
click at [786, 184] on link "Include" at bounding box center [794, 186] width 47 height 18
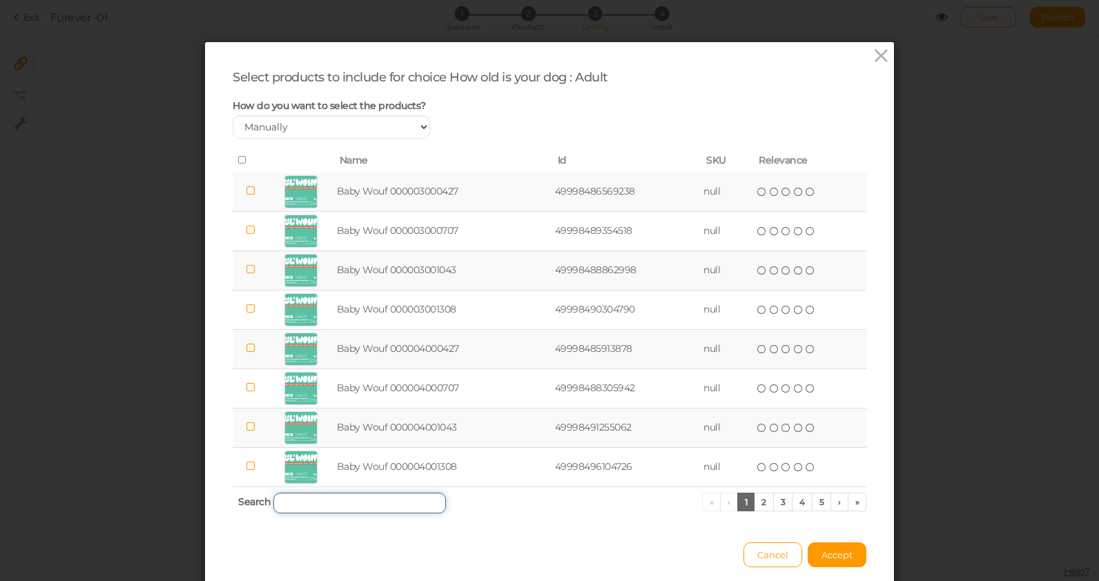
click at [327, 502] on input "search" at bounding box center [359, 503] width 173 height 21
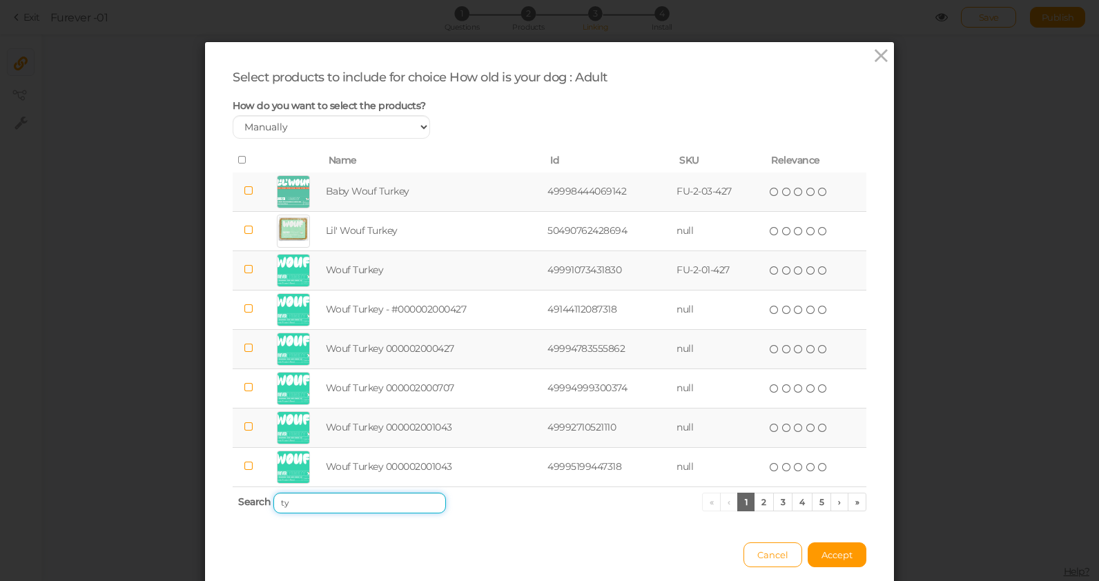
type input "t"
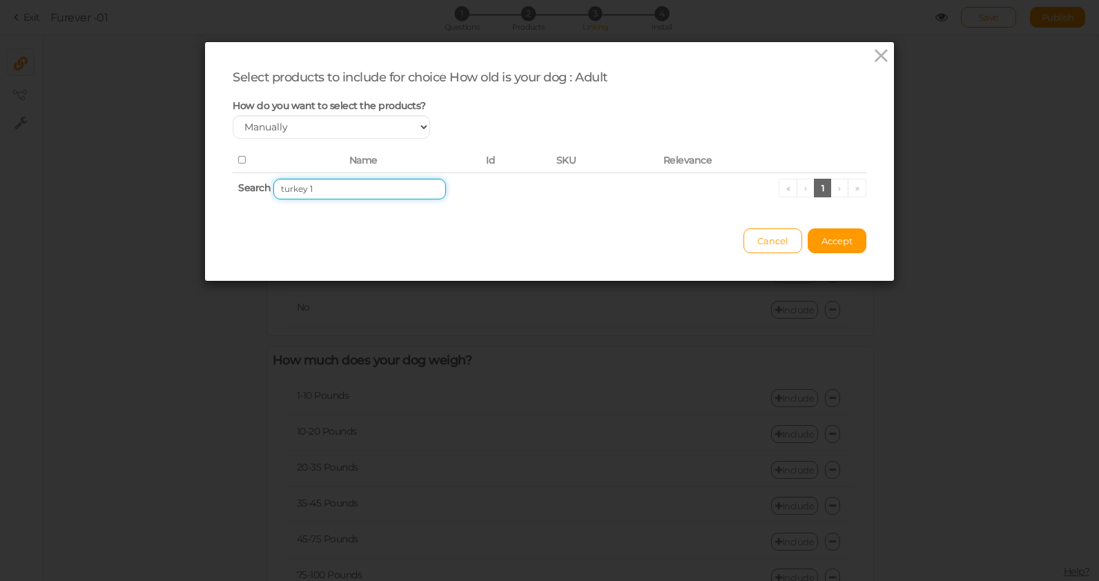
type input "turkey"
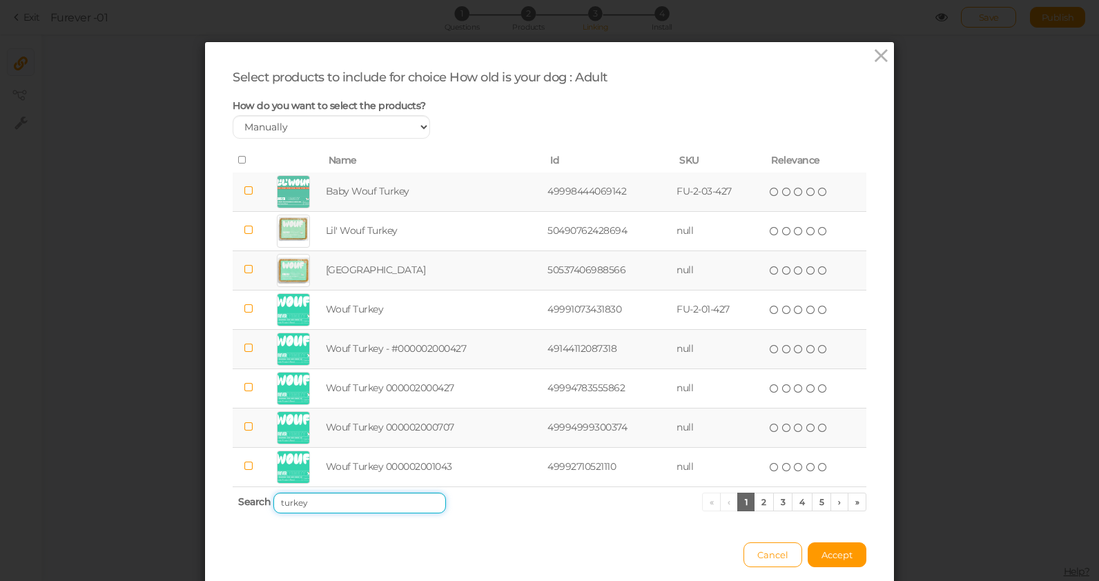
scroll to position [28, 0]
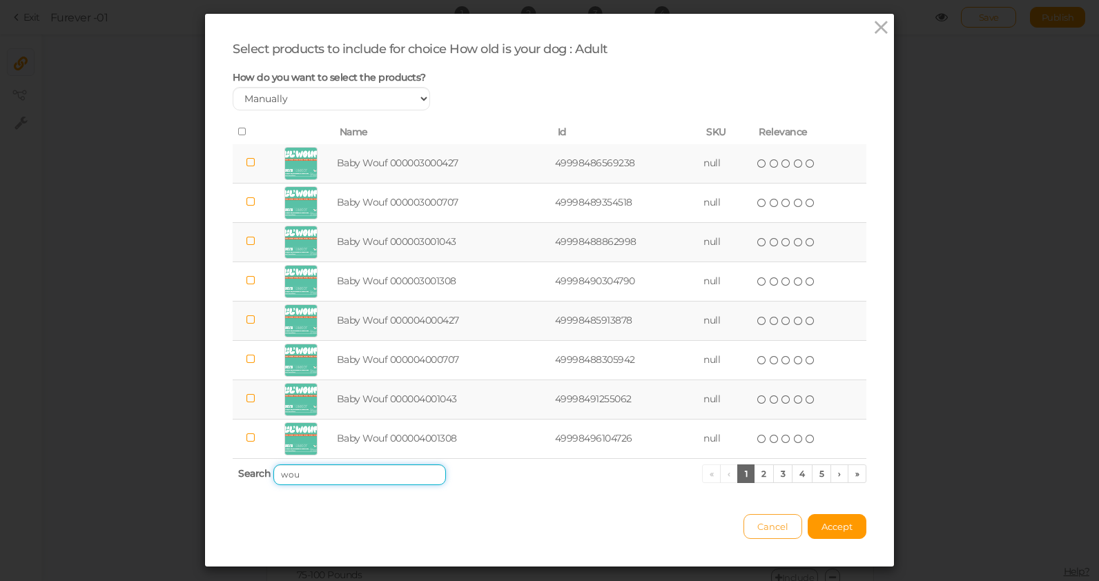
type input "wou"
click at [768, 522] on span "Cancel" at bounding box center [772, 526] width 31 height 11
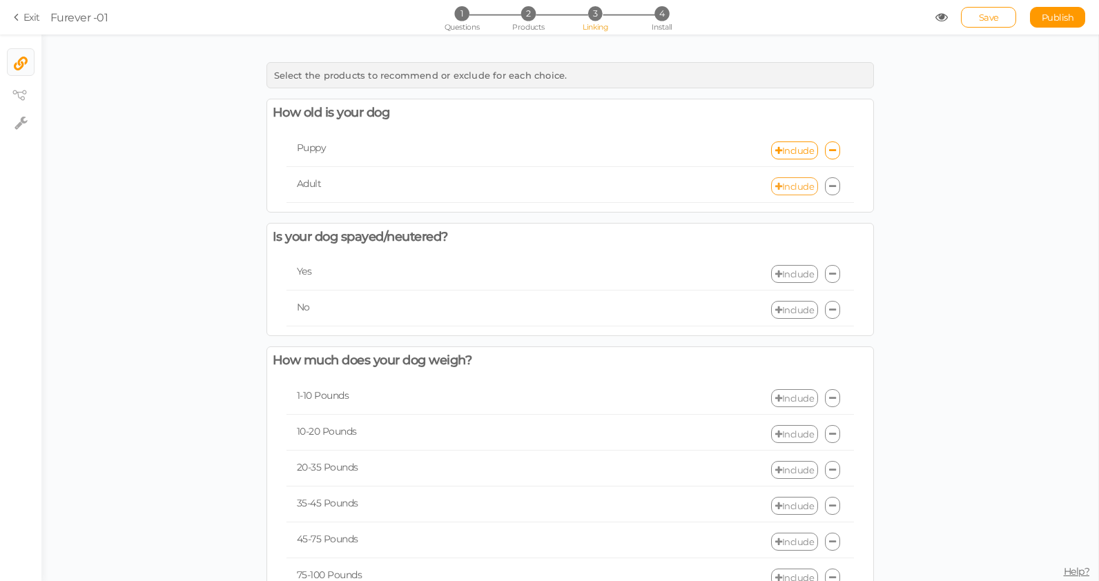
click at [799, 185] on link "Include" at bounding box center [794, 186] width 47 height 18
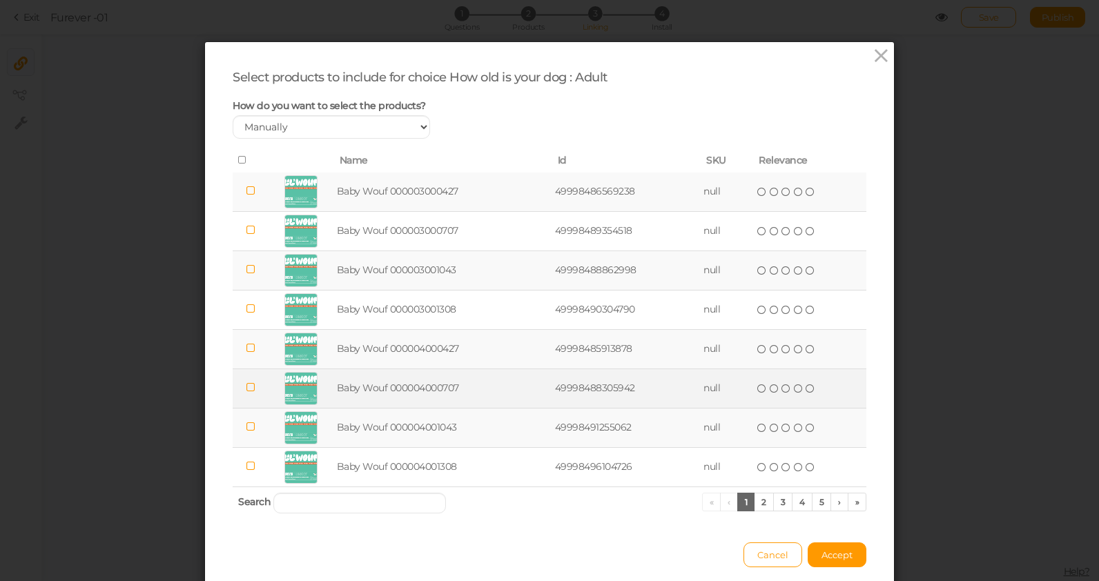
scroll to position [55, 0]
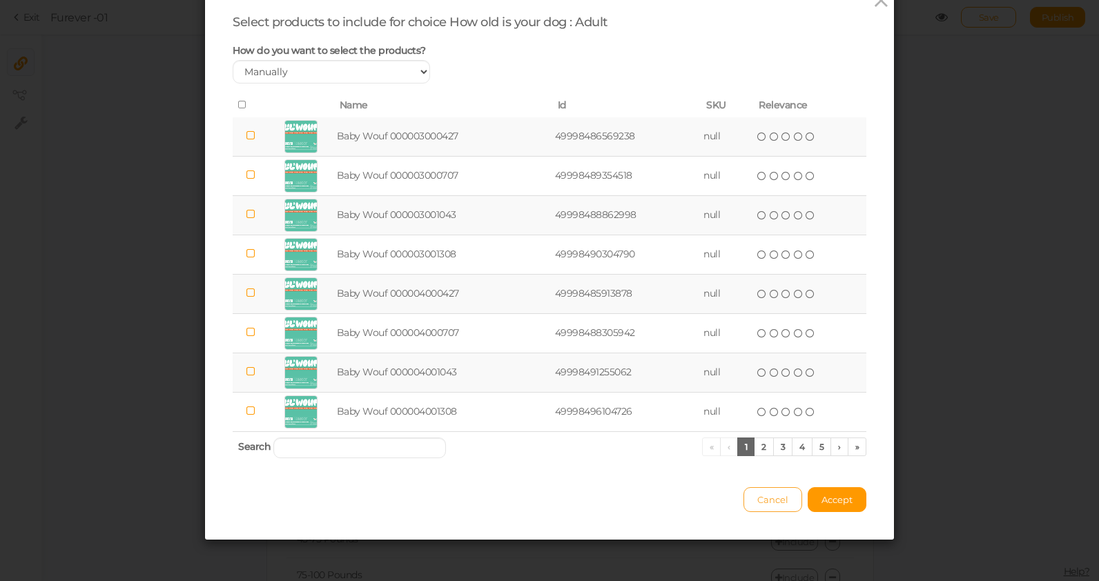
click at [775, 500] on span "Cancel" at bounding box center [772, 499] width 31 height 11
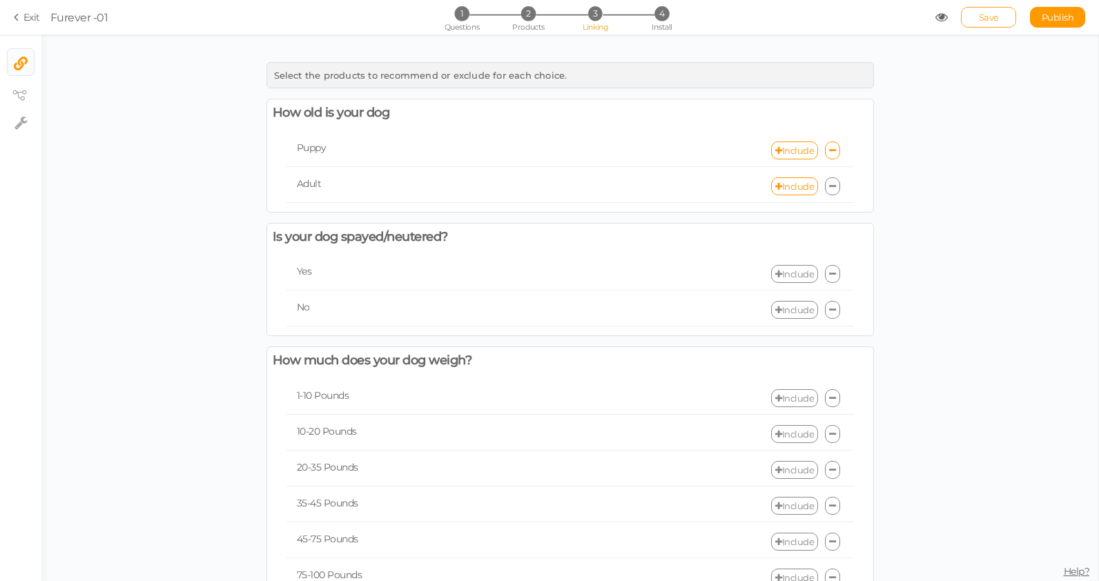
click at [985, 14] on span "Save" at bounding box center [989, 17] width 20 height 11
click at [22, 18] on icon at bounding box center [19, 17] width 10 height 12
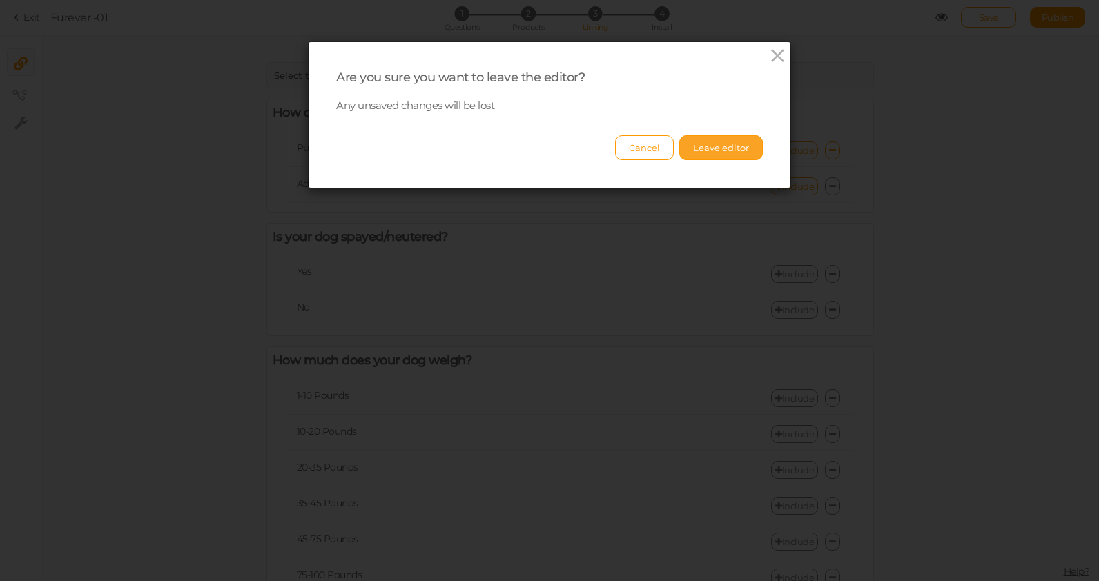
click at [721, 148] on button "Leave editor" at bounding box center [721, 147] width 84 height 25
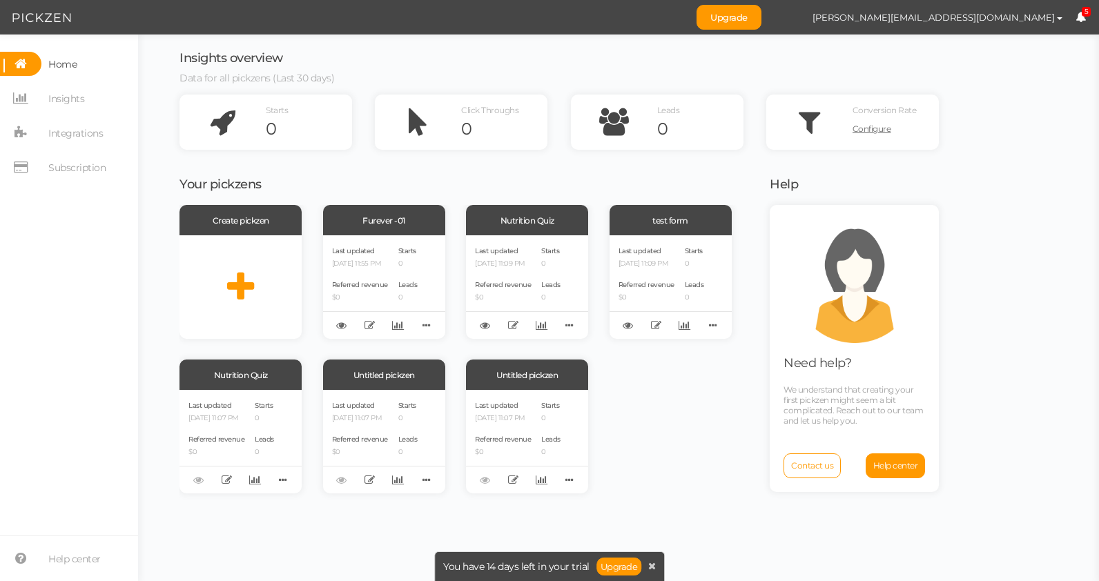
click at [353, 184] on h3 "Your pickzens" at bounding box center [466, 185] width 573 height 14
click at [56, 143] on span "Integrations" at bounding box center [75, 133] width 55 height 22
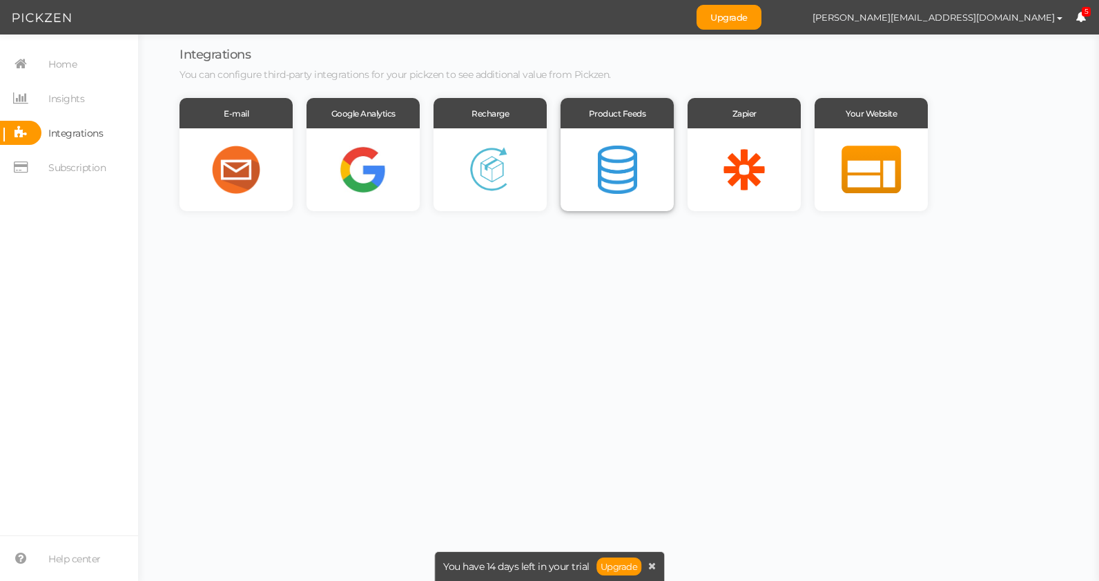
click at [626, 175] on div at bounding box center [617, 169] width 113 height 83
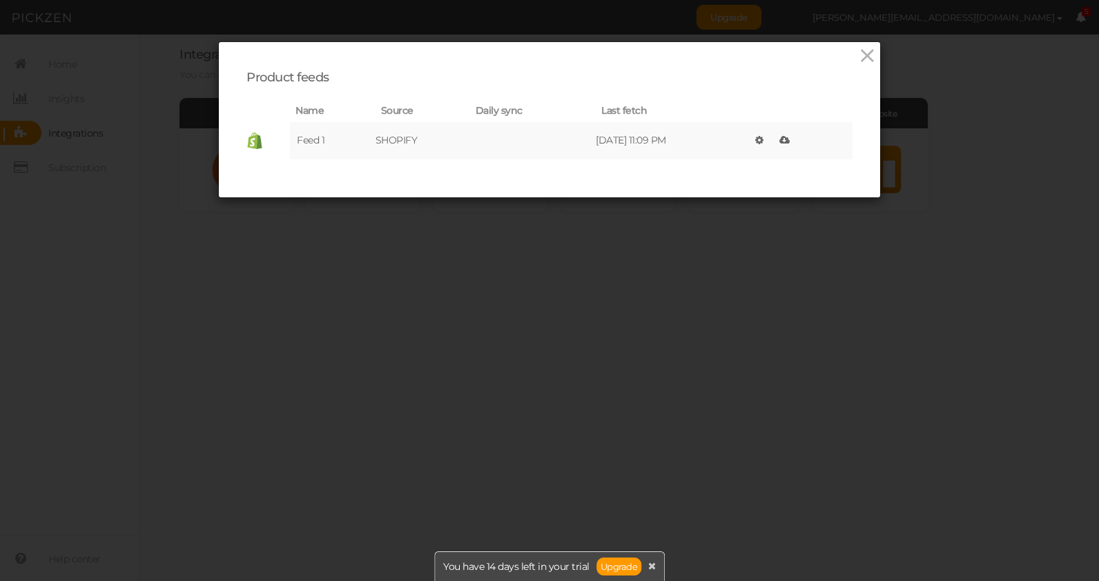
click at [413, 135] on td "SHOPIFY" at bounding box center [423, 140] width 95 height 37
click at [786, 138] on icon at bounding box center [785, 140] width 10 height 10
click at [599, 318] on div "Product feeds Name Source Daily sync Last fetch Feed 1 SHOPIFY [DATE] 11:56 PM …" at bounding box center [549, 290] width 1099 height 581
click at [870, 59] on icon at bounding box center [868, 56] width 20 height 21
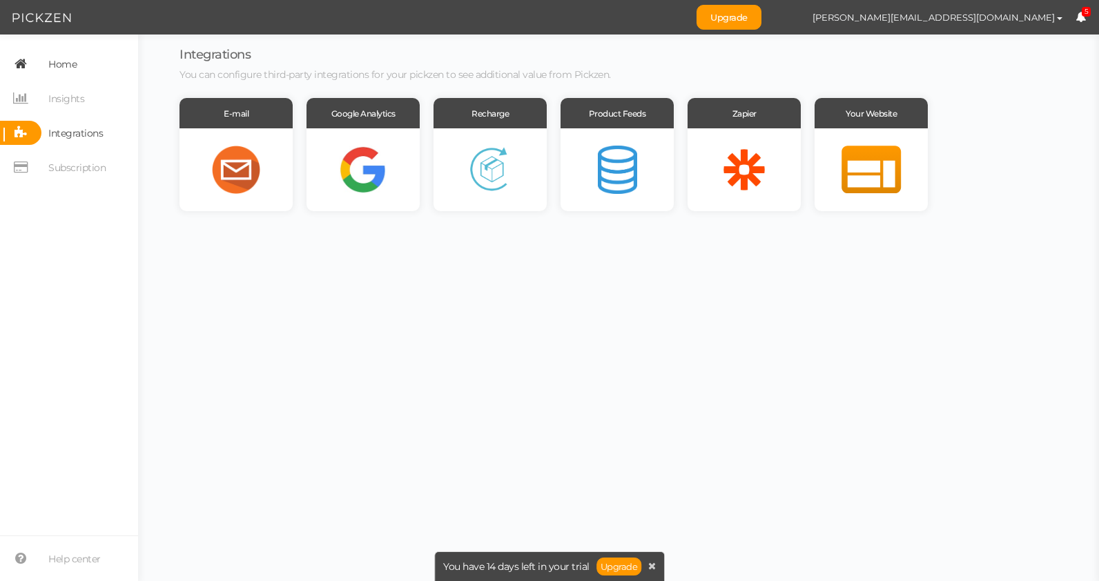
click at [25, 63] on icon at bounding box center [20, 64] width 41 height 24
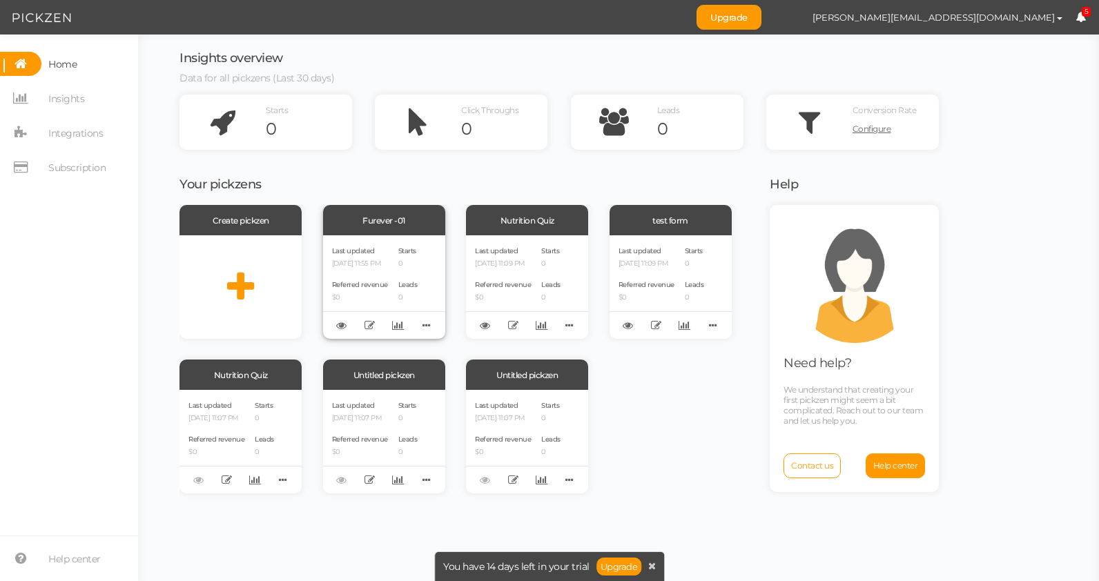
click at [432, 279] on div "Last updated [DATE] 11:55 PM Referred revenue $0 Starts 0 Leads 0" at bounding box center [384, 287] width 122 height 104
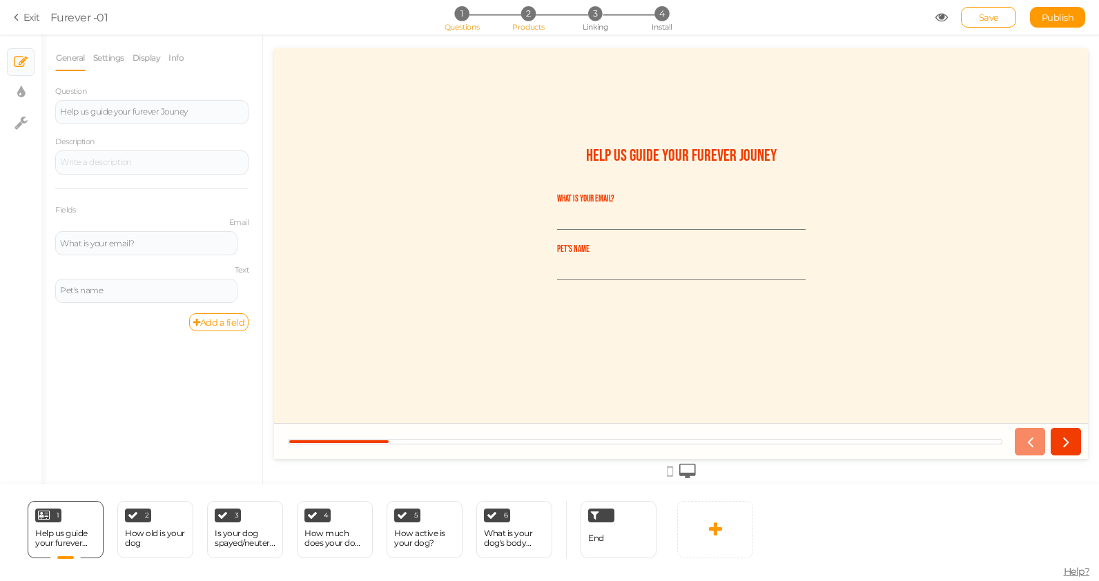
click at [521, 19] on li "2 Products" at bounding box center [528, 13] width 64 height 14
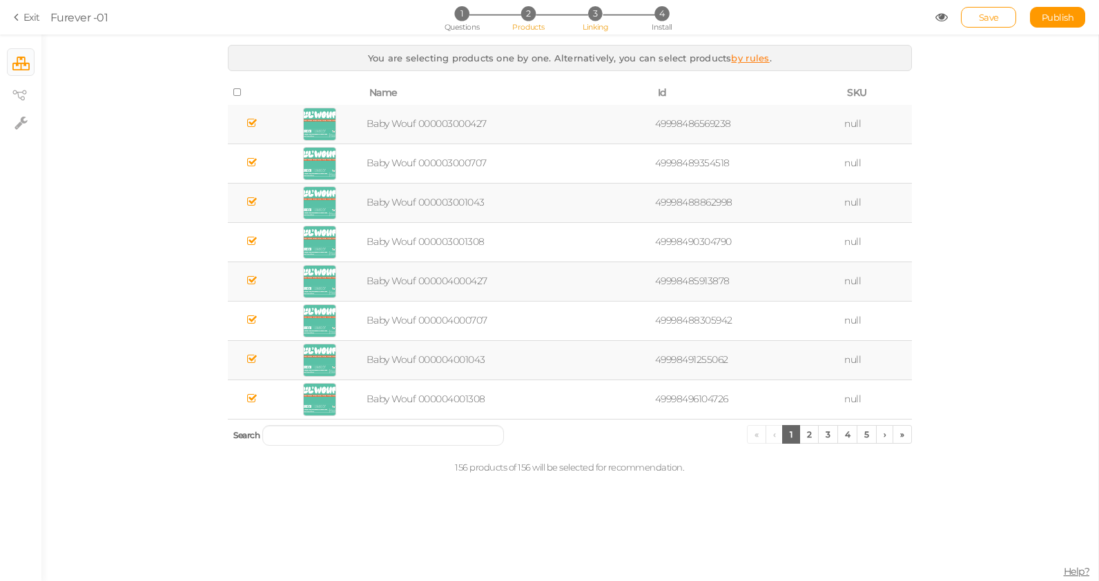
click at [593, 15] on span "3" at bounding box center [595, 13] width 14 height 14
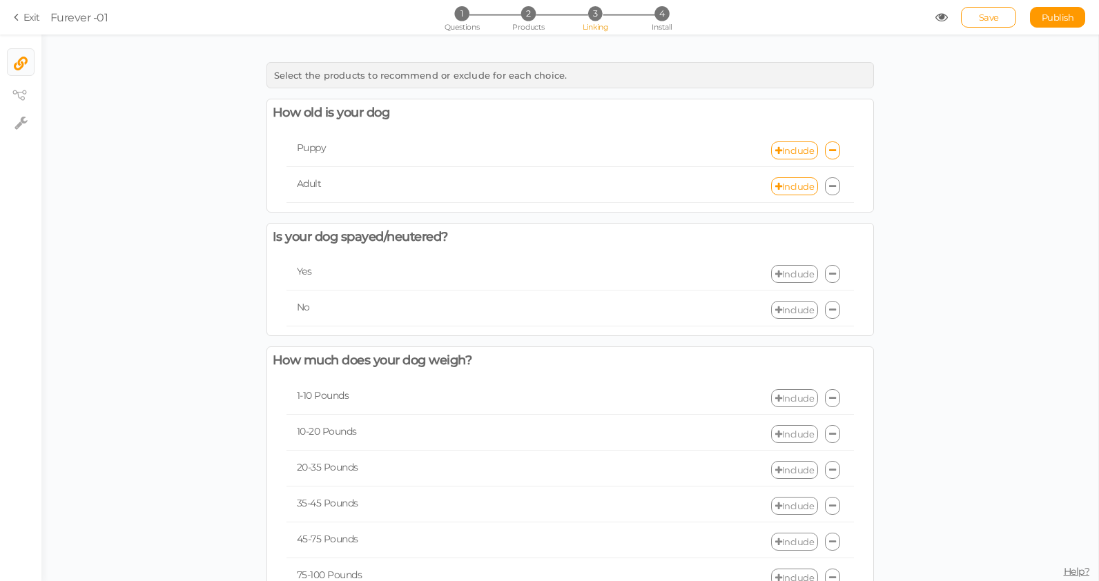
click at [780, 173] on div "Adult Include" at bounding box center [571, 187] width 568 height 32
click at [786, 191] on link "Include" at bounding box center [794, 186] width 47 height 18
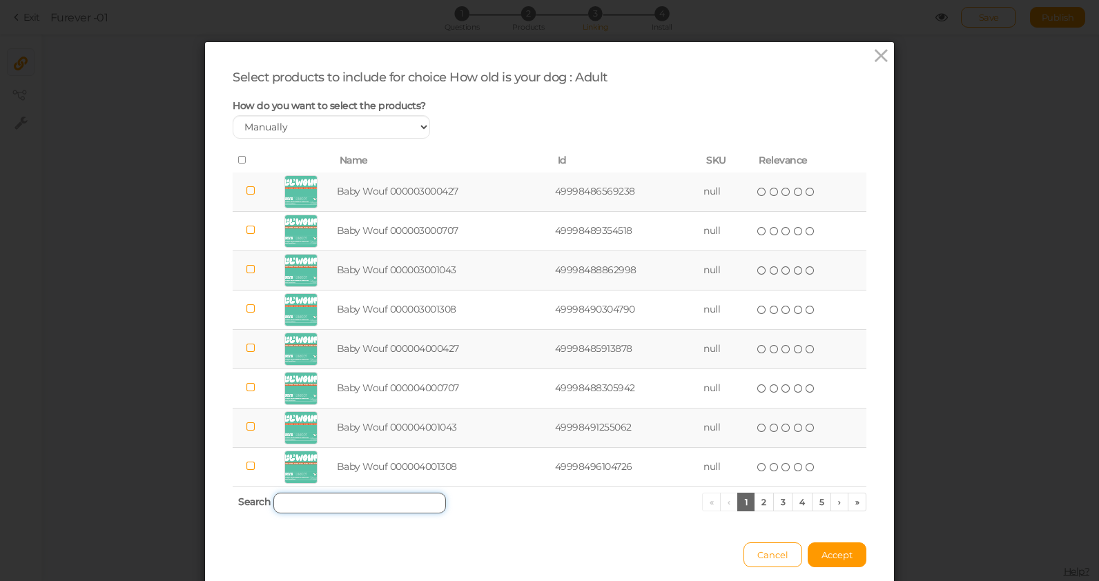
click at [312, 505] on input "search" at bounding box center [359, 503] width 173 height 21
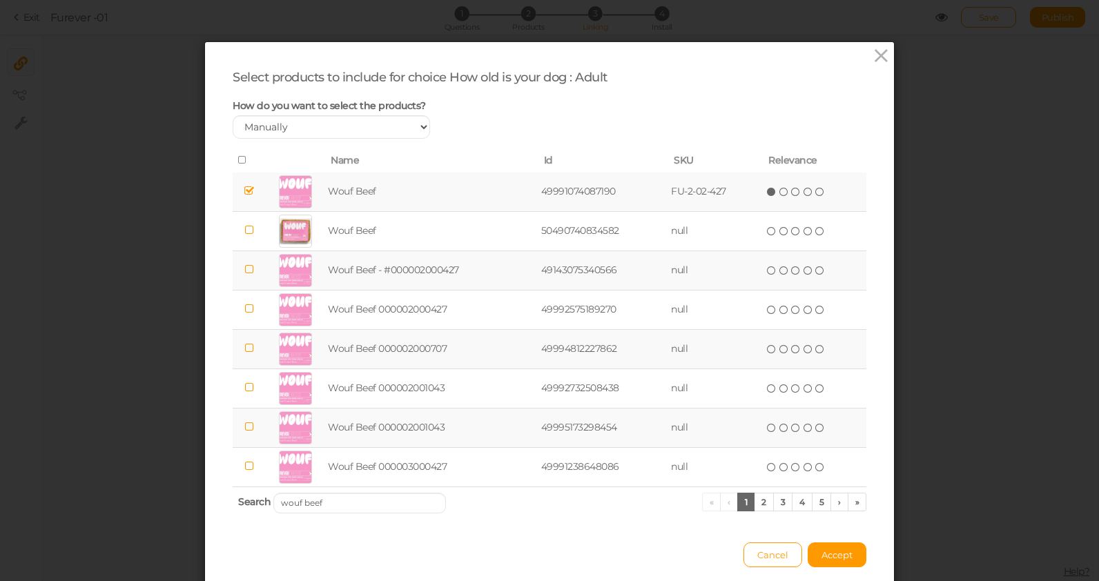
click at [247, 189] on icon at bounding box center [249, 191] width 10 height 10
click at [320, 508] on input "wouf beef" at bounding box center [359, 503] width 173 height 21
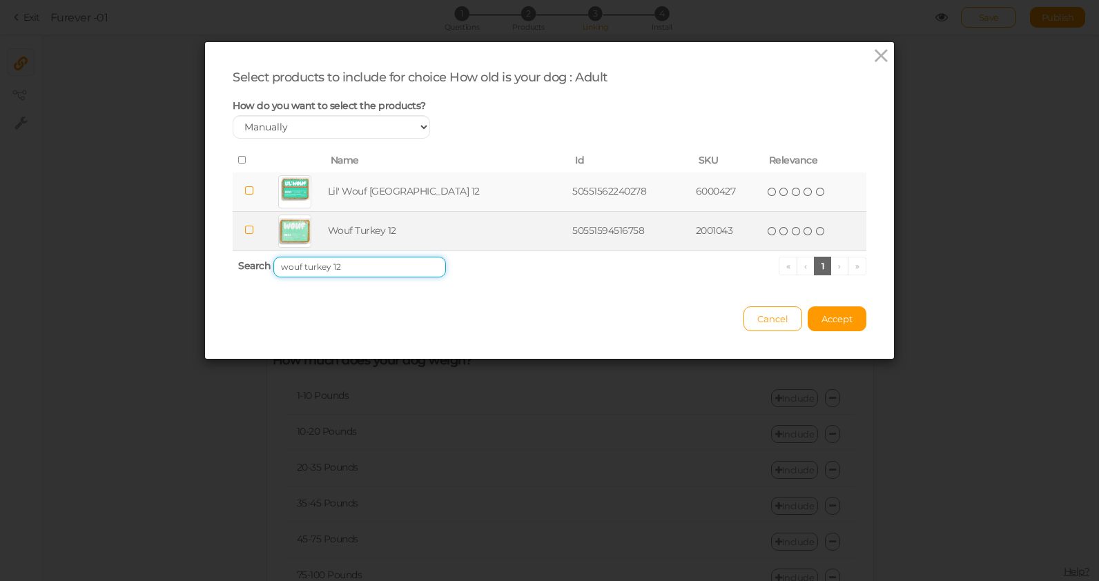
type input "wouf turkey 12"
click at [252, 229] on icon at bounding box center [249, 230] width 10 height 10
click at [840, 318] on span "Accept" at bounding box center [837, 318] width 31 height 11
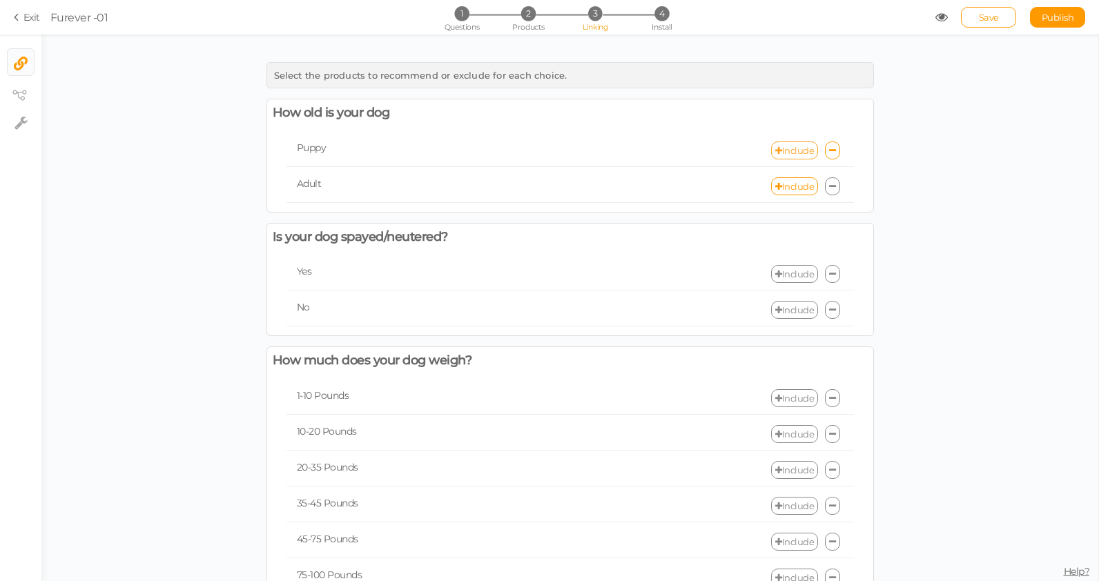
click at [793, 148] on link "Include" at bounding box center [794, 151] width 47 height 18
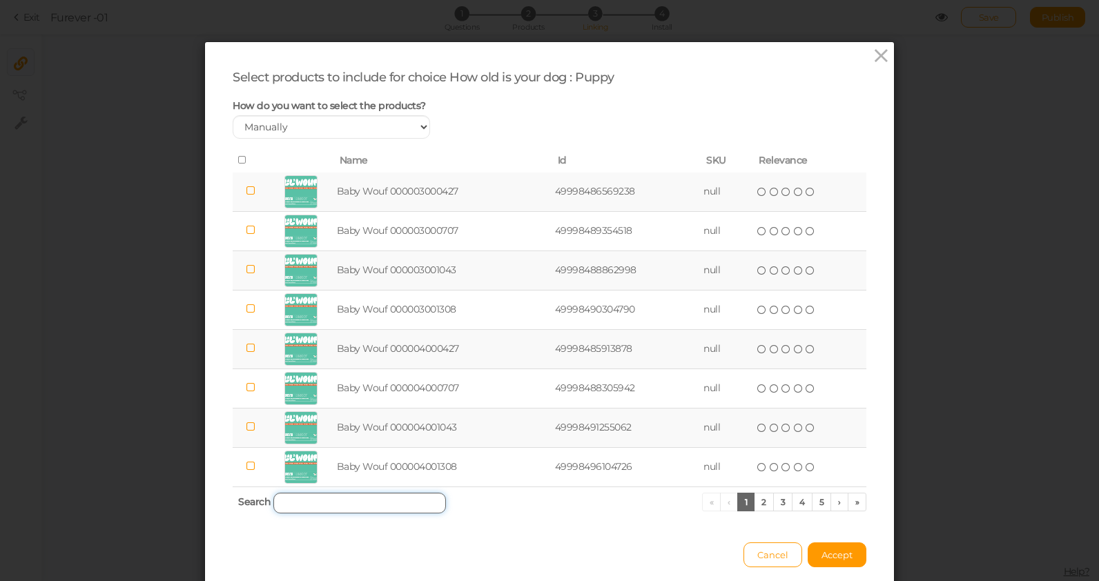
click at [336, 502] on input "search" at bounding box center [359, 503] width 173 height 21
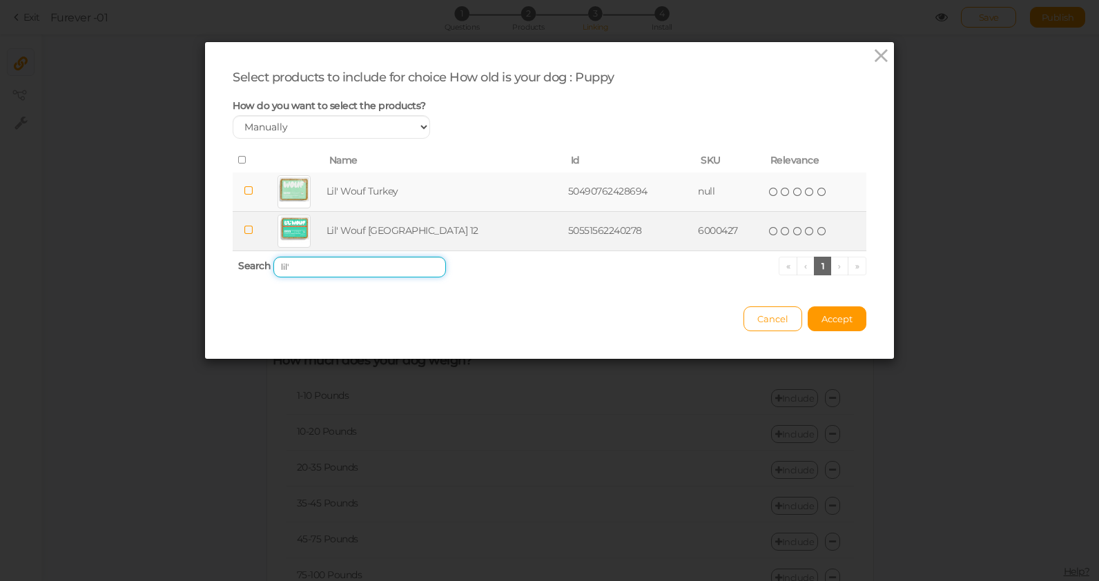
type input "lil'"
click at [253, 231] on icon at bounding box center [249, 230] width 10 height 10
click at [838, 320] on span "Accept" at bounding box center [837, 318] width 31 height 11
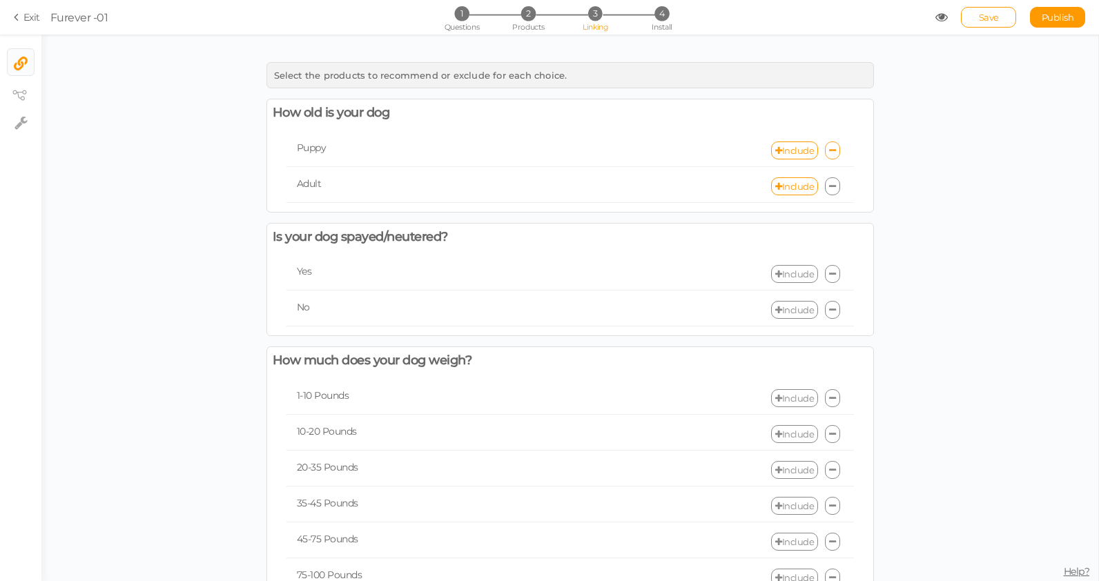
click at [835, 151] on icon at bounding box center [832, 150] width 7 height 9
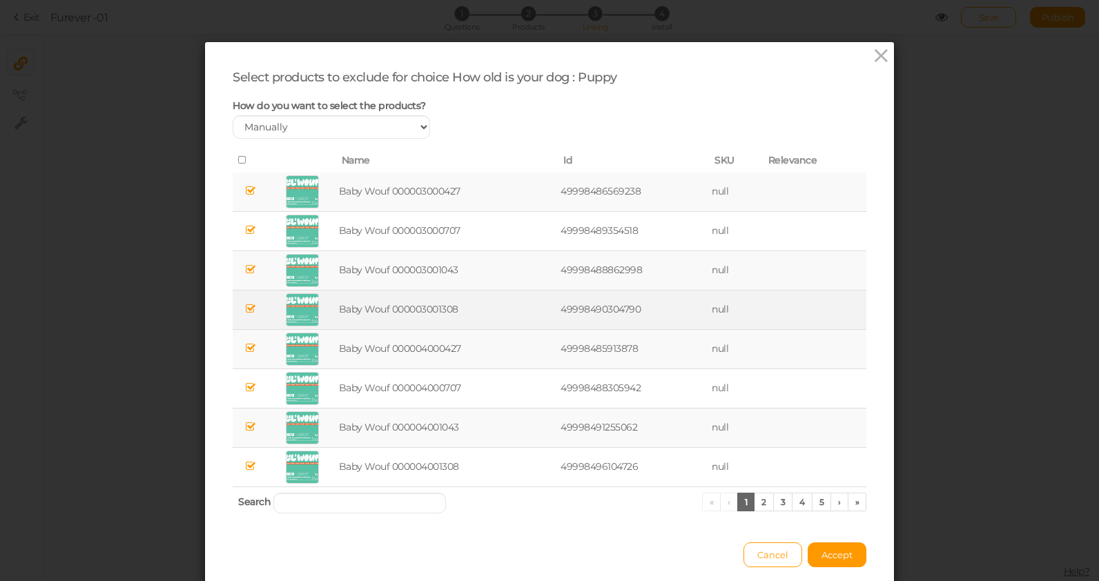
scroll to position [55, 0]
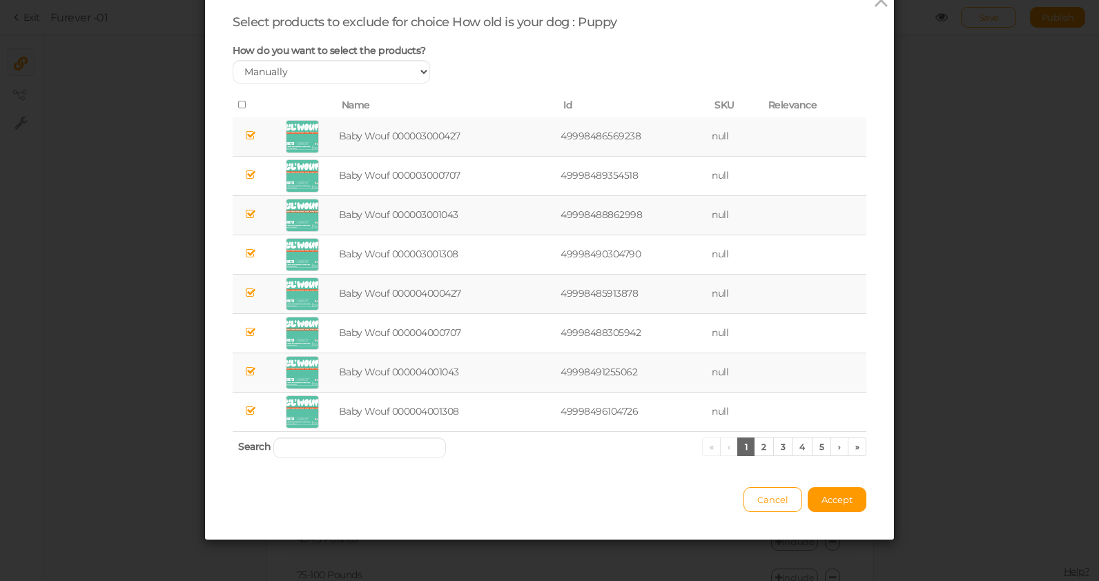
click at [241, 104] on icon at bounding box center [243, 105] width 10 height 10
click at [240, 105] on icon at bounding box center [243, 105] width 10 height 10
click at [766, 445] on link "2" at bounding box center [764, 447] width 20 height 19
click at [788, 448] on link "3" at bounding box center [783, 447] width 20 height 19
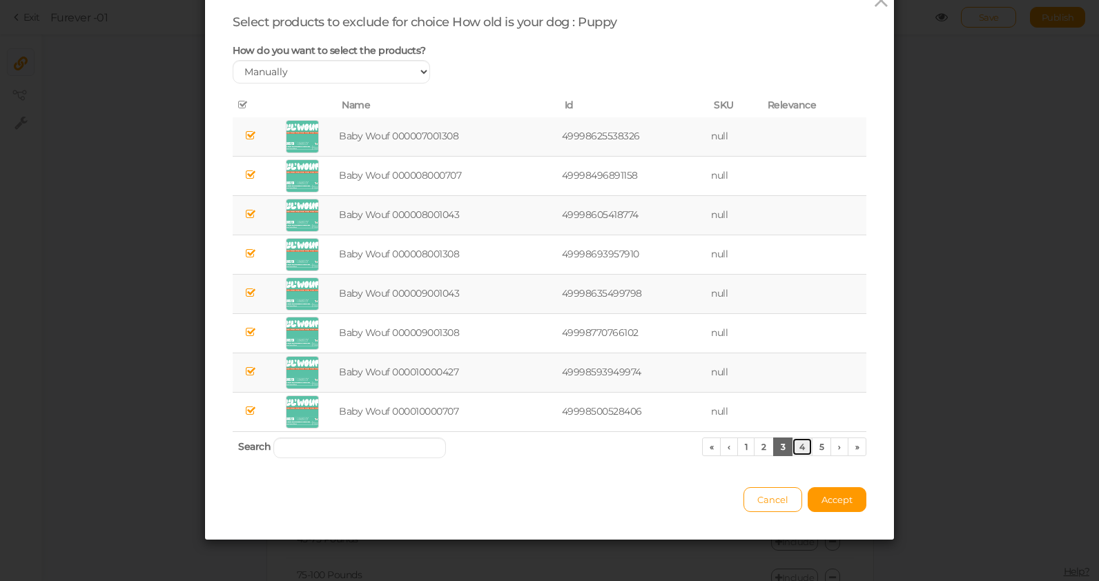
click at [805, 448] on link "4" at bounding box center [802, 447] width 21 height 19
click at [815, 448] on link "6" at bounding box center [822, 447] width 20 height 19
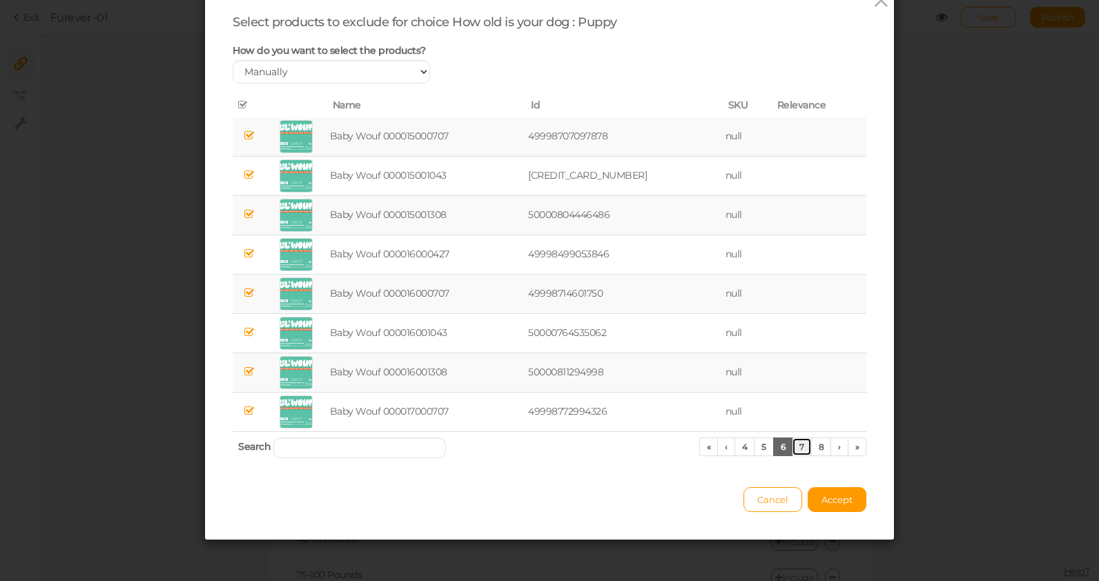
click at [804, 447] on link "7" at bounding box center [802, 447] width 20 height 19
click at [818, 447] on link "9" at bounding box center [822, 447] width 20 height 19
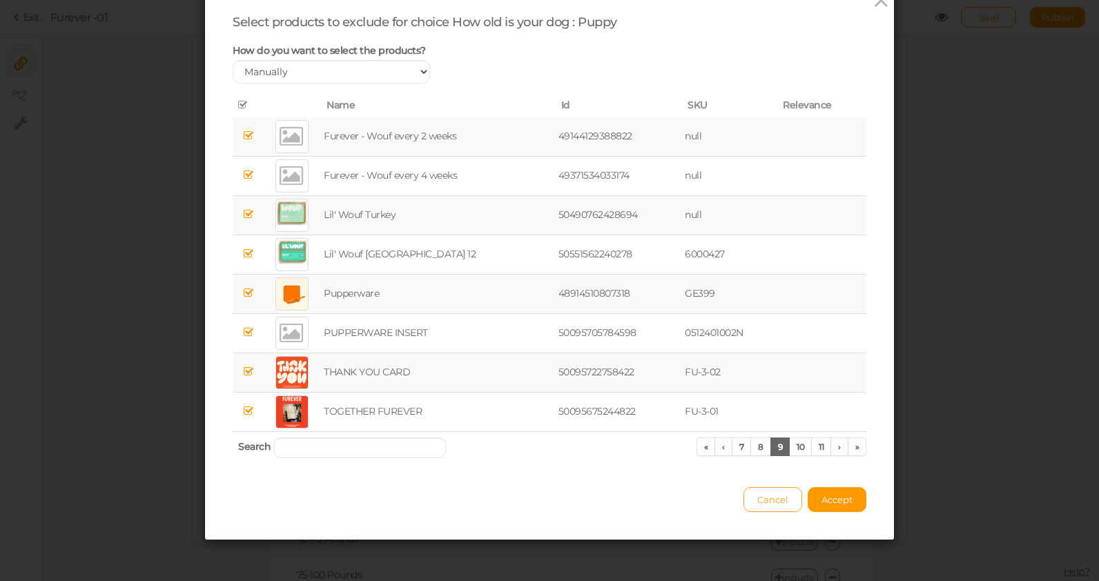
click at [772, 504] on span "Cancel" at bounding box center [772, 499] width 31 height 11
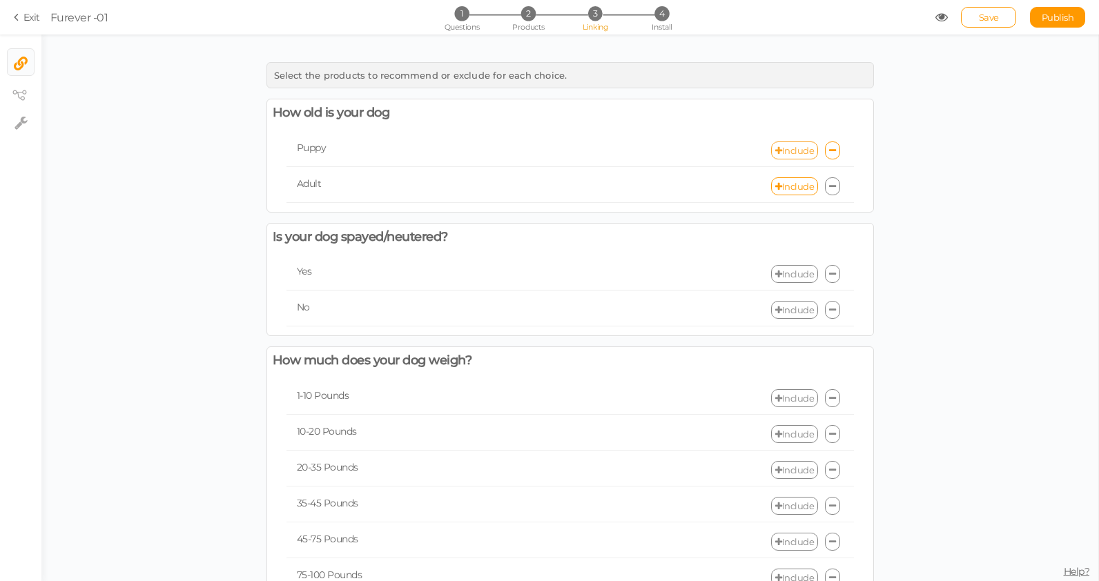
click at [795, 151] on link "Include" at bounding box center [794, 151] width 47 height 18
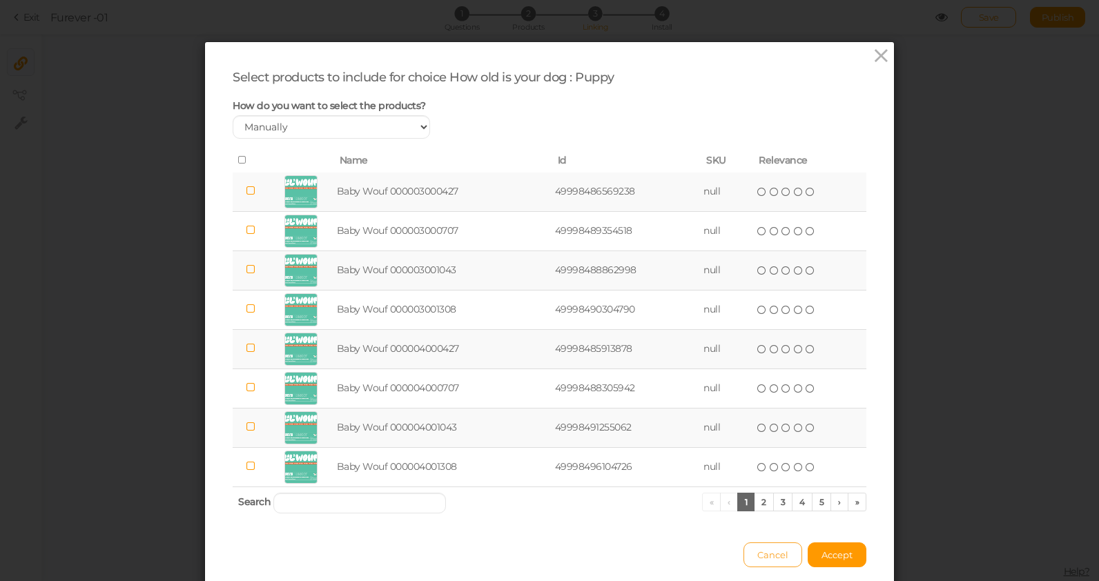
click at [776, 556] on span "Cancel" at bounding box center [772, 555] width 31 height 11
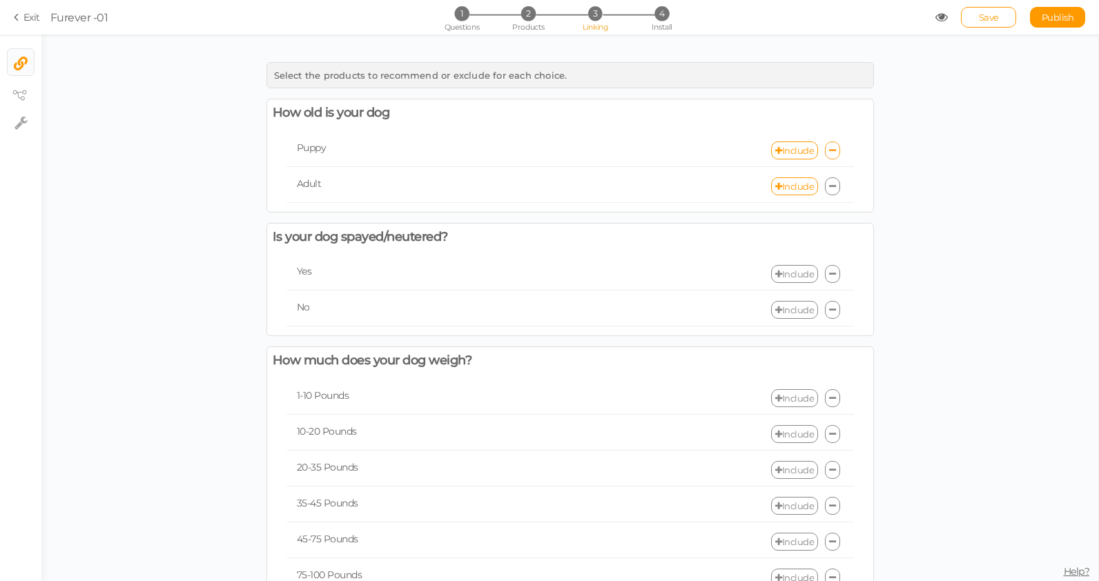
click at [833, 151] on icon at bounding box center [832, 150] width 7 height 9
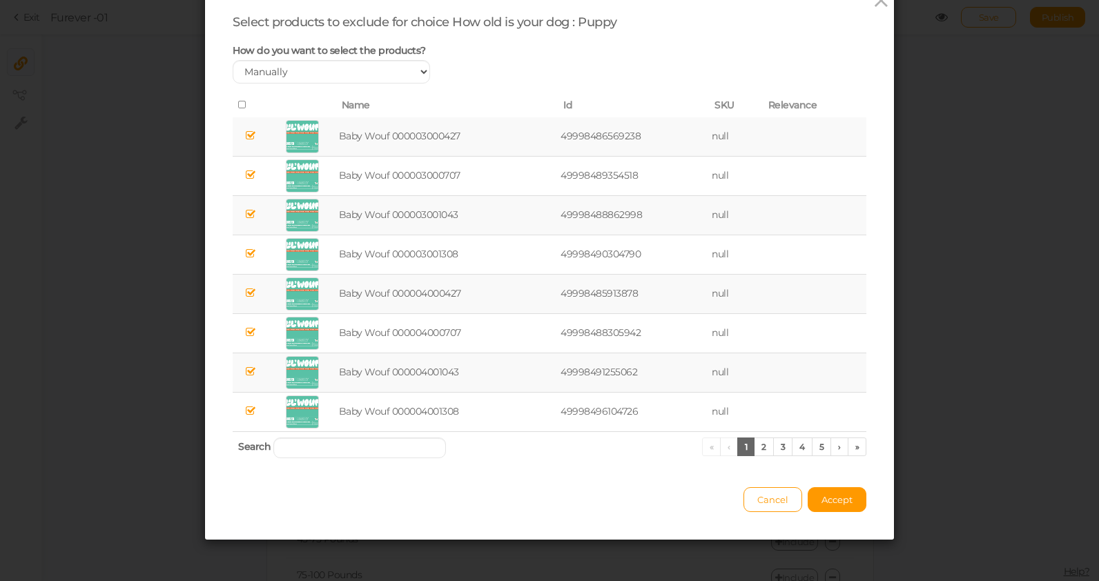
click at [244, 104] on icon at bounding box center [243, 105] width 10 height 10
click at [844, 503] on span "Accept" at bounding box center [837, 499] width 31 height 11
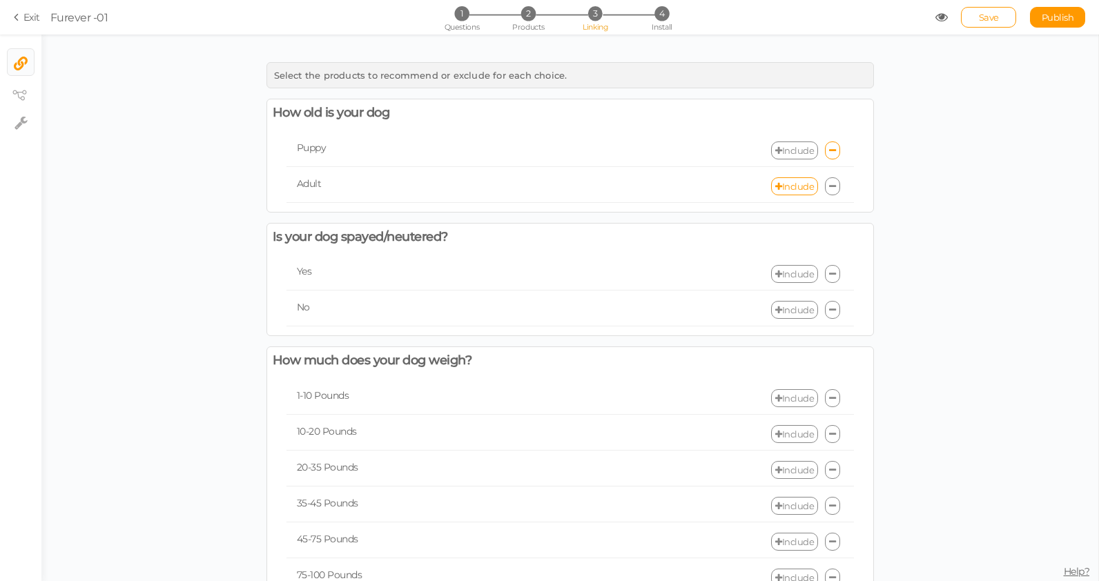
click at [797, 147] on link "Include" at bounding box center [794, 151] width 47 height 18
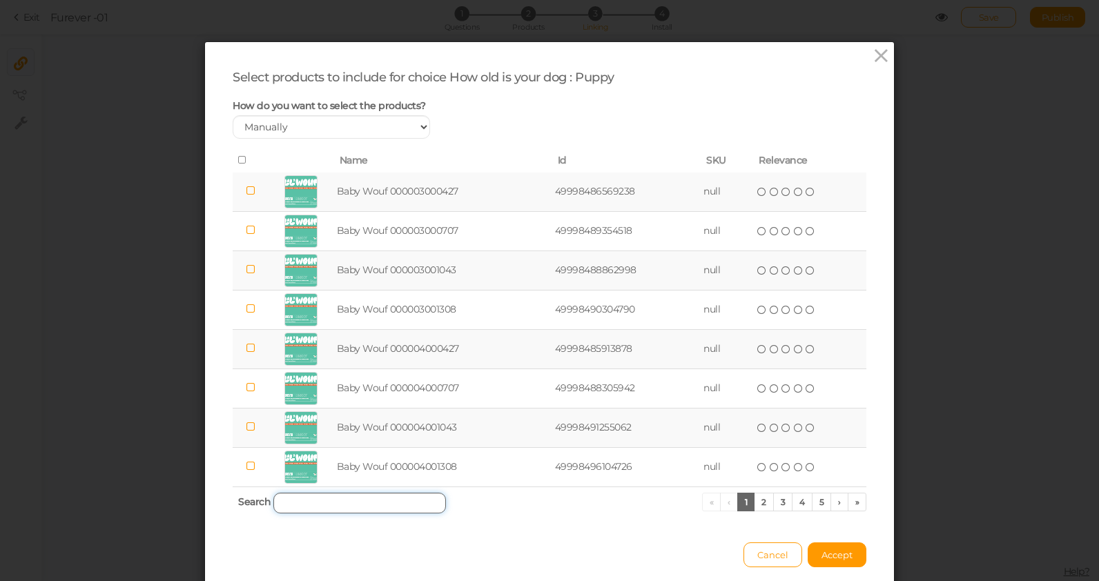
click at [347, 503] on input "search" at bounding box center [359, 503] width 173 height 21
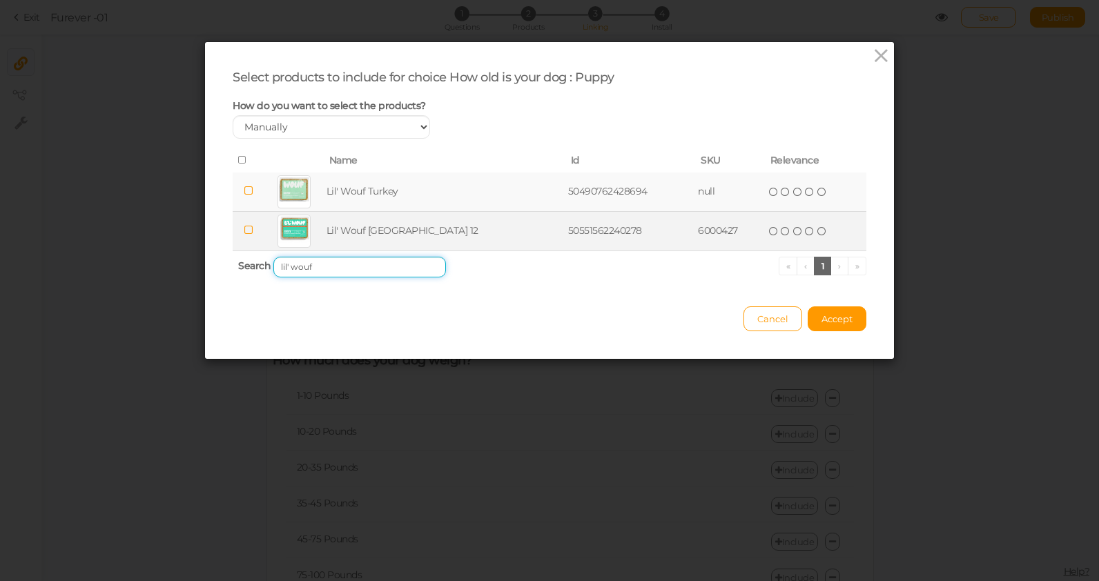
type input "lil' wouf"
click at [247, 228] on icon at bounding box center [249, 230] width 10 height 10
click at [841, 318] on span "Accept" at bounding box center [837, 318] width 31 height 11
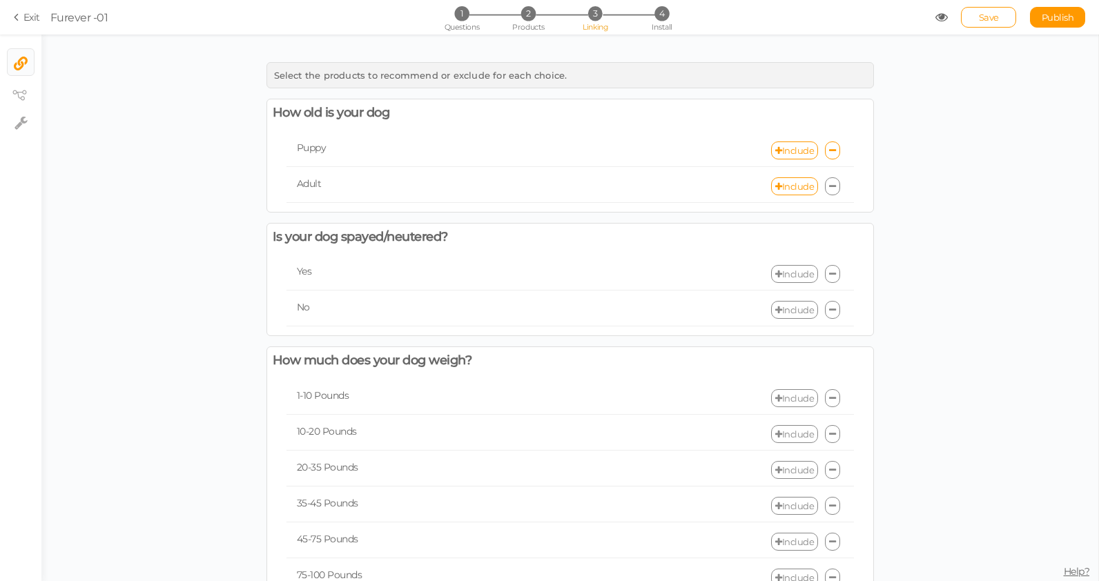
click at [834, 184] on icon at bounding box center [832, 186] width 7 height 9
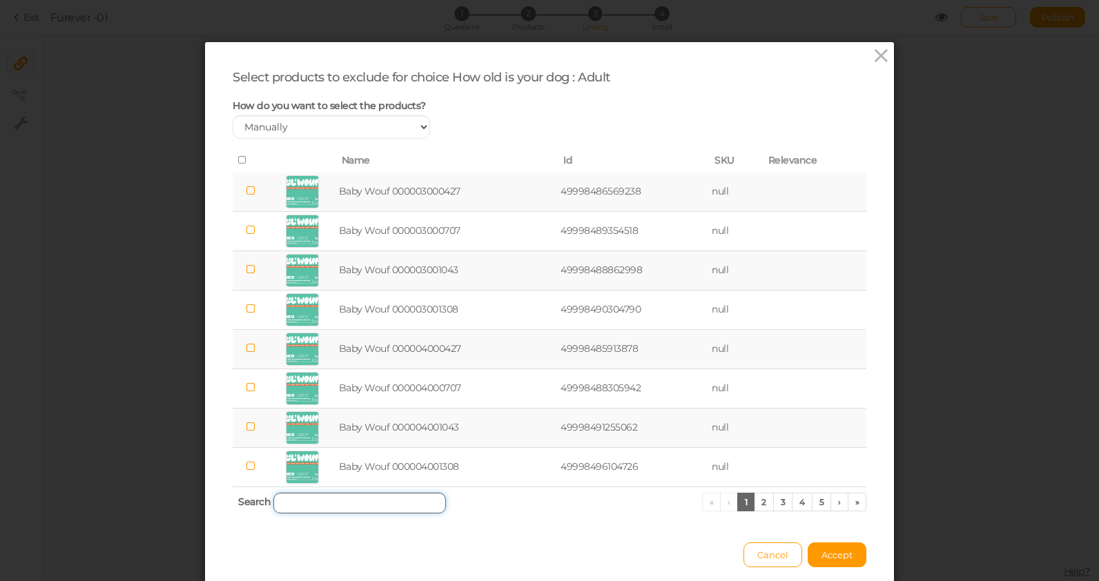
click at [347, 504] on input "search" at bounding box center [359, 503] width 173 height 21
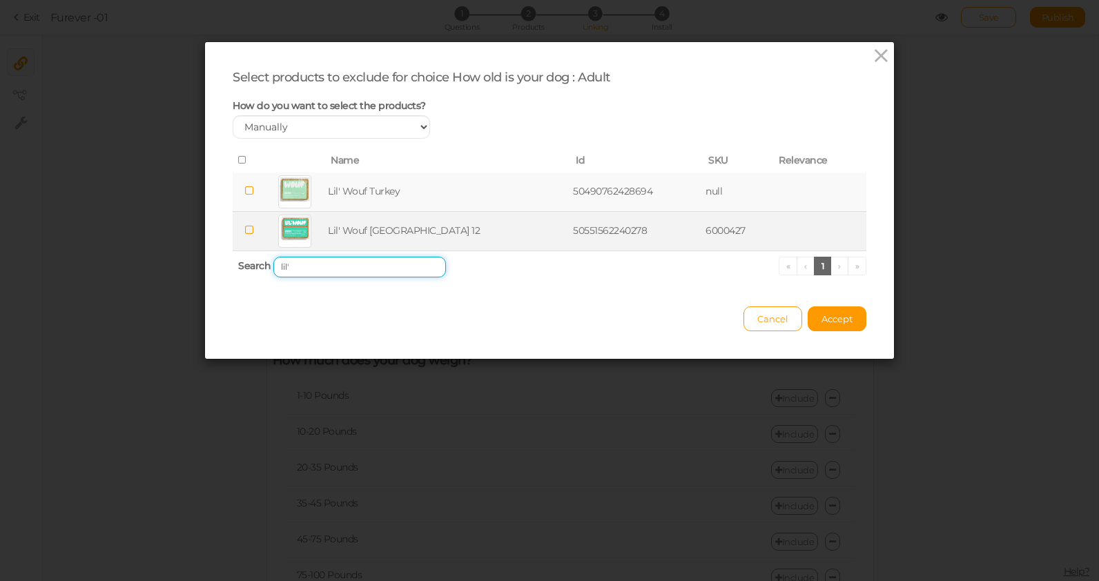
type input "lil'"
click at [253, 233] on icon at bounding box center [249, 230] width 10 height 10
click at [840, 318] on span "Accept" at bounding box center [837, 318] width 31 height 11
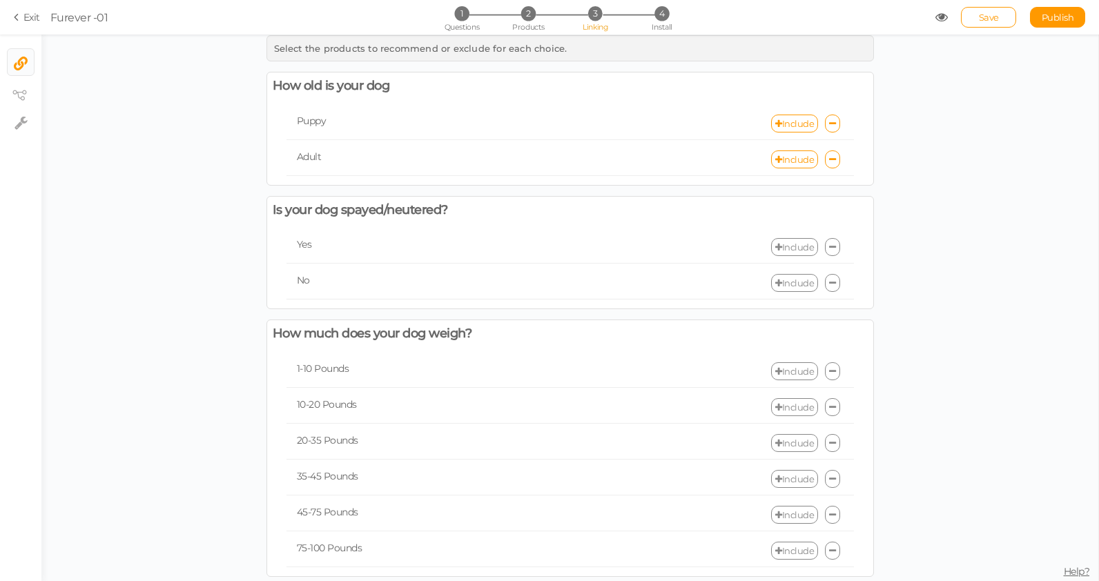
scroll to position [36, 0]
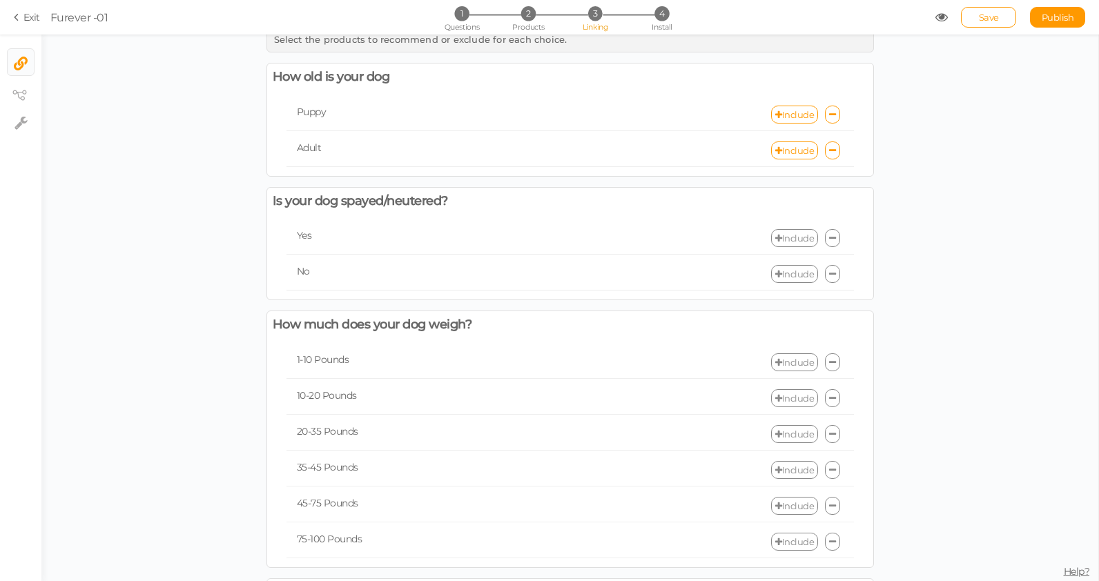
click at [804, 237] on link "Include" at bounding box center [794, 238] width 47 height 18
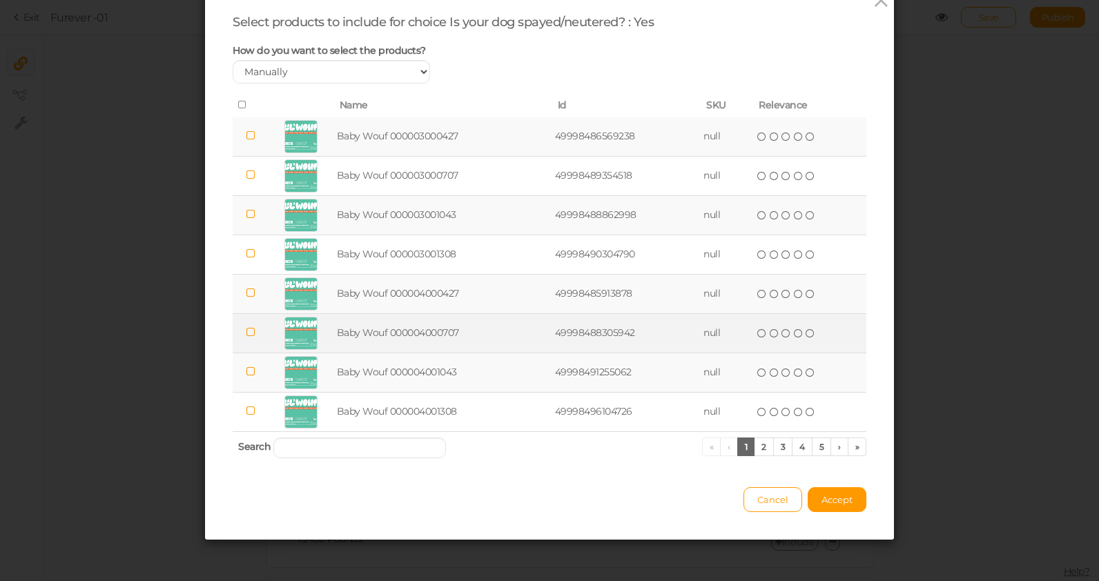
scroll to position [0, 0]
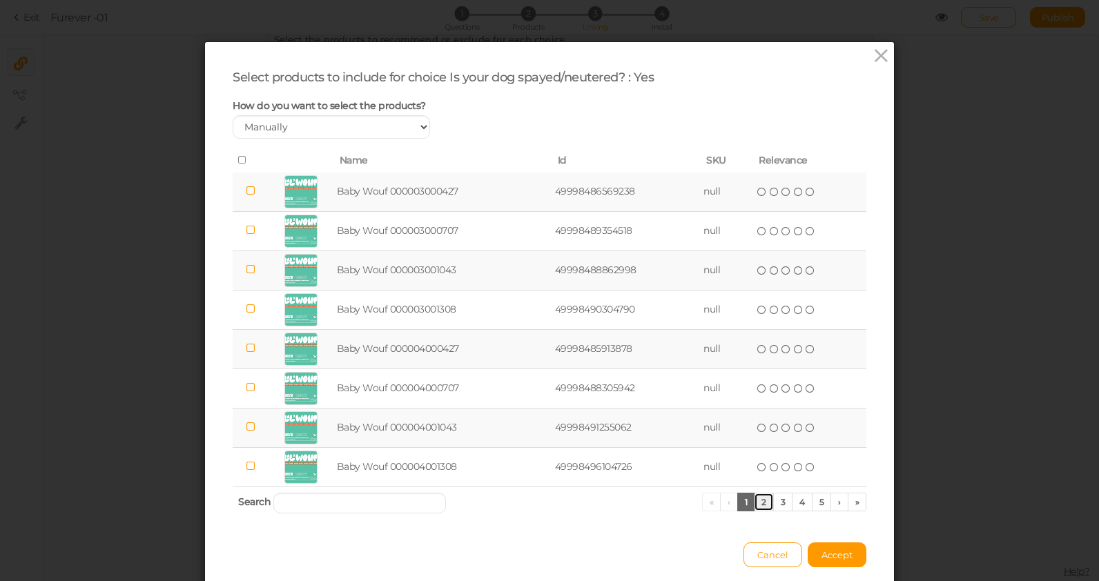
click at [765, 504] on link "2" at bounding box center [764, 502] width 20 height 19
click at [784, 505] on link "3" at bounding box center [783, 502] width 20 height 19
click at [802, 505] on link "4" at bounding box center [802, 502] width 21 height 19
click at [881, 56] on icon at bounding box center [881, 56] width 20 height 21
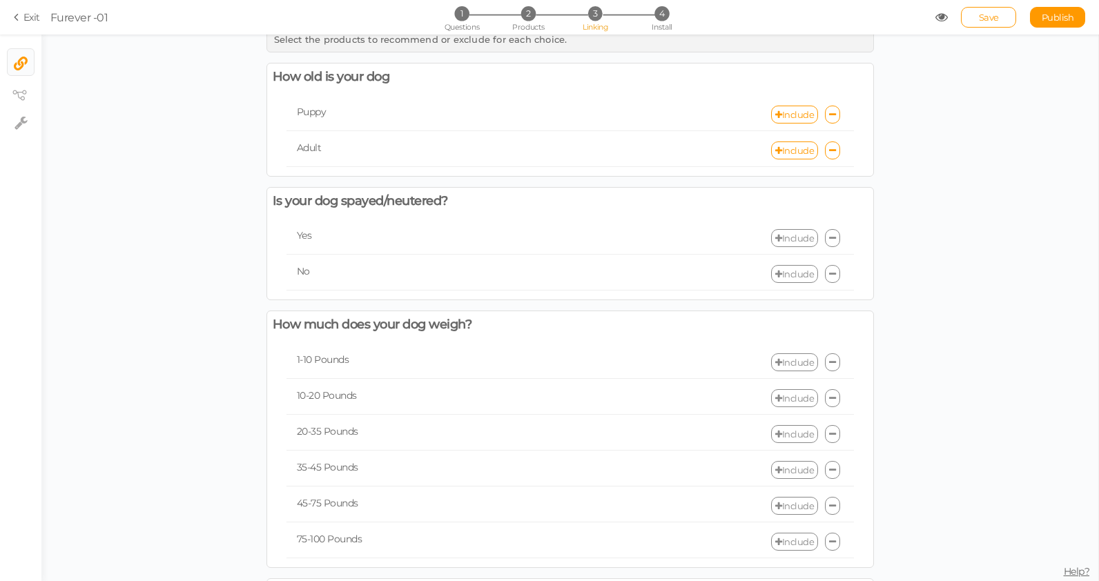
click at [211, 256] on div "Select the products to recommend or exclude for each choice. How old is your do…" at bounding box center [569, 471] width 1057 height 904
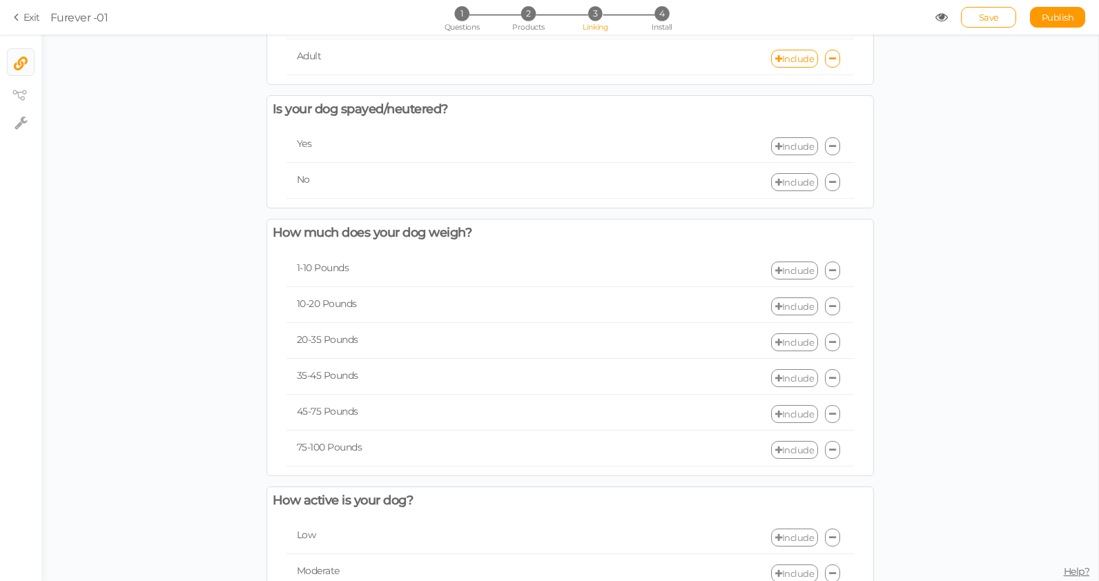
scroll to position [144, 0]
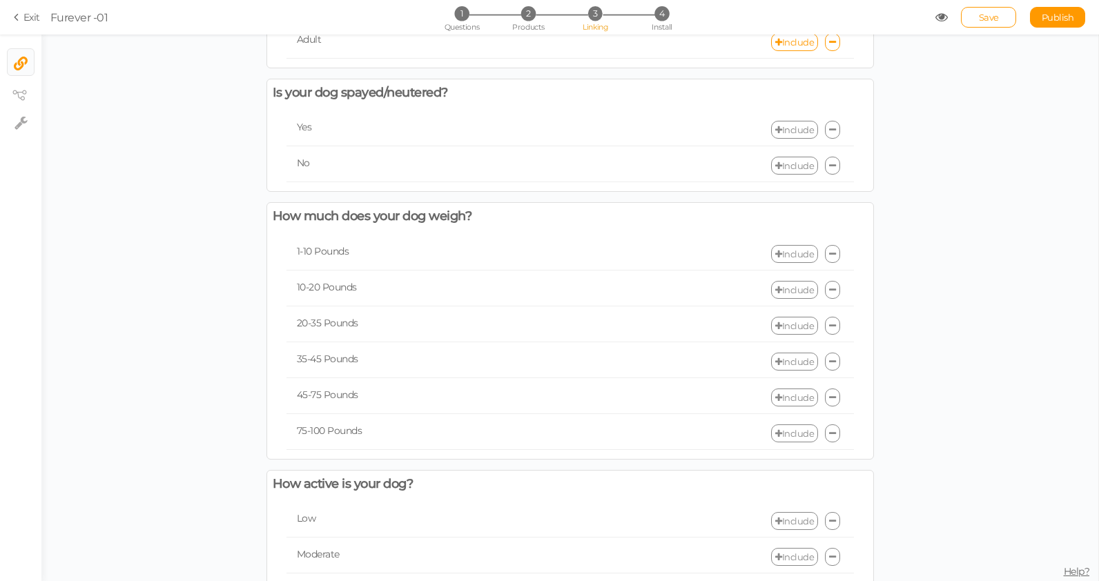
click at [140, 219] on div "Select the products to recommend or exclude for each choice. How old is your do…" at bounding box center [569, 363] width 1057 height 904
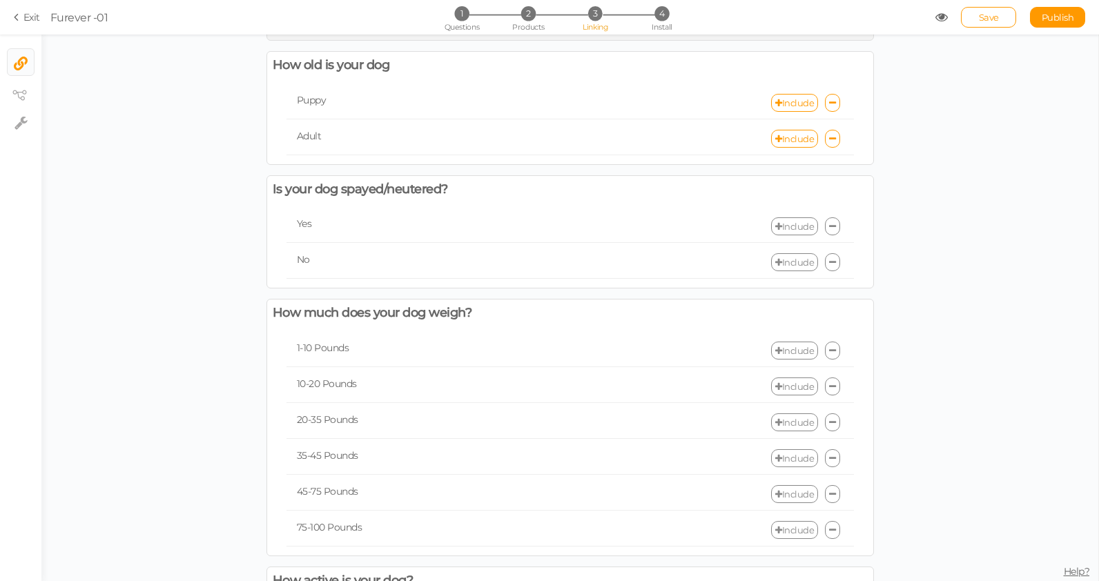
scroll to position [0, 0]
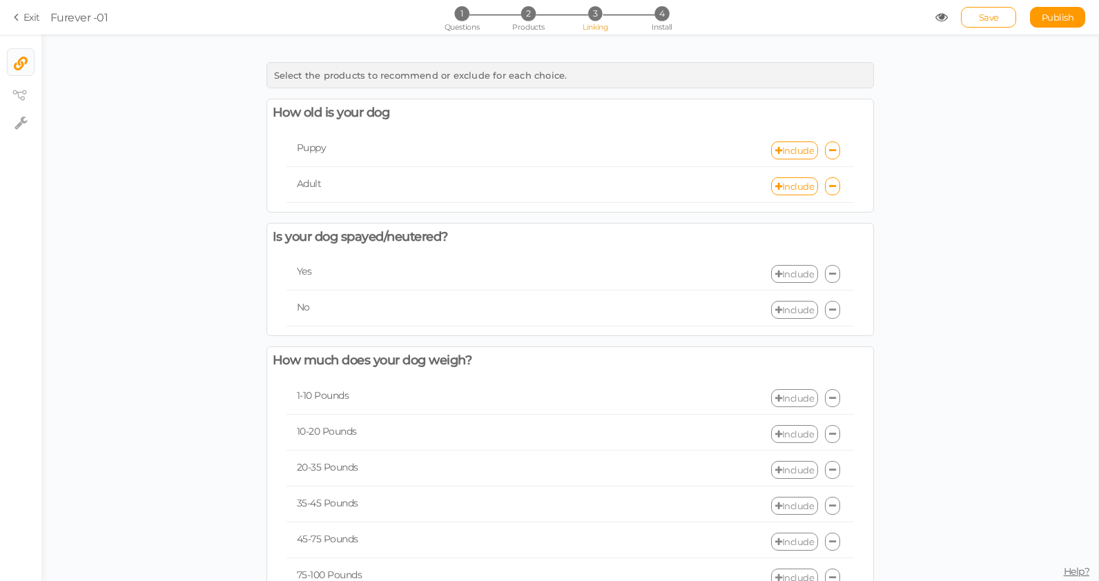
click at [796, 278] on link "Include" at bounding box center [794, 274] width 47 height 18
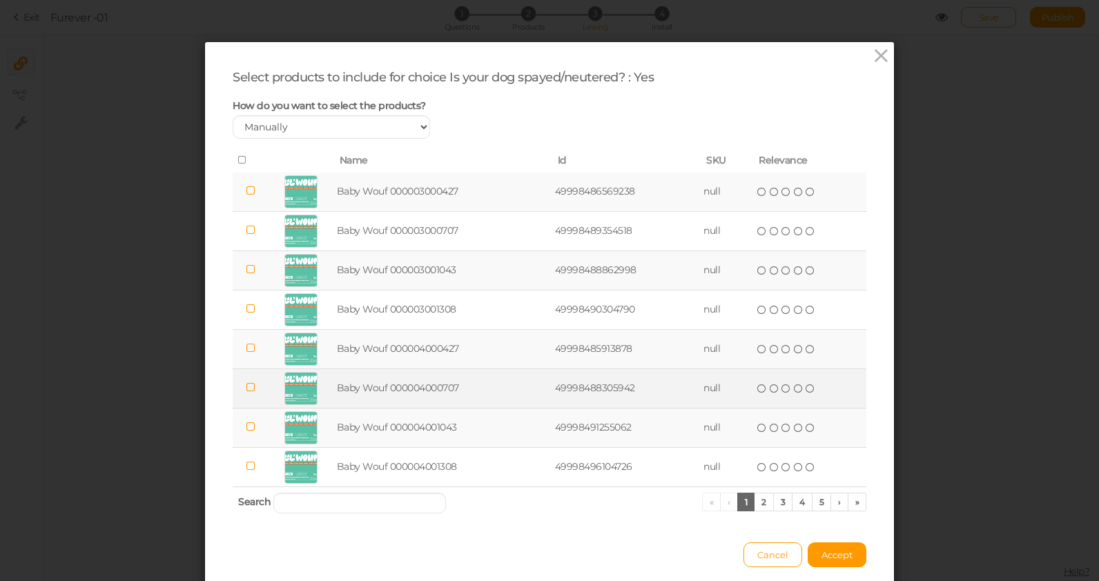
scroll to position [55, 0]
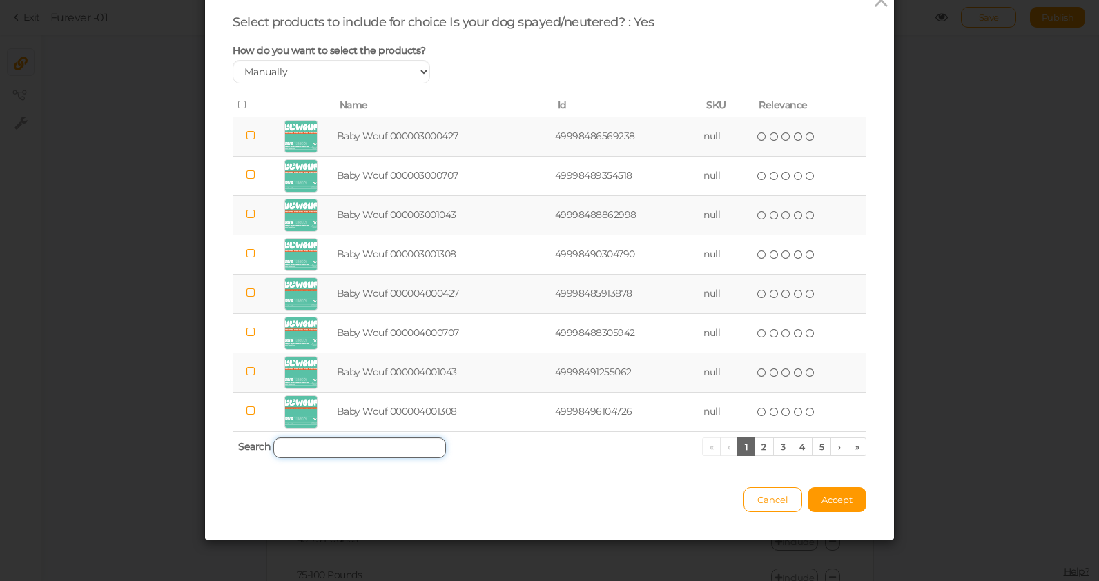
click at [335, 446] on input "search" at bounding box center [359, 448] width 173 height 21
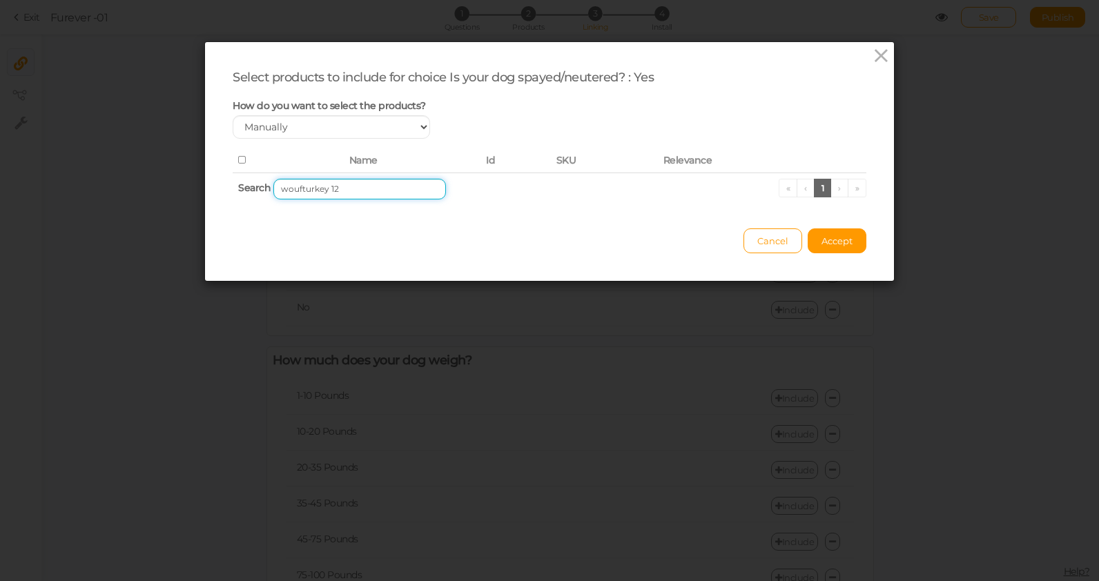
scroll to position [0, 0]
click at [299, 190] on input "woufturkey 12" at bounding box center [359, 189] width 173 height 21
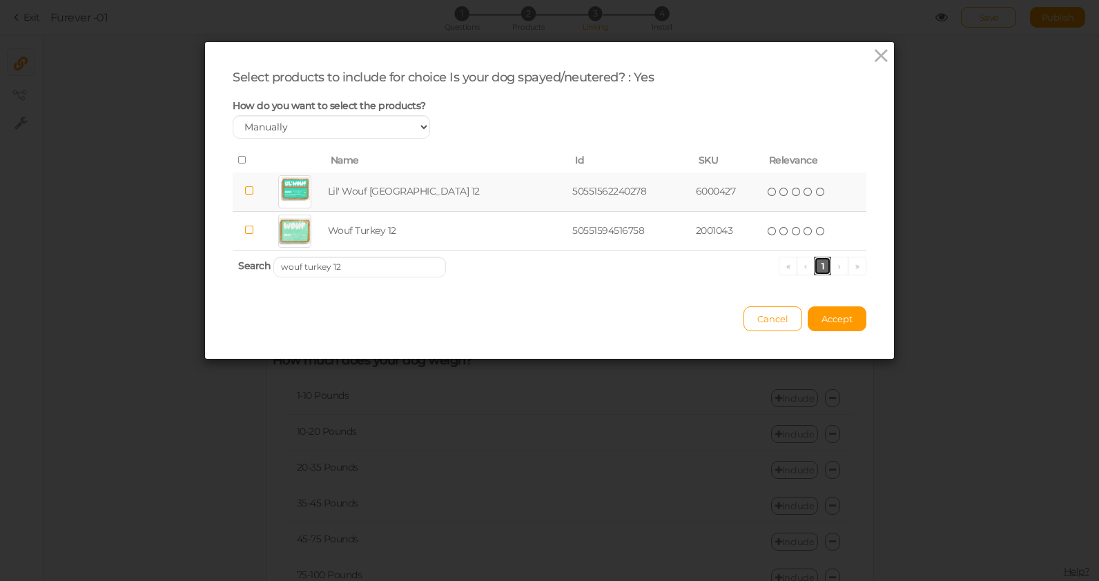
click at [826, 267] on link "1" at bounding box center [823, 266] width 18 height 19
click at [840, 266] on ul "« ‹ 1 › »" at bounding box center [823, 266] width 88 height 19
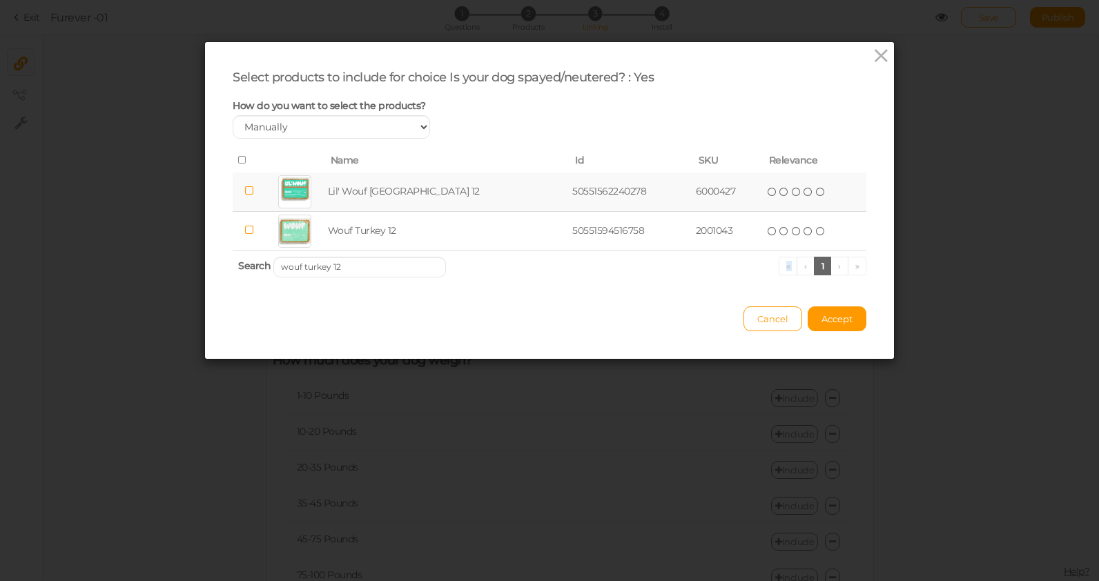
click at [840, 266] on ul "« ‹ 1 › »" at bounding box center [823, 266] width 88 height 19
click at [563, 260] on th "Search wouf turkey 12 « ‹ 1 › »" at bounding box center [550, 267] width 634 height 32
click at [374, 272] on input "wouf turkey 12" at bounding box center [359, 267] width 173 height 21
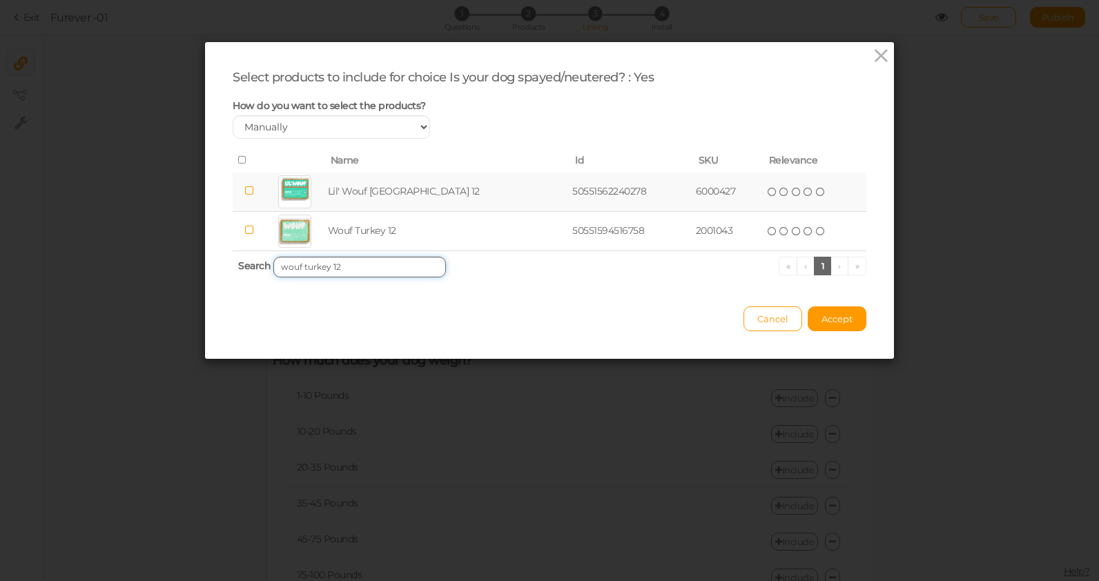
click at [374, 272] on input "wouf turkey 12" at bounding box center [359, 267] width 173 height 21
paste input "7001043"
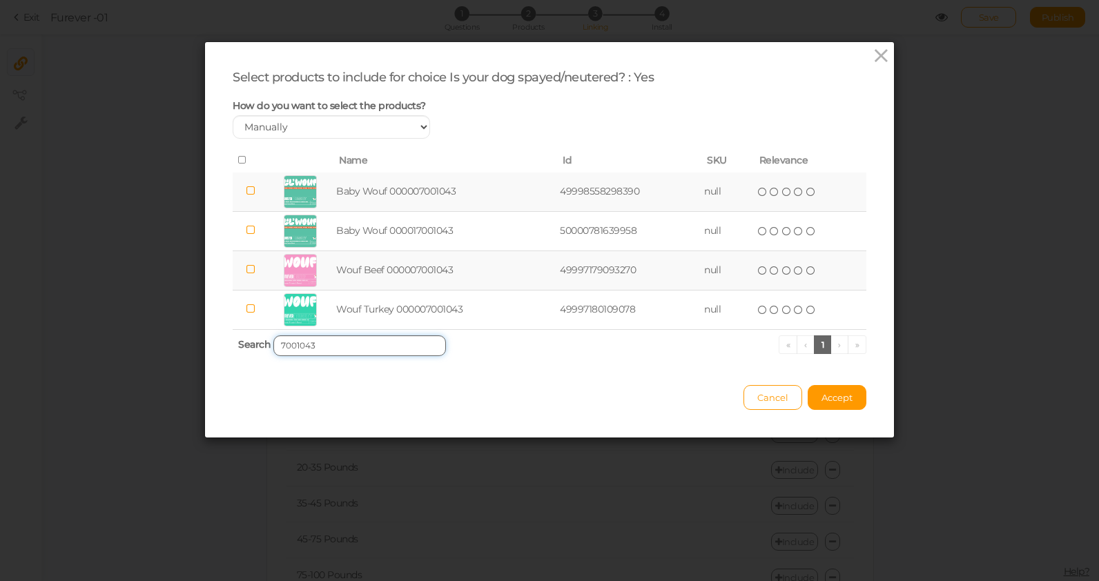
click at [282, 344] on input "7001043" at bounding box center [359, 346] width 173 height 21
type input "7001043"
click at [363, 127] on select "Manually By tags By price" at bounding box center [331, 126] width 197 height 23
click at [233, 115] on select "Manually By tags By price" at bounding box center [331, 126] width 197 height 23
click at [356, 124] on select "Manually By tags By price" at bounding box center [331, 126] width 197 height 23
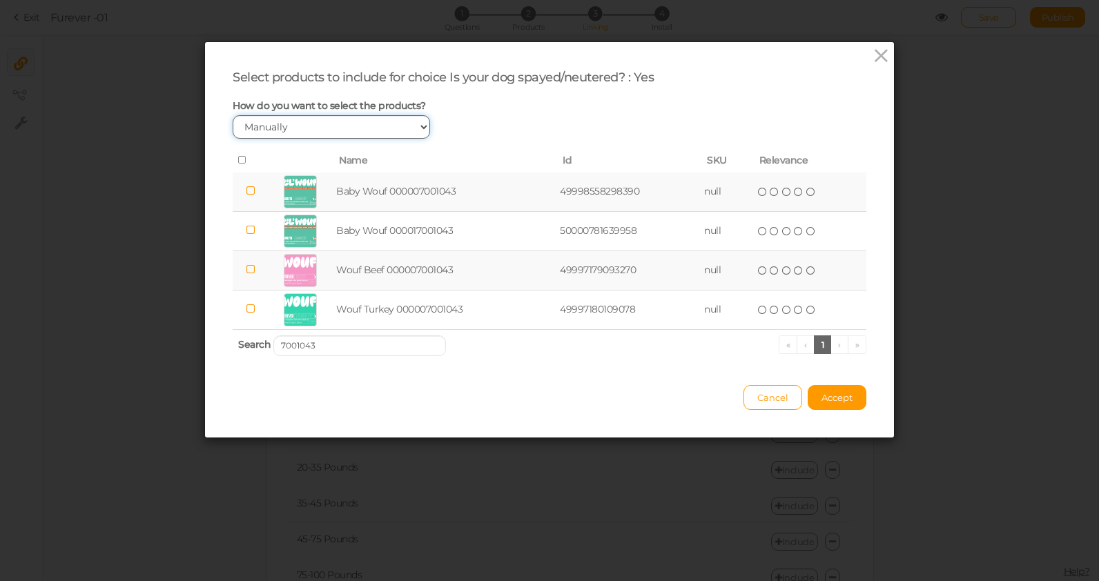
select select "expr"
click at [233, 115] on select "Manually By tags By price" at bounding box center [331, 126] width 197 height 23
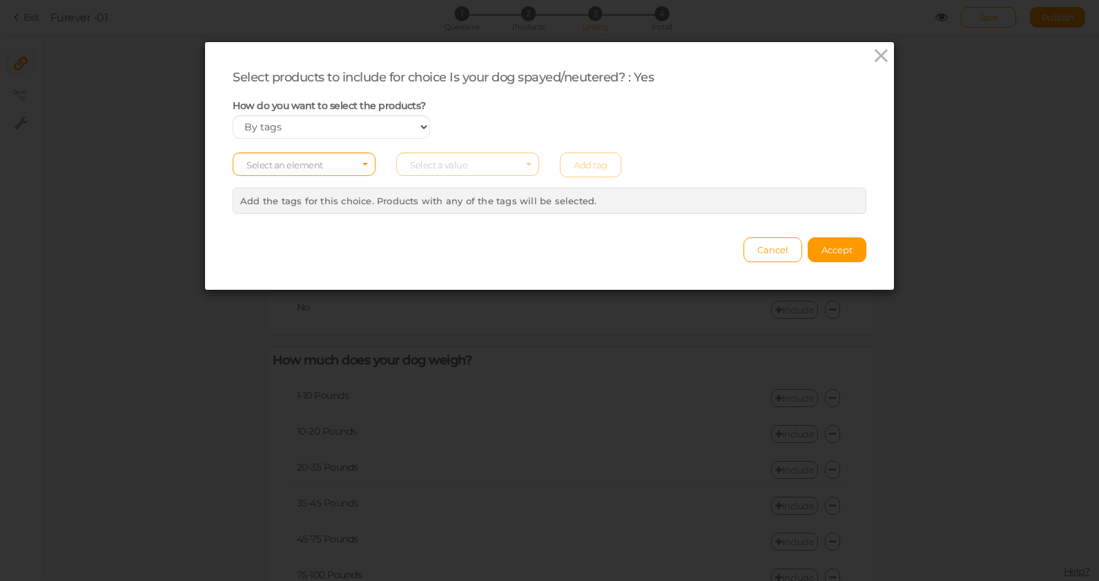
click at [317, 178] on div "Select an element Select a value Add tag × Close Add the tags for this choice. …" at bounding box center [550, 181] width 634 height 65
click at [317, 171] on span "Select an element" at bounding box center [304, 164] width 143 height 23
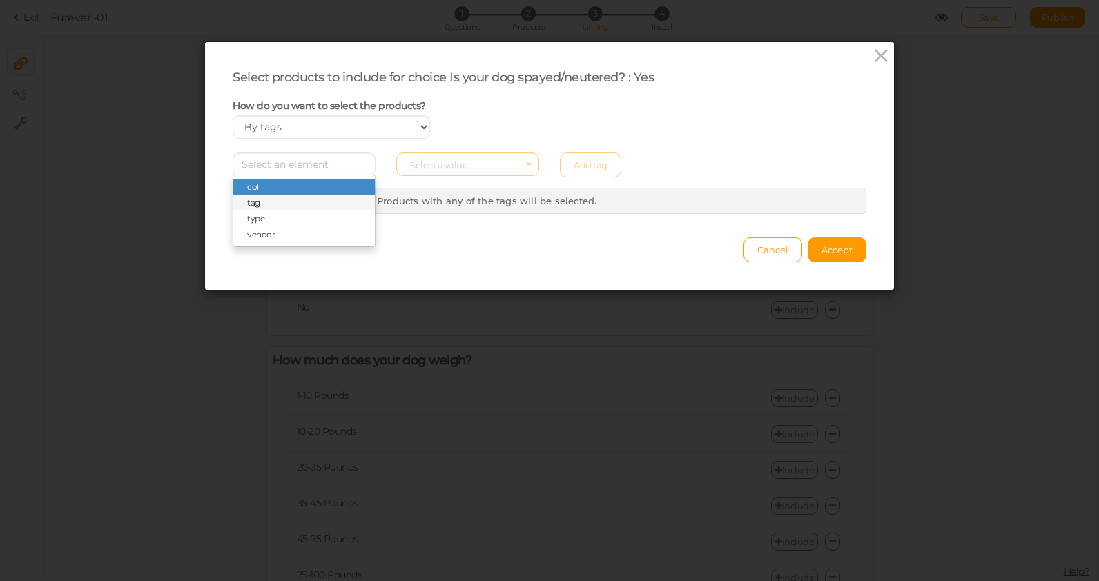
click at [301, 208] on span "tag" at bounding box center [304, 203] width 142 height 16
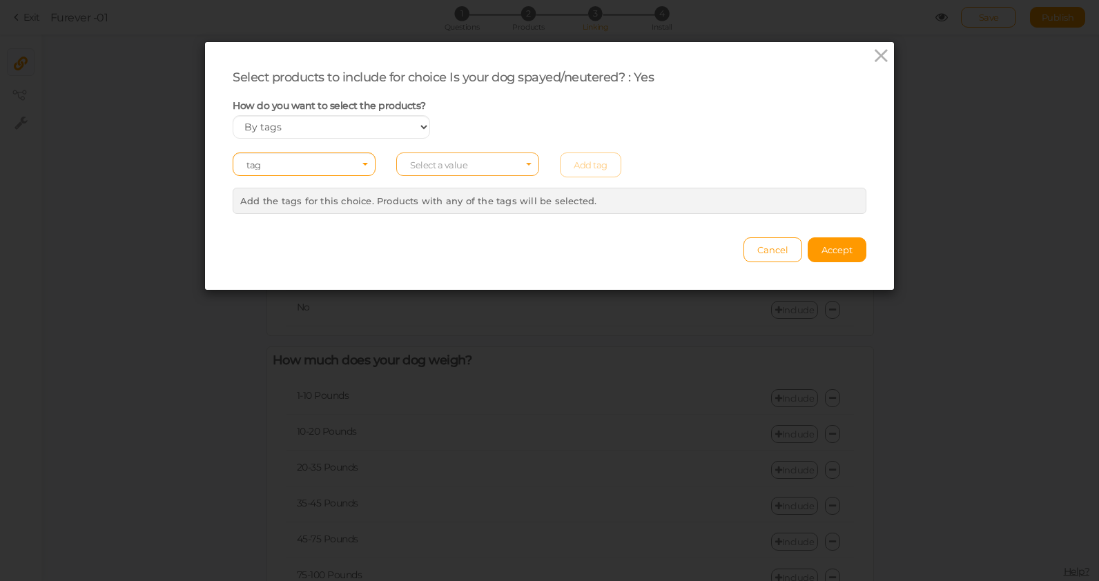
click at [452, 159] on span "Select a value" at bounding box center [438, 164] width 57 height 11
click at [883, 54] on icon at bounding box center [881, 56] width 20 height 21
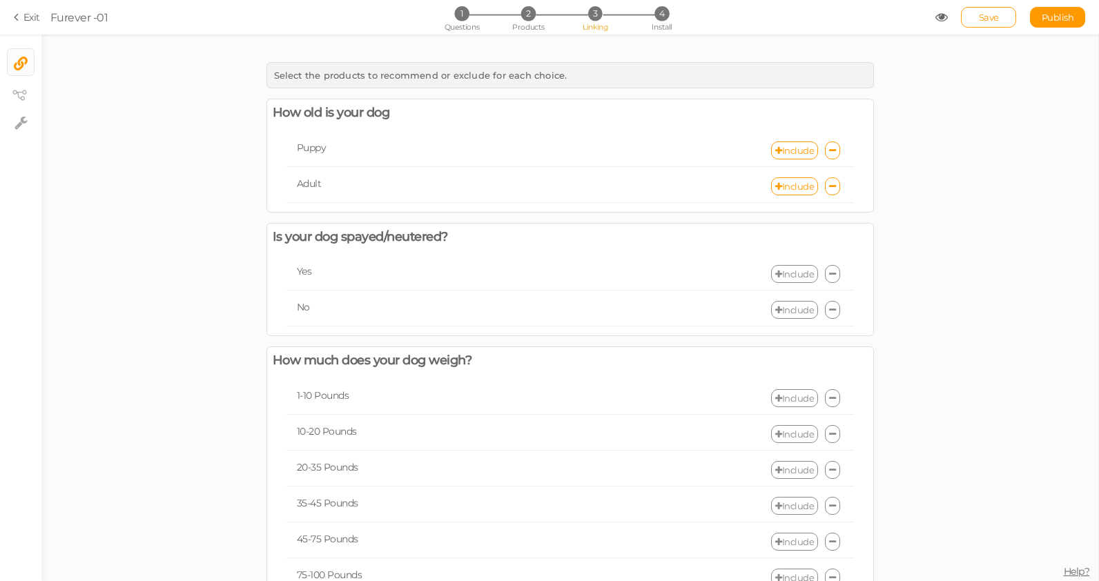
click at [785, 274] on link "Include" at bounding box center [794, 274] width 47 height 18
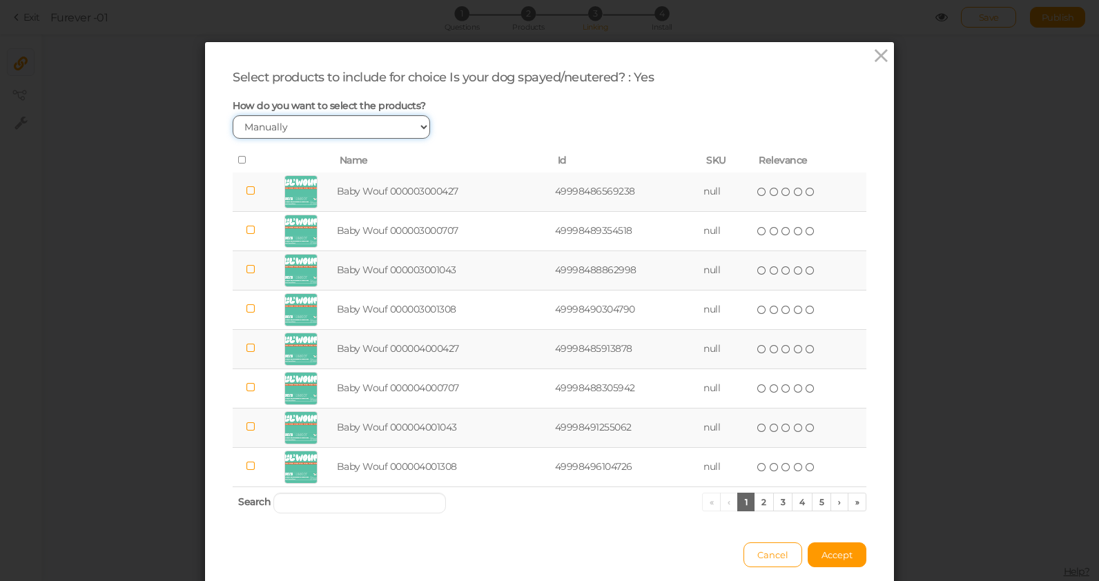
click at [360, 126] on select "Manually By tags By price" at bounding box center [331, 126] width 197 height 23
click at [362, 506] on input "search" at bounding box center [359, 503] width 173 height 21
click at [883, 52] on icon at bounding box center [881, 56] width 20 height 21
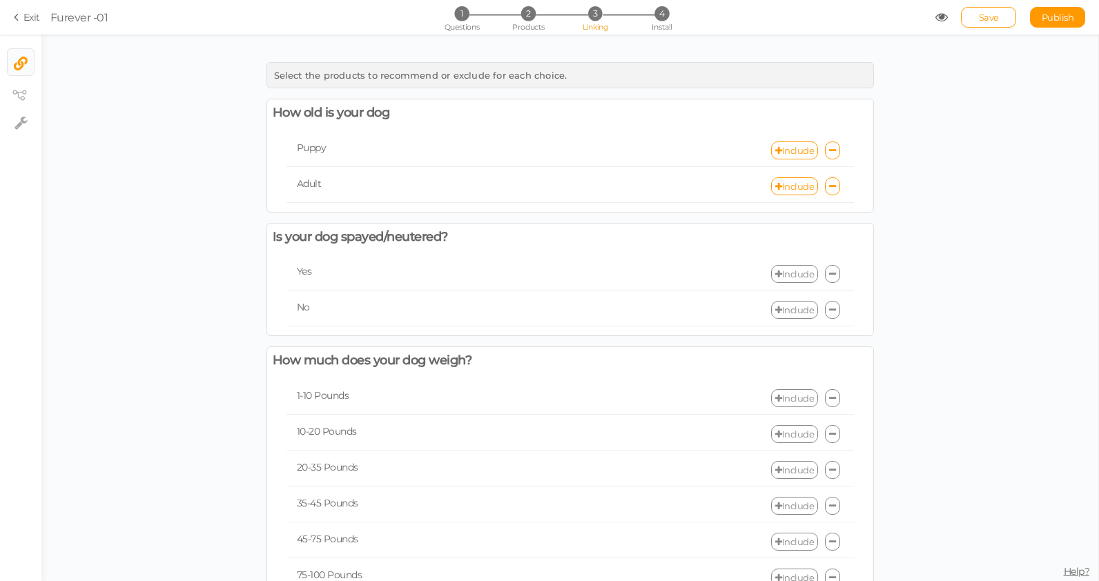
scroll to position [42, 0]
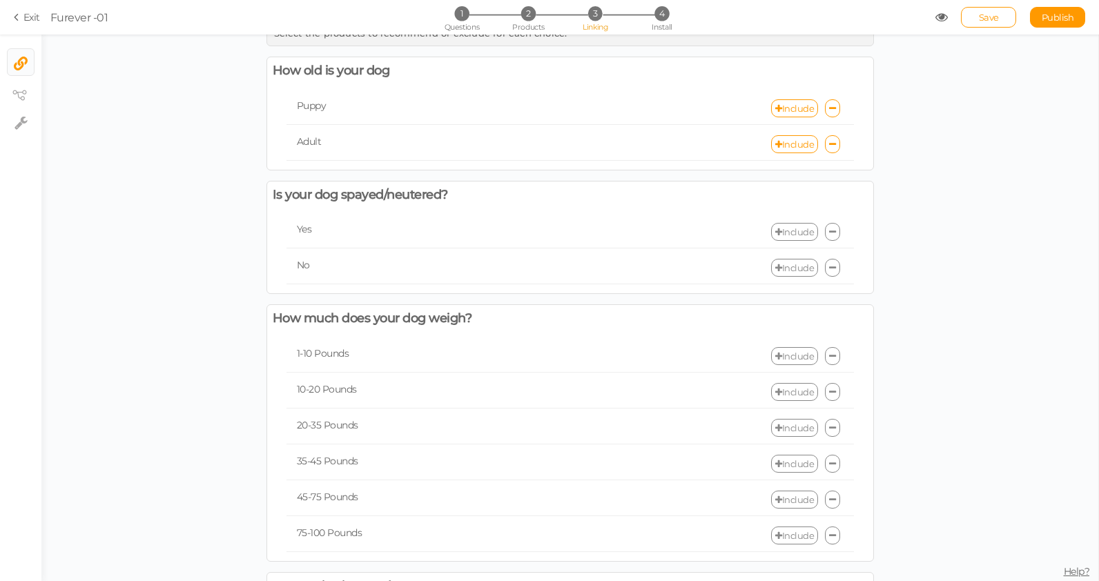
click at [790, 231] on link "Include" at bounding box center [794, 232] width 47 height 18
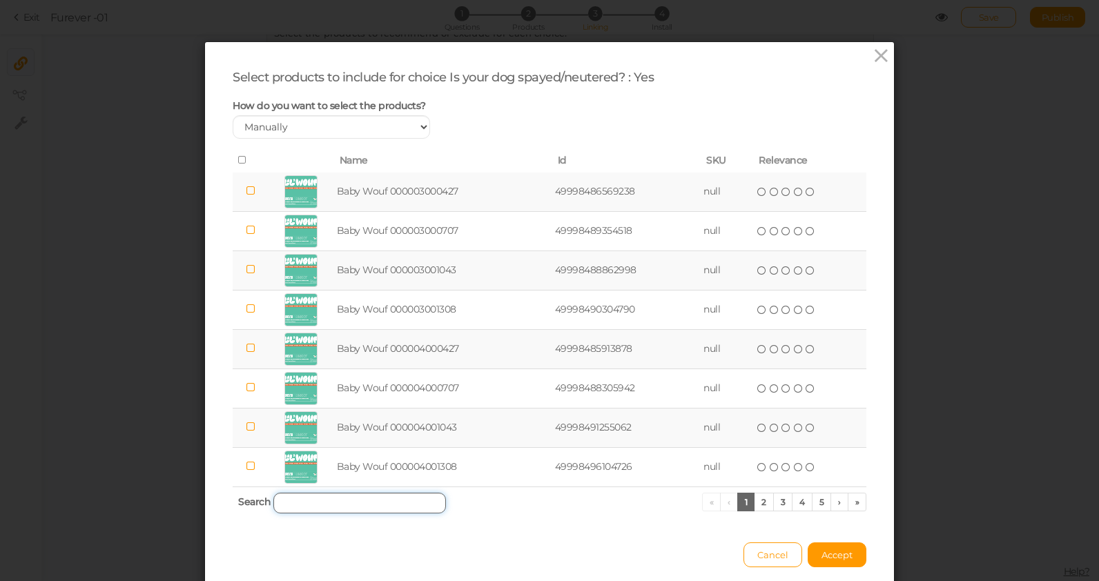
click at [318, 512] on input "search" at bounding box center [359, 503] width 173 height 21
paste input "7001043"
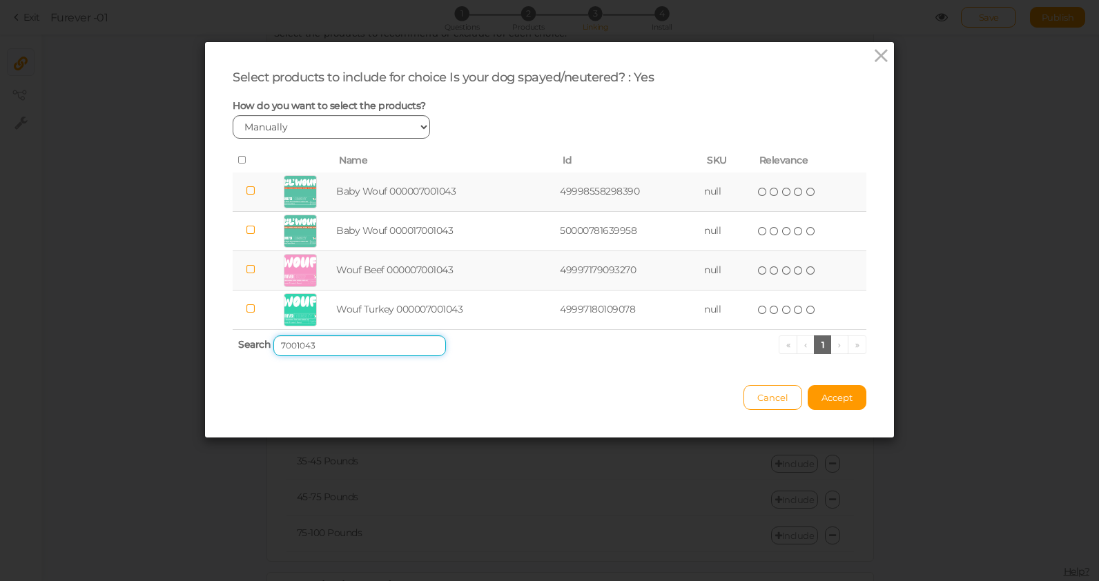
type input "7001043"
click at [295, 123] on select "Manually By tags By price" at bounding box center [331, 126] width 197 height 23
select select "expr"
click at [233, 115] on select "Manually By tags By price" at bounding box center [331, 126] width 197 height 23
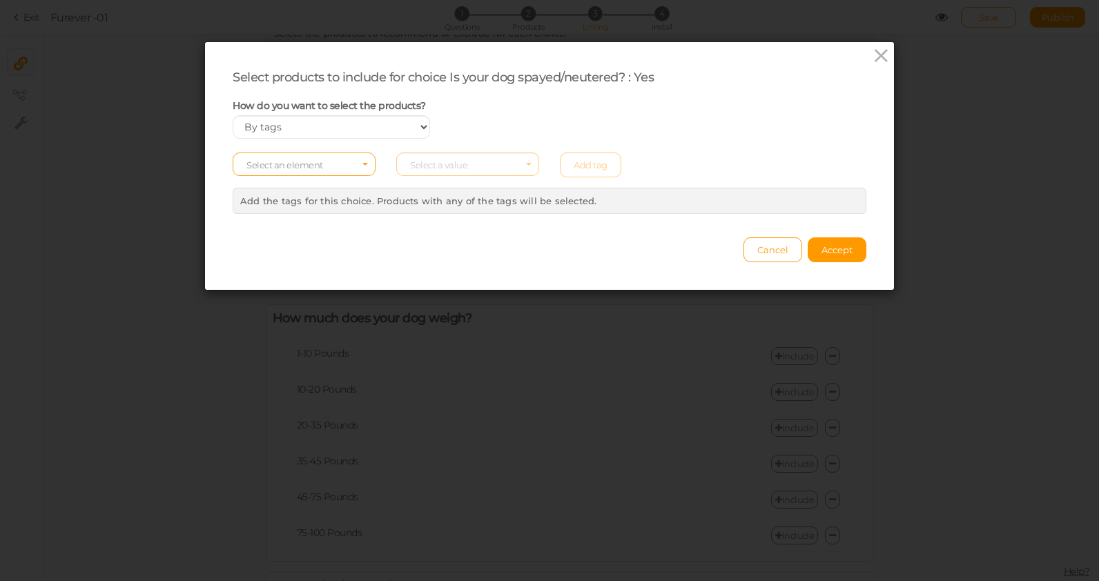
click at [305, 162] on span "Select an element" at bounding box center [284, 164] width 77 height 11
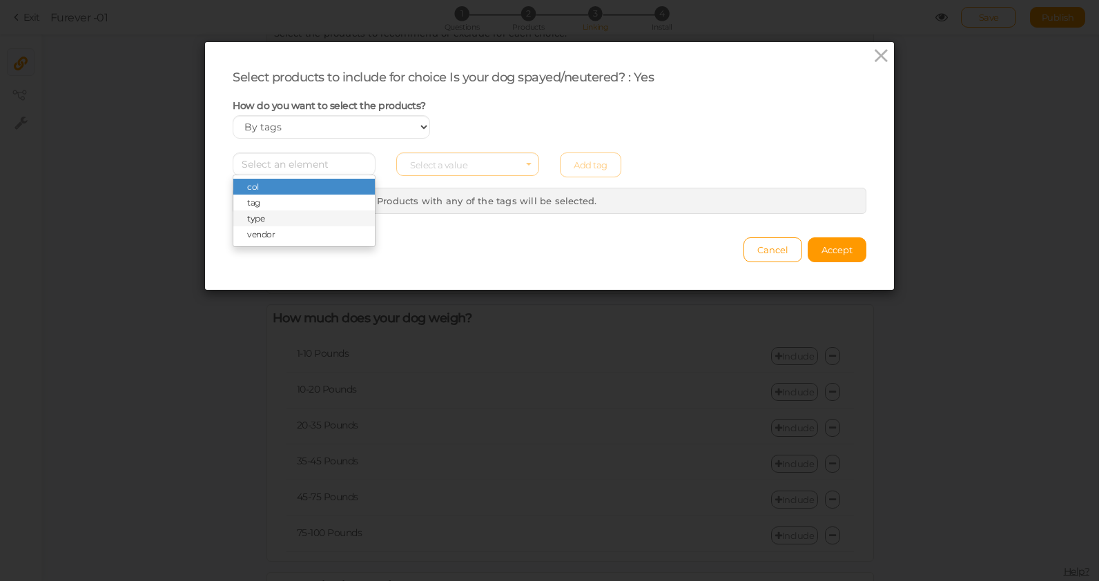
click at [283, 218] on span "type" at bounding box center [304, 219] width 142 height 16
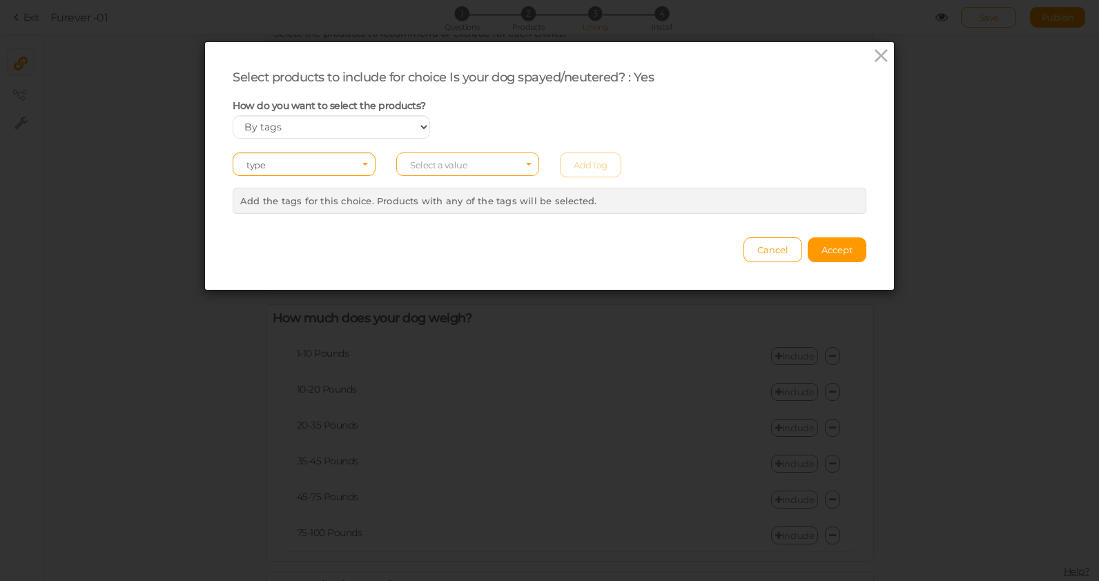
click at [447, 159] on span "Select a value" at bounding box center [438, 164] width 57 height 11
type input "f"
click at [303, 168] on span "type" at bounding box center [299, 165] width 106 height 10
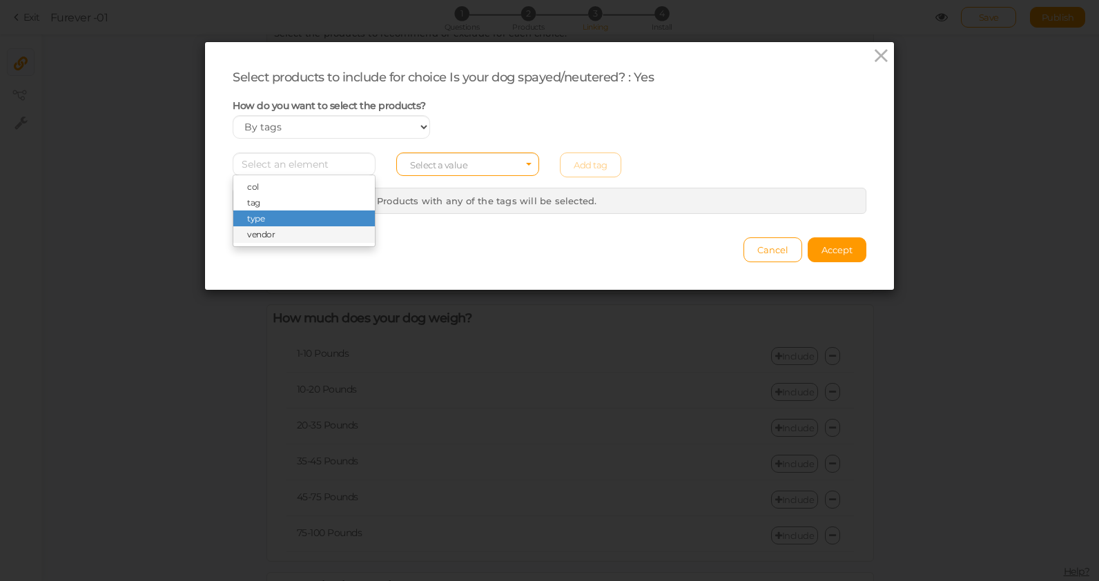
click at [278, 238] on span "vendor" at bounding box center [304, 234] width 142 height 16
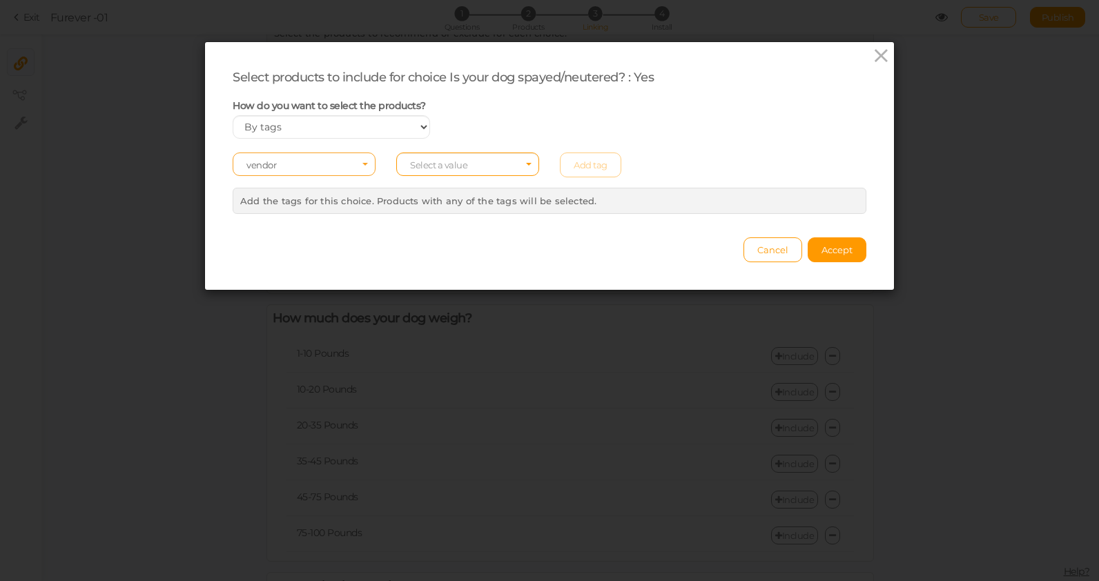
click at [284, 160] on span "vendor" at bounding box center [299, 165] width 106 height 10
click at [269, 191] on span "col" at bounding box center [304, 187] width 142 height 16
click at [472, 165] on span "Select a value" at bounding box center [467, 164] width 143 height 23
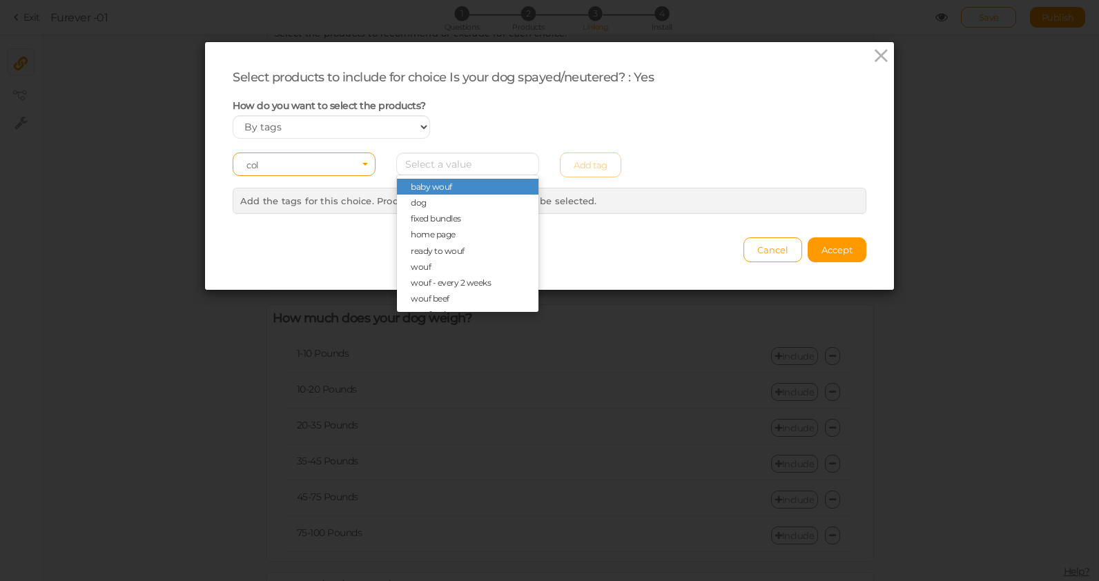
click at [309, 170] on span "col" at bounding box center [303, 165] width 115 height 11
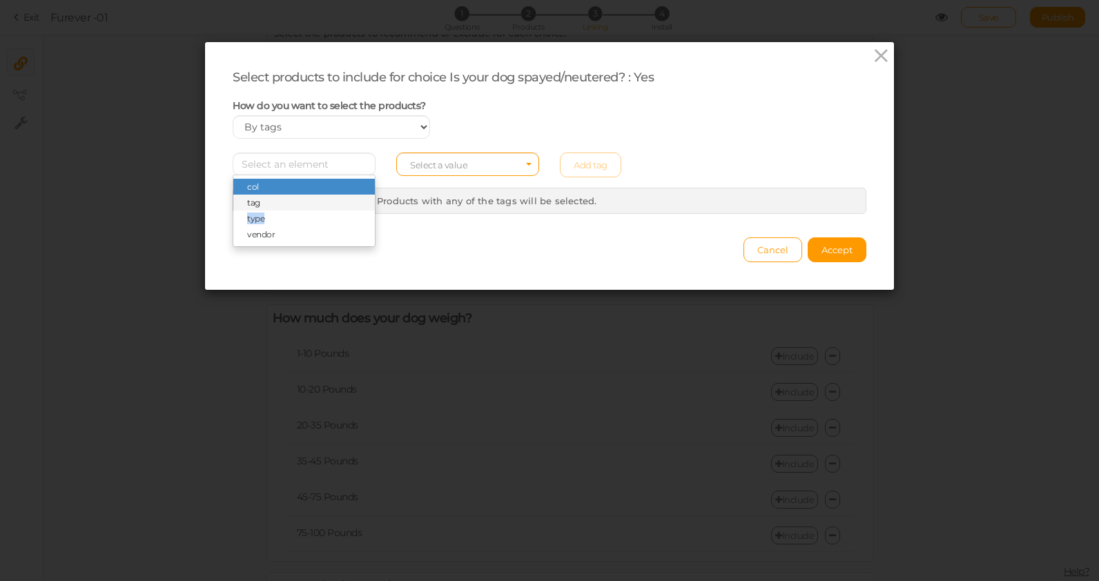
drag, startPoint x: 271, startPoint y: 221, endPoint x: 263, endPoint y: 206, distance: 17.0
click at [263, 206] on li "col tag type vendor" at bounding box center [304, 211] width 142 height 64
click at [263, 206] on span "tag" at bounding box center [304, 203] width 142 height 16
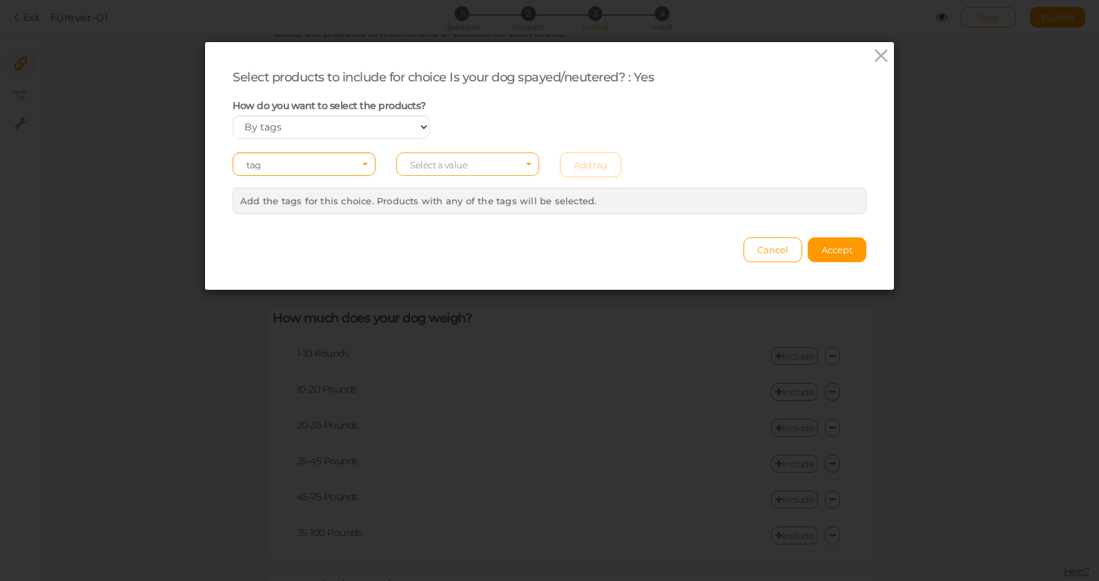
click at [447, 164] on span "Select a value" at bounding box center [438, 164] width 57 height 11
click at [518, 168] on input "Select box" at bounding box center [467, 164] width 143 height 23
click at [284, 169] on span "tag" at bounding box center [299, 165] width 106 height 10
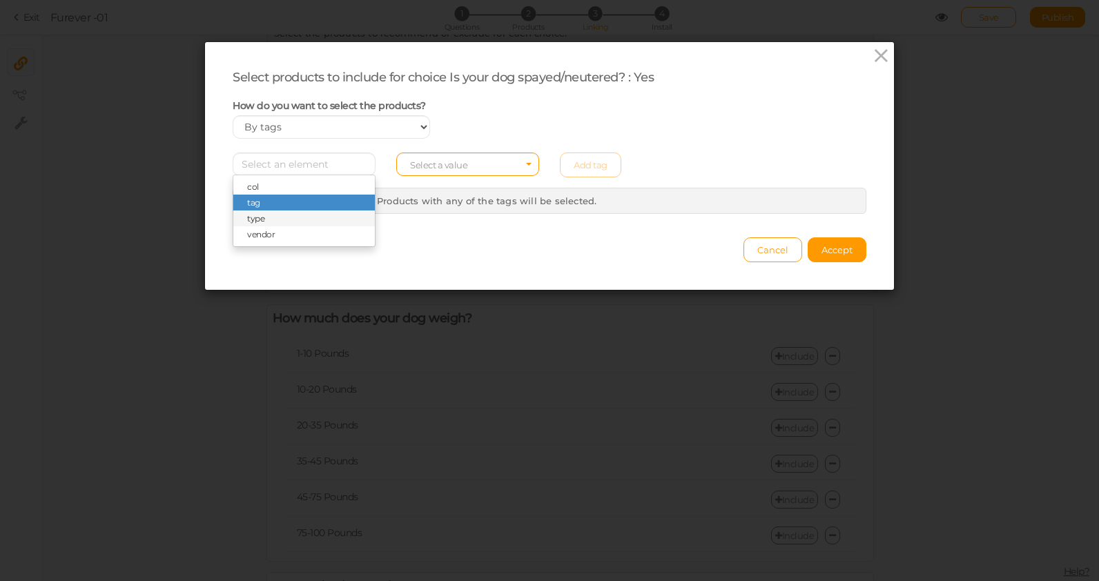
click at [275, 219] on span "type" at bounding box center [304, 219] width 142 height 16
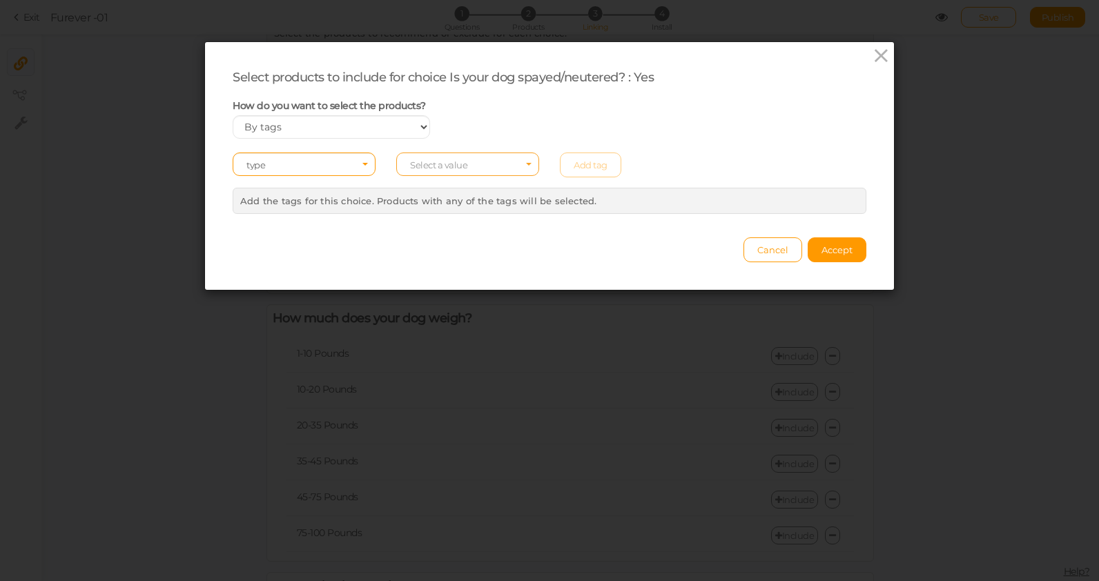
click at [445, 162] on span "Select a value" at bounding box center [438, 164] width 57 height 11
click at [543, 213] on div "× Close Add the tags for this choice. Products with any of the tags will be sel…" at bounding box center [550, 201] width 634 height 26
click at [525, 161] on span "Select a value" at bounding box center [467, 164] width 143 height 23
click at [297, 166] on span "type" at bounding box center [299, 165] width 106 height 10
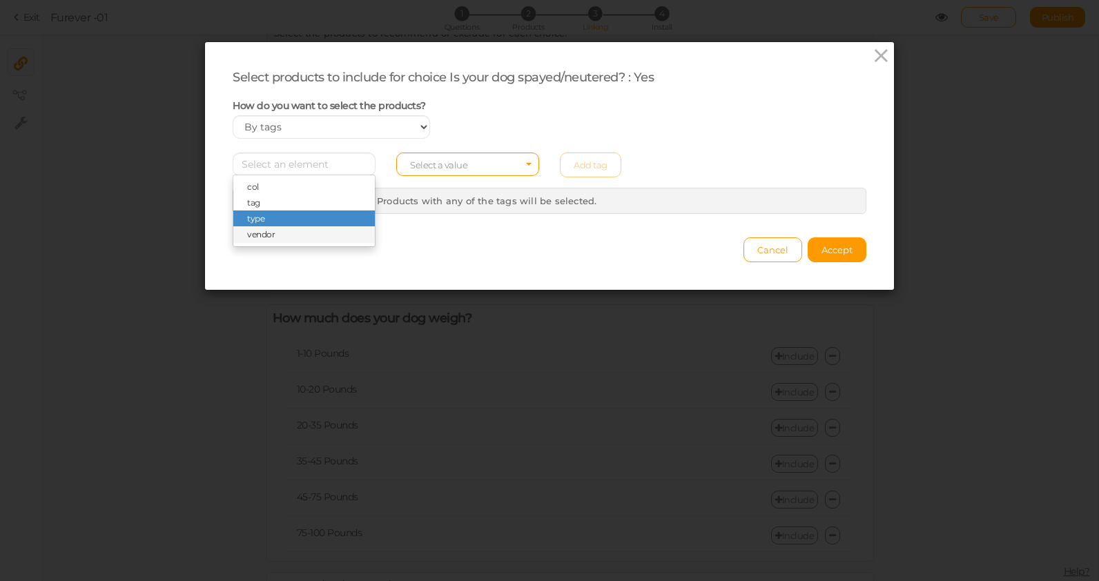
click at [275, 231] on span "vendor" at bounding box center [304, 234] width 142 height 16
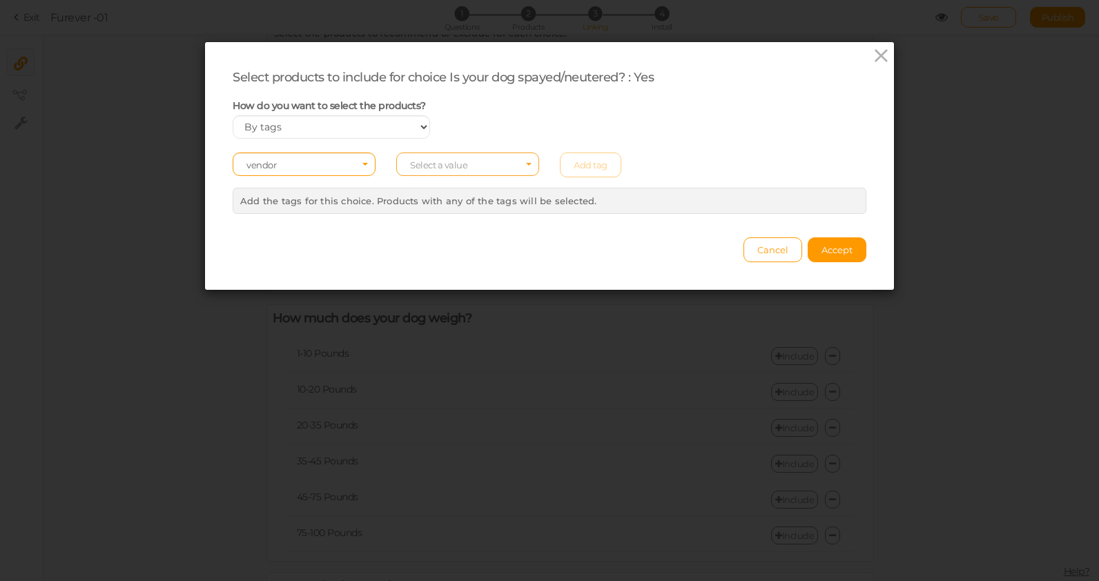
click at [429, 174] on span "Select a value" at bounding box center [467, 164] width 143 height 23
click at [436, 168] on input "Select box" at bounding box center [467, 164] width 143 height 23
click at [517, 112] on div "How do you want to select the products? Manually By tags By price" at bounding box center [549, 119] width 655 height 40
click at [388, 119] on select "Manually By tags By price" at bounding box center [331, 126] width 197 height 23
select select "price"
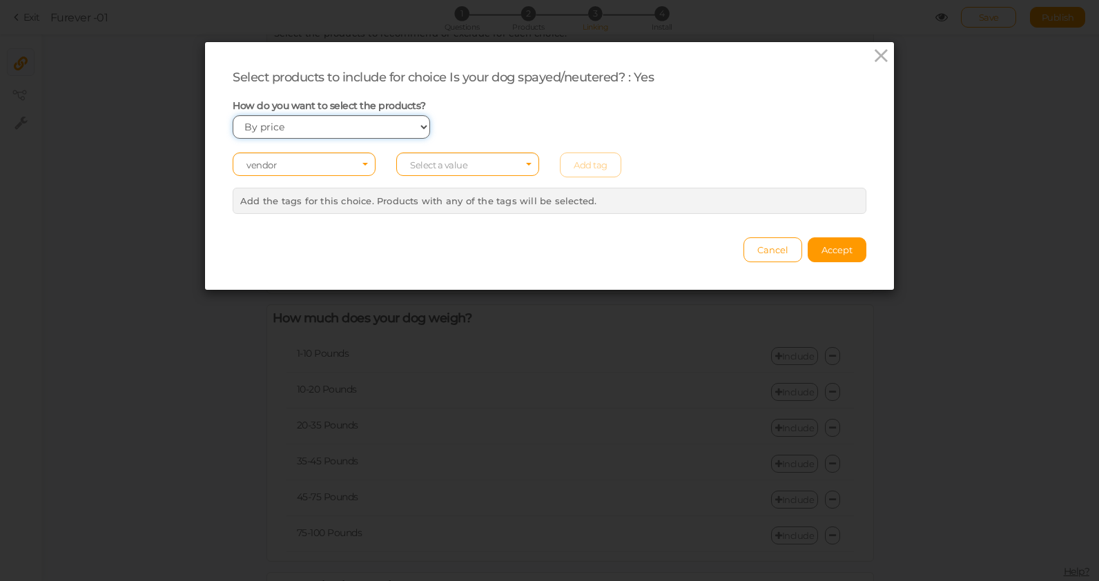
click at [233, 115] on select "Manually By tags By price" at bounding box center [331, 126] width 197 height 23
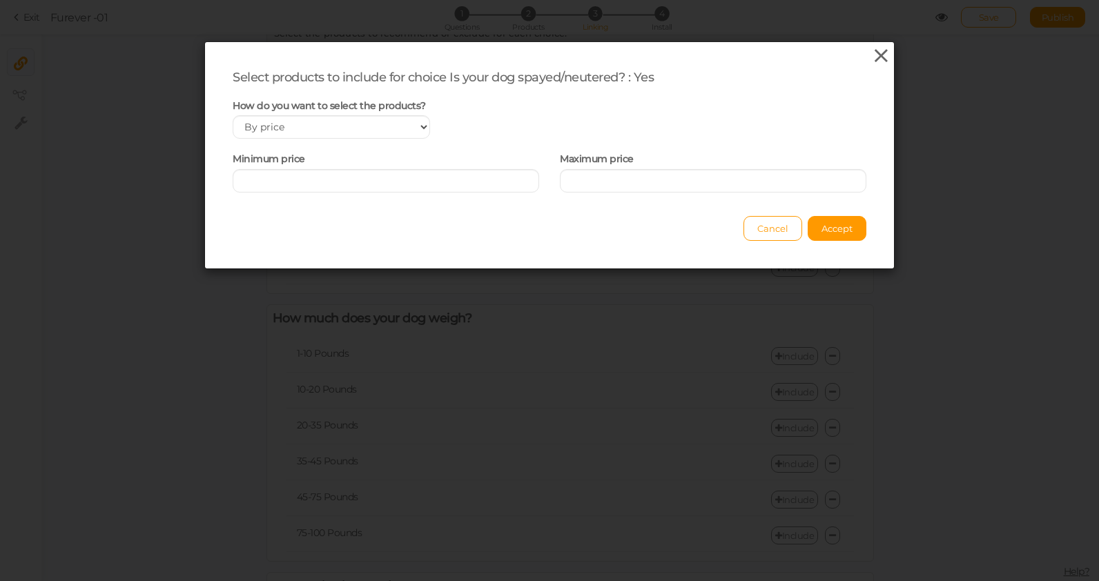
click at [882, 57] on icon at bounding box center [881, 56] width 20 height 21
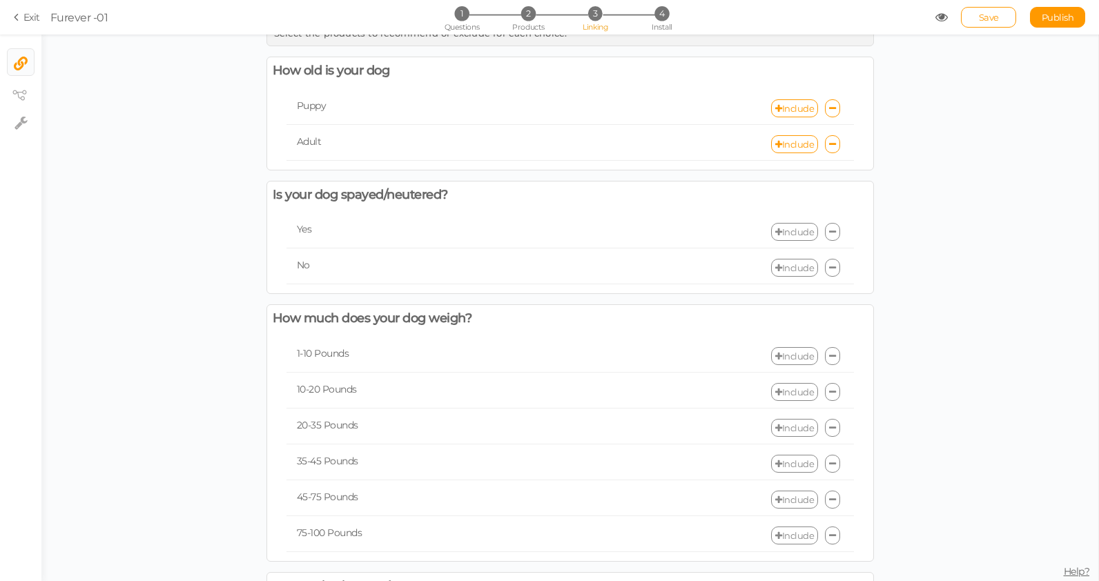
click at [192, 208] on div "Select the products to recommend or exclude for each choice. How old is your do…" at bounding box center [569, 465] width 1057 height 904
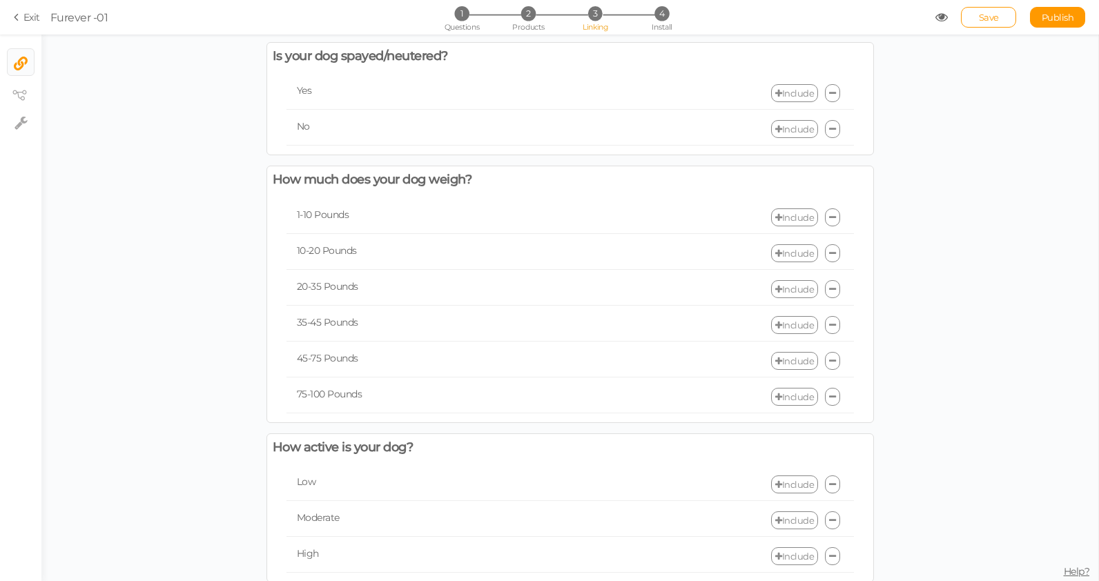
scroll to position [378, 0]
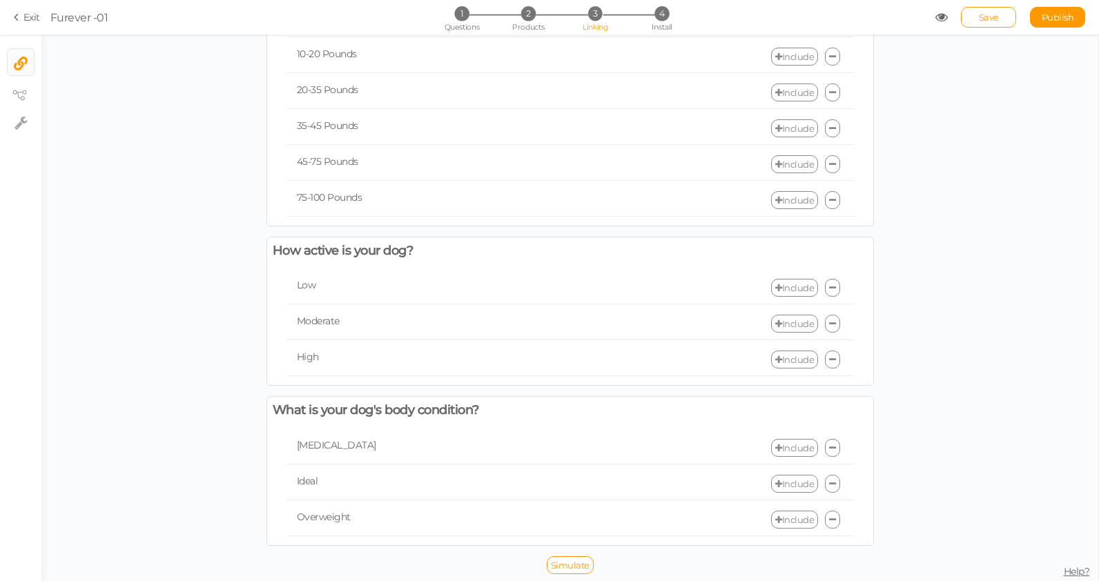
click at [664, 5] on section "Exit Furever -01 1 Questions 2 Products 3 Linking 4 Install Save Publish View p…" at bounding box center [549, 17] width 1099 height 35
click at [662, 12] on span "4" at bounding box center [662, 13] width 14 height 14
select select "pct"
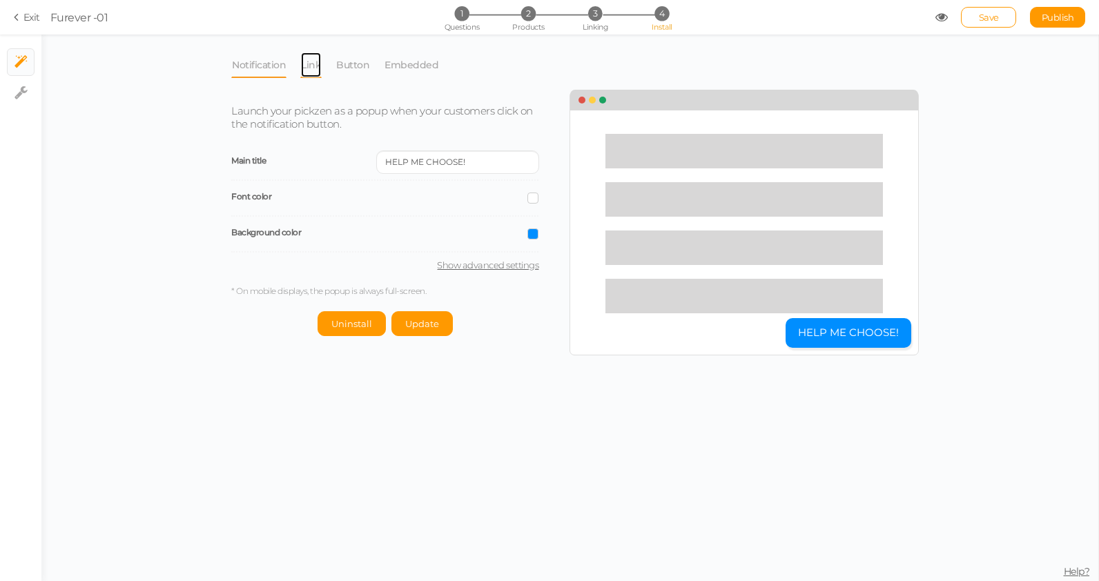
click at [313, 60] on link "Link" at bounding box center [310, 65] width 21 height 26
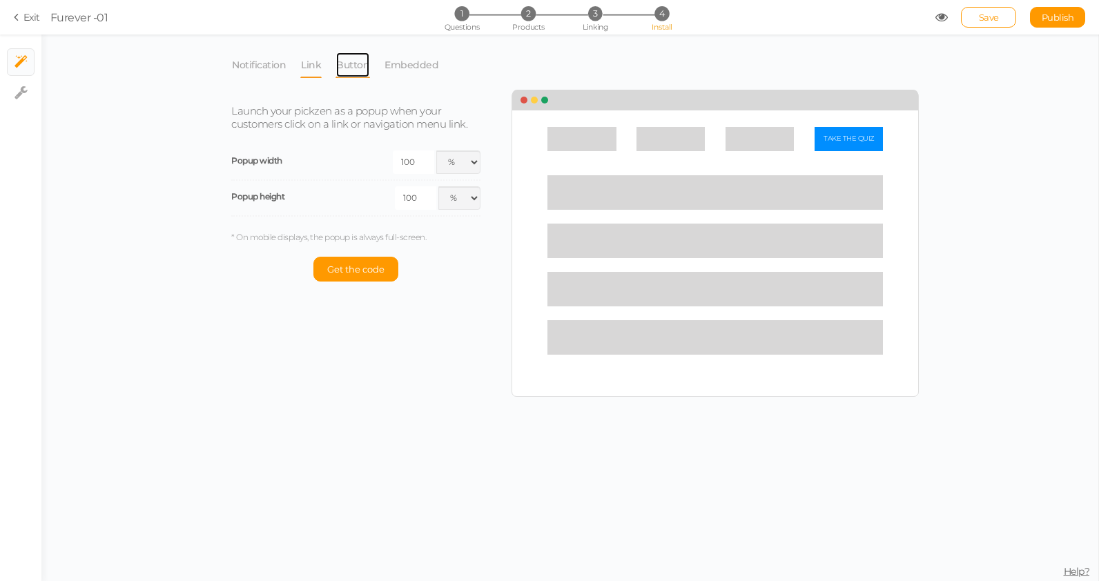
click at [365, 66] on link "Button" at bounding box center [353, 65] width 35 height 26
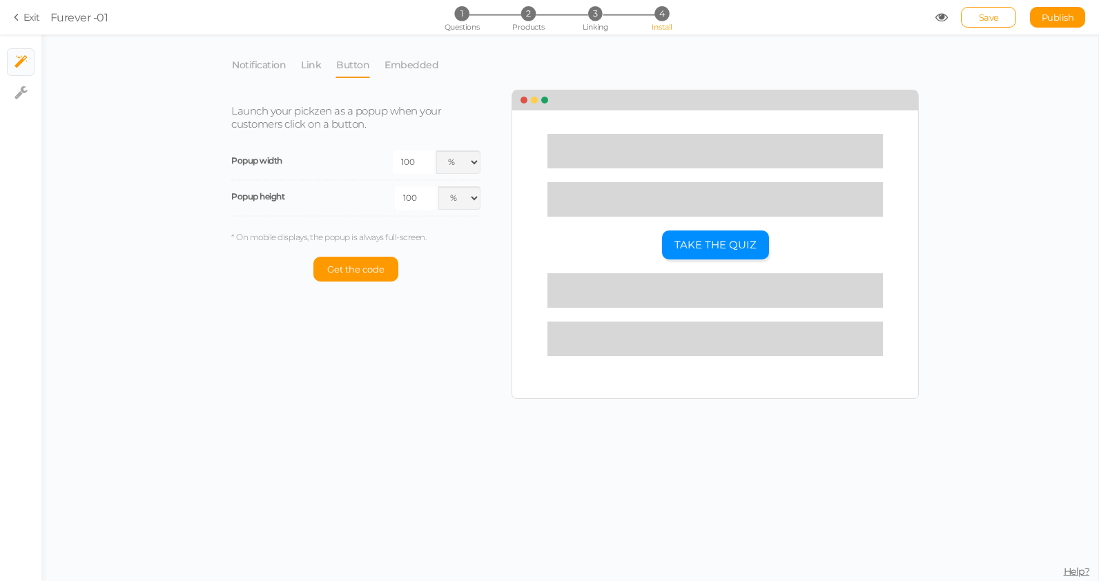
click at [220, 63] on div "Notification Link Button Embedded Launch your pickzen as a popup when your cust…" at bounding box center [569, 308] width 1057 height 547
click at [270, 63] on link "Notification" at bounding box center [258, 65] width 55 height 26
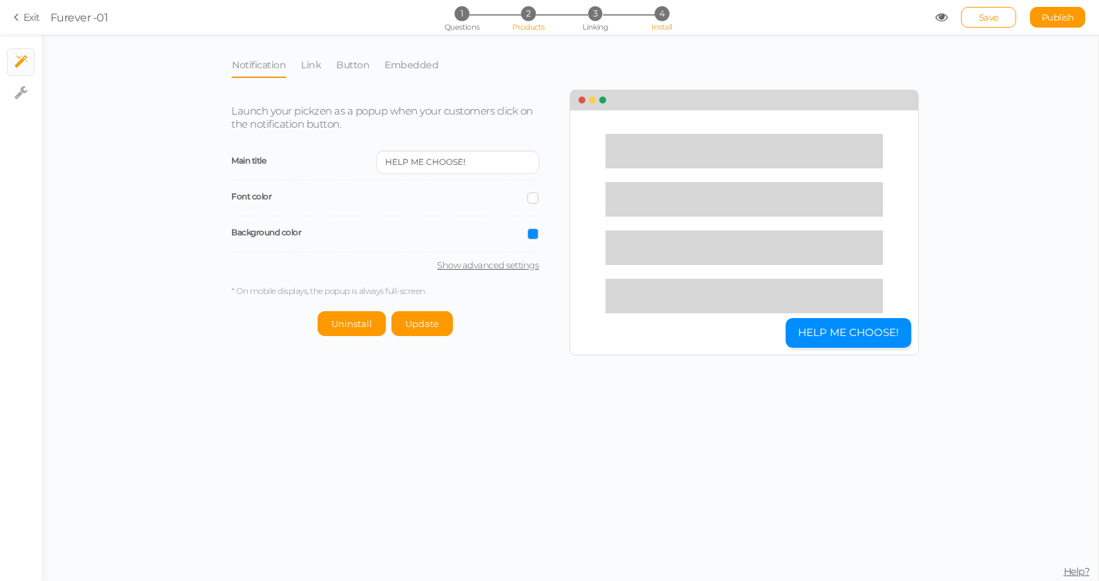
click at [525, 11] on span "2" at bounding box center [528, 13] width 14 height 14
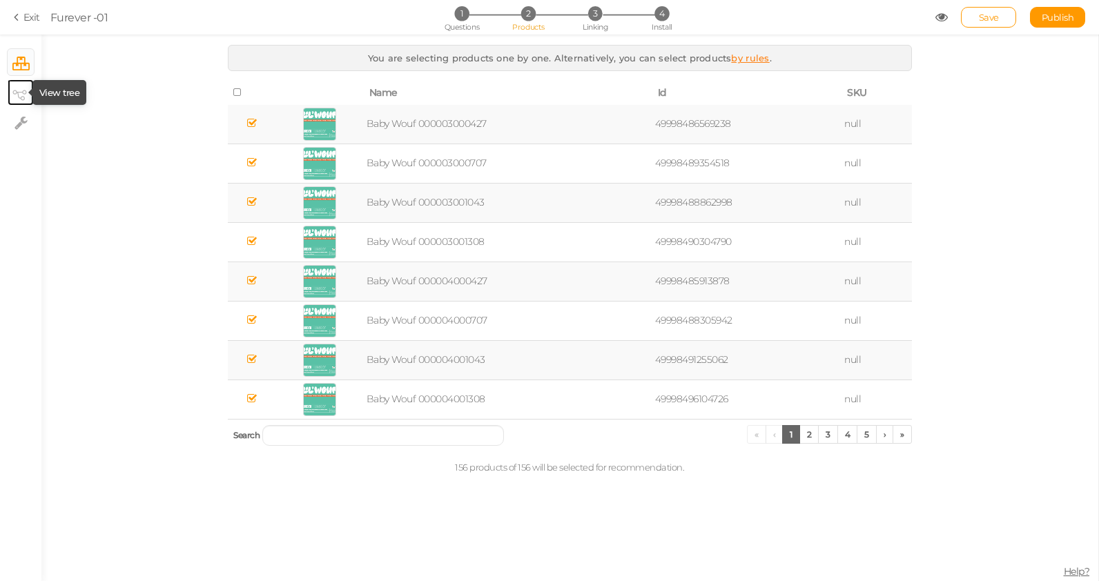
click at [23, 90] on icon at bounding box center [19, 95] width 14 height 10
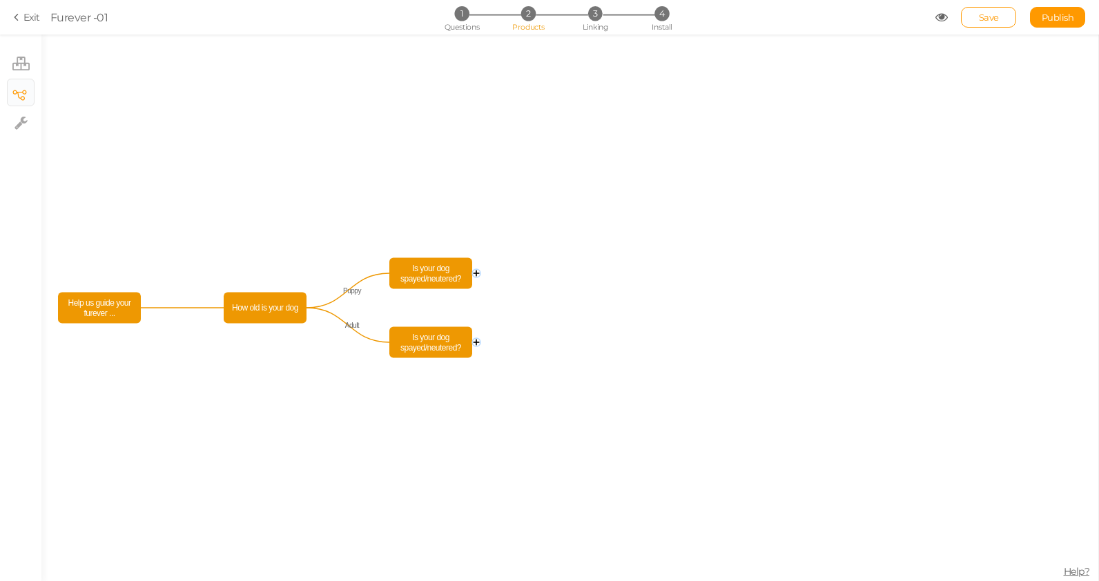
click at [475, 273] on circle at bounding box center [476, 273] width 8 height 8
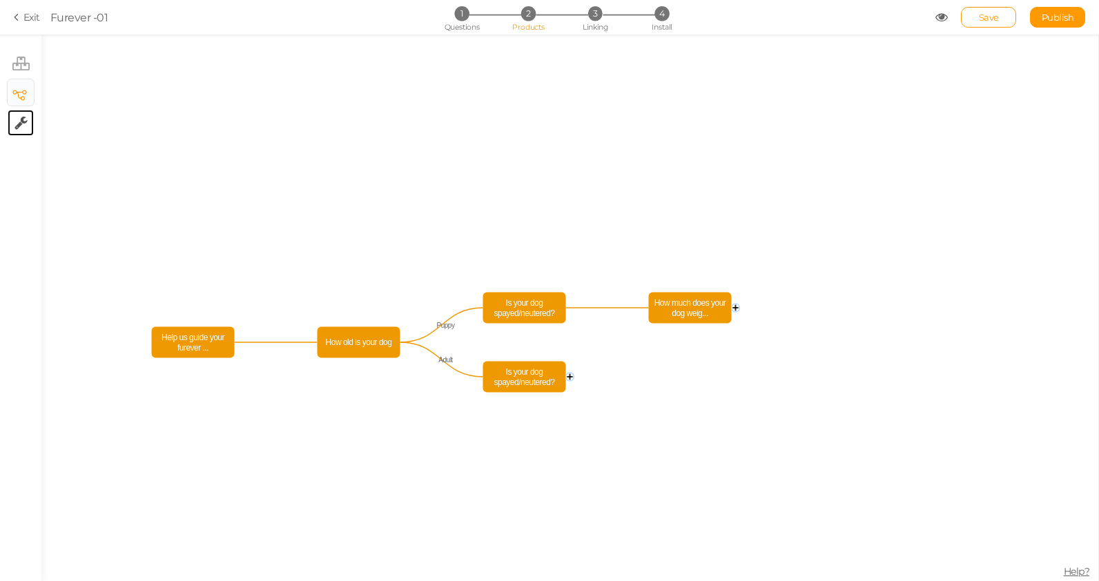
click at [26, 113] on link "× Settings" at bounding box center [21, 123] width 26 height 26
select select "en"
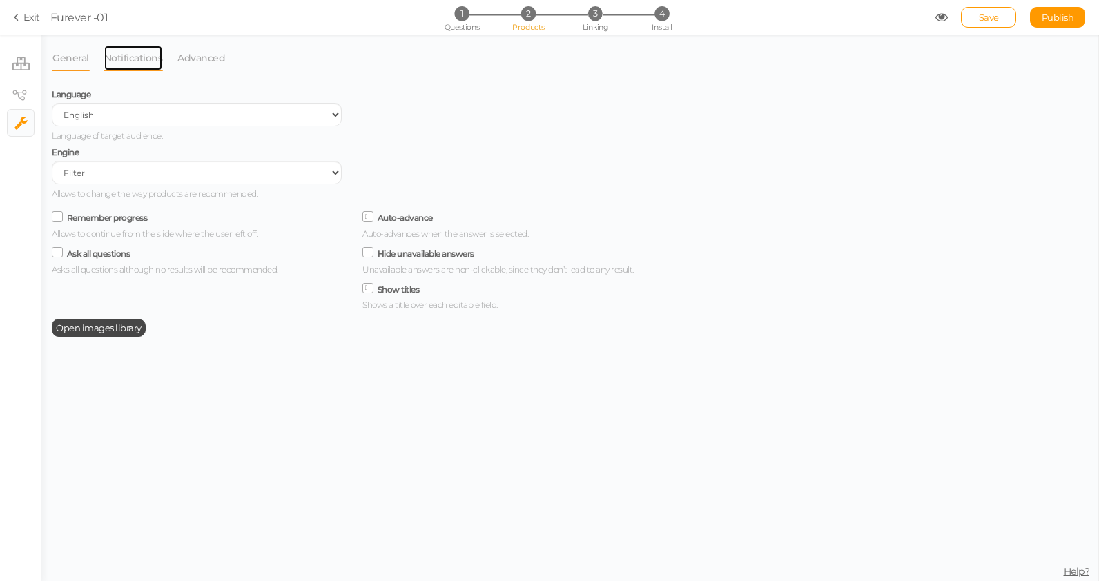
click at [123, 52] on link "Notifications" at bounding box center [134, 58] width 60 height 26
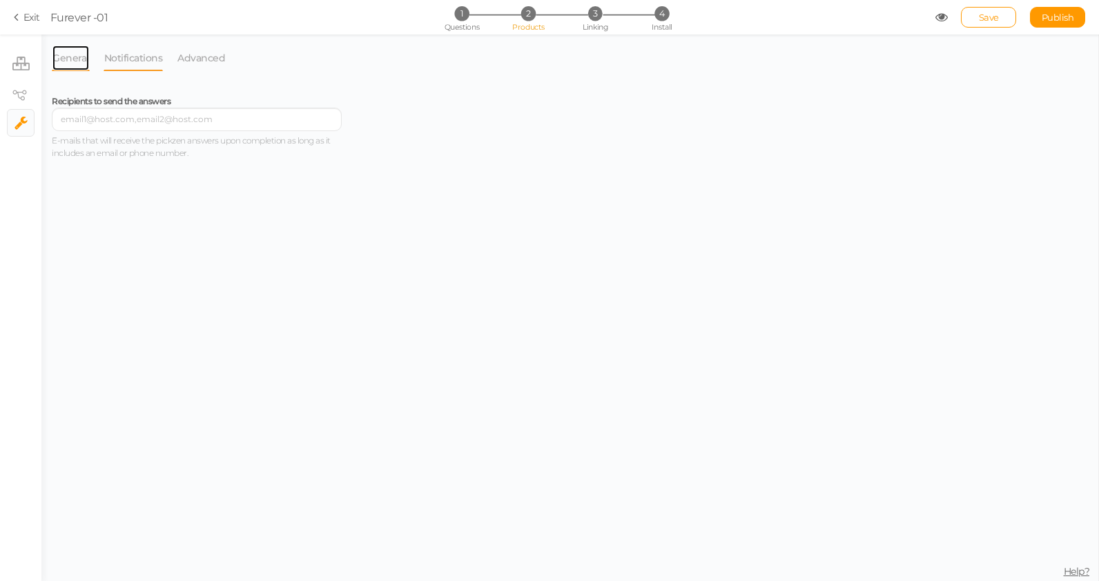
click at [59, 55] on link "General" at bounding box center [71, 58] width 38 height 26
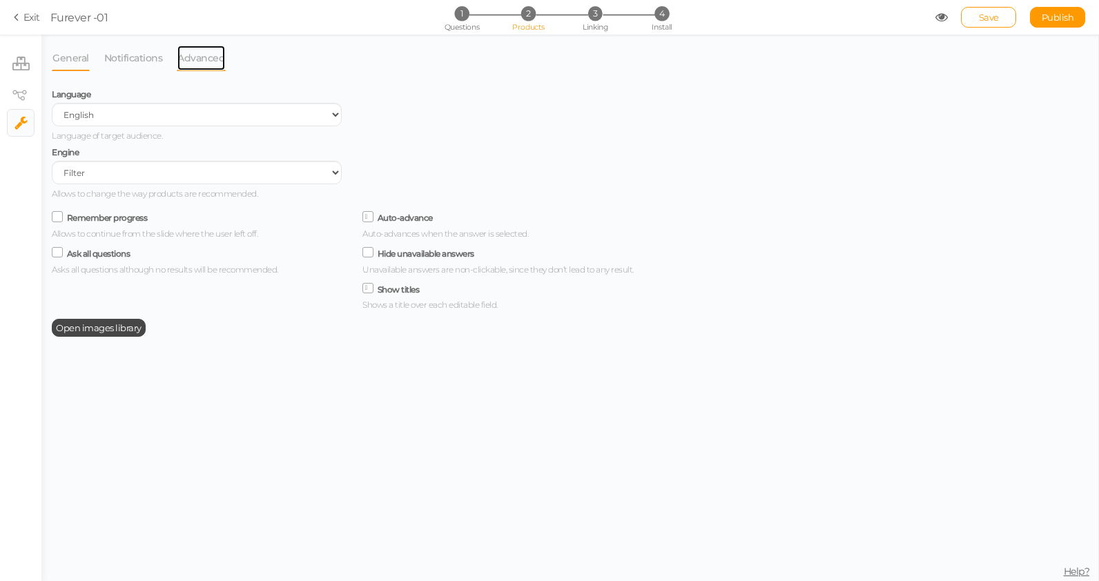
click at [177, 59] on link "Advanced" at bounding box center [201, 58] width 49 height 26
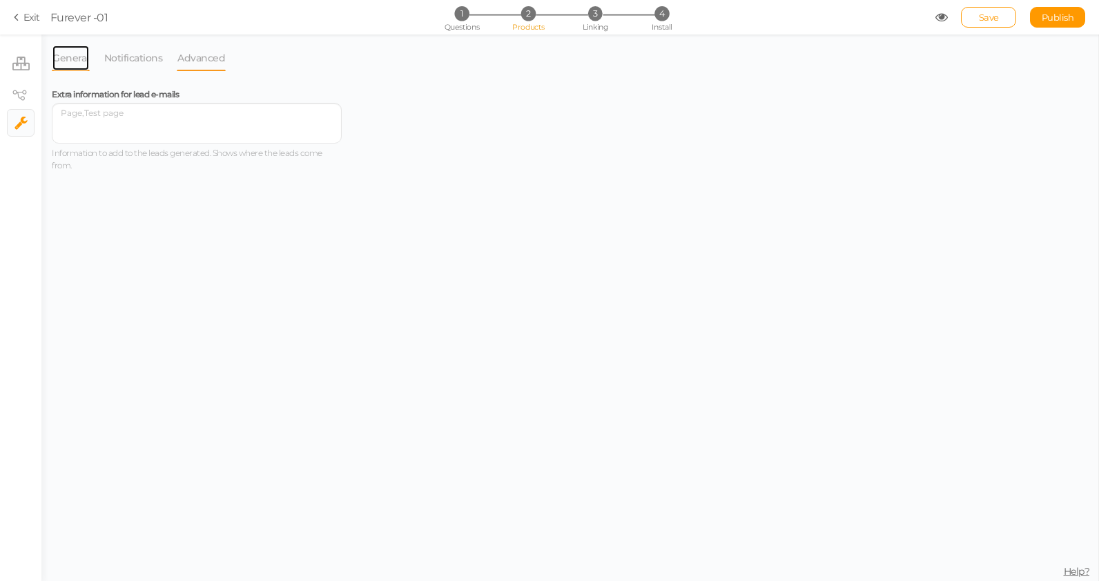
click at [80, 50] on link "General" at bounding box center [71, 58] width 38 height 26
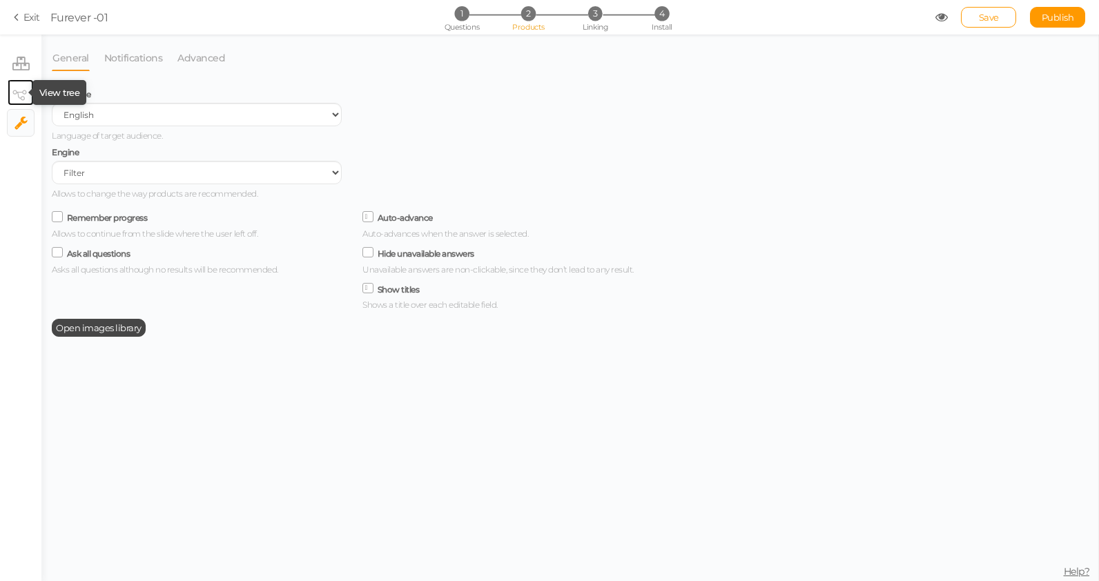
click at [19, 86] on tip-cont at bounding box center [21, 92] width 10 height 17
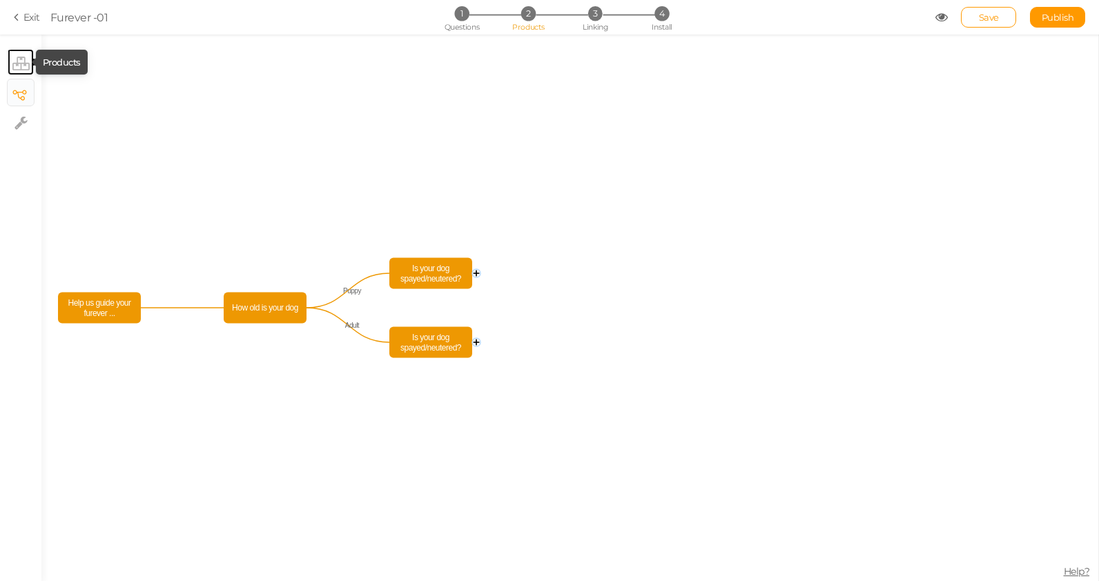
click at [26, 60] on icon at bounding box center [20, 64] width 17 height 14
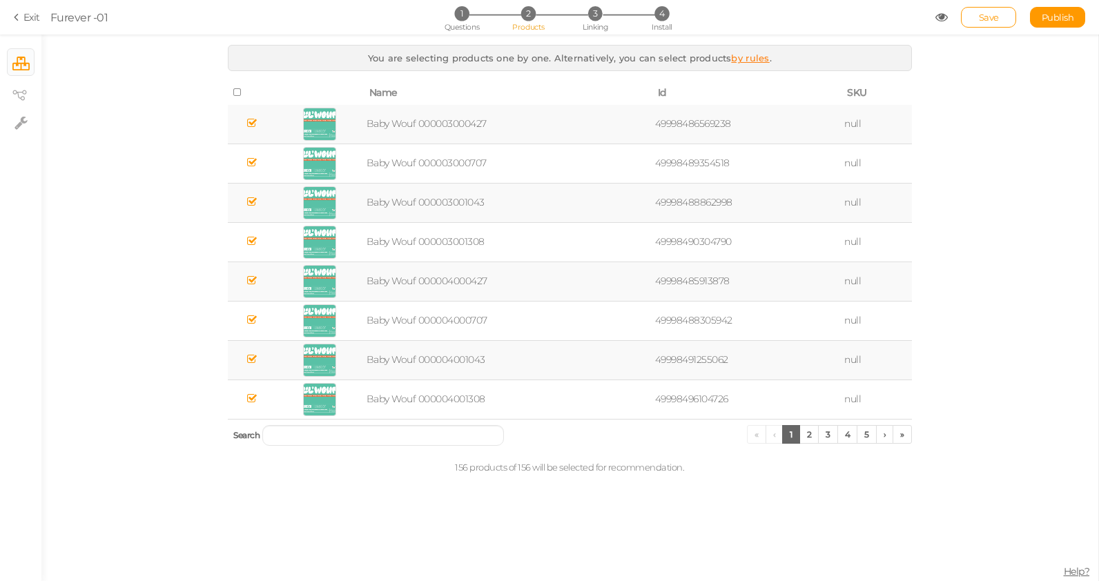
click at [28, 12] on link "Exit" at bounding box center [27, 17] width 26 height 14
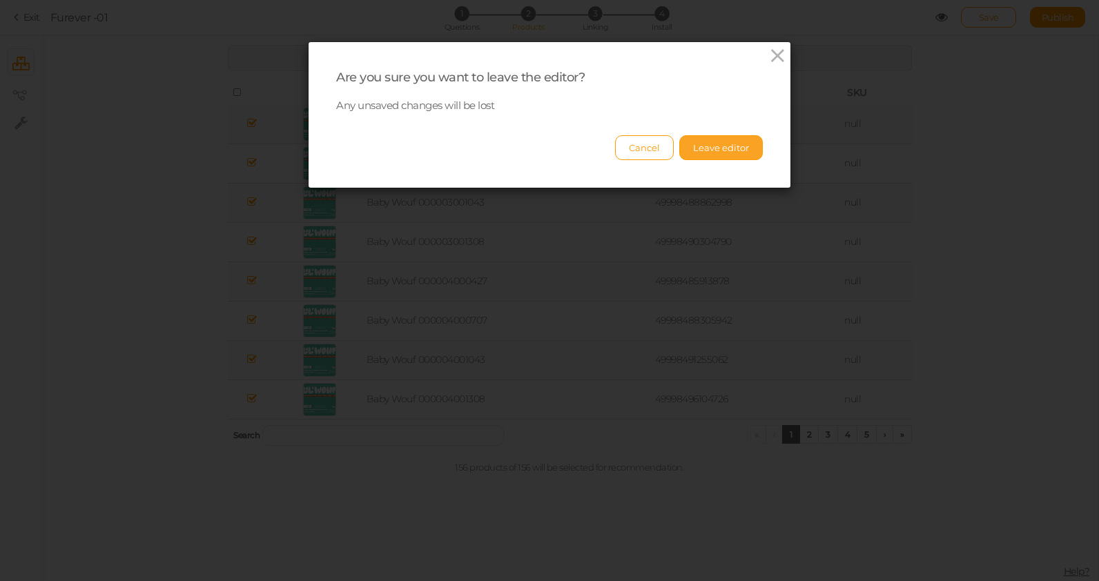
click at [723, 152] on button "Leave editor" at bounding box center [721, 147] width 84 height 25
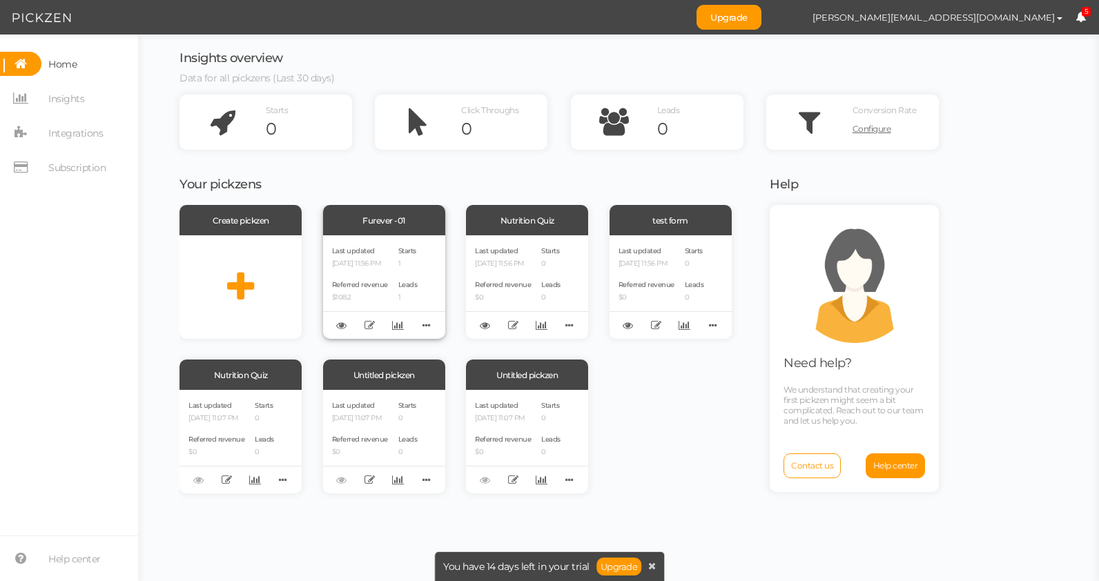
click at [390, 237] on div "Last updated [DATE] 11:56 PM Referred revenue $108.2 Starts 1 Leads 1" at bounding box center [384, 287] width 122 height 104
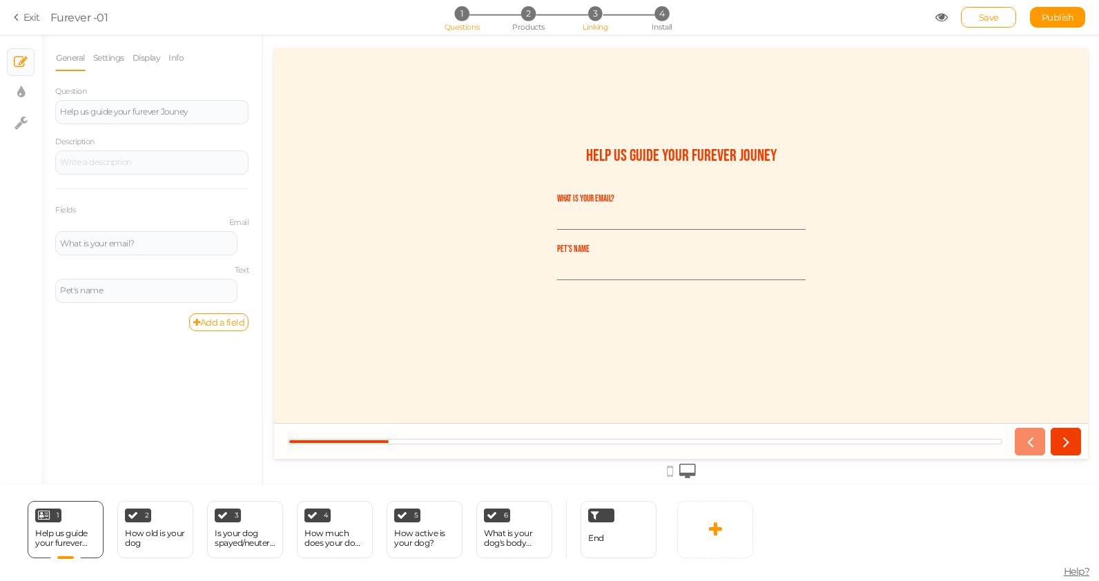
click at [580, 19] on li "3 Linking" at bounding box center [595, 13] width 64 height 14
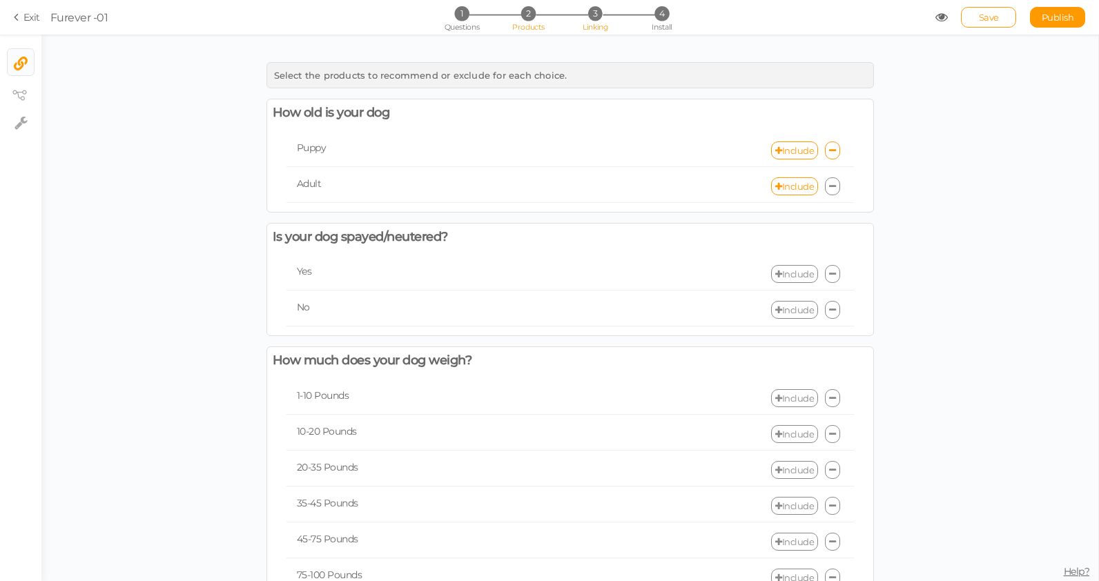
click at [524, 17] on span "2" at bounding box center [528, 13] width 14 height 14
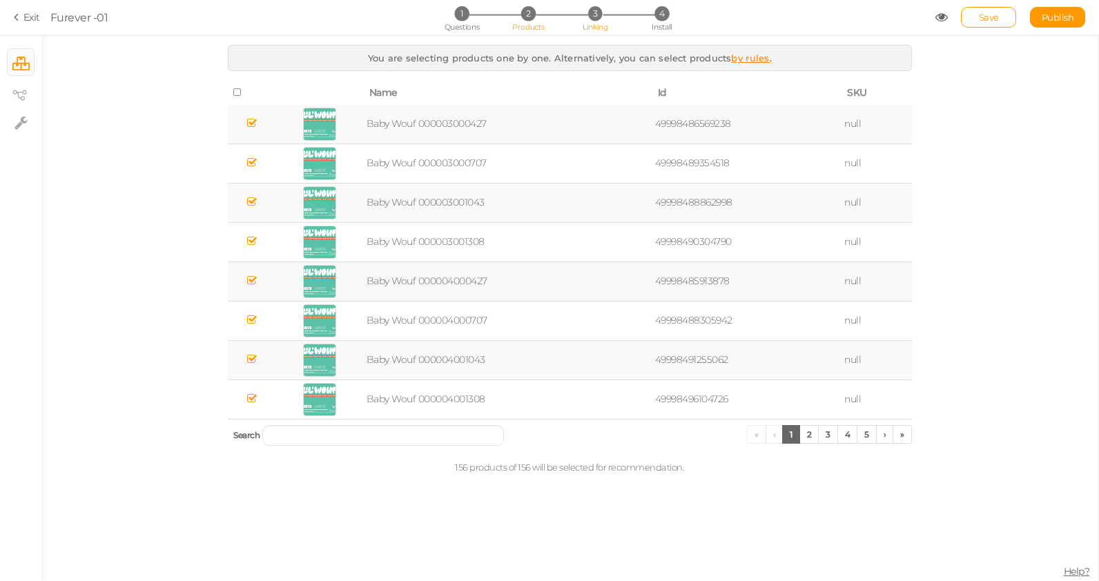
click at [597, 19] on span "3" at bounding box center [595, 13] width 14 height 14
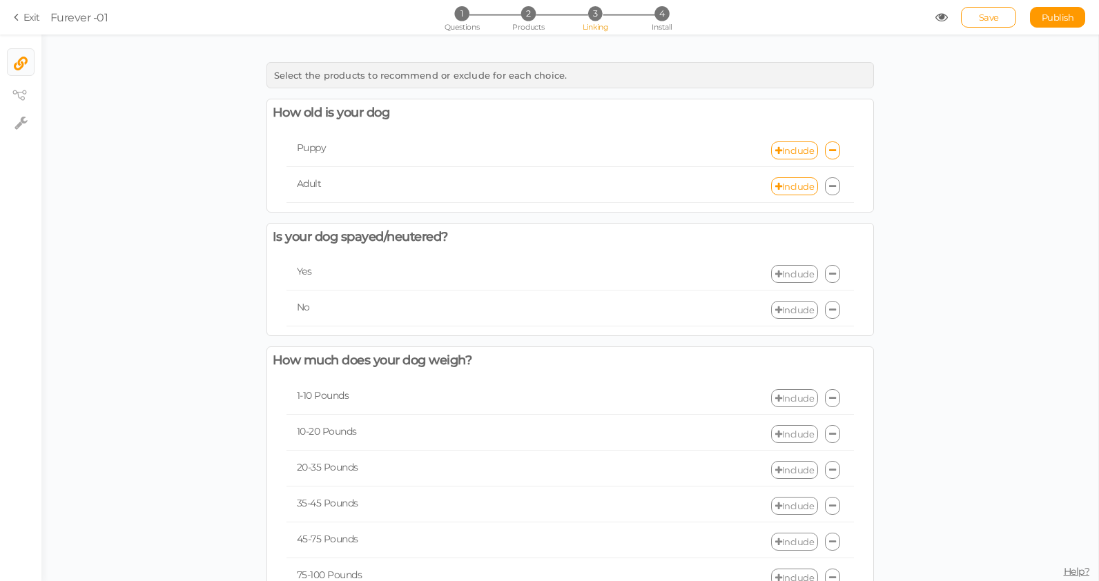
click at [23, 19] on icon at bounding box center [19, 17] width 10 height 12
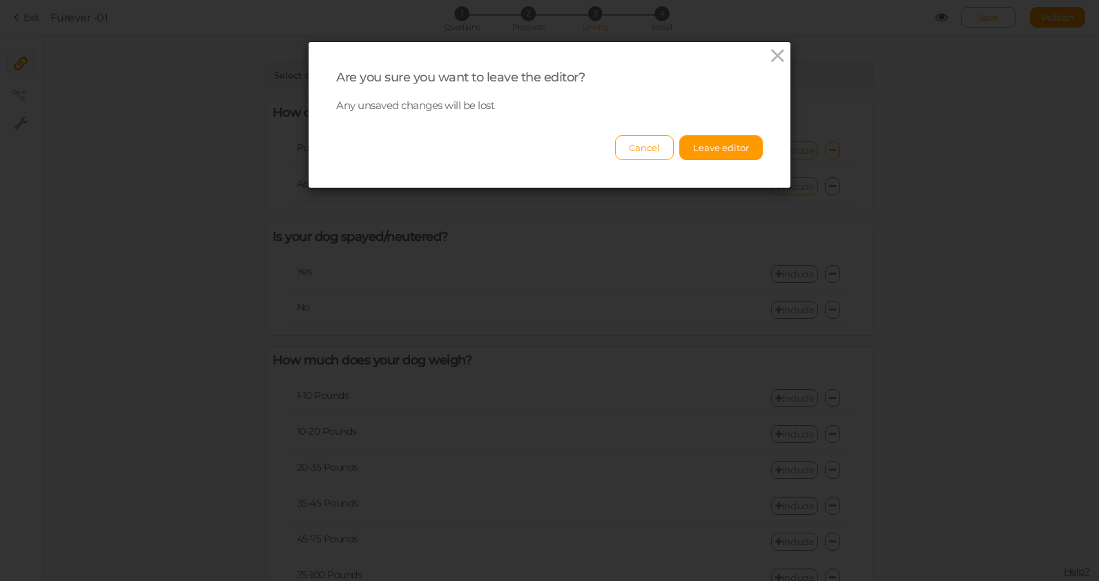
click at [766, 54] on div "Are you sure you want to leave the editor? Any unsaved changes will be lost Can…" at bounding box center [550, 115] width 482 height 146
click at [777, 54] on icon at bounding box center [778, 56] width 20 height 21
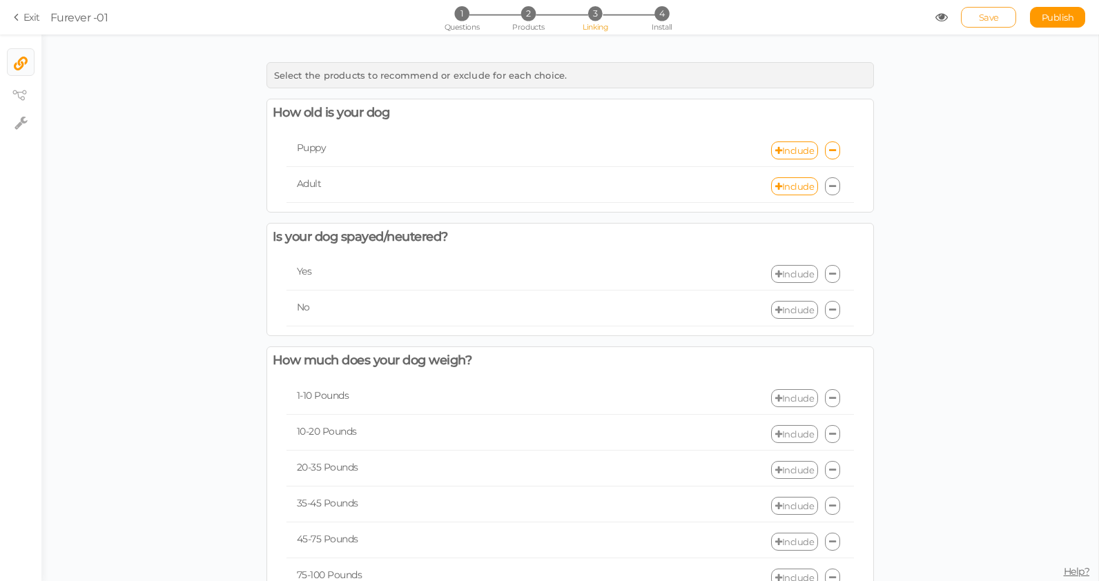
click at [1007, 12] on link "Save" at bounding box center [988, 17] width 55 height 21
click at [14, 17] on icon at bounding box center [19, 17] width 10 height 12
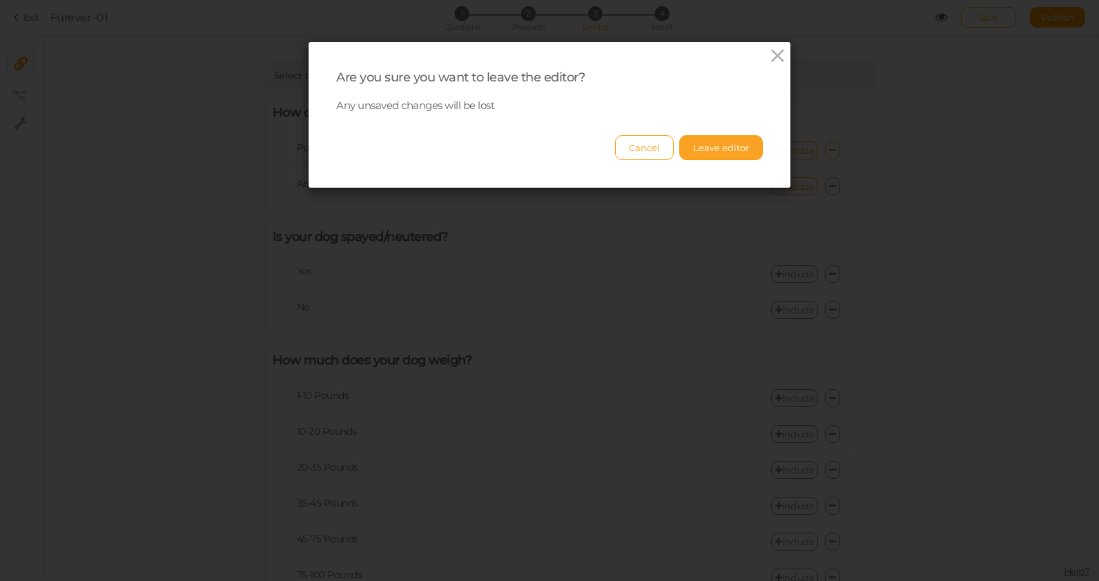
click at [700, 147] on button "Leave editor" at bounding box center [721, 147] width 84 height 25
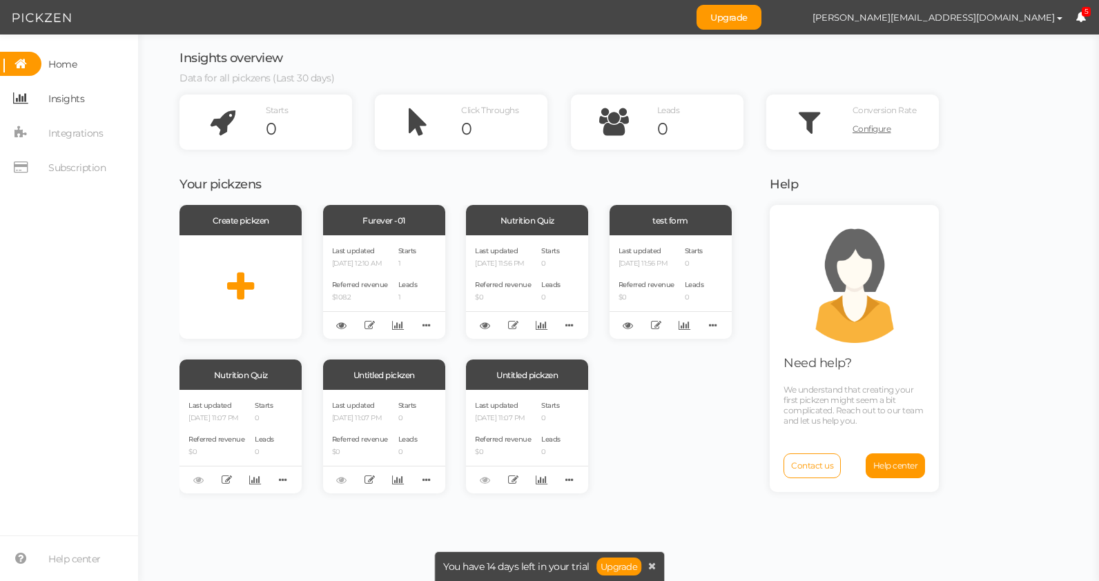
click at [30, 102] on icon at bounding box center [20, 98] width 41 height 24
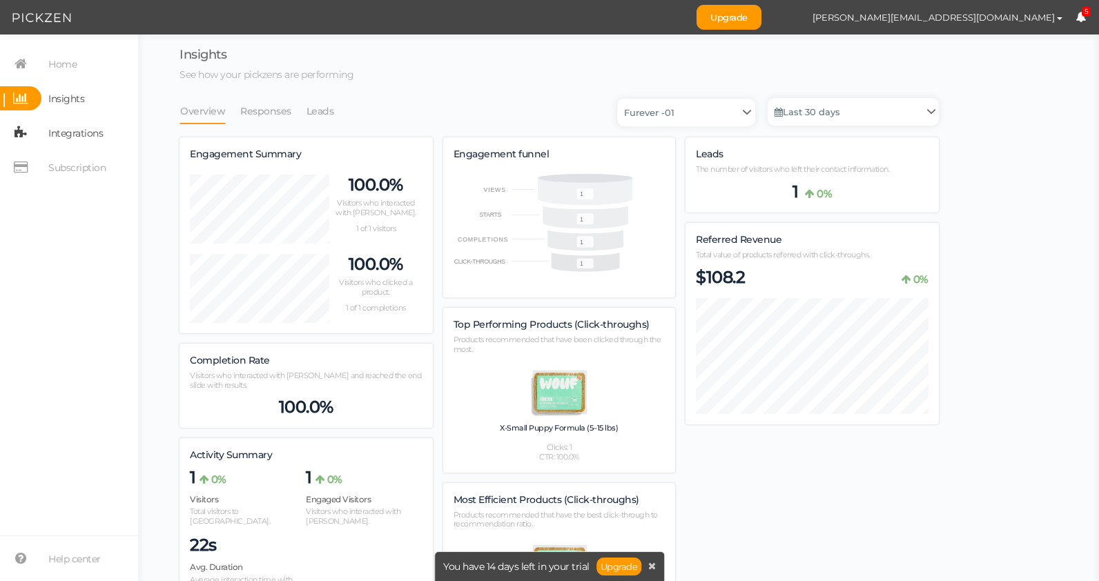
scroll to position [800, 759]
click at [28, 132] on icon at bounding box center [20, 133] width 41 height 24
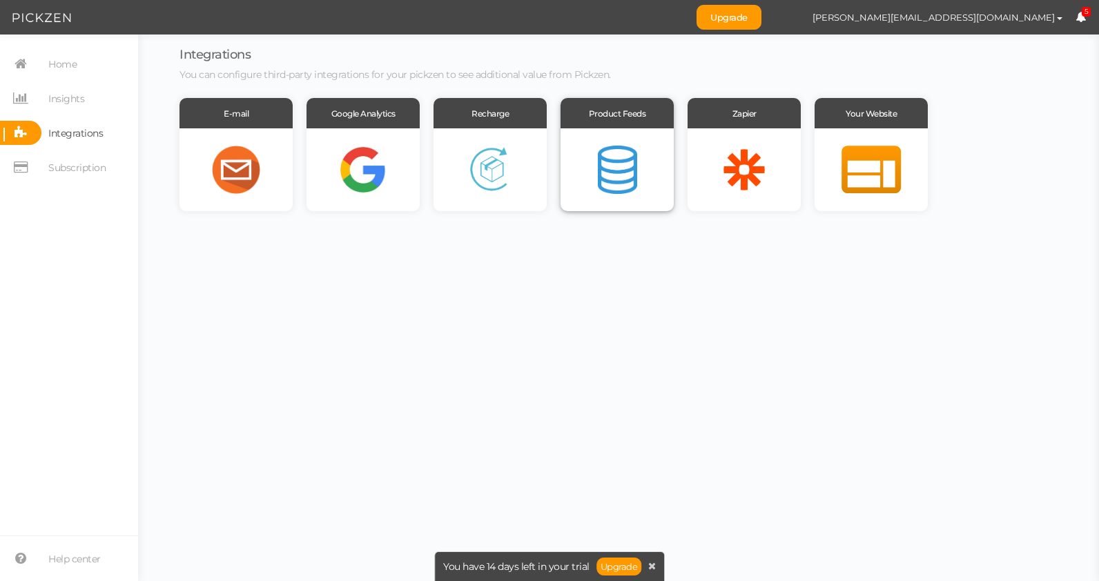
click at [632, 152] on div at bounding box center [617, 169] width 113 height 83
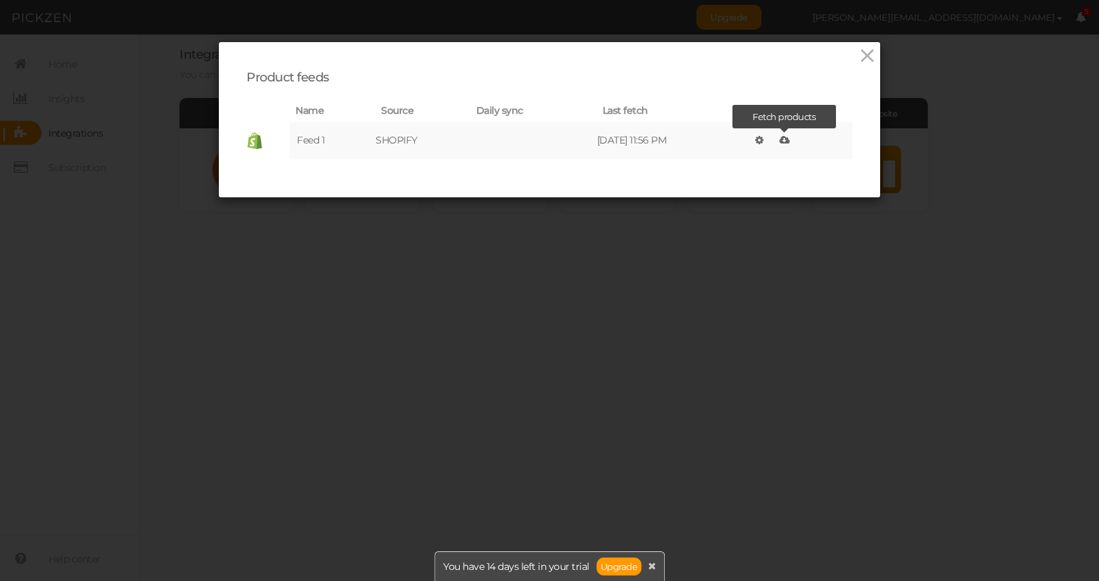
click at [790, 140] on icon at bounding box center [785, 140] width 10 height 10
click at [867, 53] on icon at bounding box center [868, 56] width 20 height 21
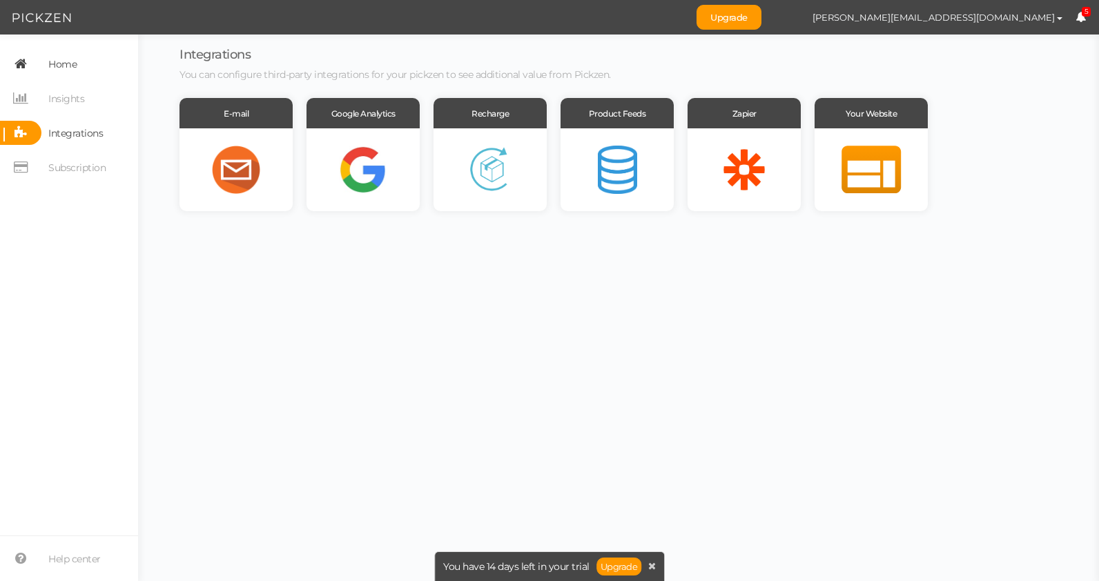
click at [45, 69] on span "Home" at bounding box center [58, 64] width 35 height 24
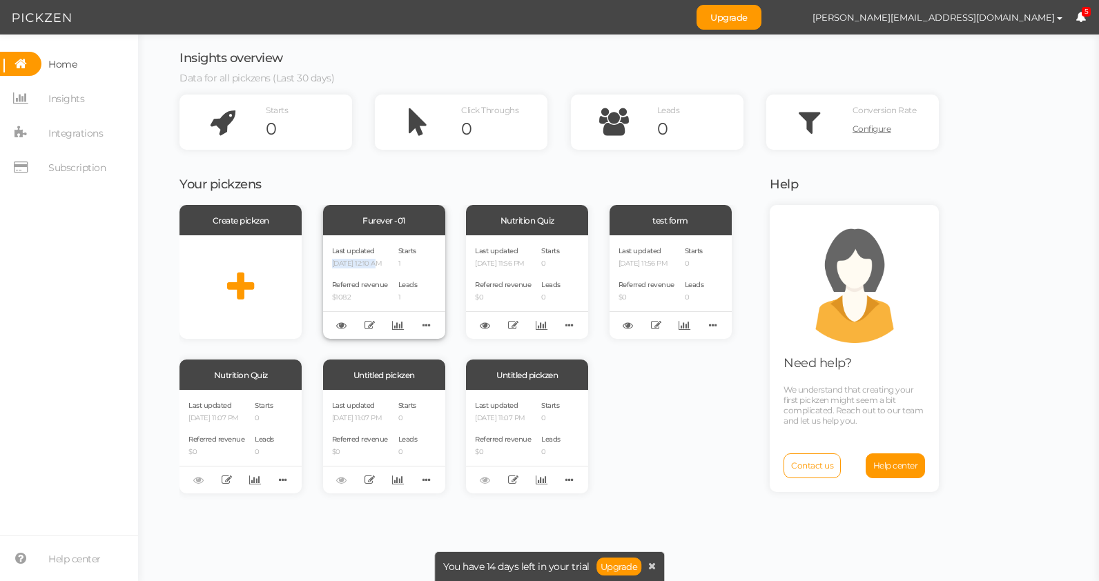
click at [374, 260] on p "[DATE] 12:10 AM" at bounding box center [360, 264] width 56 height 9
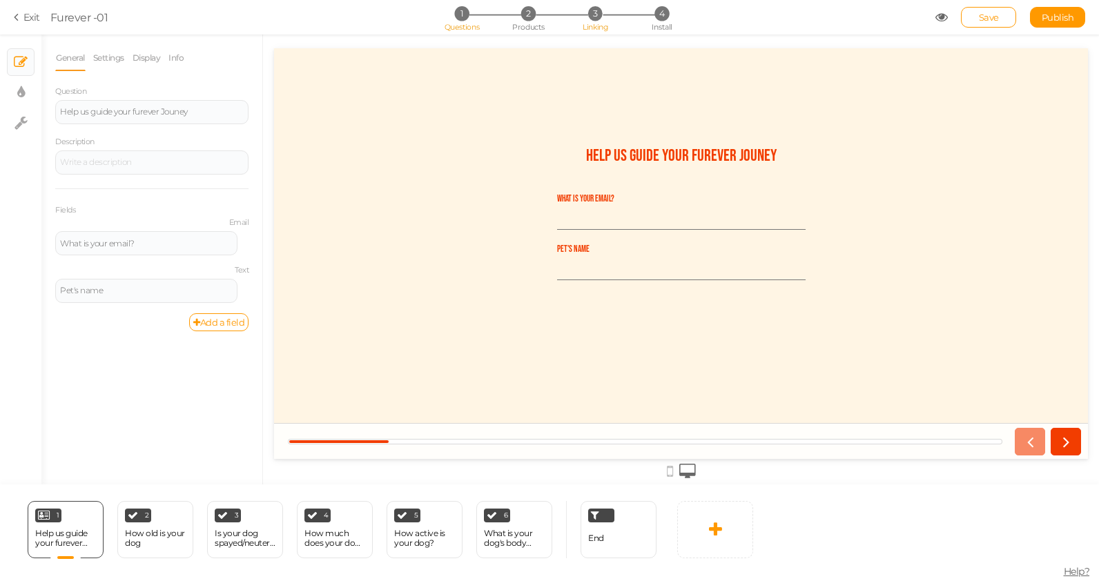
click at [599, 14] on span "3" at bounding box center [595, 13] width 14 height 14
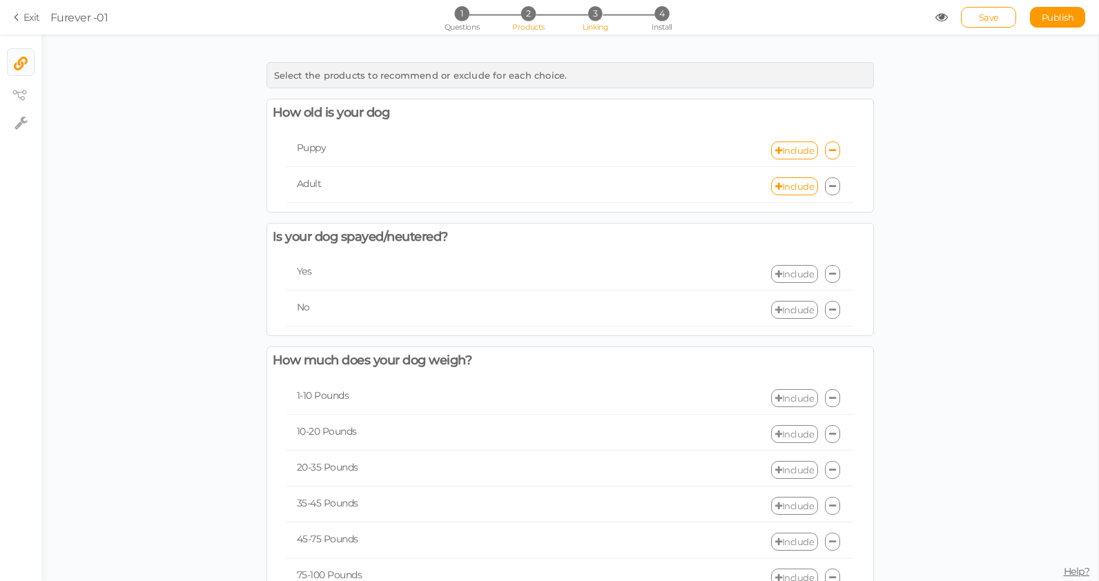
click at [534, 10] on span "2" at bounding box center [528, 13] width 14 height 14
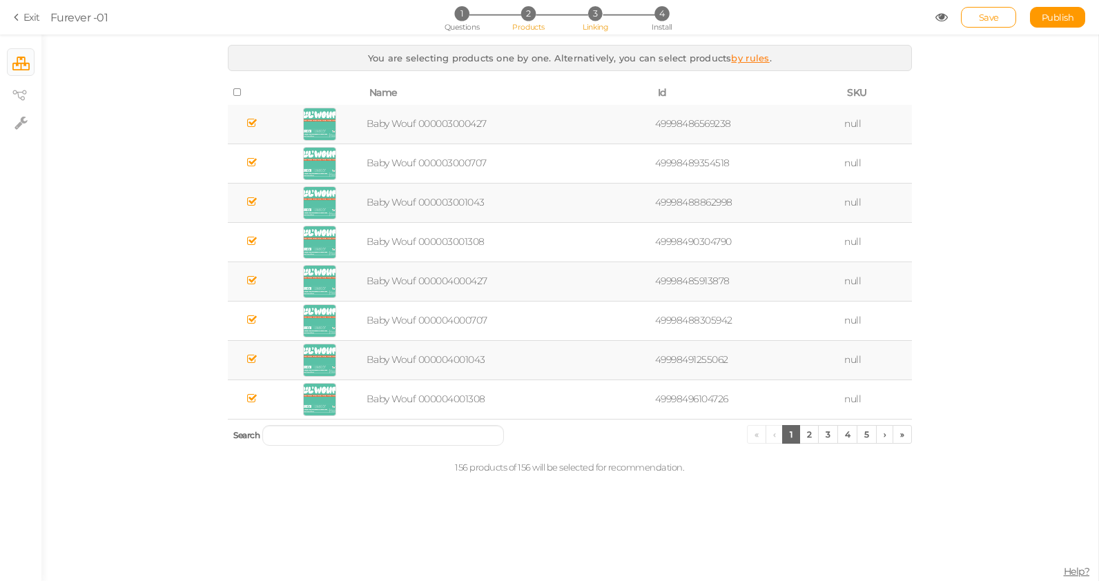
click at [592, 10] on span "3" at bounding box center [595, 13] width 14 height 14
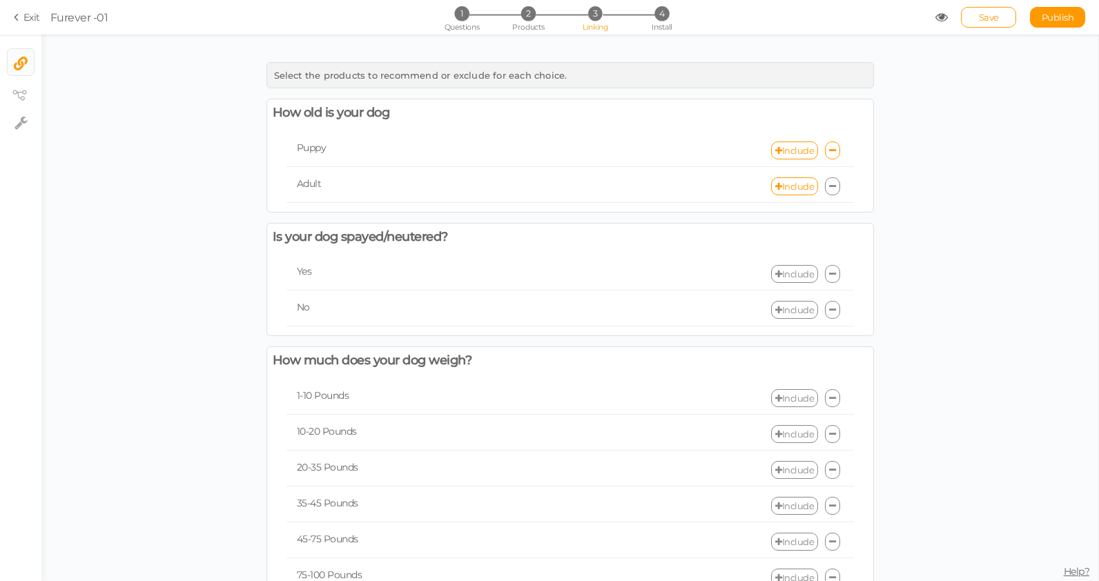
click at [795, 275] on link "Include" at bounding box center [794, 274] width 47 height 18
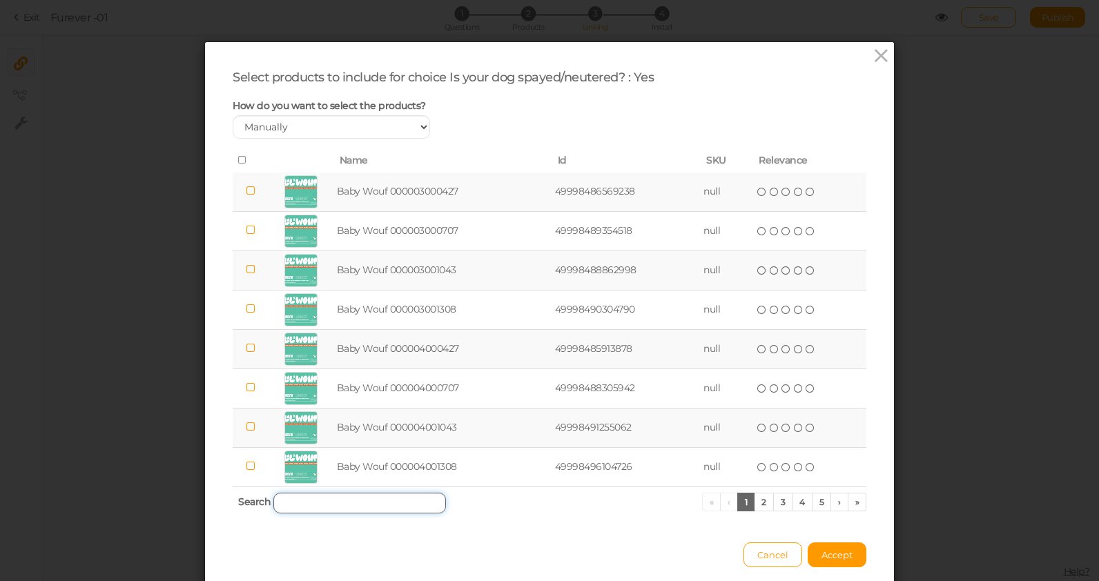
click at [293, 507] on input "search" at bounding box center [359, 503] width 173 height 21
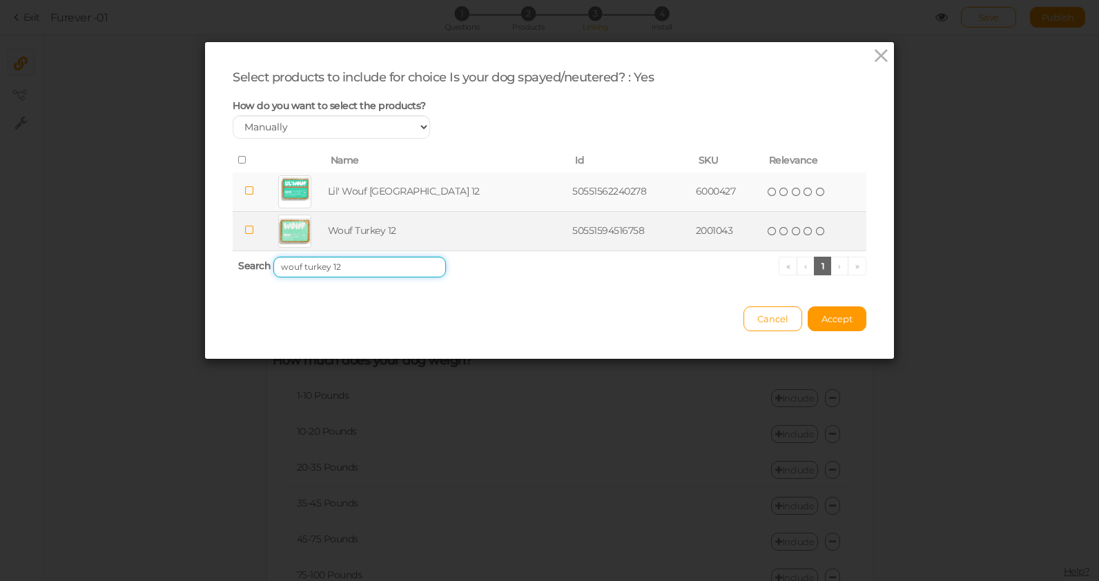
paste input "2001043"
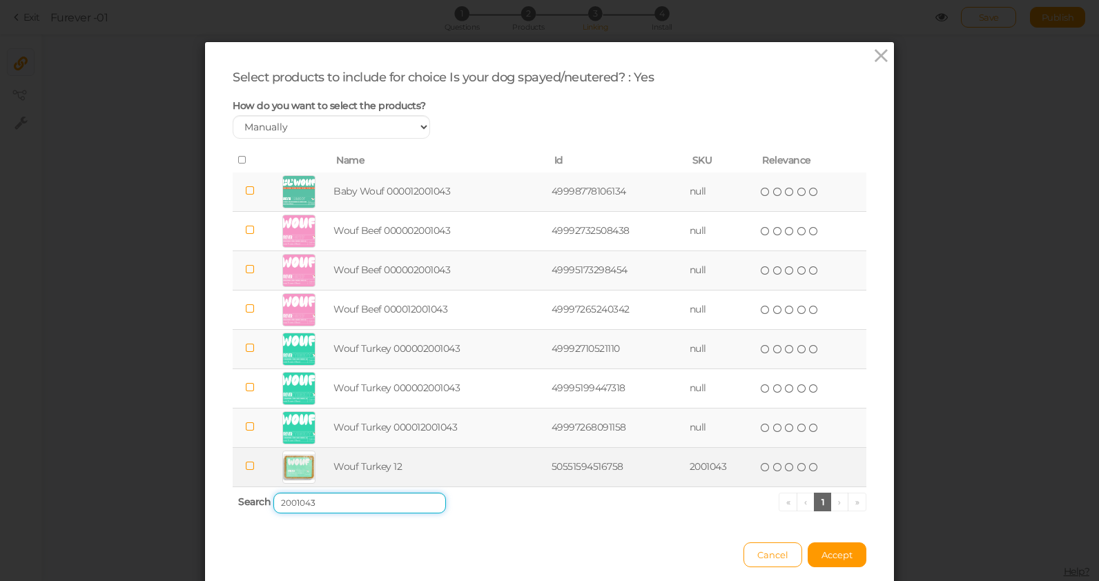
paste input "4000427"
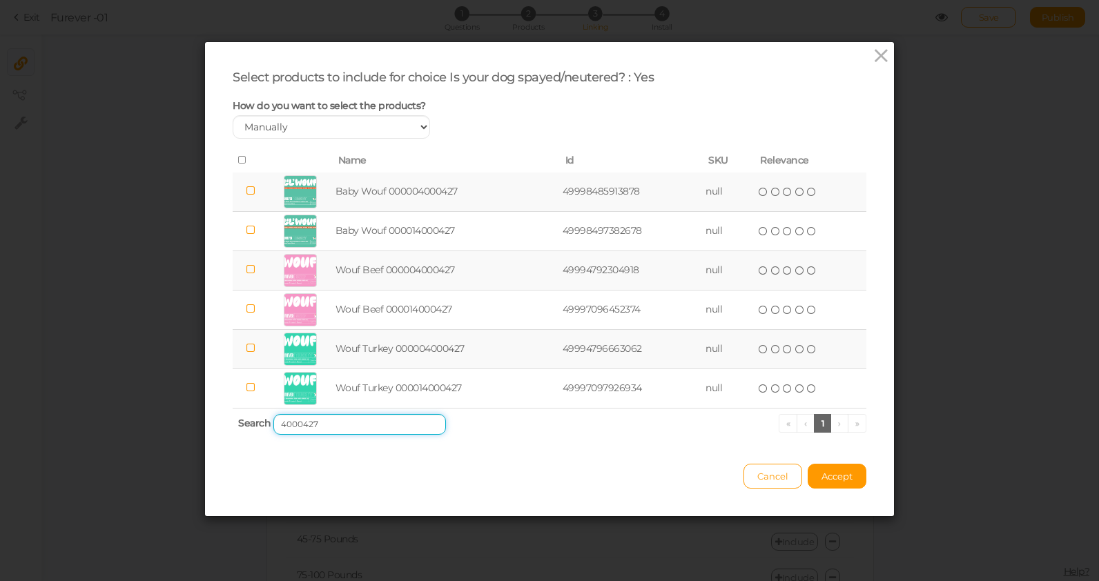
type input "4000427"
click at [936, 327] on div "Select products to include for choice Is your dog spayed/neutered? : Yes How do…" at bounding box center [549, 290] width 1099 height 581
click at [766, 468] on button "Cancel" at bounding box center [773, 476] width 59 height 25
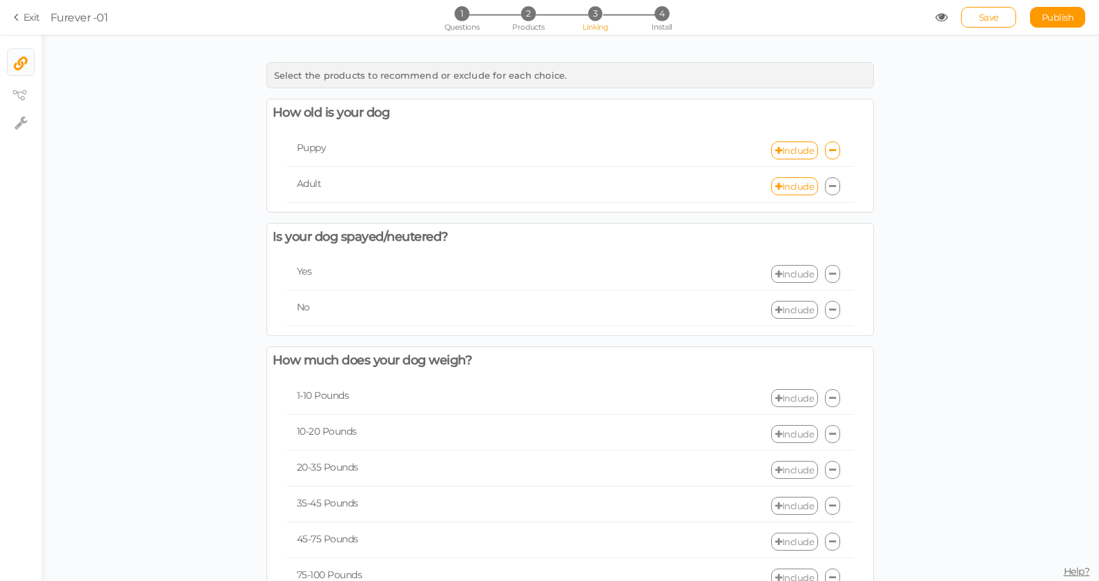
click at [14, 19] on icon at bounding box center [19, 17] width 10 height 12
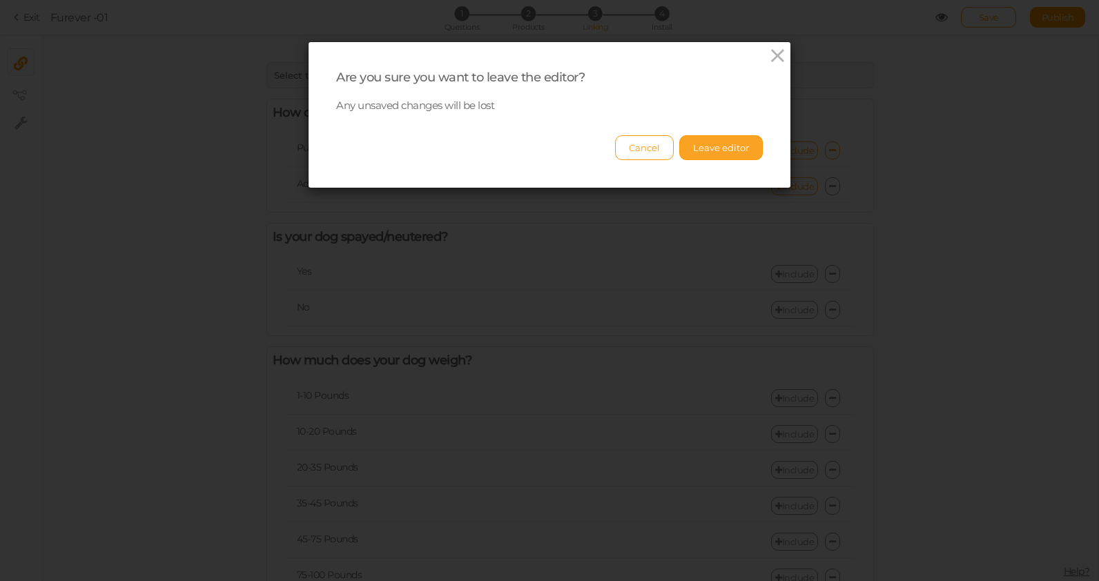
click at [713, 144] on button "Leave editor" at bounding box center [721, 147] width 84 height 25
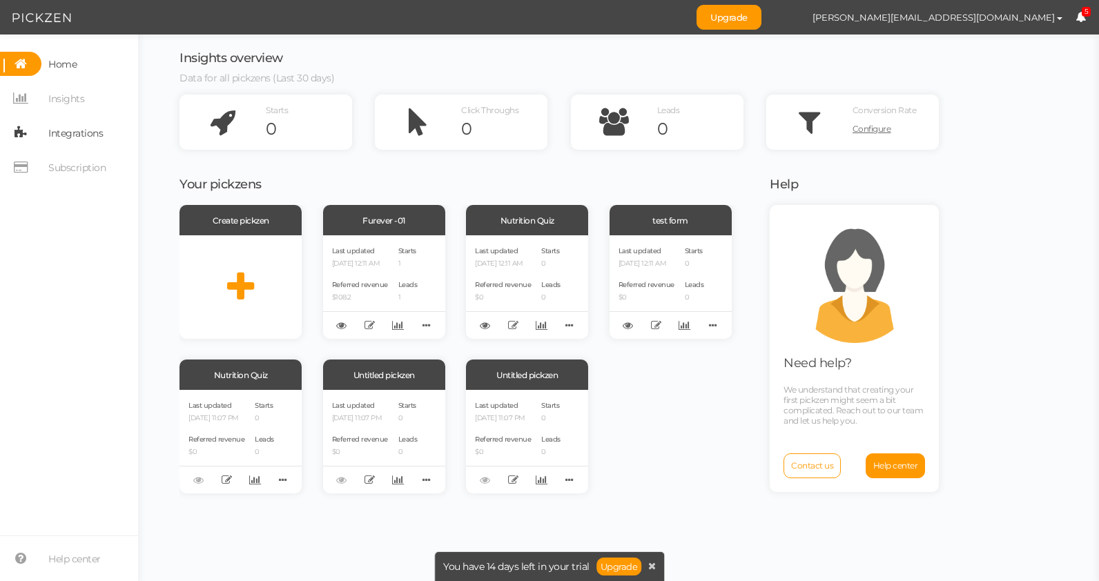
click at [52, 130] on span "Integrations" at bounding box center [75, 133] width 55 height 22
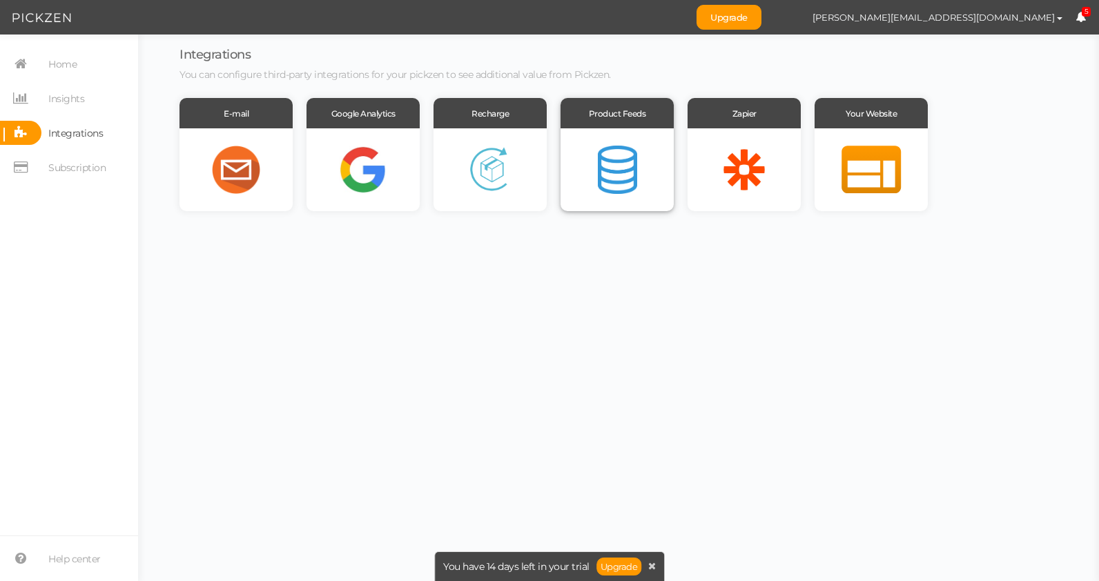
click at [603, 155] on div at bounding box center [617, 169] width 113 height 83
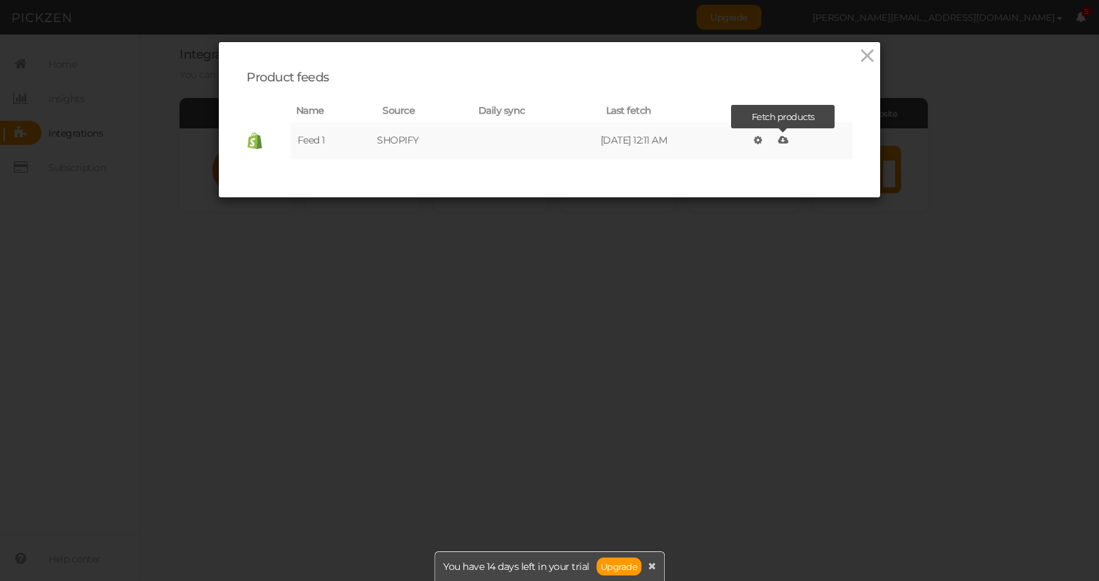
click at [788, 144] on icon at bounding box center [783, 140] width 10 height 10
click at [867, 58] on icon at bounding box center [868, 56] width 20 height 21
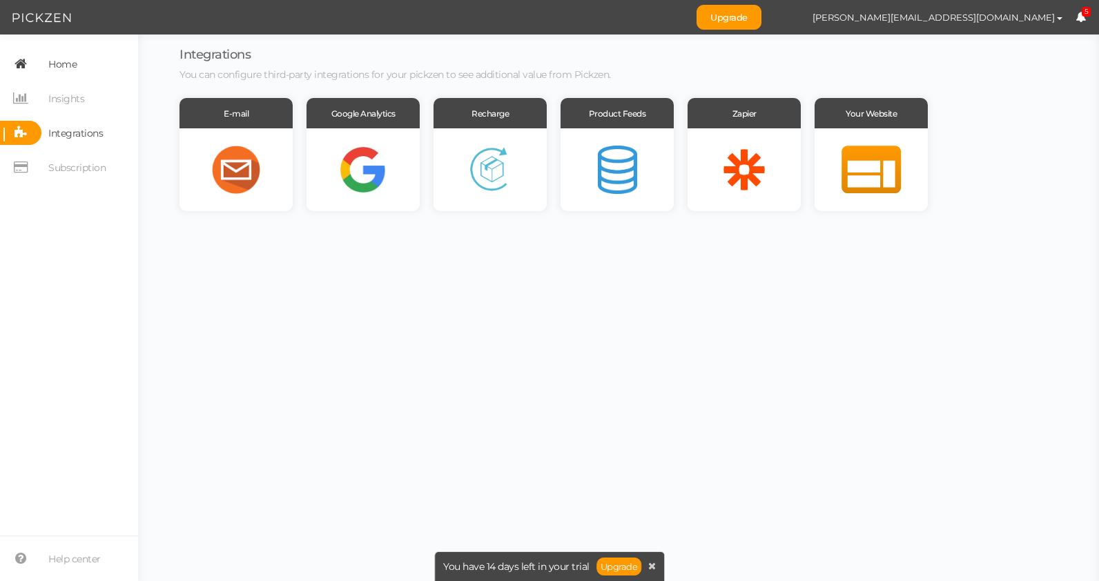
click at [54, 61] on span "Home" at bounding box center [62, 64] width 28 height 22
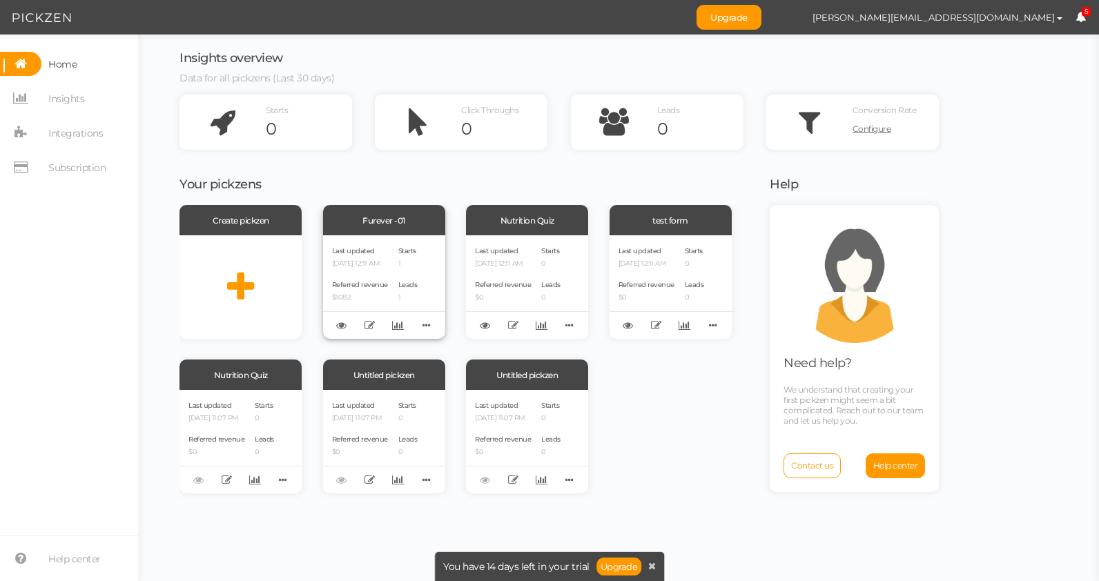
click at [342, 229] on div "Furever -01" at bounding box center [384, 220] width 122 height 30
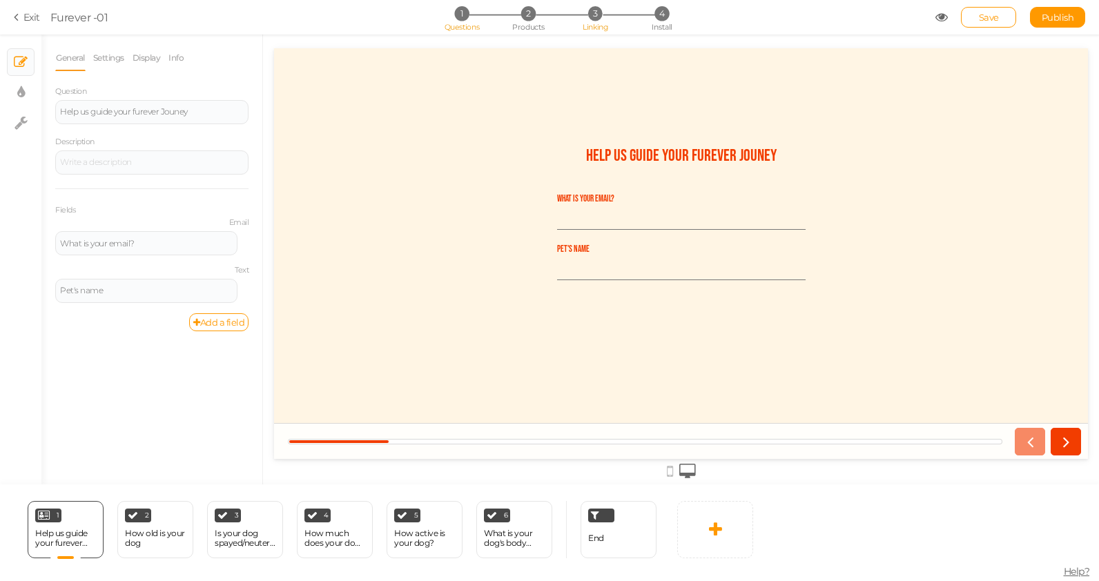
click at [598, 18] on span "3" at bounding box center [595, 13] width 14 height 14
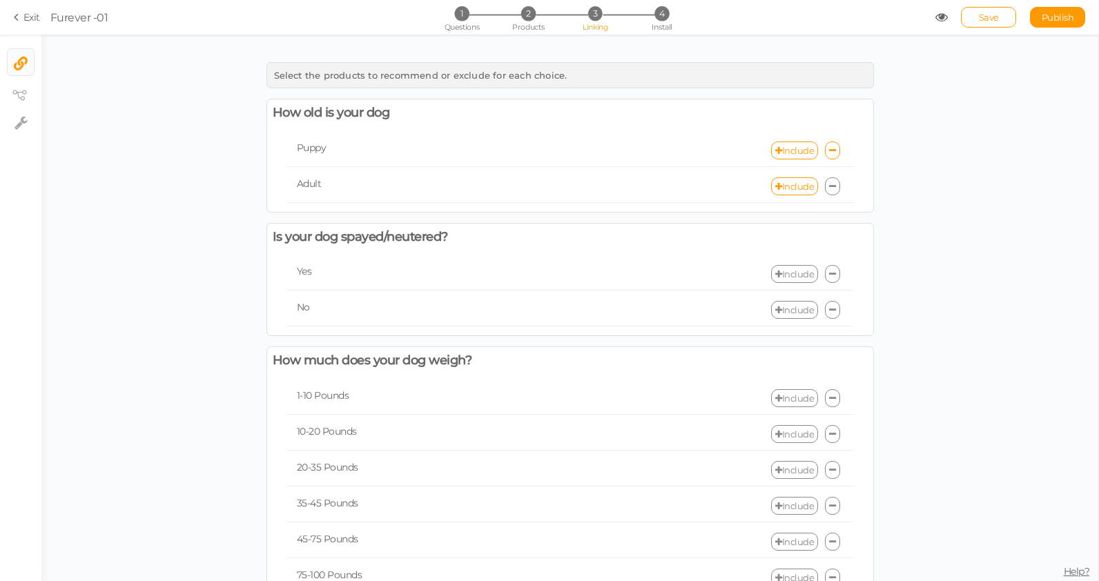
click at [798, 274] on link "Include" at bounding box center [794, 274] width 47 height 18
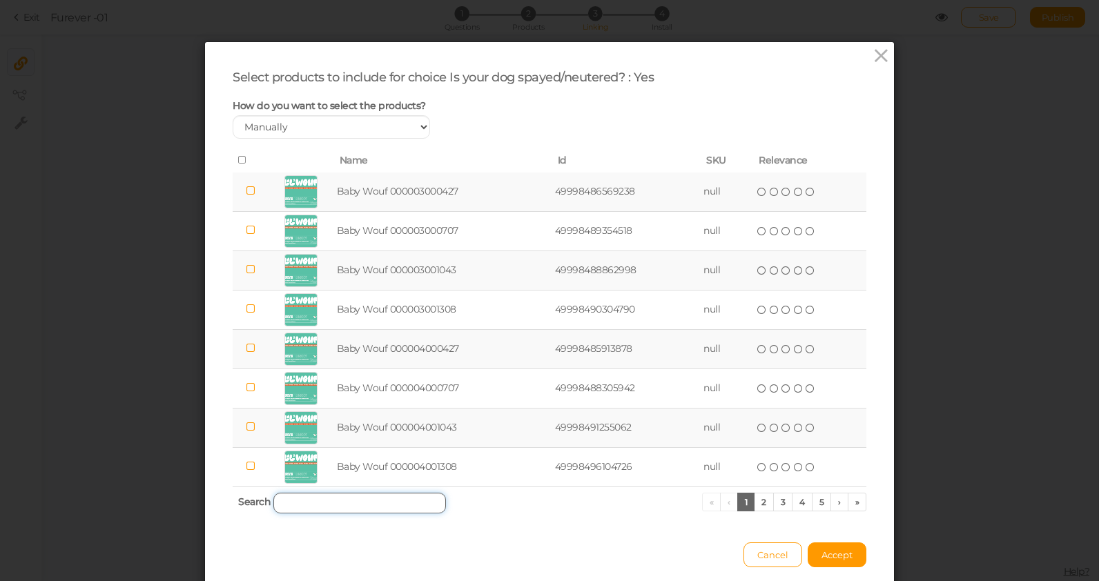
click at [335, 509] on input "search" at bounding box center [359, 503] width 173 height 21
click at [334, 125] on select "Manually By tags By price" at bounding box center [331, 126] width 197 height 23
select select "expr"
click at [233, 115] on select "Manually By tags By price" at bounding box center [331, 126] width 197 height 23
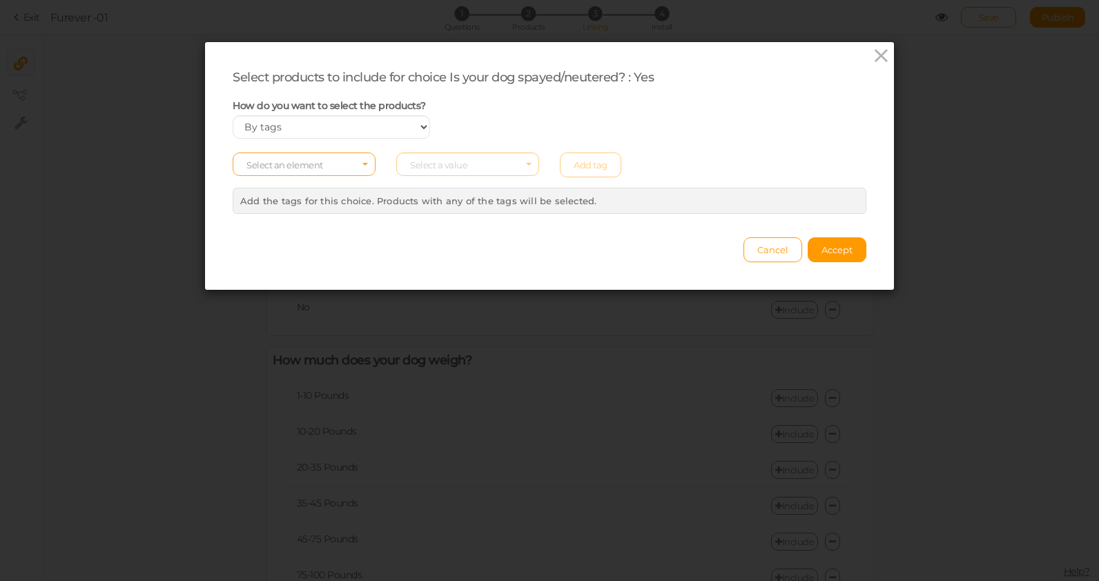
click at [324, 170] on span "Select an element" at bounding box center [304, 164] width 143 height 23
click at [295, 202] on span "tag" at bounding box center [304, 203] width 142 height 16
click at [443, 166] on span "Select a value" at bounding box center [438, 164] width 57 height 11
click at [435, 186] on span "puppy" at bounding box center [424, 187] width 26 height 10
click at [600, 160] on link "Add tag" at bounding box center [590, 165] width 61 height 25
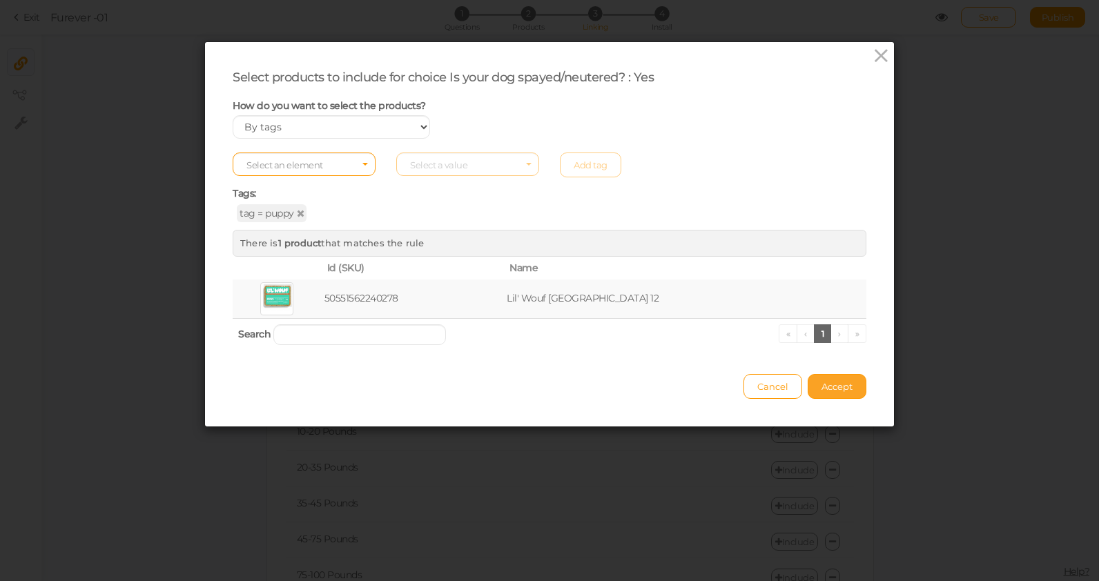
click at [842, 385] on span "Accept" at bounding box center [837, 386] width 31 height 11
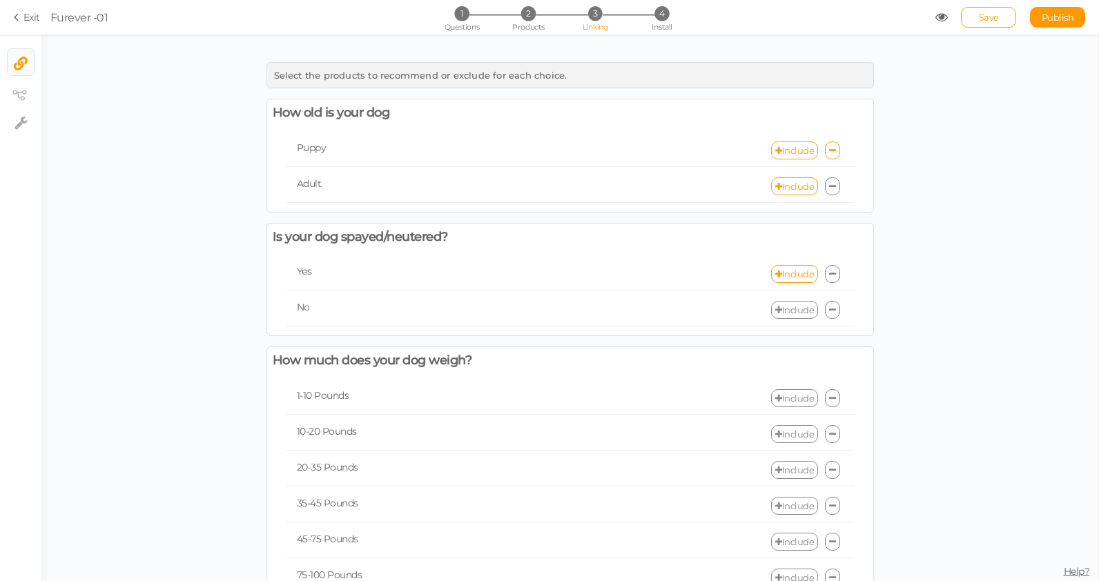
click at [802, 310] on link "Include" at bounding box center [794, 310] width 47 height 18
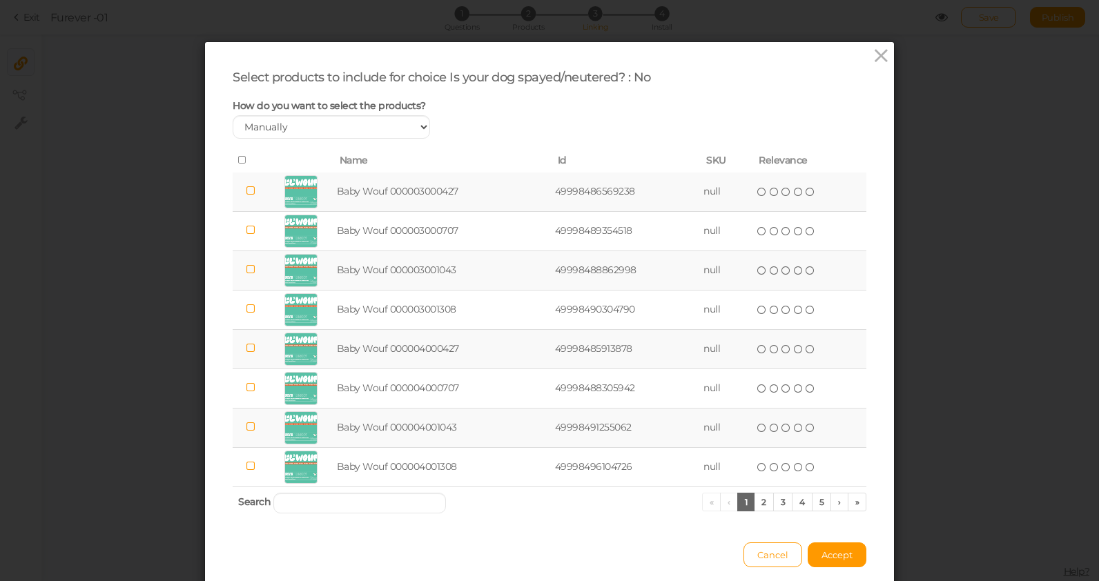
click at [362, 108] on span "How do you want to select the products?" at bounding box center [329, 105] width 193 height 12
click at [362, 121] on select "Manually By tags By price" at bounding box center [331, 126] width 197 height 23
select select "expr"
click at [233, 115] on select "Manually By tags By price" at bounding box center [331, 126] width 197 height 23
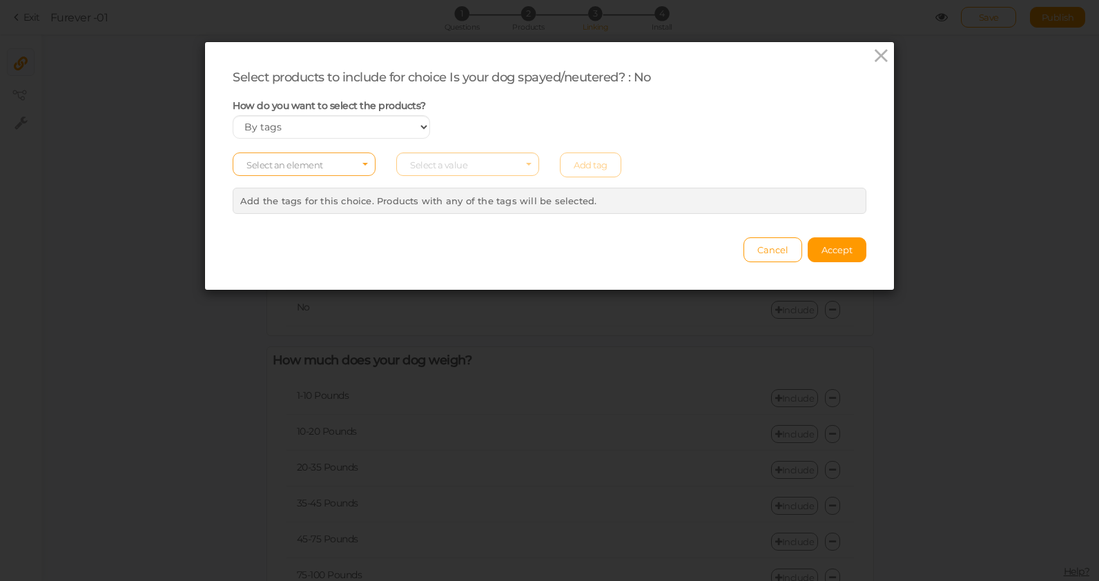
click at [321, 156] on span "Select an element" at bounding box center [304, 164] width 143 height 23
click at [300, 200] on span "tag" at bounding box center [304, 203] width 142 height 16
click at [485, 164] on span "Select a value" at bounding box center [467, 164] width 143 height 23
click at [473, 189] on span "puppy" at bounding box center [468, 187] width 142 height 16
click at [583, 164] on link "Add tag" at bounding box center [590, 165] width 61 height 25
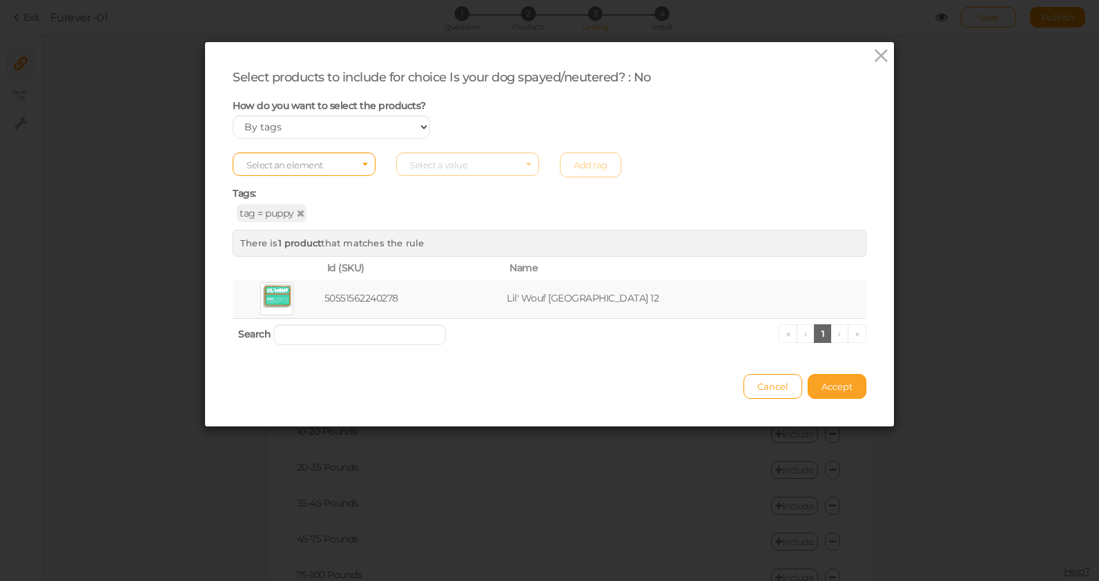
click at [851, 389] on span "Accept" at bounding box center [837, 386] width 31 height 11
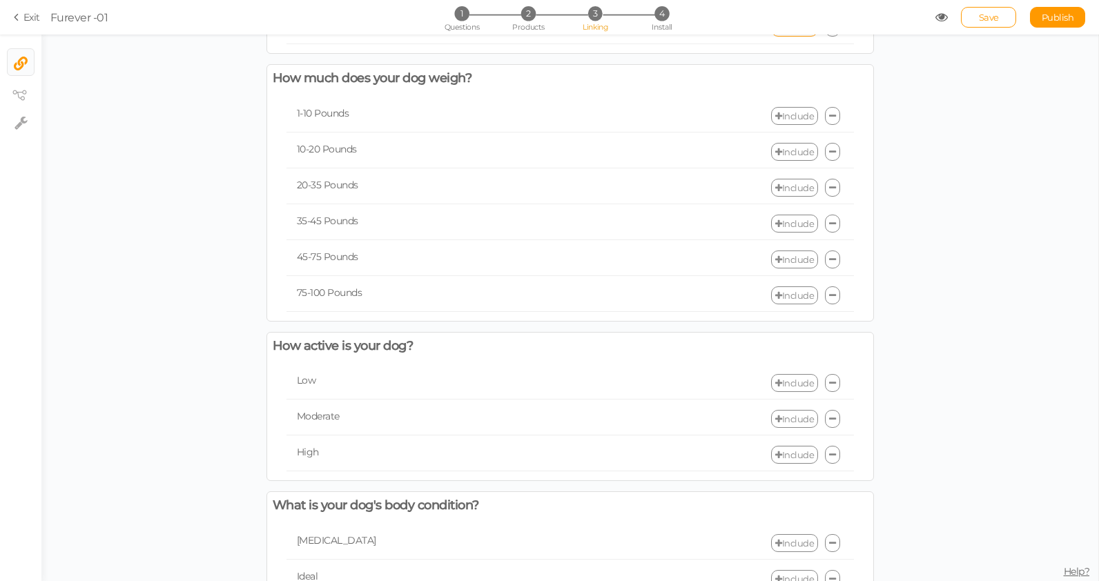
scroll to position [277, 0]
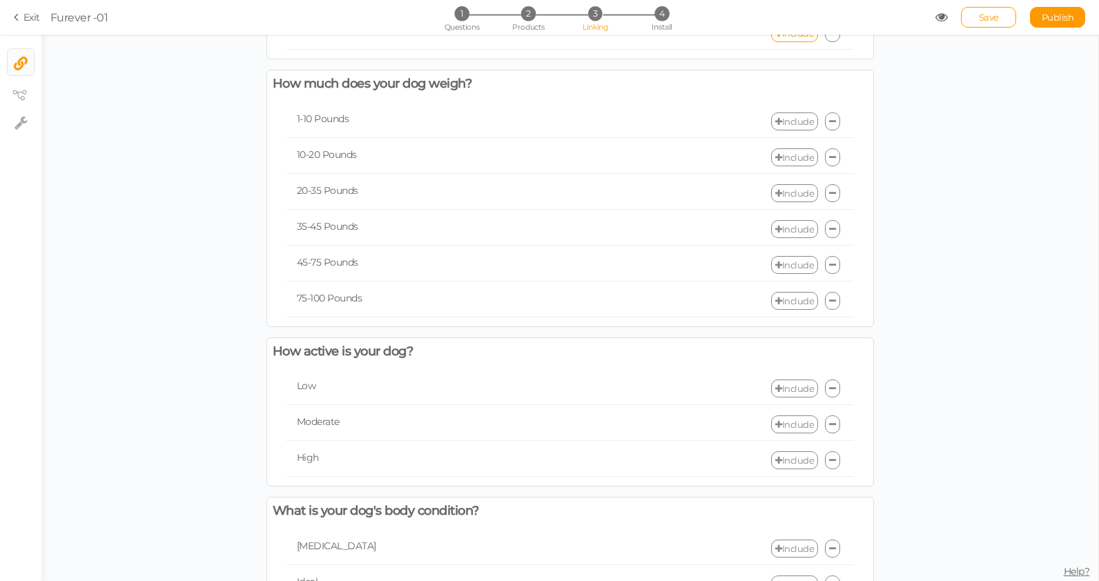
click at [800, 124] on link "Include" at bounding box center [794, 122] width 47 height 18
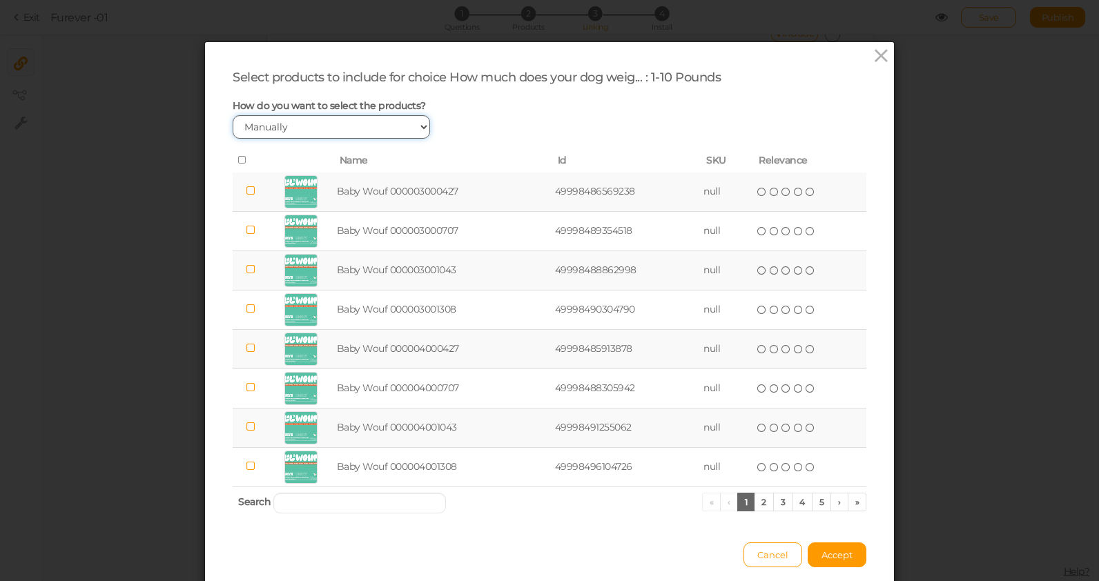
click at [354, 120] on select "Manually By tags By price" at bounding box center [331, 126] width 197 height 23
select select "expr"
click at [233, 115] on select "Manually By tags By price" at bounding box center [331, 126] width 197 height 23
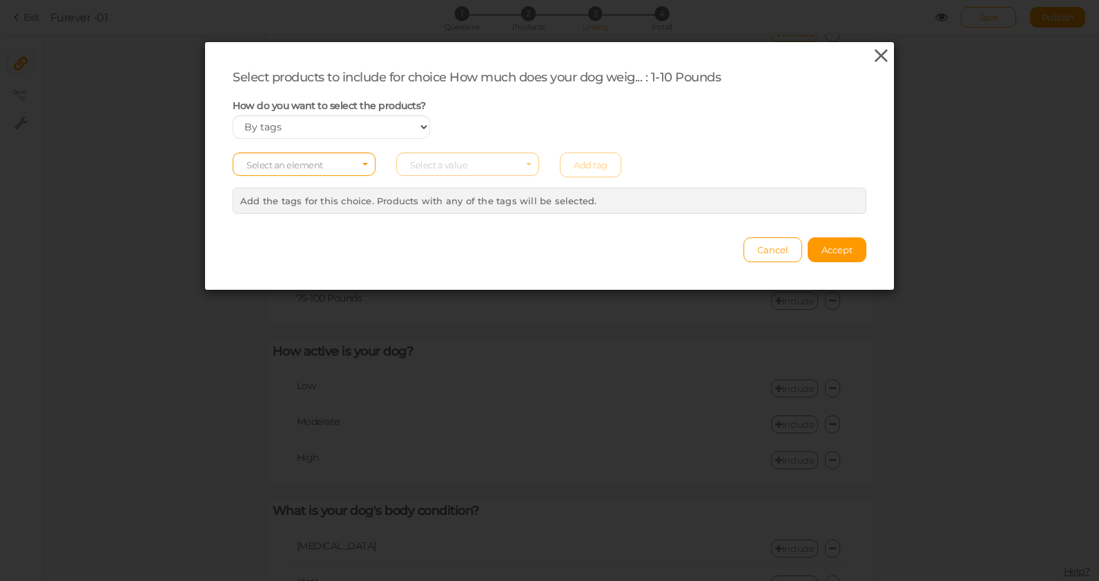
click at [880, 50] on icon at bounding box center [881, 56] width 20 height 21
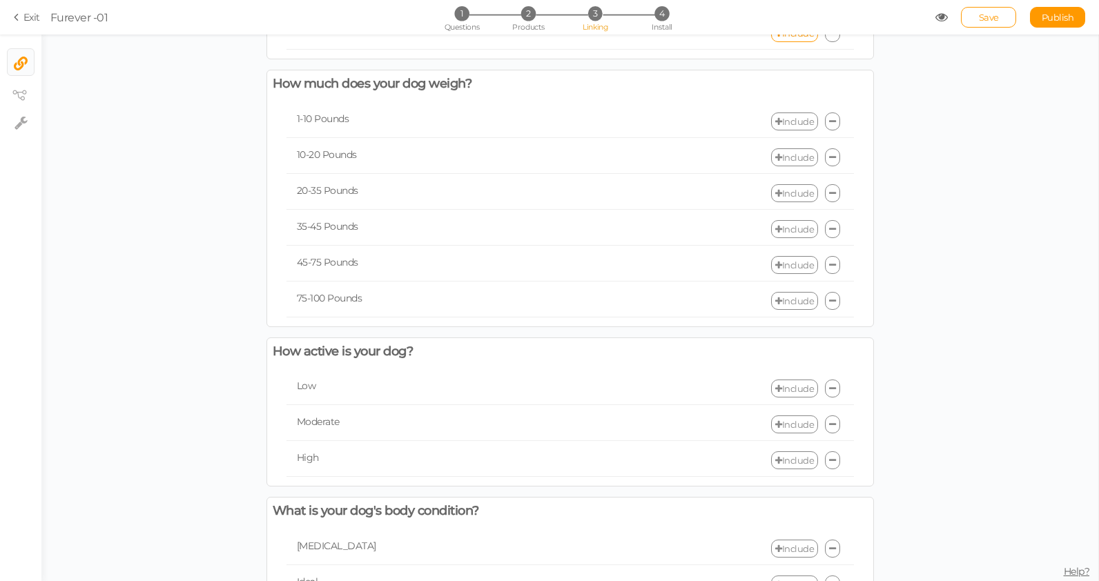
click at [915, 117] on div "Select products to include for choice How much does your dog weig... : 1-10 Pou…" at bounding box center [549, 290] width 1099 height 581
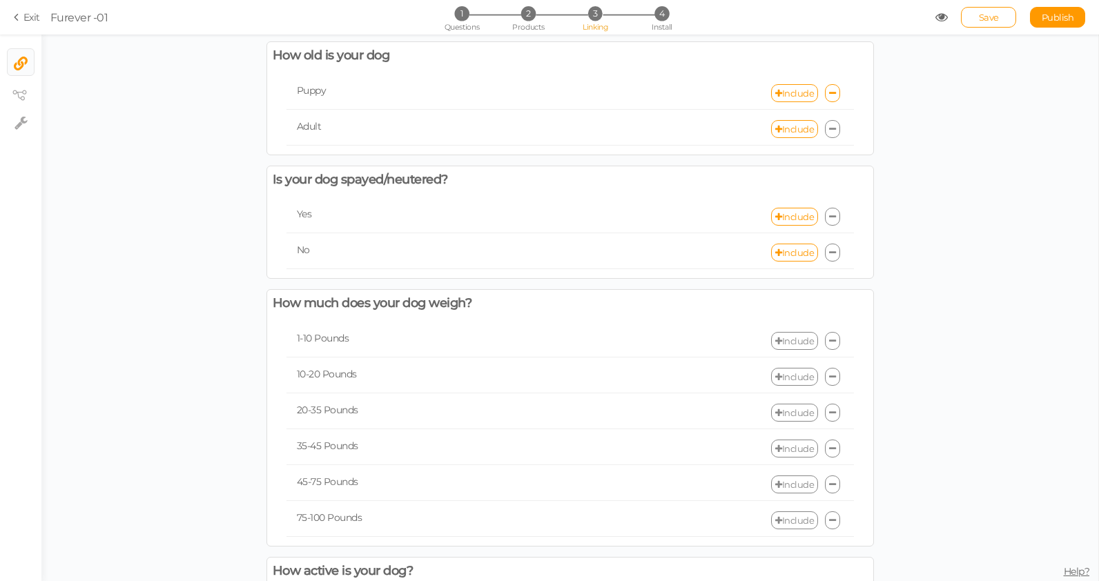
scroll to position [0, 0]
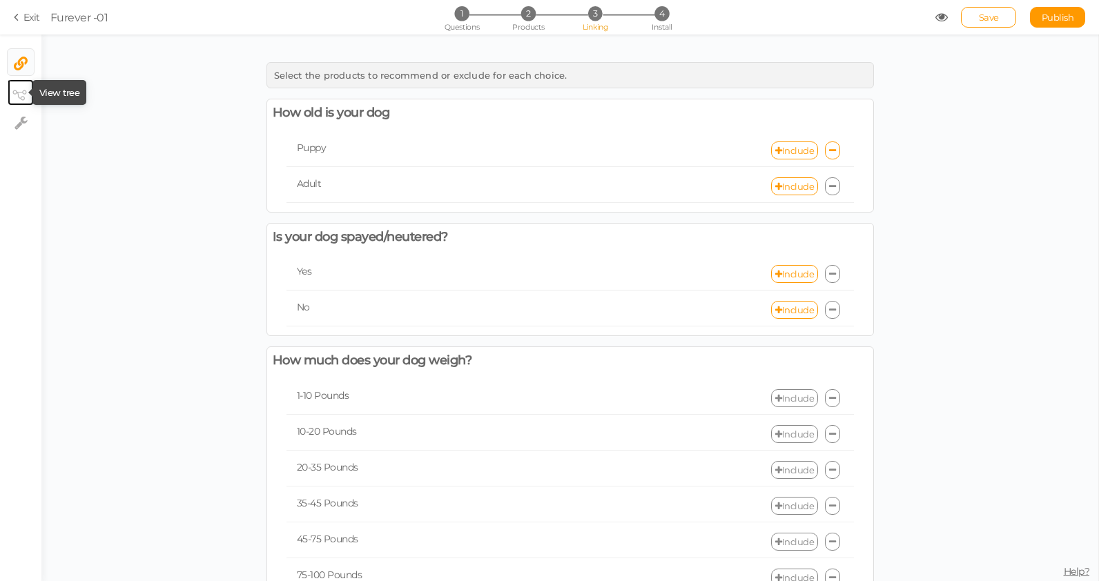
click at [19, 97] on icon at bounding box center [19, 95] width 14 height 10
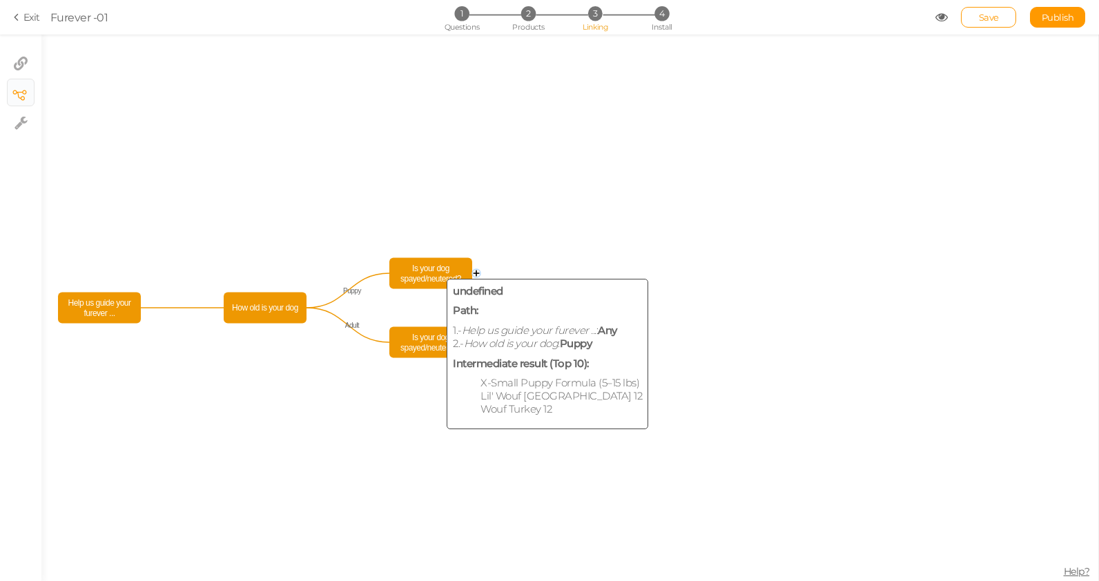
click at [429, 271] on span "Is your dog spayed/neutered?" at bounding box center [431, 274] width 76 height 24
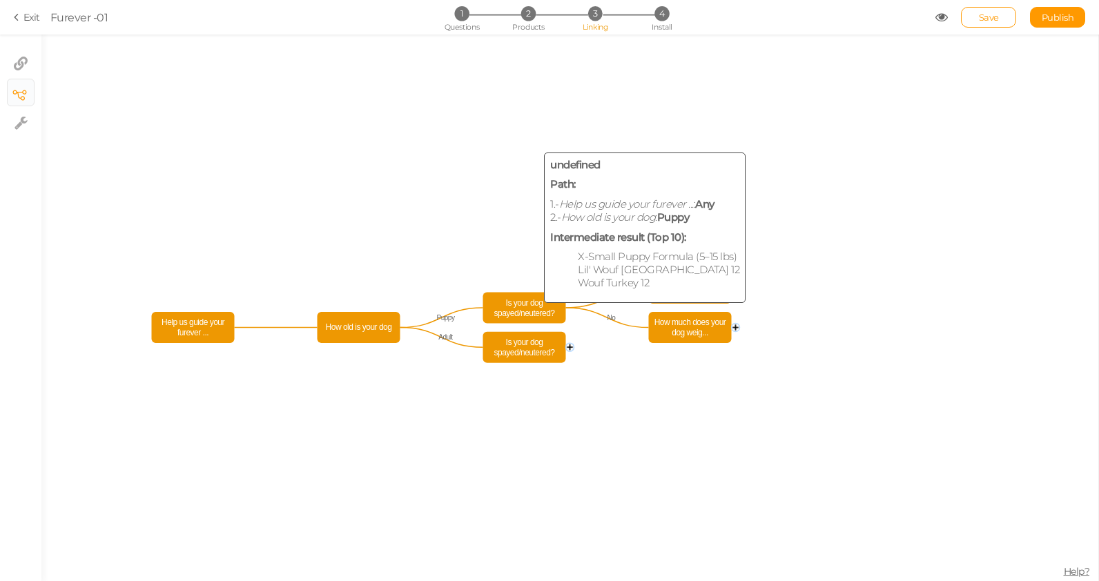
click at [527, 303] on span "Is your dog spayed/neutered?" at bounding box center [525, 308] width 76 height 24
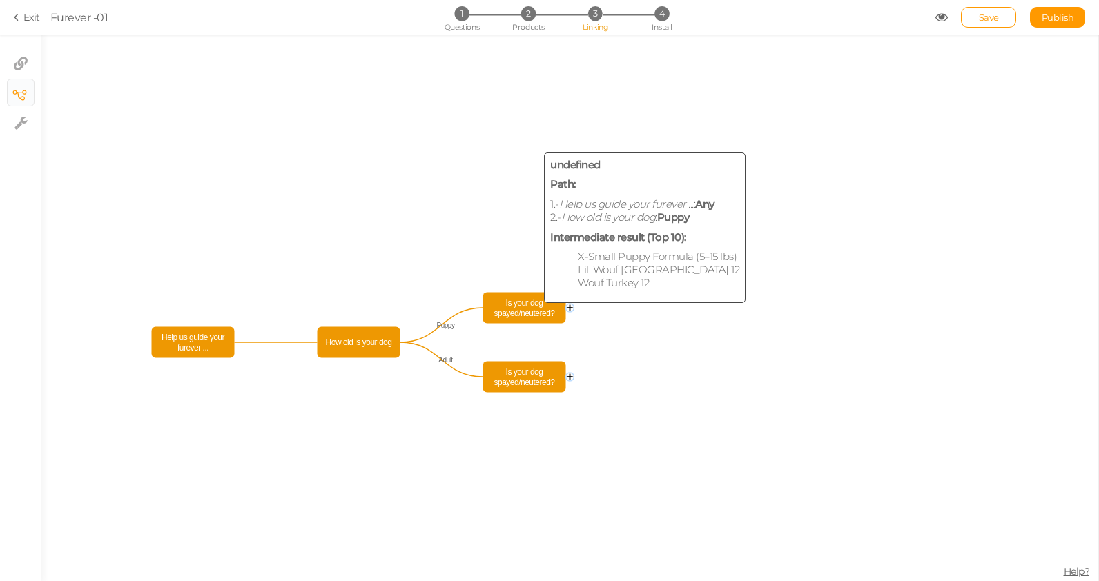
click at [518, 305] on span "Is your dog spayed/neutered?" at bounding box center [525, 308] width 76 height 24
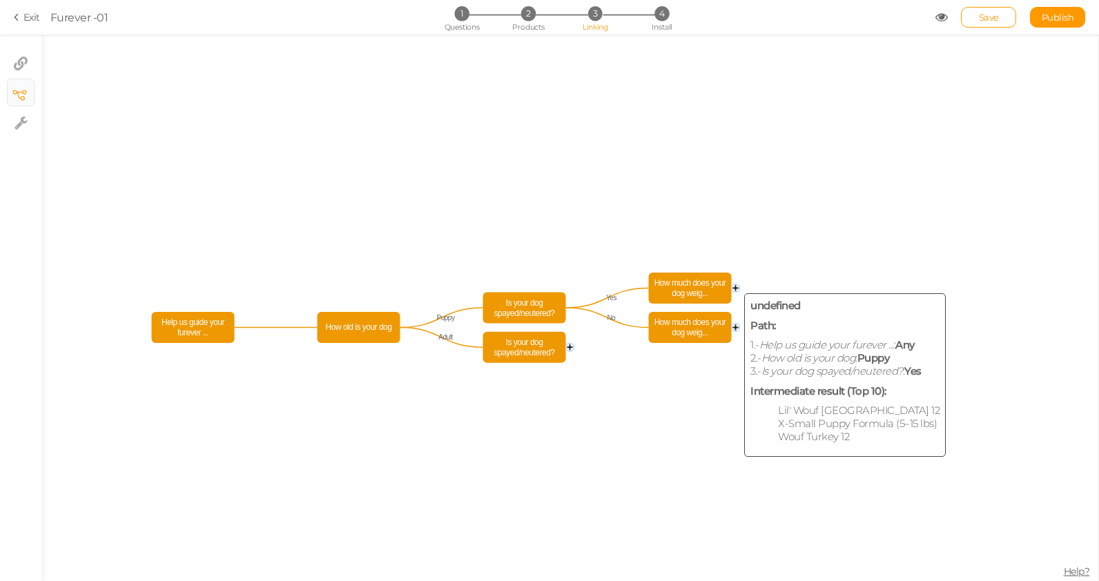
click at [703, 291] on span "How much does your dog weig..." at bounding box center [690, 288] width 76 height 24
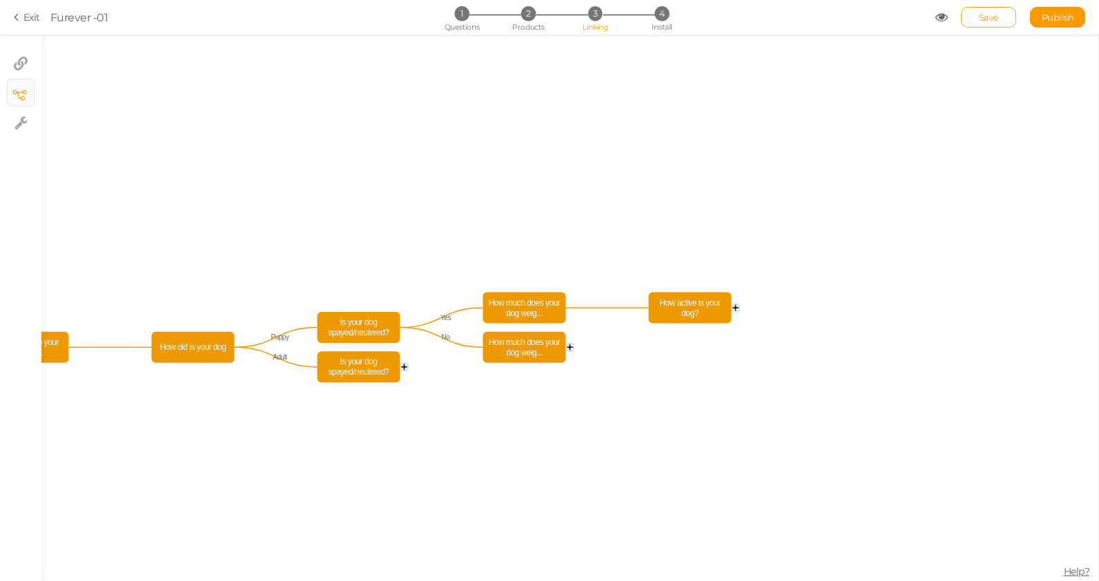
click at [989, 23] on link "Save" at bounding box center [988, 17] width 55 height 21
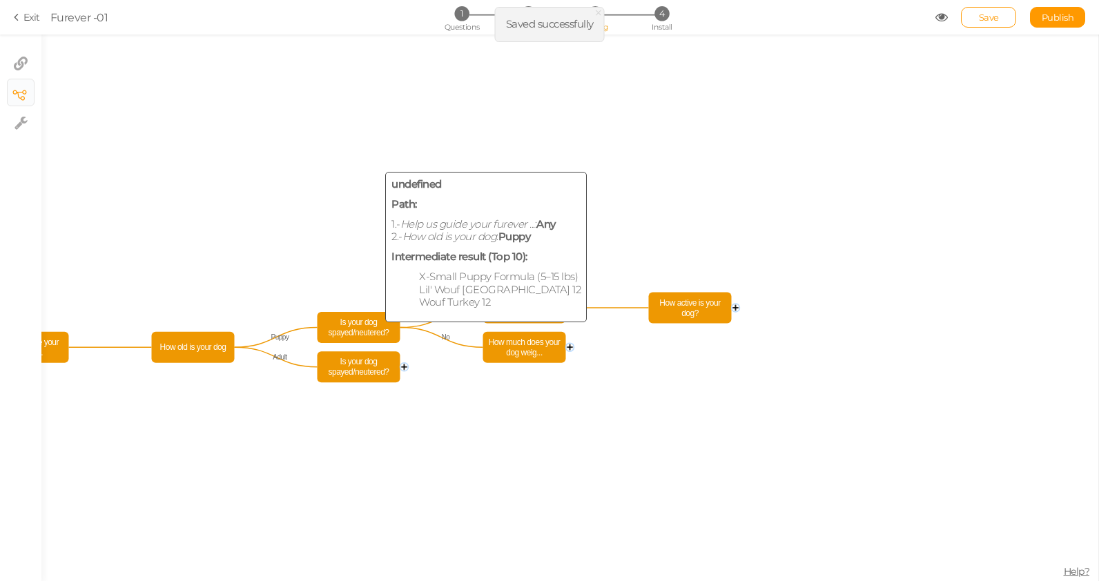
click at [358, 333] on span "Is your dog spayed/neutered?" at bounding box center [359, 328] width 76 height 24
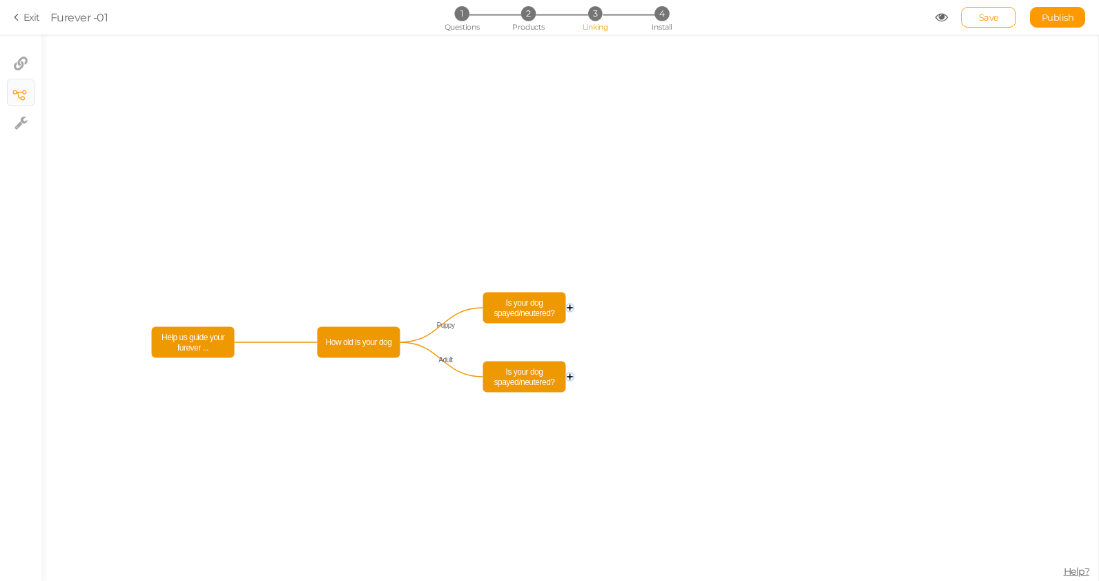
click at [471, 303] on icon "Is your dog spayed/neutered? Is your dog spayed/neutered? How old is your dog H…" at bounding box center [569, 308] width 1057 height 547
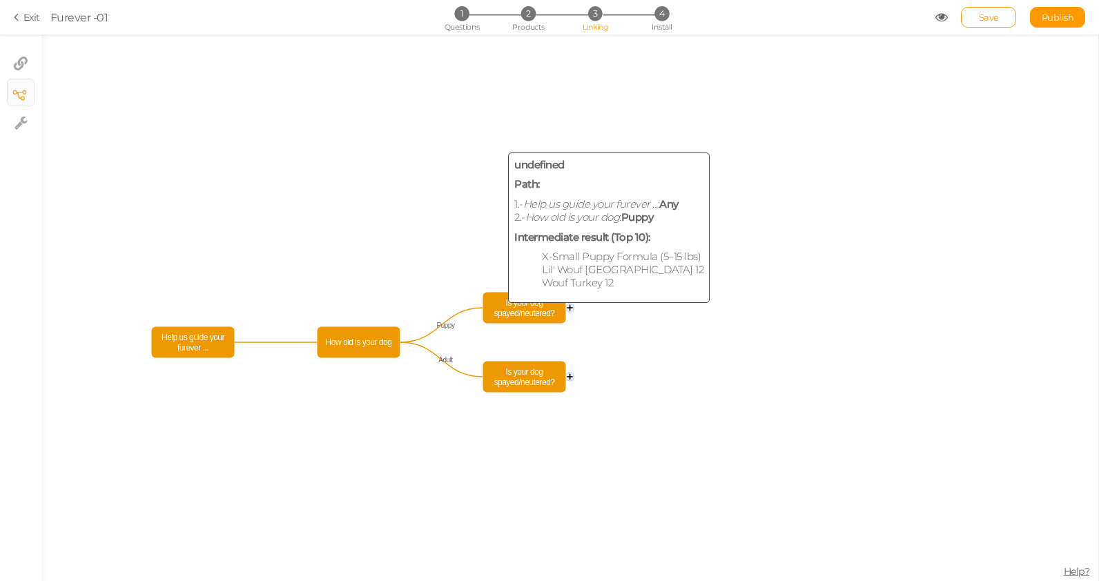
click at [525, 306] on span "Is your dog spayed/neutered?" at bounding box center [525, 308] width 76 height 24
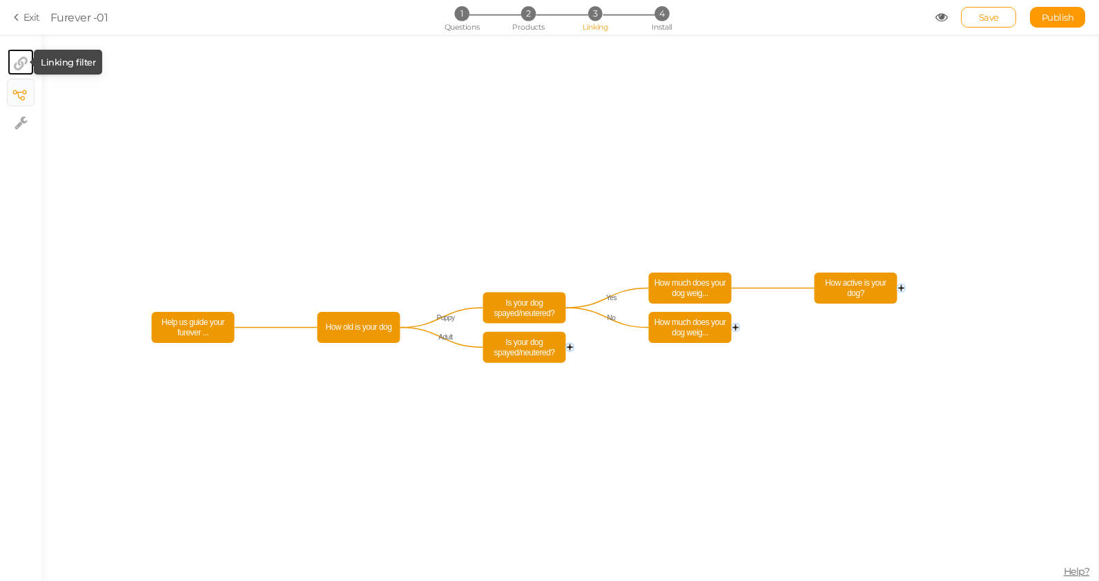
click at [26, 60] on icon at bounding box center [21, 63] width 14 height 14
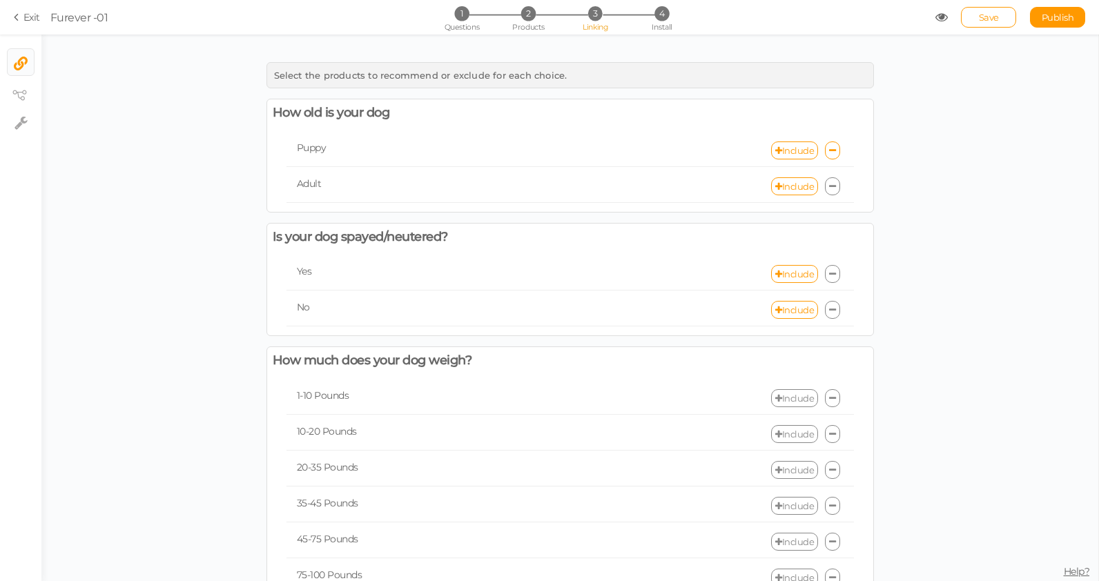
click at [18, 20] on icon at bounding box center [19, 17] width 10 height 12
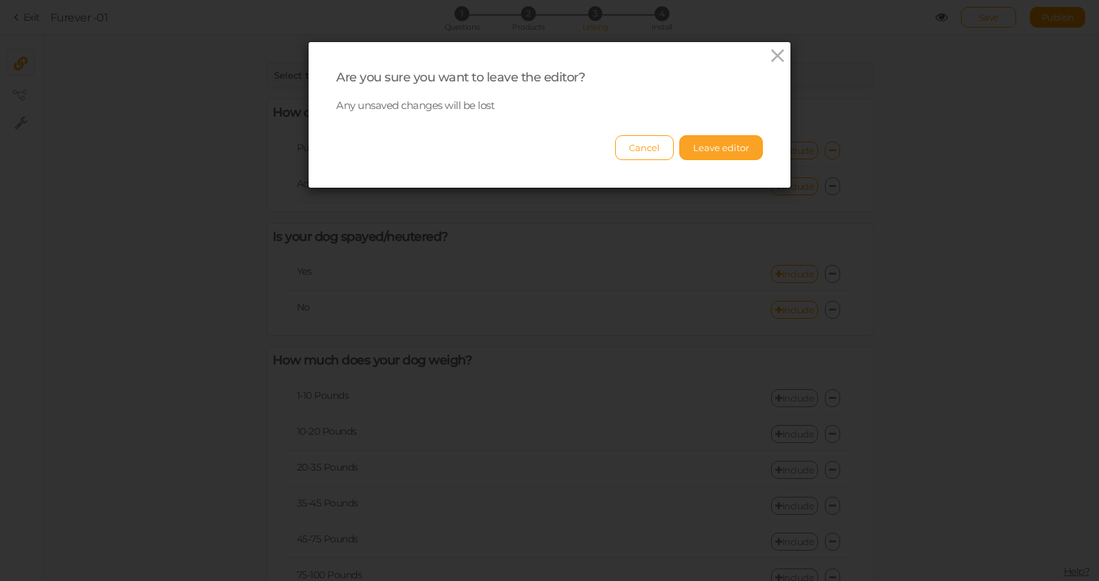
click at [733, 144] on button "Leave editor" at bounding box center [721, 147] width 84 height 25
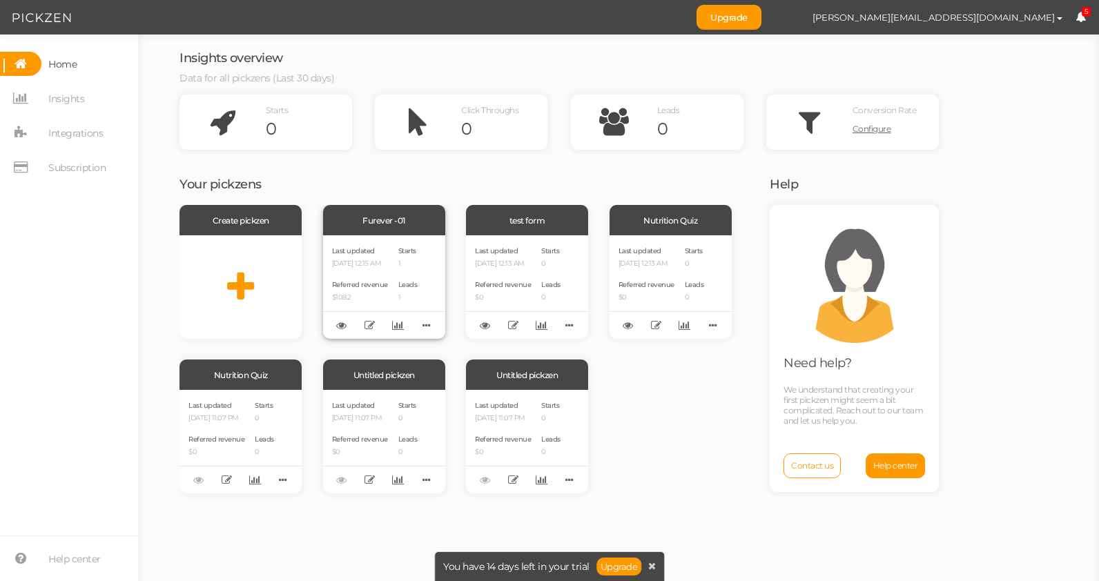
click at [383, 255] on div "Last updated [DATE] 12:15 AM" at bounding box center [360, 255] width 56 height 23
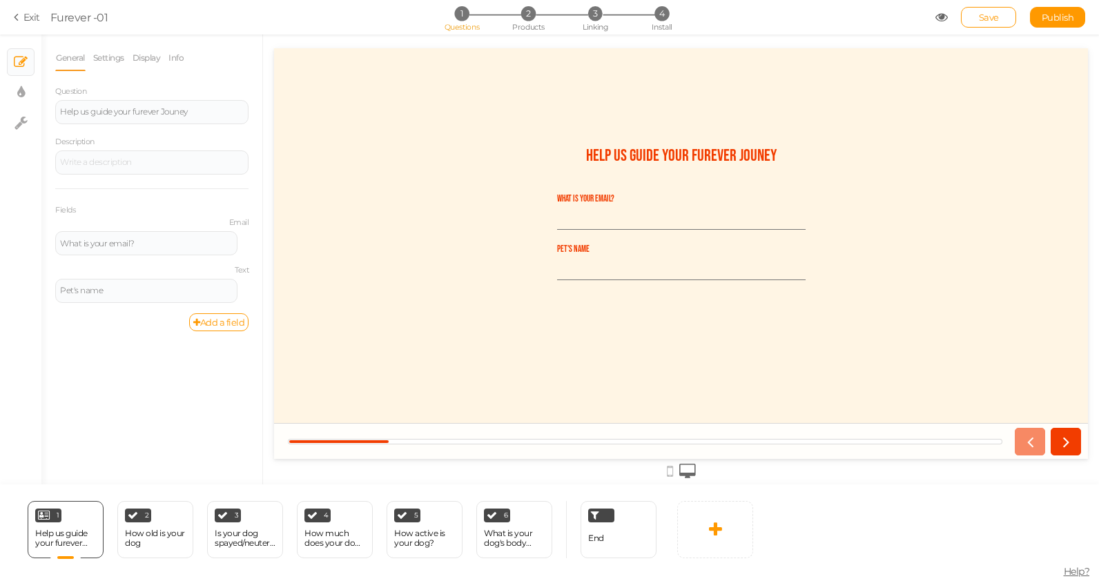
click at [947, 17] on icon at bounding box center [942, 17] width 12 height 12
click at [937, 18] on icon at bounding box center [942, 17] width 12 height 12
click at [937, 18] on section "Exit Furever -01 1 Questions 2 Products 3 Linking 4 Install Save Publish View p…" at bounding box center [549, 17] width 1099 height 35
click at [937, 18] on icon at bounding box center [942, 17] width 12 height 12
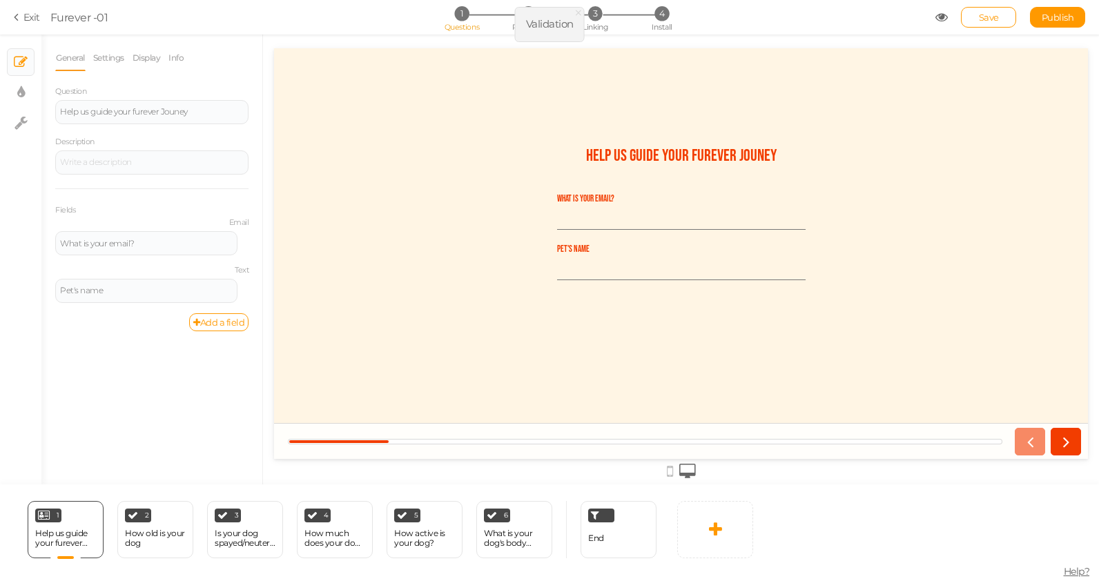
click at [730, 297] on div "What is your email? Pet's name" at bounding box center [681, 256] width 276 height 152
click at [588, 213] on input "What is your email?" at bounding box center [681, 217] width 249 height 26
type input "f"
type input "[PERSON_NAME][EMAIL_ADDRESS][DOMAIN_NAME]"
click at [583, 262] on input "Pet's name" at bounding box center [681, 268] width 249 height 26
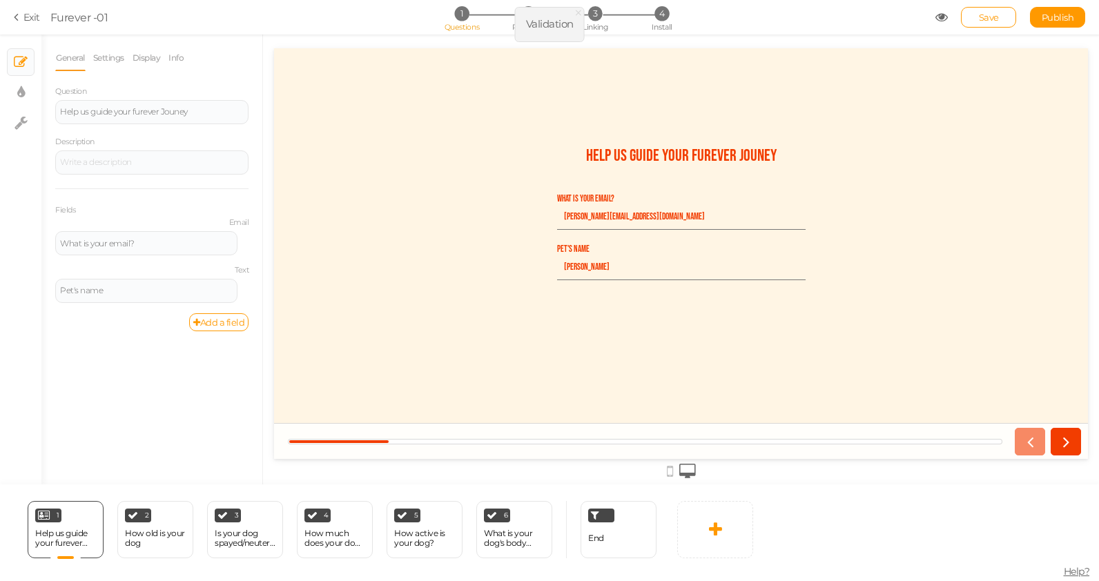
type input "[PERSON_NAME]"
click at [1069, 447] on icon at bounding box center [1066, 441] width 18 height 19
click at [1064, 433] on icon at bounding box center [1066, 441] width 18 height 19
click at [352, 105] on div at bounding box center [681, 253] width 814 height 411
click at [26, 16] on link "Exit" at bounding box center [27, 17] width 26 height 14
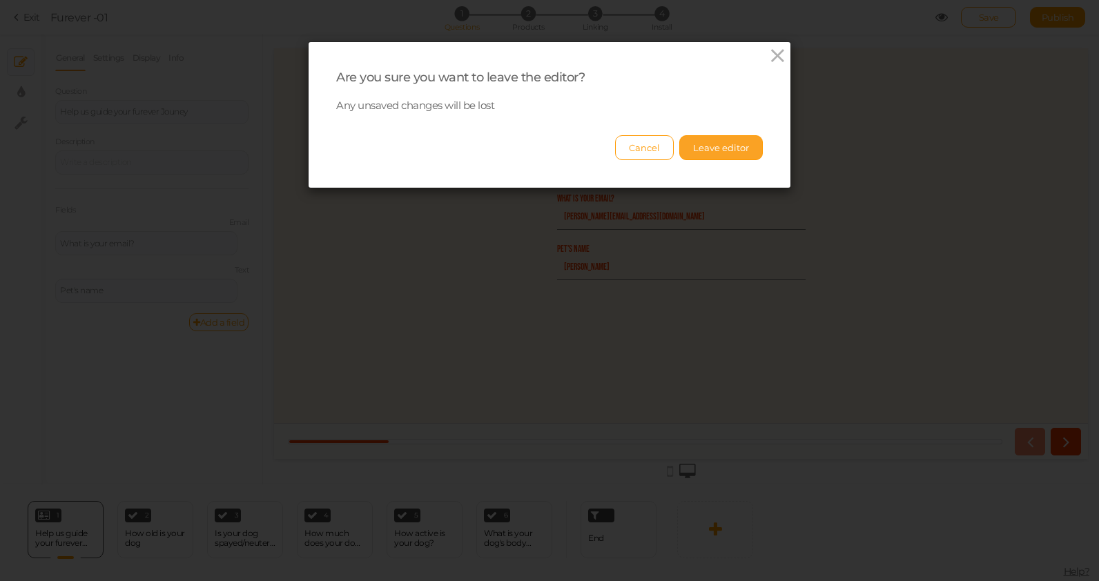
click at [750, 143] on button "Leave editor" at bounding box center [721, 147] width 84 height 25
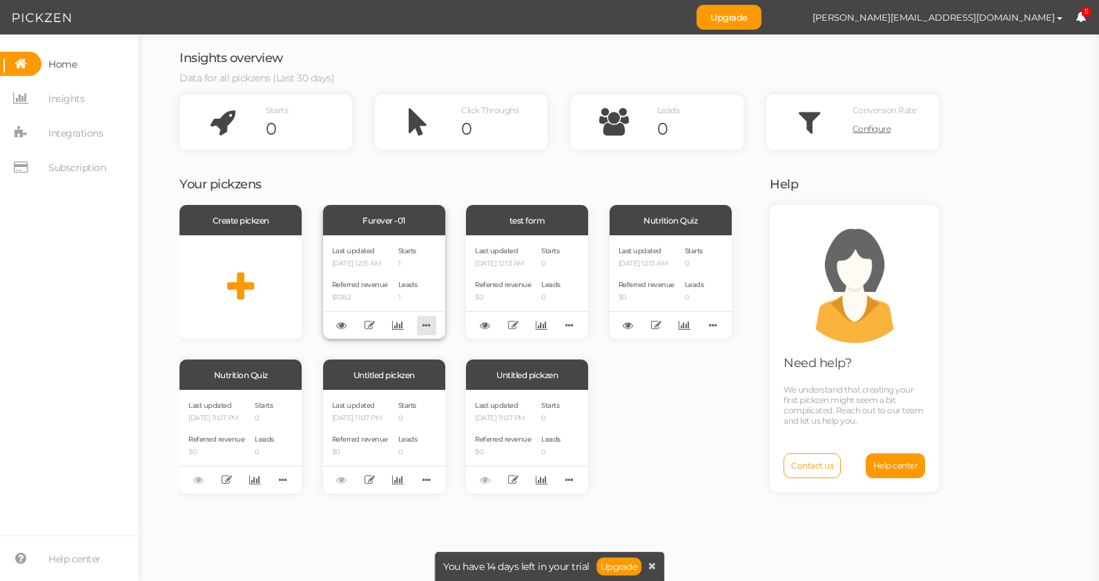
click at [423, 325] on icon at bounding box center [426, 325] width 19 height 21
click at [349, 324] on link at bounding box center [341, 325] width 19 height 19
click at [342, 326] on icon at bounding box center [341, 325] width 10 height 10
click at [380, 273] on div "Last updated [DATE] 12:15 AM Referred revenue $108.2" at bounding box center [360, 287] width 56 height 86
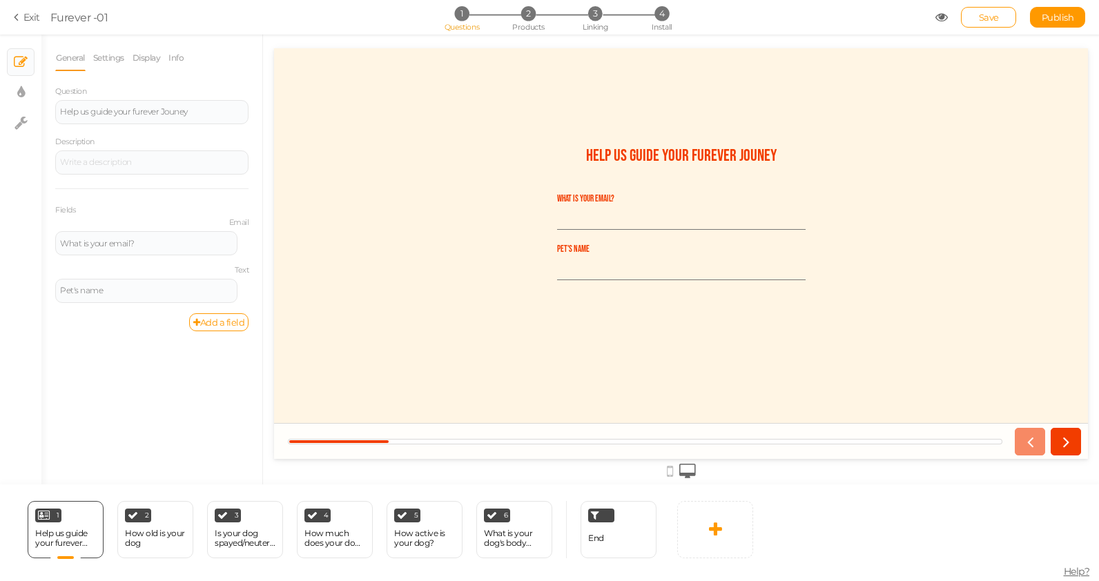
click at [587, 21] on div "1 Questions 2 Products 3 Linking 4 Install" at bounding box center [549, 18] width 289 height 25
click at [592, 17] on span "3" at bounding box center [595, 13] width 14 height 14
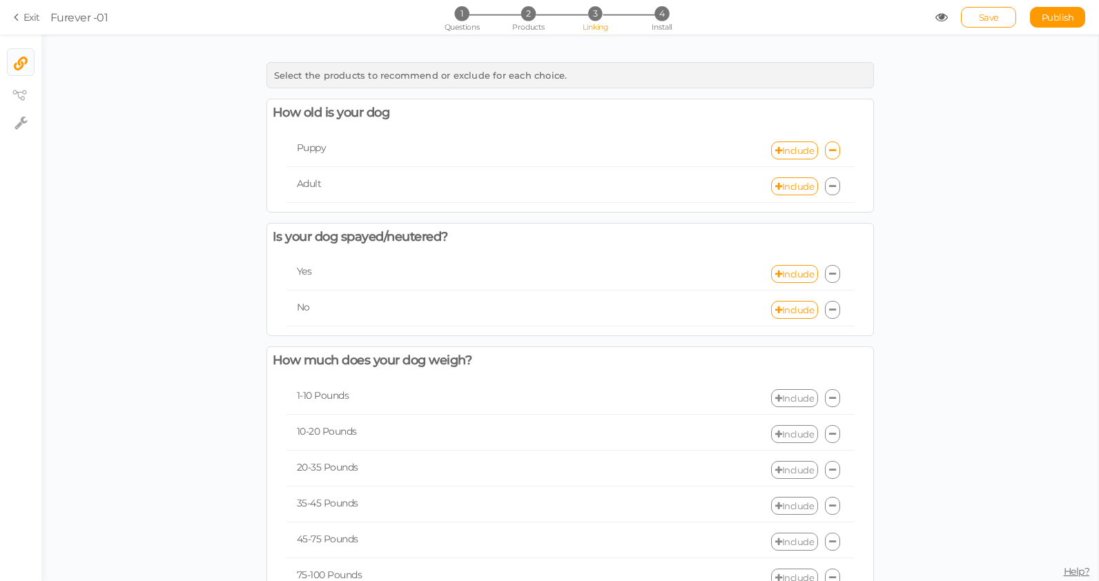
click at [14, 10] on link "Exit" at bounding box center [27, 17] width 26 height 14
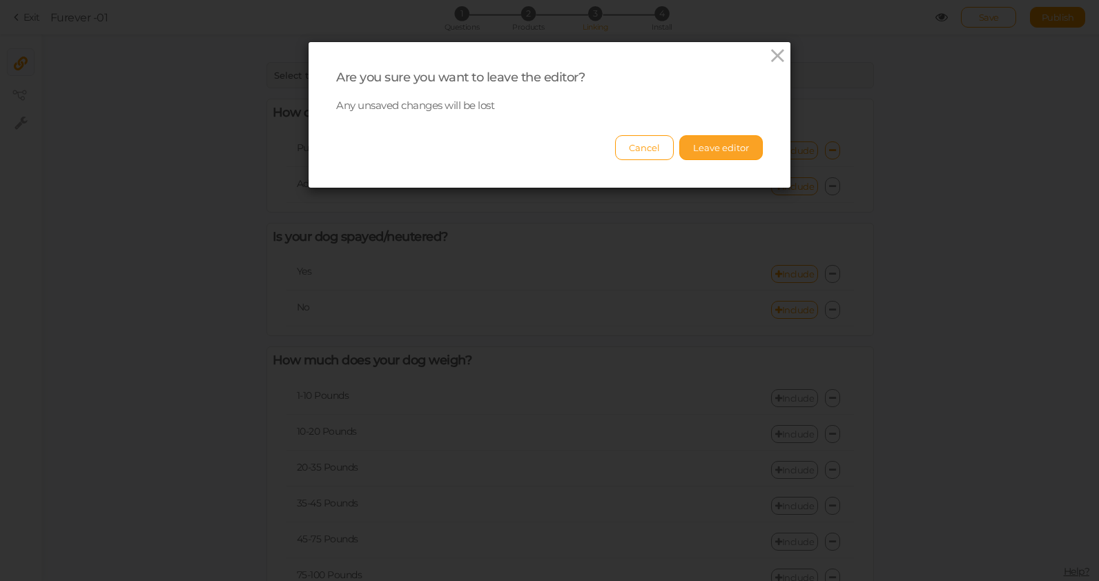
click at [740, 148] on button "Leave editor" at bounding box center [721, 147] width 84 height 25
